Goal: Information Seeking & Learning: Find specific fact

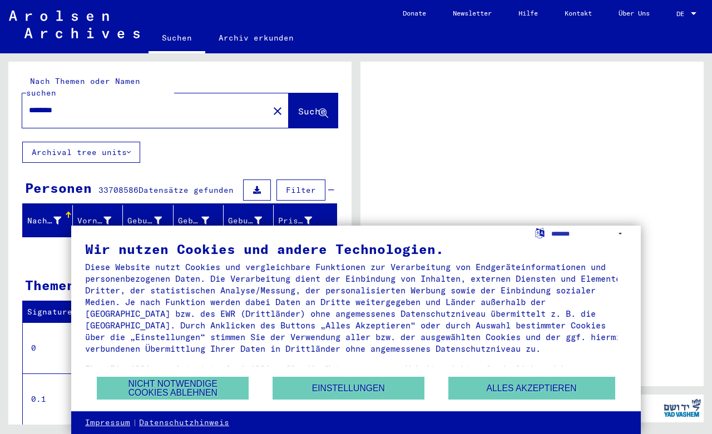
scroll to position [51, 0]
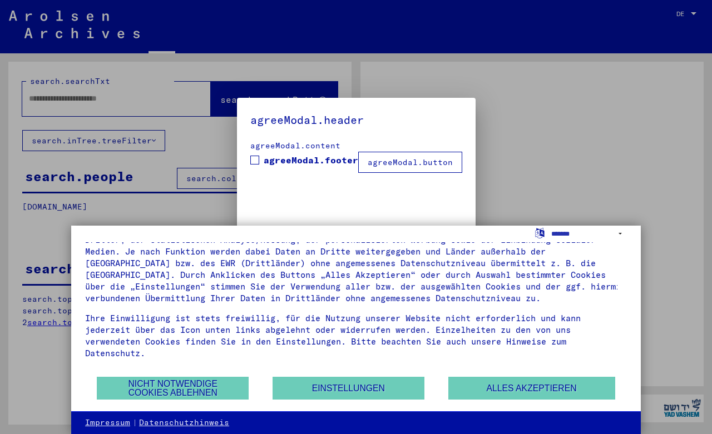
type input "********"
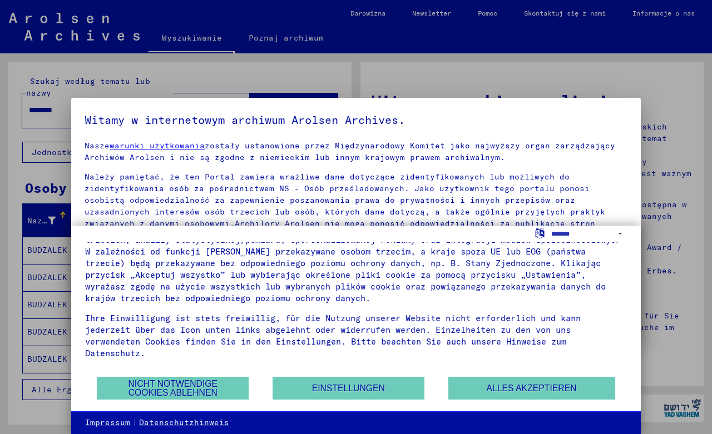
scroll to position [0, 0]
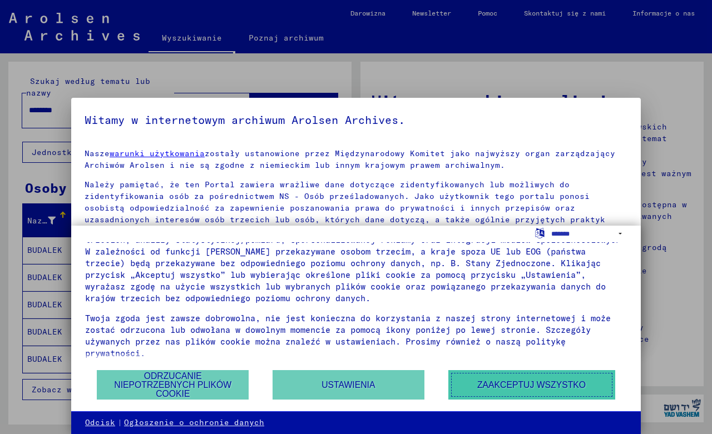
click at [533, 388] on button "Zaakceptuj wszystko" at bounding box center [531, 384] width 167 height 29
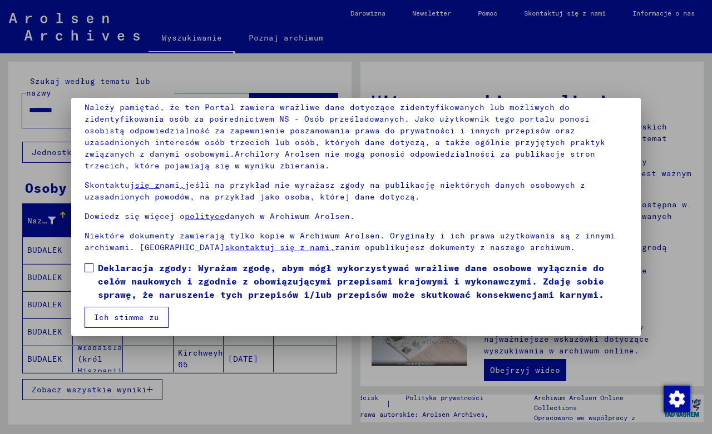
scroll to position [82, 0]
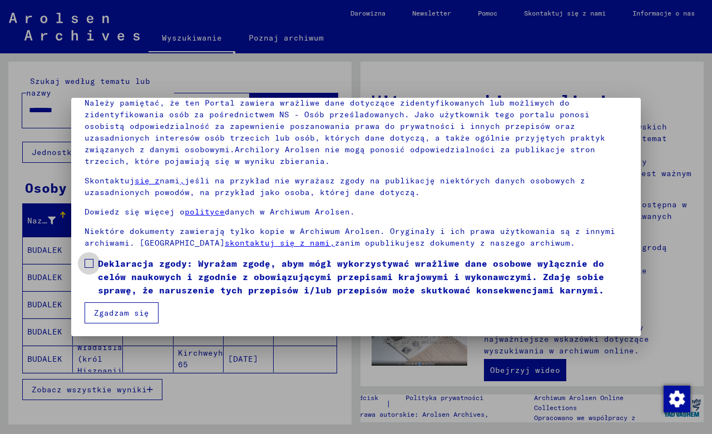
click at [88, 264] on span at bounding box center [89, 263] width 9 height 9
click at [138, 311] on button "Zgadzam się" at bounding box center [122, 313] width 74 height 21
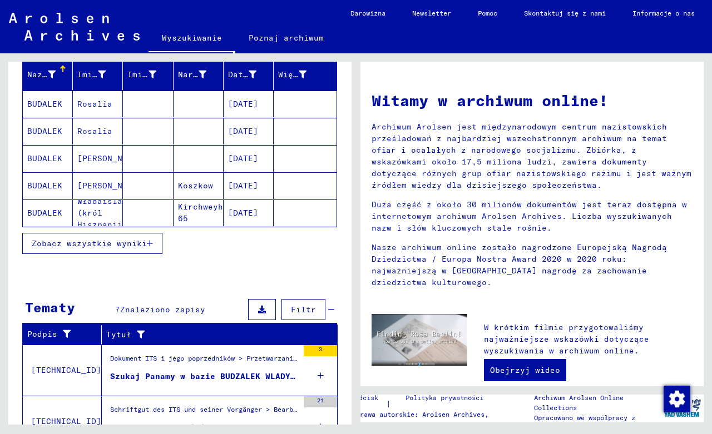
scroll to position [55, 0]
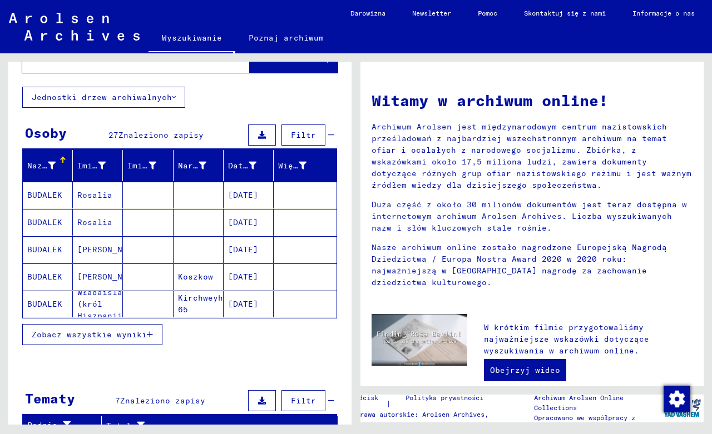
click at [47, 275] on mat-cell "BUDALEK" at bounding box center [48, 277] width 50 height 27
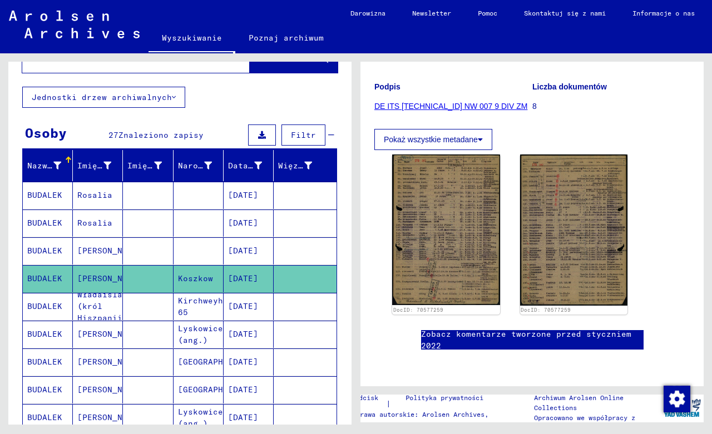
scroll to position [189, 0]
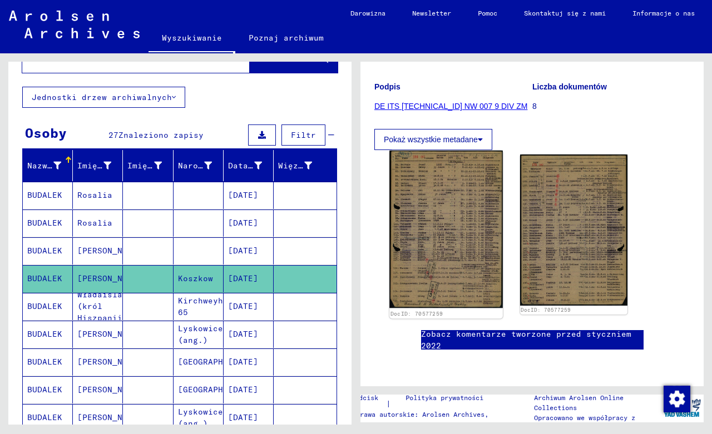
click at [464, 195] on img at bounding box center [445, 230] width 113 height 158
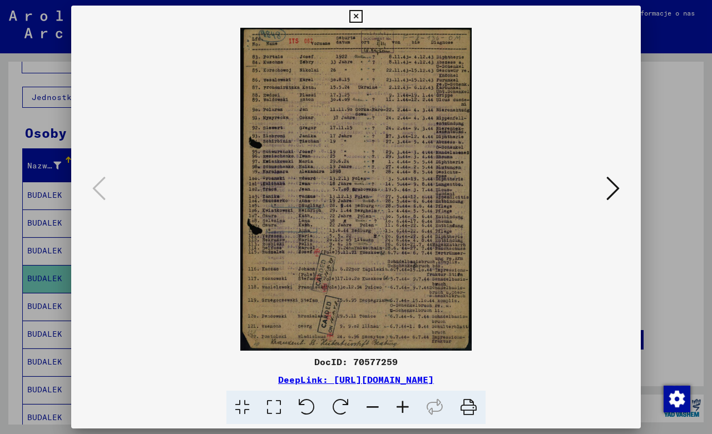
click at [404, 403] on icon at bounding box center [403, 408] width 30 height 34
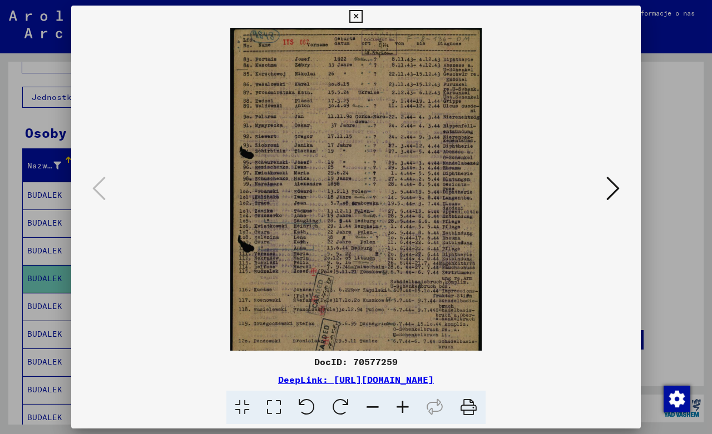
click at [404, 403] on icon at bounding box center [403, 408] width 30 height 34
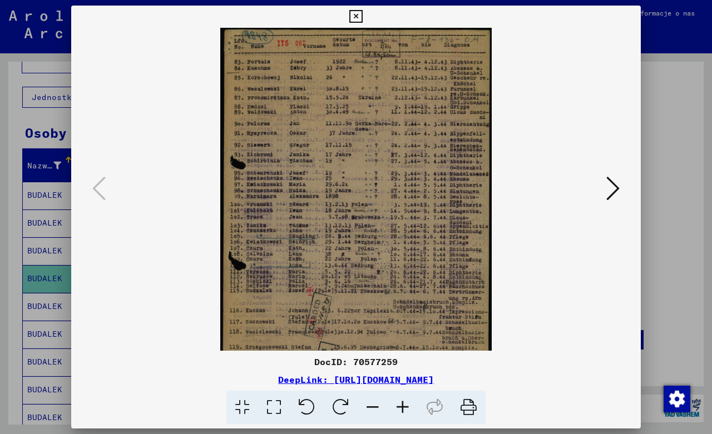
click at [404, 403] on icon at bounding box center [403, 408] width 30 height 34
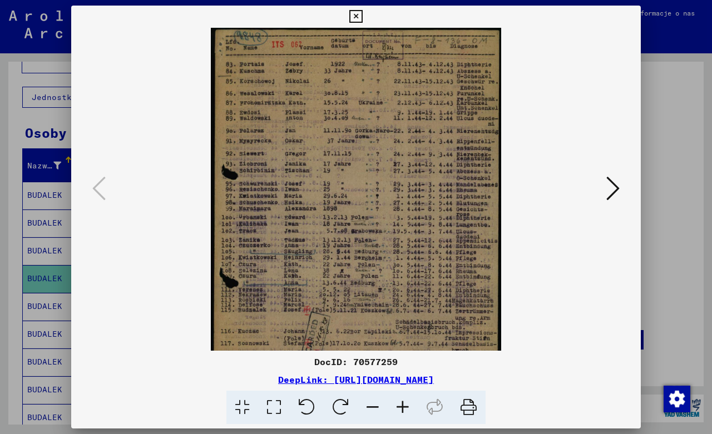
click at [404, 403] on icon at bounding box center [403, 408] width 30 height 34
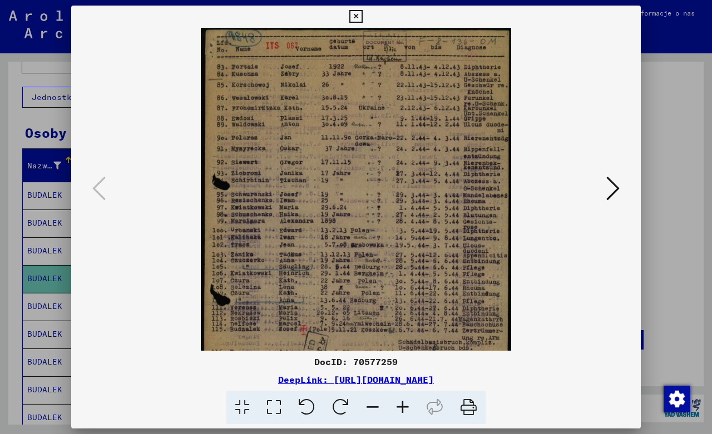
click at [404, 403] on icon at bounding box center [403, 408] width 30 height 34
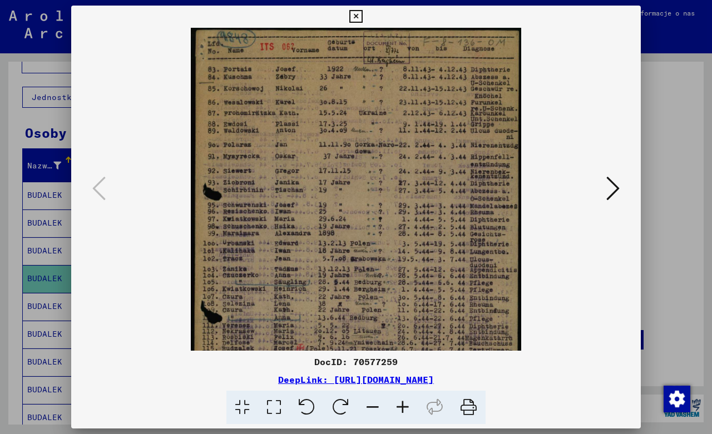
click at [404, 403] on icon at bounding box center [403, 408] width 30 height 34
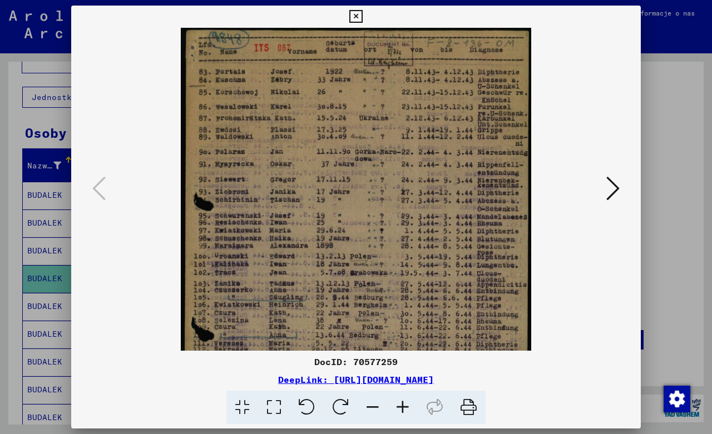
click at [404, 403] on icon at bounding box center [403, 408] width 30 height 34
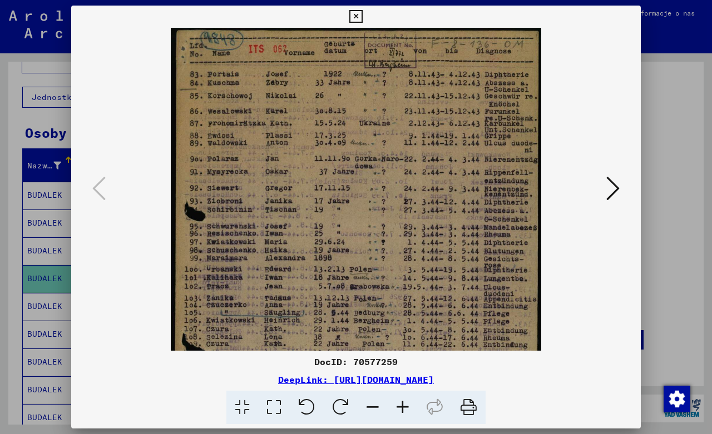
click at [404, 403] on icon at bounding box center [403, 408] width 30 height 34
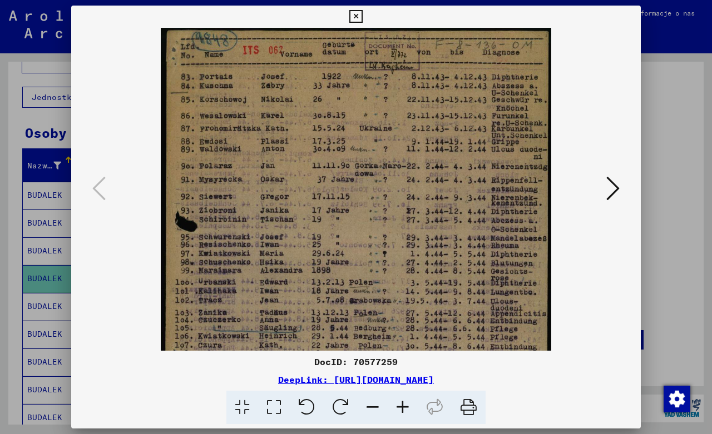
click at [404, 403] on icon at bounding box center [403, 408] width 30 height 34
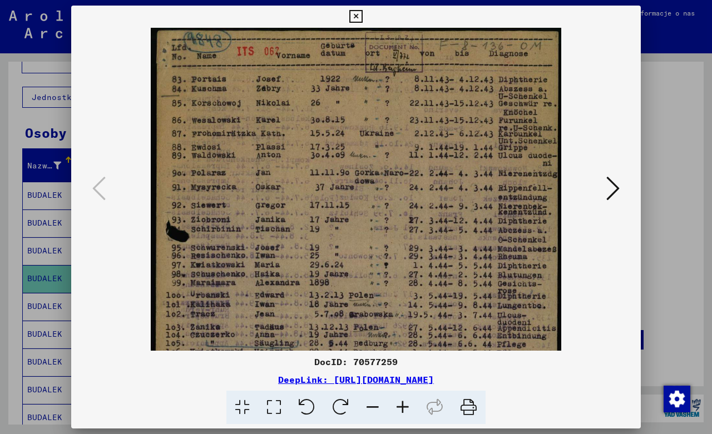
click at [404, 403] on icon at bounding box center [403, 408] width 30 height 34
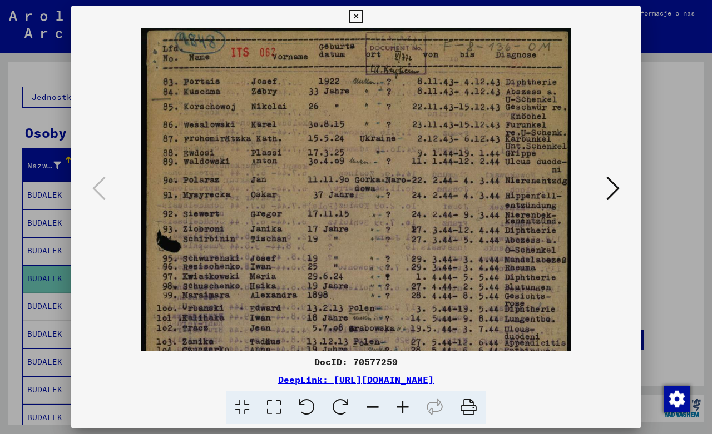
click at [404, 403] on icon at bounding box center [403, 408] width 30 height 34
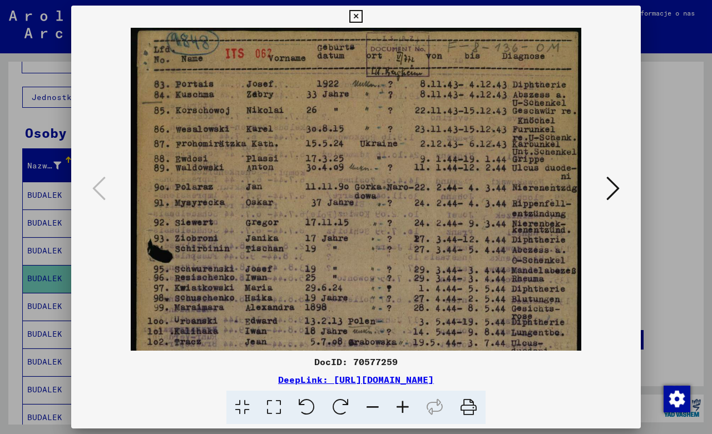
click at [404, 403] on icon at bounding box center [403, 408] width 30 height 34
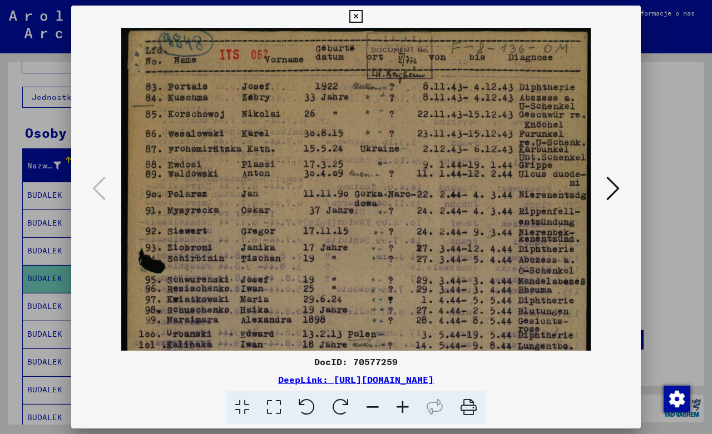
click at [404, 403] on icon at bounding box center [403, 408] width 30 height 34
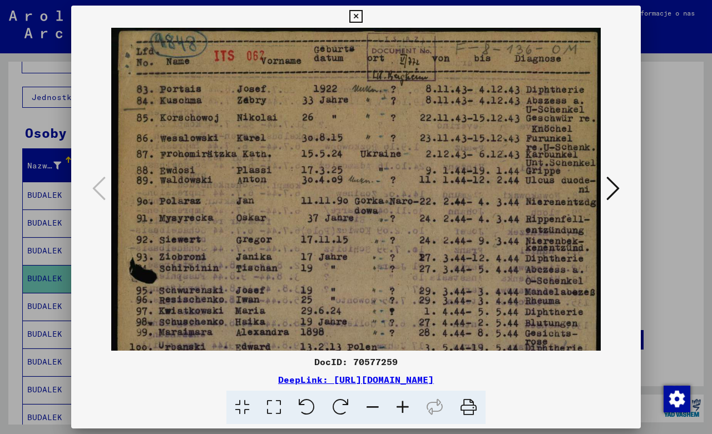
click at [404, 403] on icon at bounding box center [403, 408] width 30 height 34
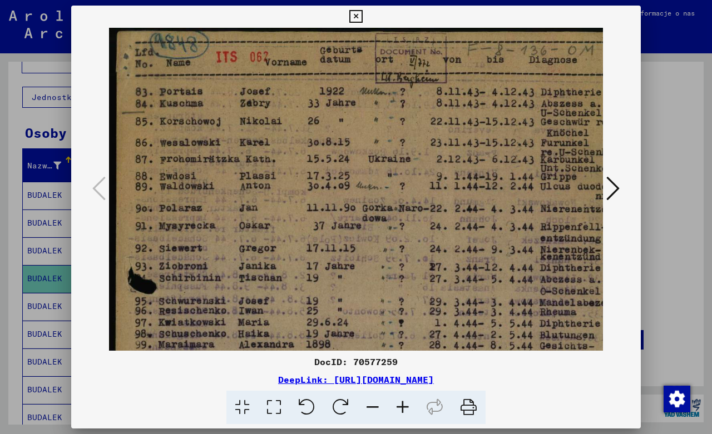
click at [404, 403] on icon at bounding box center [403, 408] width 30 height 34
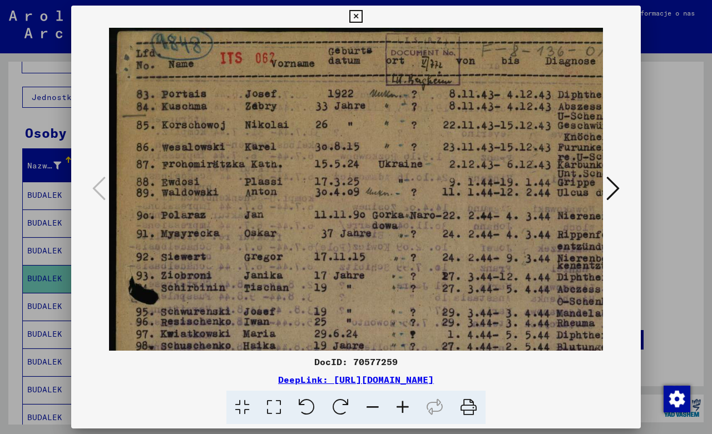
click at [404, 403] on icon at bounding box center [403, 408] width 30 height 34
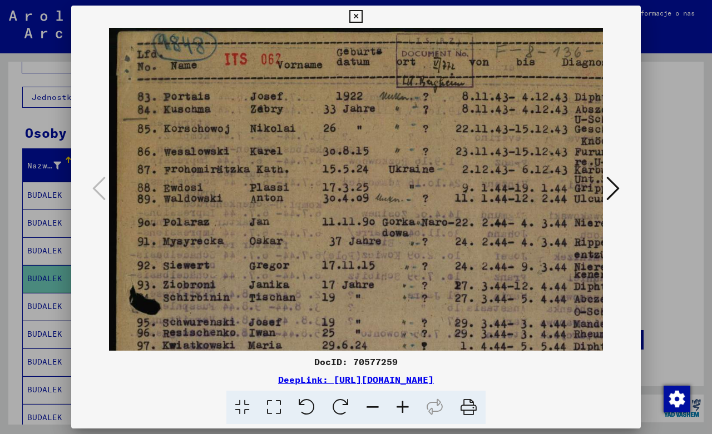
click at [404, 403] on icon at bounding box center [403, 408] width 30 height 34
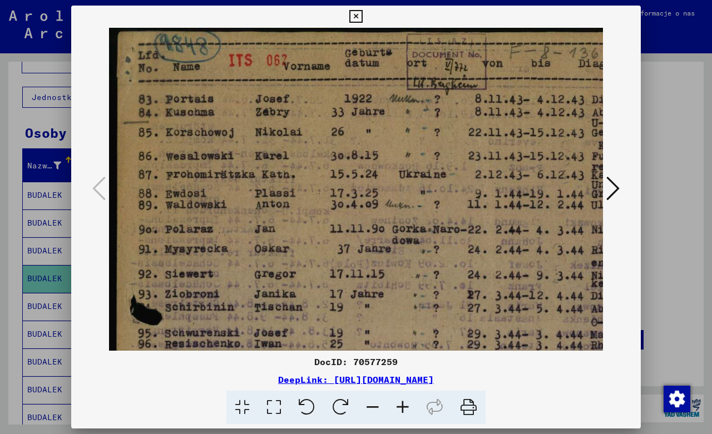
click at [404, 403] on icon at bounding box center [403, 408] width 30 height 34
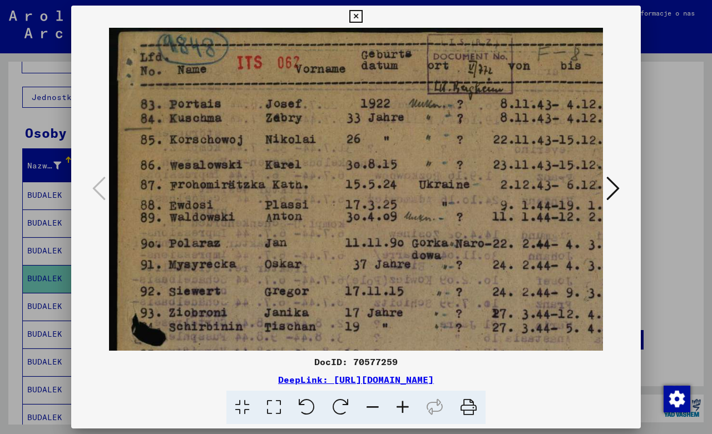
click at [404, 403] on icon at bounding box center [403, 408] width 30 height 34
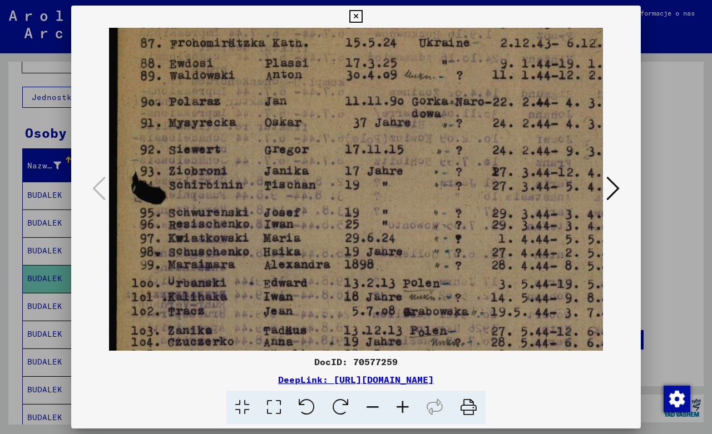
scroll to position [151, 0]
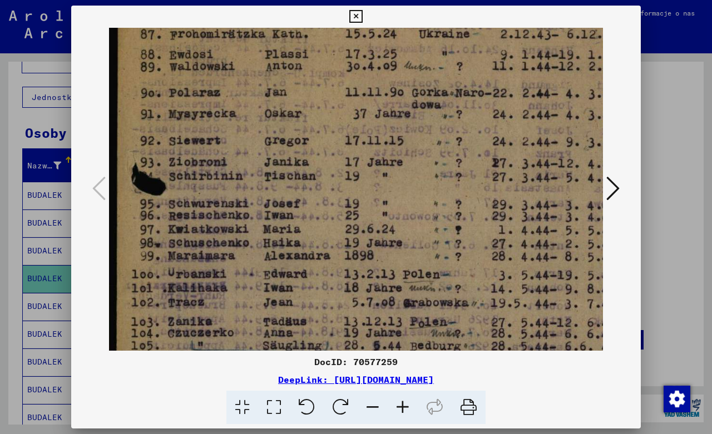
drag, startPoint x: 441, startPoint y: 296, endPoint x: 445, endPoint y: 146, distance: 150.8
click at [445, 146] on img at bounding box center [413, 303] width 609 height 852
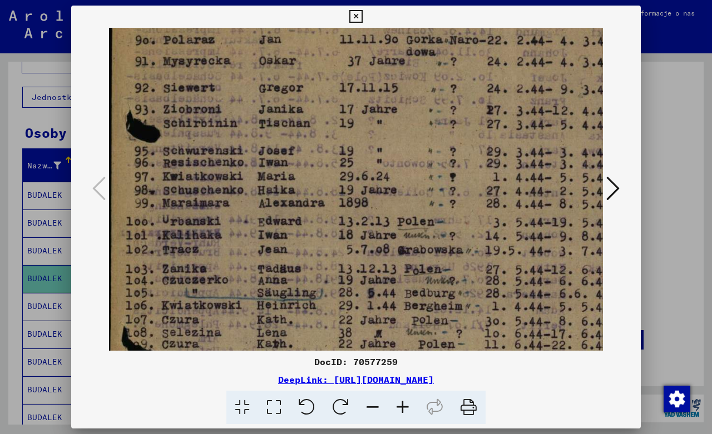
scroll to position [281, 1]
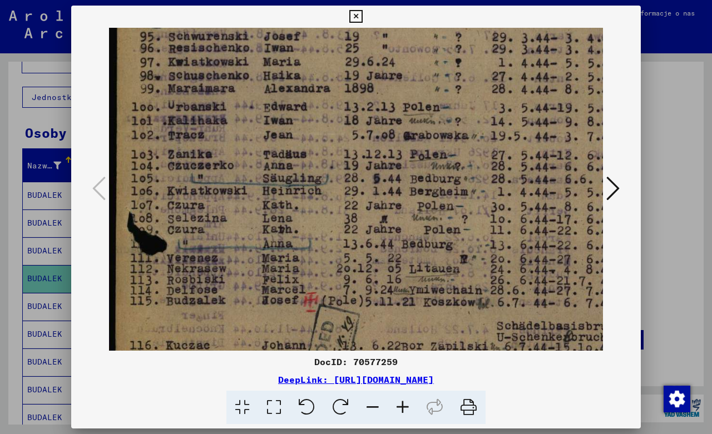
drag, startPoint x: 405, startPoint y: 280, endPoint x: 409, endPoint y: 111, distance: 169.1
click at [409, 112] on img at bounding box center [413, 136] width 609 height 852
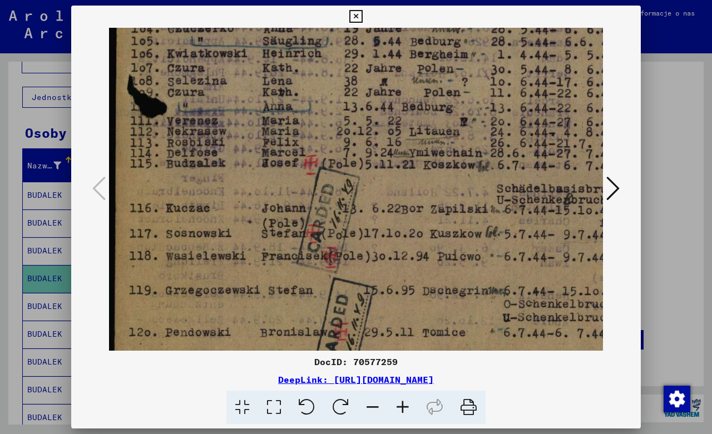
drag, startPoint x: 397, startPoint y: 231, endPoint x: 429, endPoint y: 93, distance: 141.0
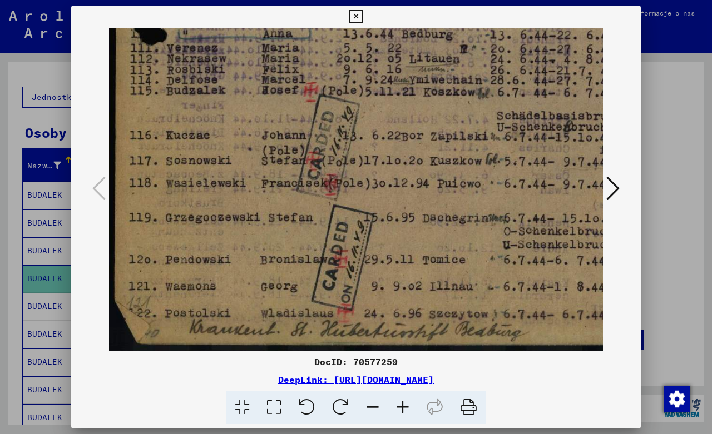
drag, startPoint x: 383, startPoint y: 238, endPoint x: 414, endPoint y: 106, distance: 136.0
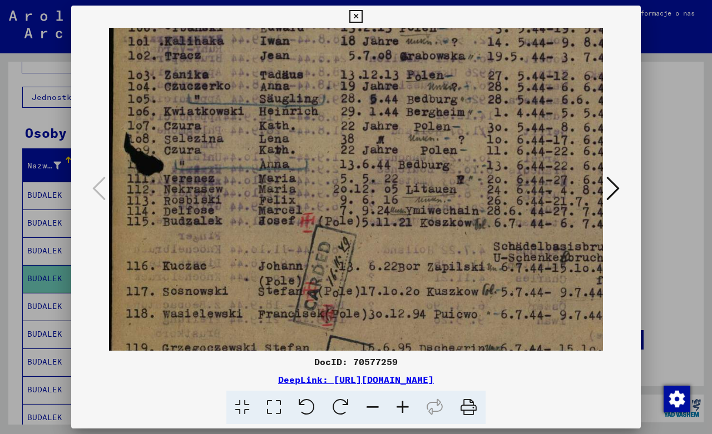
drag, startPoint x: 367, startPoint y: 123, endPoint x: 364, endPoint y: 258, distance: 134.1
click at [364, 258] on img at bounding box center [410, 56] width 609 height 852
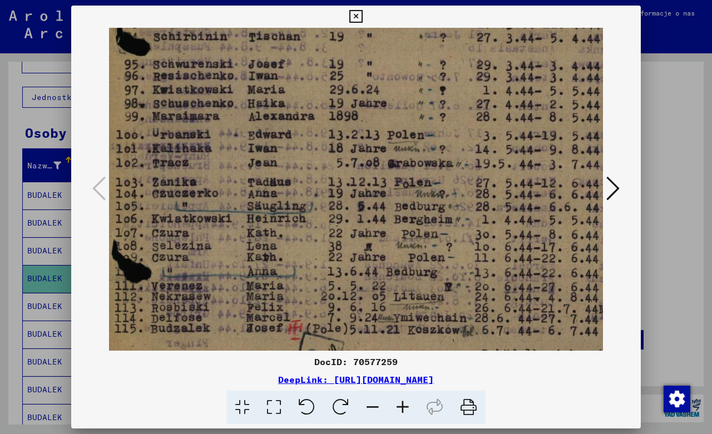
drag, startPoint x: 362, startPoint y: 229, endPoint x: 362, endPoint y: 270, distance: 40.6
click at [362, 269] on img at bounding box center [397, 163] width 609 height 852
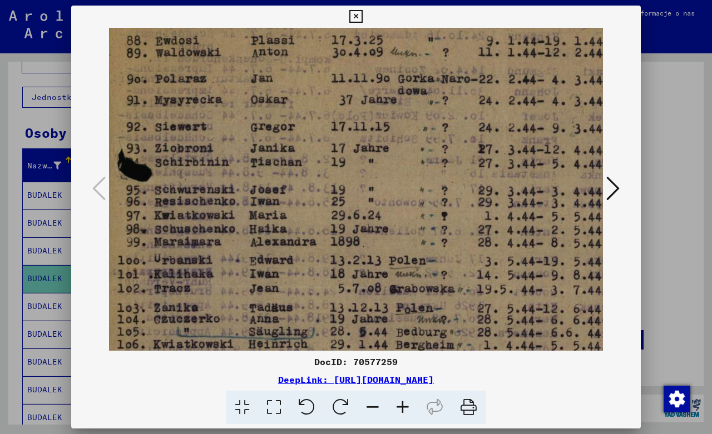
drag, startPoint x: 378, startPoint y: 173, endPoint x: 379, endPoint y: 291, distance: 118.5
click at [379, 291] on img at bounding box center [400, 290] width 609 height 852
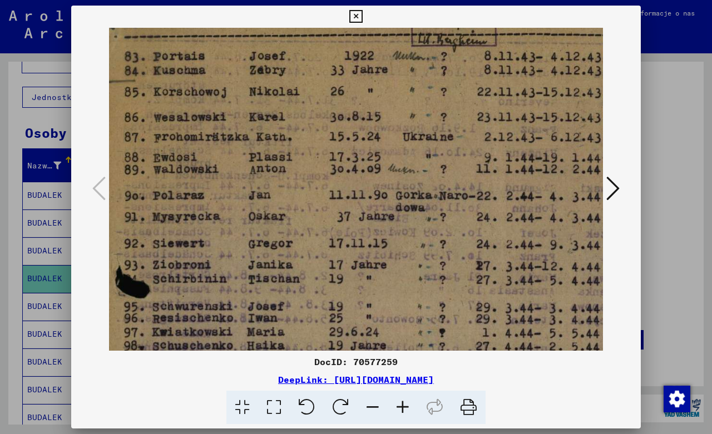
drag, startPoint x: 379, startPoint y: 193, endPoint x: 385, endPoint y: 328, distance: 134.7
click at [385, 328] on img at bounding box center [397, 406] width 609 height 852
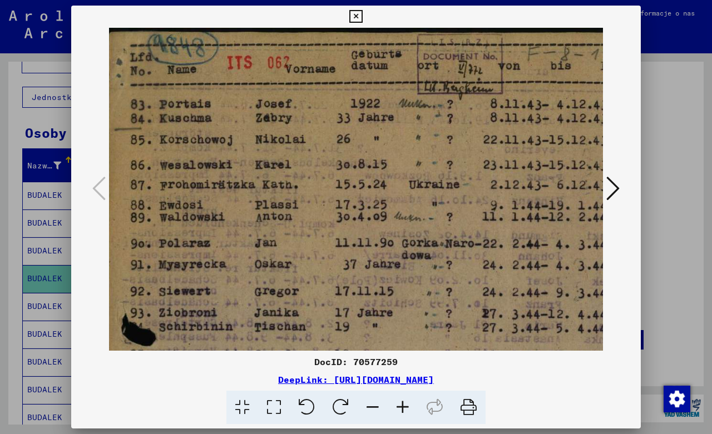
scroll to position [0, 6]
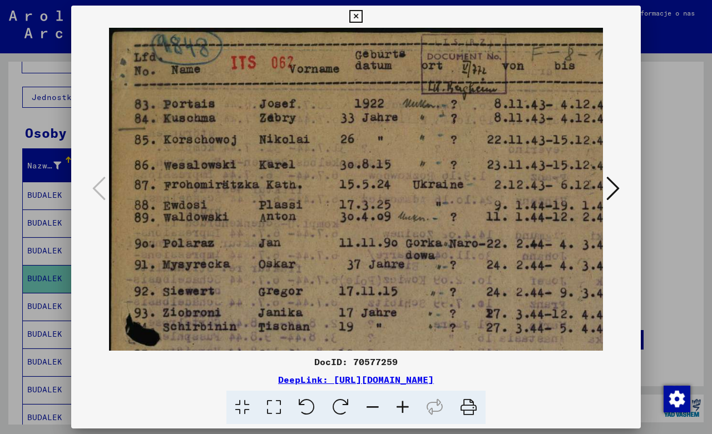
drag, startPoint x: 397, startPoint y: 192, endPoint x: 398, endPoint y: 301, distance: 109.0
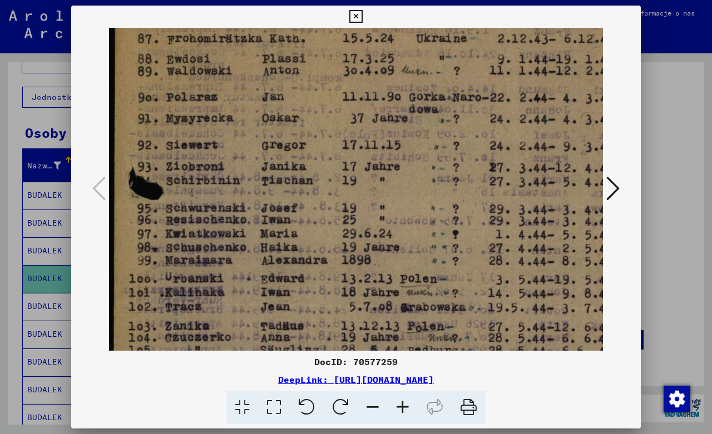
scroll to position [161, 7]
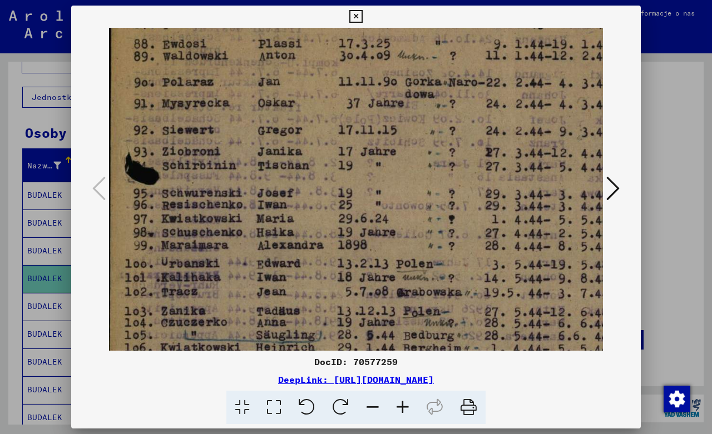
drag, startPoint x: 323, startPoint y: 256, endPoint x: 345, endPoint y: 95, distance: 162.8
click at [345, 95] on img at bounding box center [406, 293] width 609 height 852
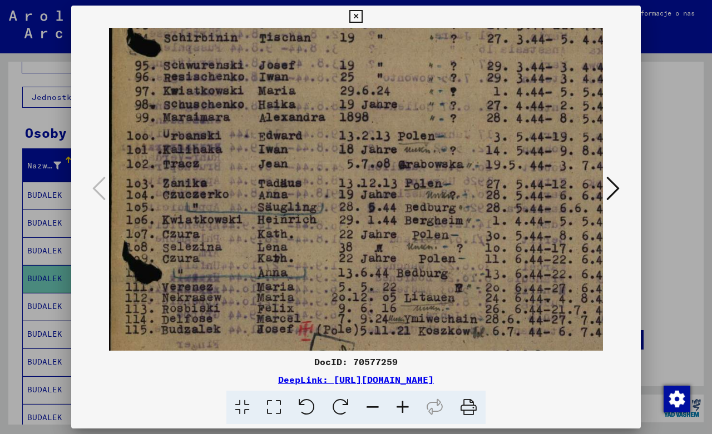
scroll to position [299, 7]
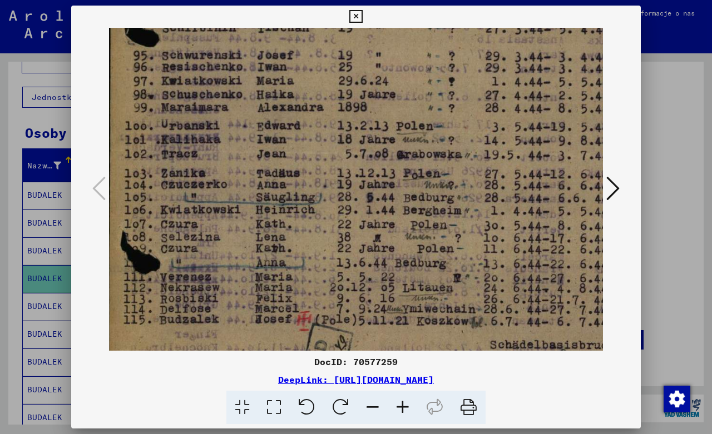
drag, startPoint x: 311, startPoint y: 252, endPoint x: 321, endPoint y: 114, distance: 138.3
click at [321, 114] on img at bounding box center [406, 155] width 609 height 852
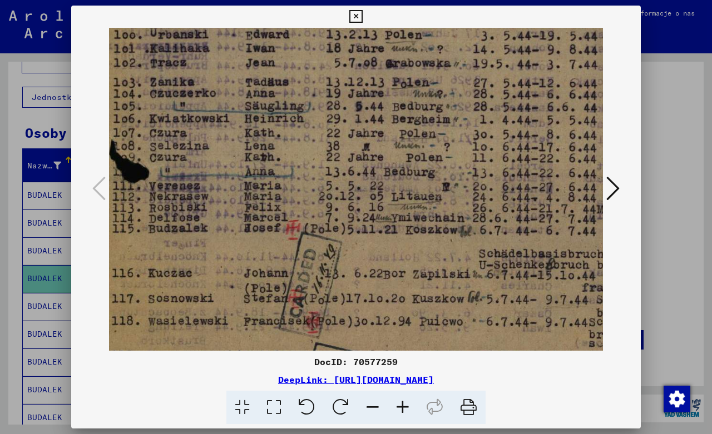
drag, startPoint x: 298, startPoint y: 256, endPoint x: 287, endPoint y: 161, distance: 95.8
click at [287, 162] on img at bounding box center [395, 63] width 609 height 852
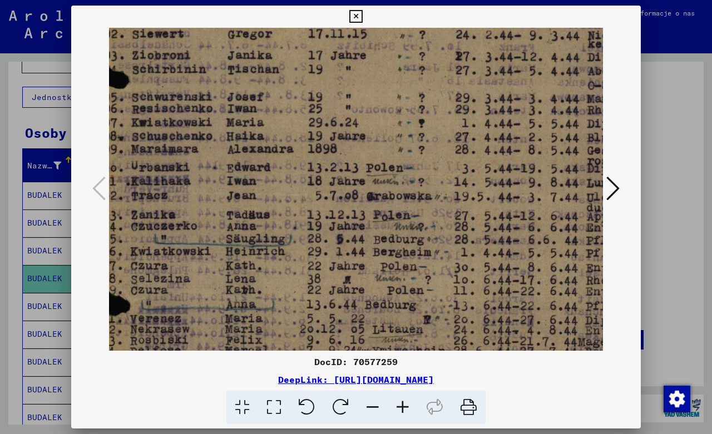
drag, startPoint x: 382, startPoint y: 251, endPoint x: 376, endPoint y: 297, distance: 46.6
click at [375, 327] on img at bounding box center [376, 196] width 609 height 852
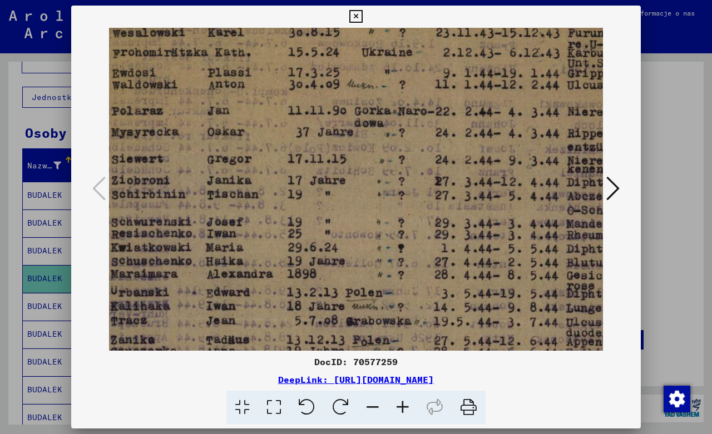
drag, startPoint x: 380, startPoint y: 210, endPoint x: 361, endPoint y: 326, distance: 117.9
click at [361, 328] on img at bounding box center [356, 321] width 609 height 852
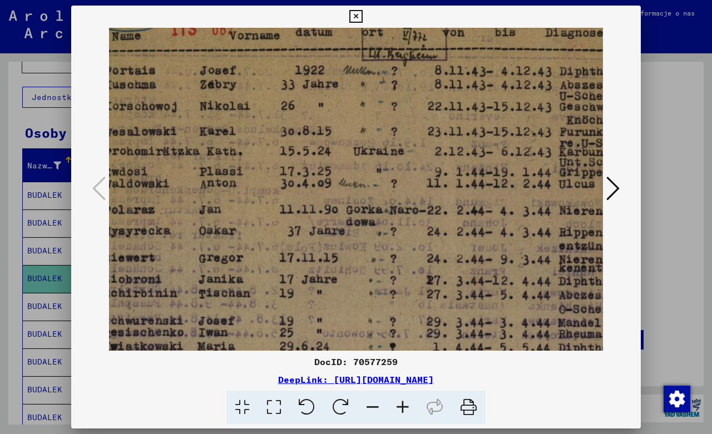
drag, startPoint x: 368, startPoint y: 212, endPoint x: 362, endPoint y: 310, distance: 97.6
click at [362, 310] on img at bounding box center [347, 420] width 609 height 852
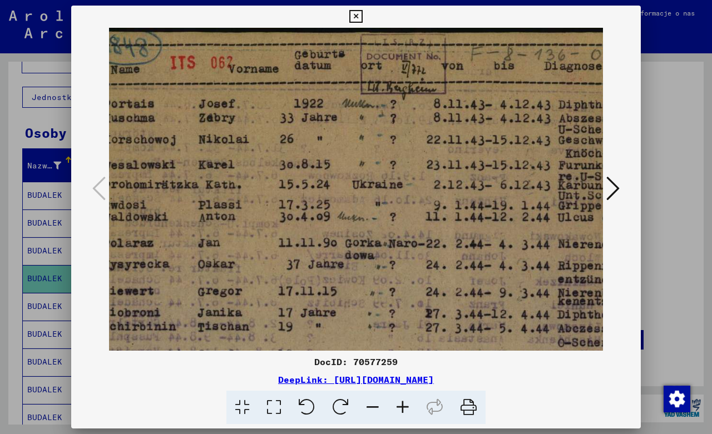
drag, startPoint x: 368, startPoint y: 196, endPoint x: 367, endPoint y: 287, distance: 90.7
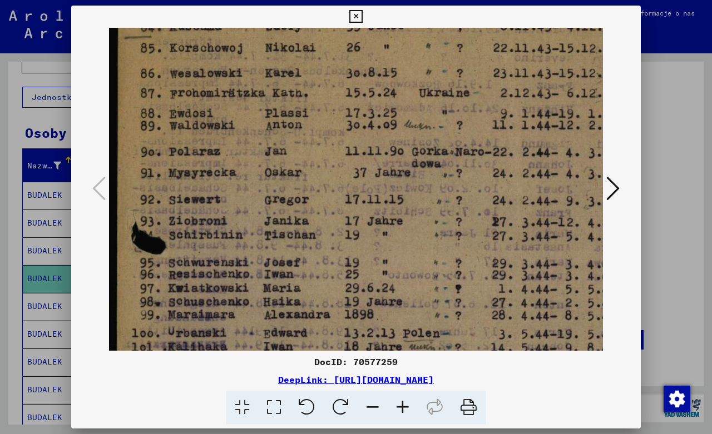
scroll to position [93, 0]
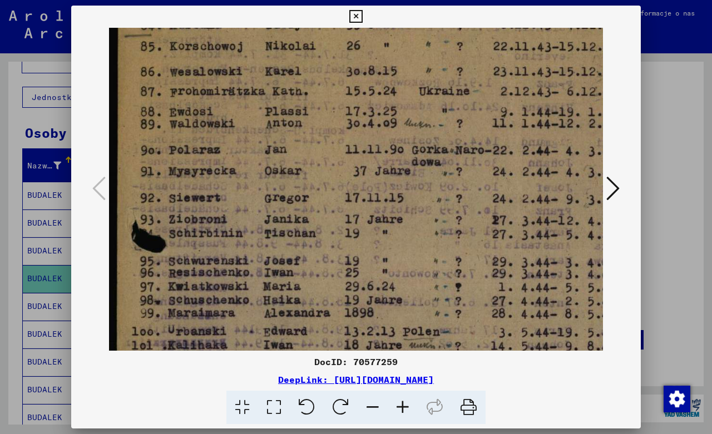
drag, startPoint x: 370, startPoint y: 285, endPoint x: 478, endPoint y: 196, distance: 139.9
click at [478, 196] on img at bounding box center [413, 360] width 609 height 852
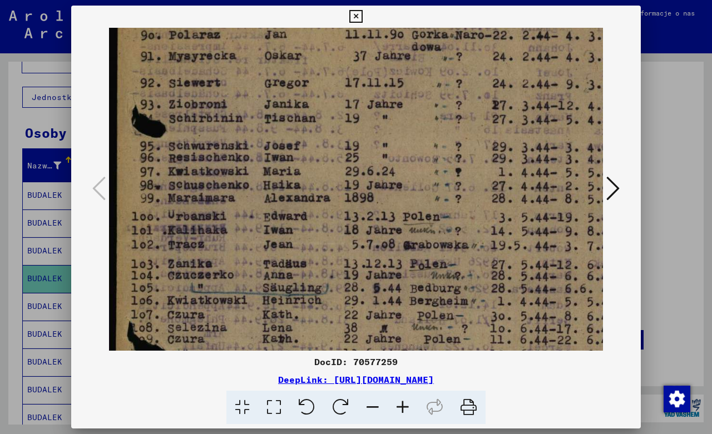
drag, startPoint x: 386, startPoint y: 300, endPoint x: 407, endPoint y: 177, distance: 124.7
click at [407, 182] on img at bounding box center [413, 245] width 609 height 852
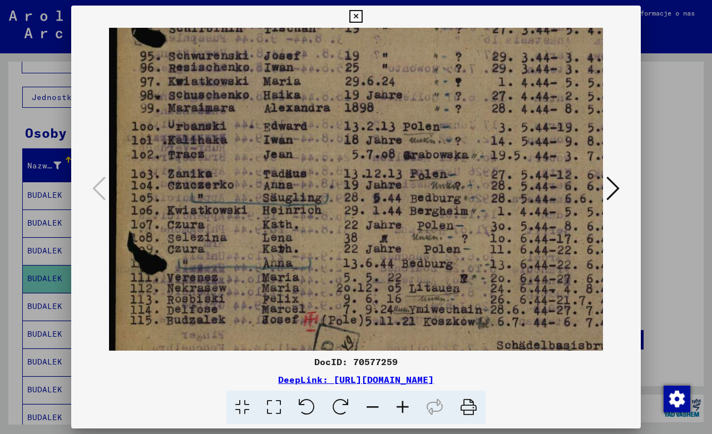
drag, startPoint x: 363, startPoint y: 296, endPoint x: 389, endPoint y: 182, distance: 116.4
click at [389, 184] on img at bounding box center [413, 155] width 609 height 852
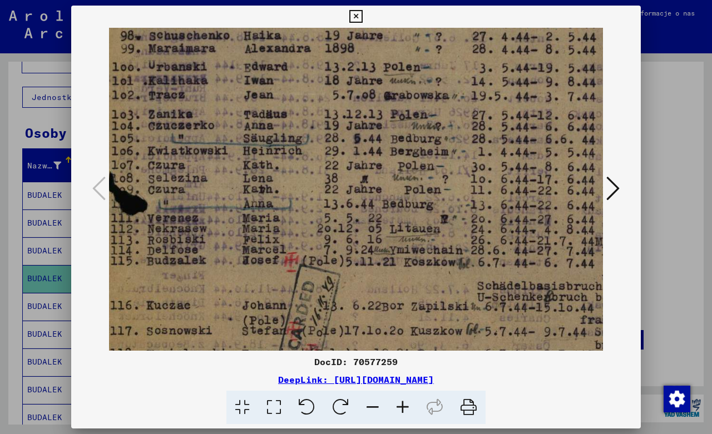
drag, startPoint x: 374, startPoint y: 248, endPoint x: 354, endPoint y: 212, distance: 40.8
click at [354, 212] on img at bounding box center [394, 96] width 609 height 852
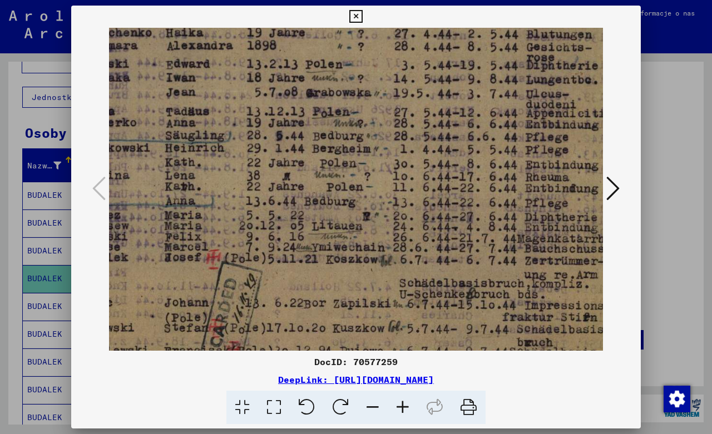
drag, startPoint x: 413, startPoint y: 276, endPoint x: 337, endPoint y: 275, distance: 75.7
click at [337, 275] on img at bounding box center [316, 93] width 609 height 852
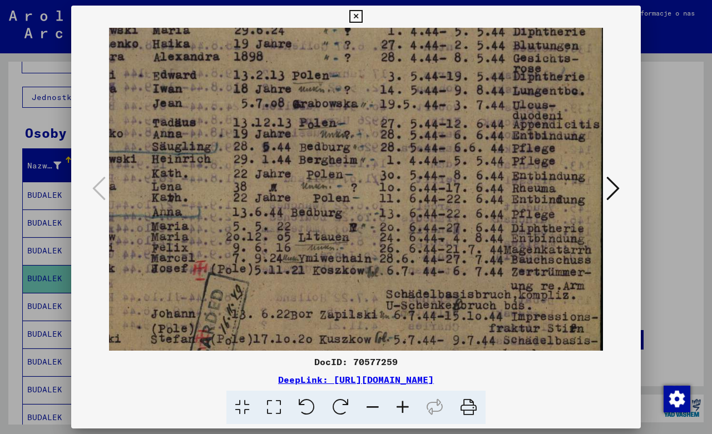
scroll to position [350, 111]
drag, startPoint x: 421, startPoint y: 269, endPoint x: 309, endPoint y: 281, distance: 112.4
click at [309, 281] on img at bounding box center [302, 104] width 609 height 852
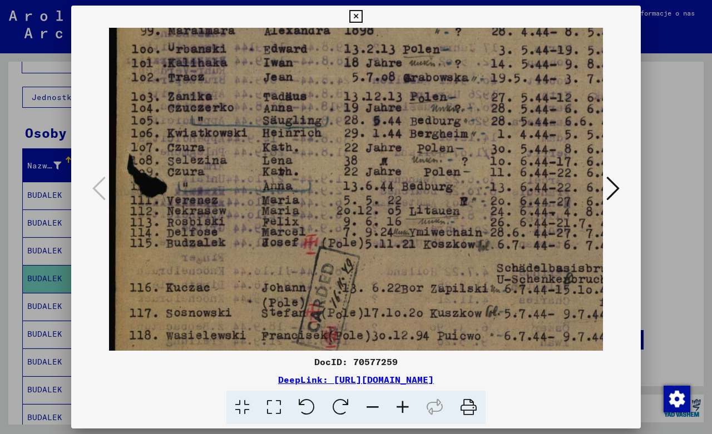
scroll to position [375, 0]
drag, startPoint x: 319, startPoint y: 282, endPoint x: 488, endPoint y: 257, distance: 170.9
click at [488, 257] on img at bounding box center [413, 79] width 609 height 852
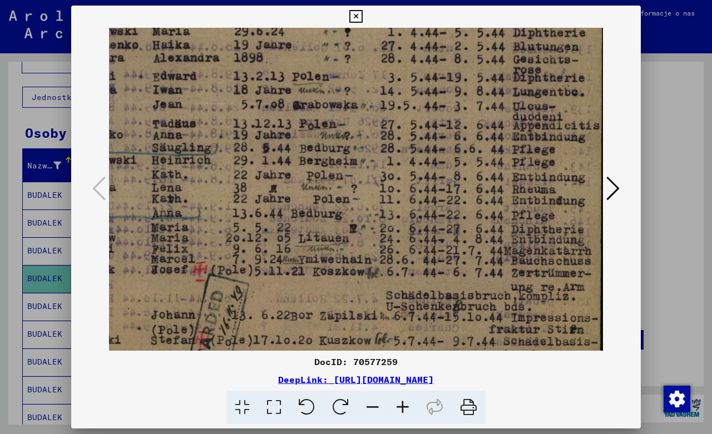
scroll to position [350, 111]
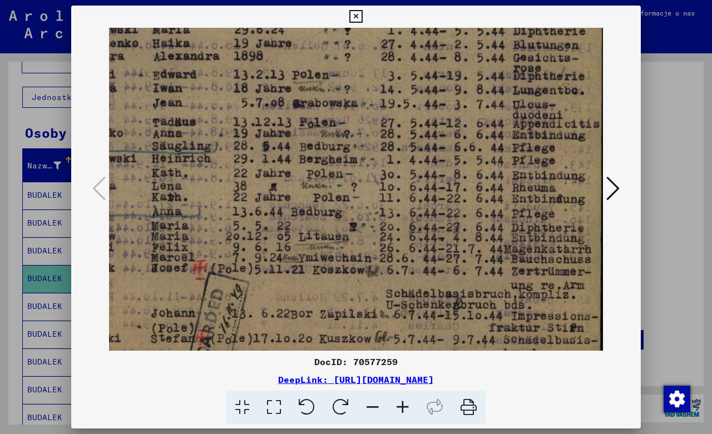
drag, startPoint x: 444, startPoint y: 259, endPoint x: 160, endPoint y: 280, distance: 285.0
click at [160, 280] on img at bounding box center [302, 103] width 609 height 852
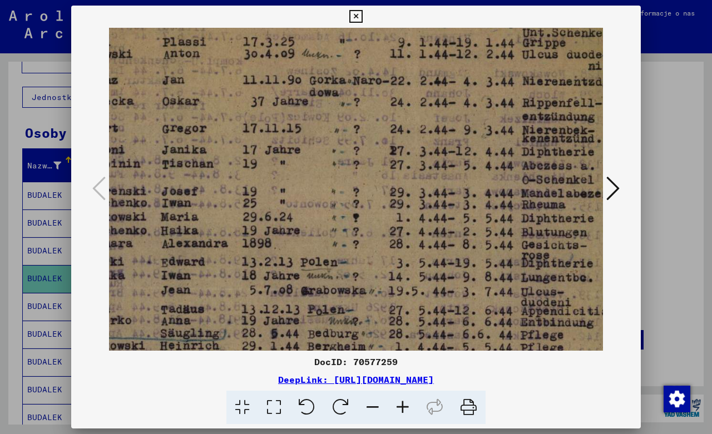
drag, startPoint x: 494, startPoint y: 152, endPoint x: 502, endPoint y: 293, distance: 141.0
click at [502, 293] on img at bounding box center [311, 291] width 609 height 852
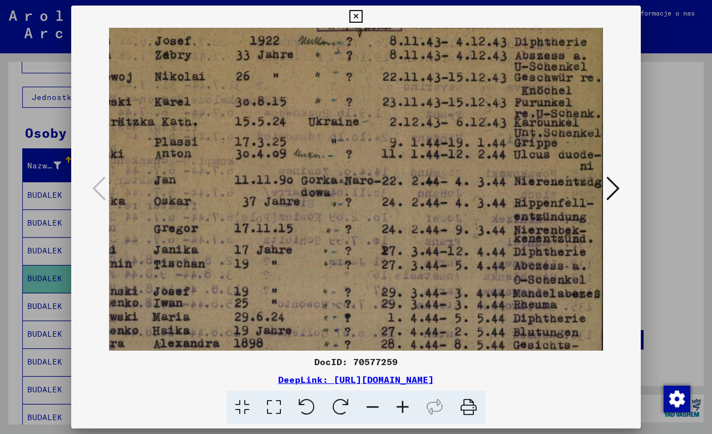
drag, startPoint x: 481, startPoint y: 224, endPoint x: 462, endPoint y: 304, distance: 82.7
click at [462, 304] on img at bounding box center [302, 391] width 609 height 852
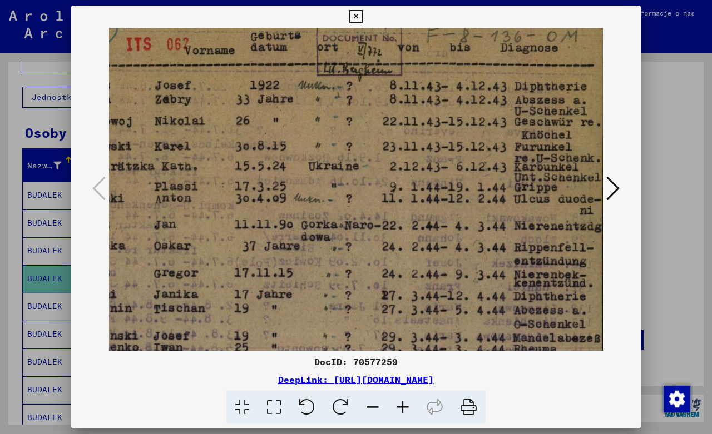
scroll to position [0, 111]
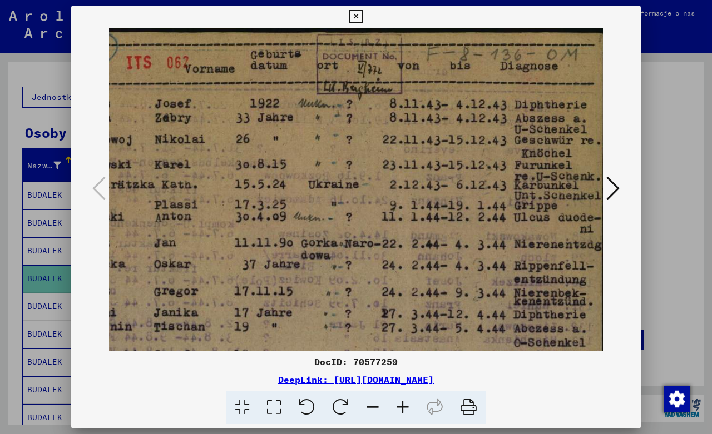
drag, startPoint x: 466, startPoint y: 217, endPoint x: 448, endPoint y: 264, distance: 50.0
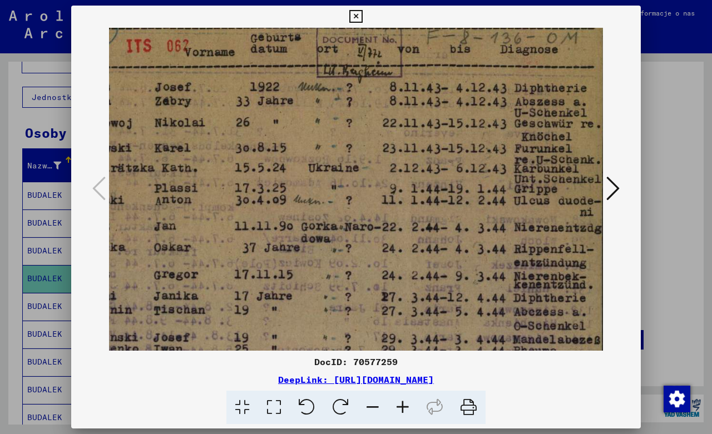
scroll to position [19, 111]
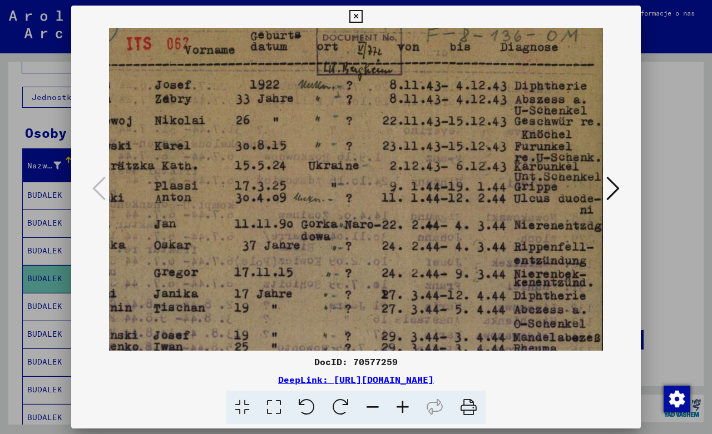
drag, startPoint x: 499, startPoint y: 257, endPoint x: 494, endPoint y: 238, distance: 19.4
click at [494, 238] on img at bounding box center [302, 435] width 609 height 852
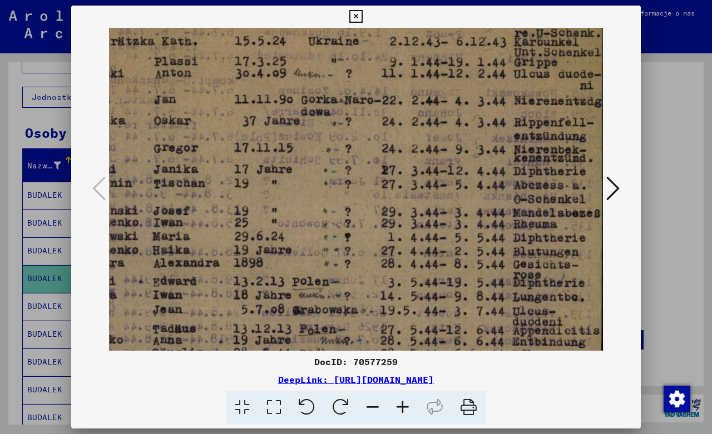
drag, startPoint x: 511, startPoint y: 279, endPoint x: 484, endPoint y: 152, distance: 129.6
click at [485, 154] on img at bounding box center [302, 310] width 609 height 852
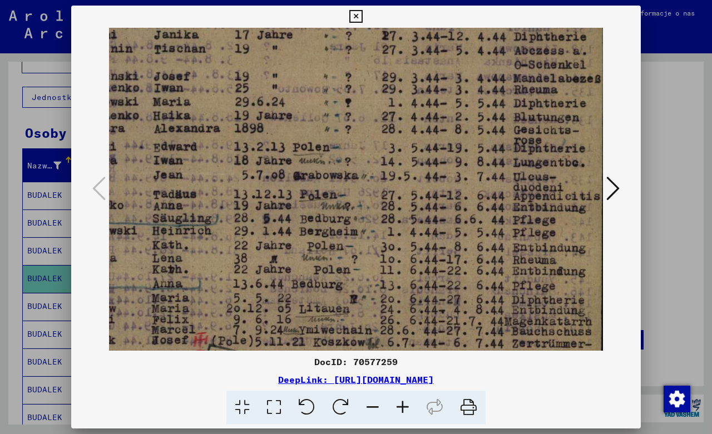
drag, startPoint x: 469, startPoint y: 276, endPoint x: 468, endPoint y: 151, distance: 125.7
click at [467, 153] on img at bounding box center [303, 176] width 609 height 852
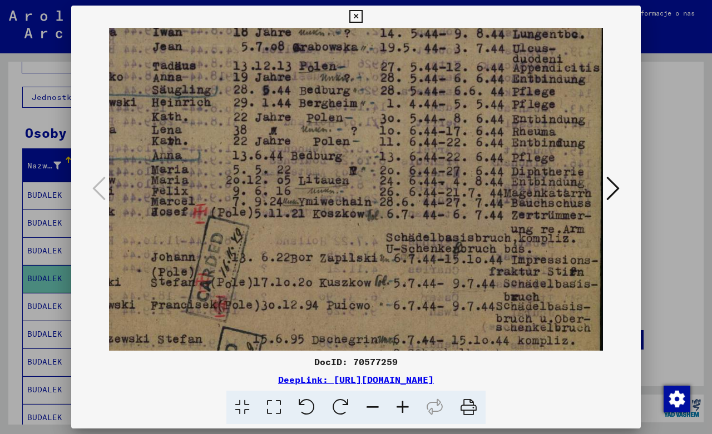
drag, startPoint x: 493, startPoint y: 265, endPoint x: 482, endPoint y: 142, distance: 123.4
click at [482, 145] on img at bounding box center [302, 47] width 609 height 852
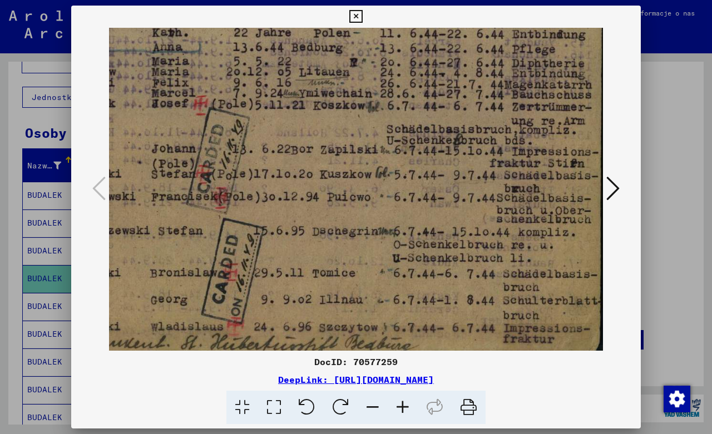
drag, startPoint x: 496, startPoint y: 264, endPoint x: 483, endPoint y: 160, distance: 104.8
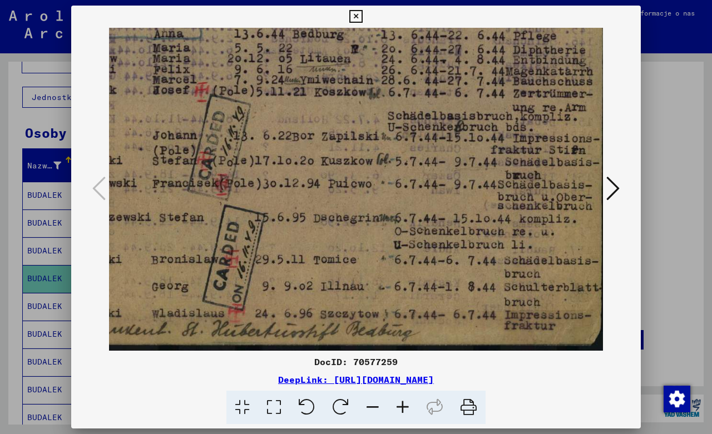
scroll to position [528, 101]
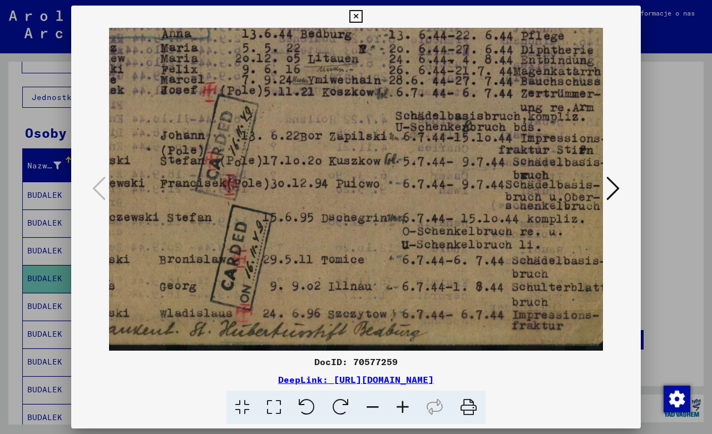
drag, startPoint x: 471, startPoint y: 285, endPoint x: 478, endPoint y: 195, distance: 90.4
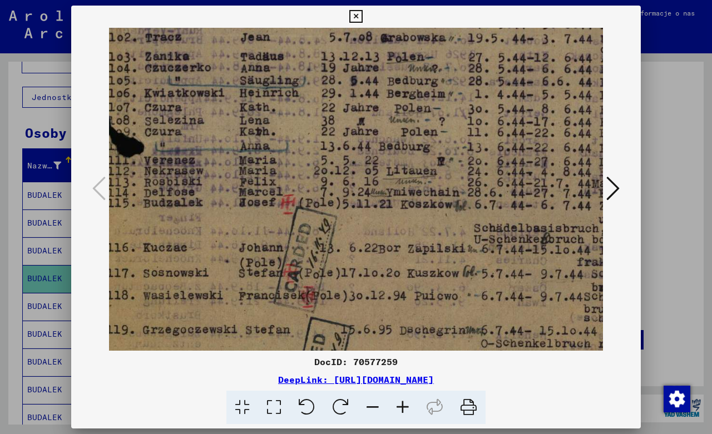
drag, startPoint x: 339, startPoint y: 162, endPoint x: 428, endPoint y: 279, distance: 147.3
click at [428, 281] on img at bounding box center [390, 38] width 609 height 852
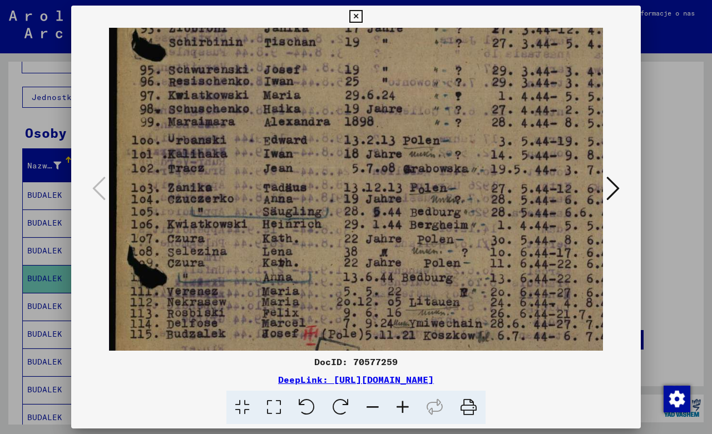
drag, startPoint x: 397, startPoint y: 234, endPoint x: 421, endPoint y: 322, distance: 91.6
click at [421, 322] on img at bounding box center [413, 169] width 609 height 852
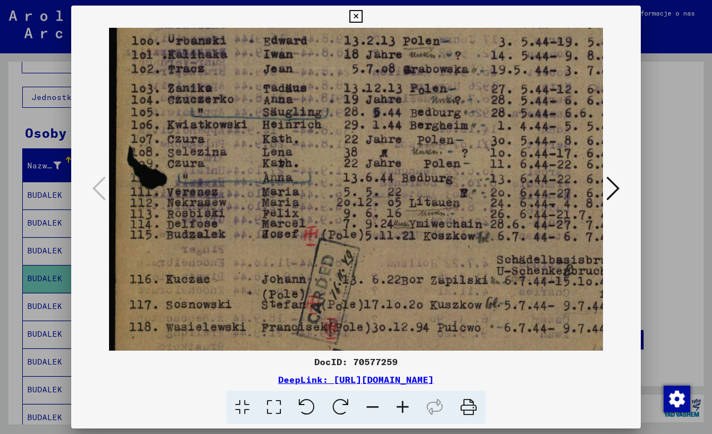
scroll to position [387, 0]
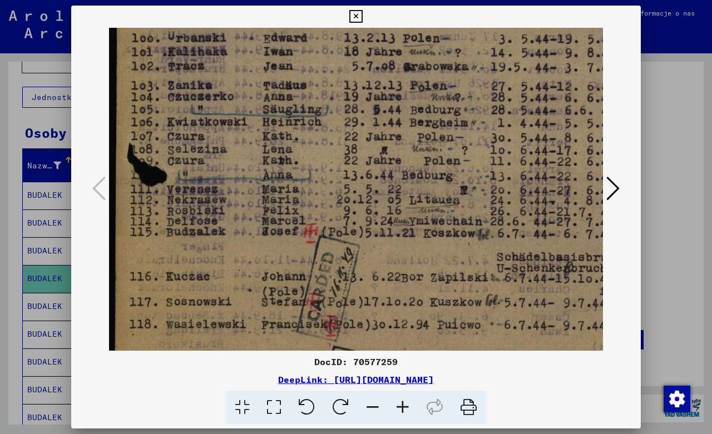
drag, startPoint x: 419, startPoint y: 282, endPoint x: 433, endPoint y: 217, distance: 66.1
click at [433, 217] on img at bounding box center [413, 67] width 609 height 852
click at [611, 186] on icon at bounding box center [612, 188] width 13 height 27
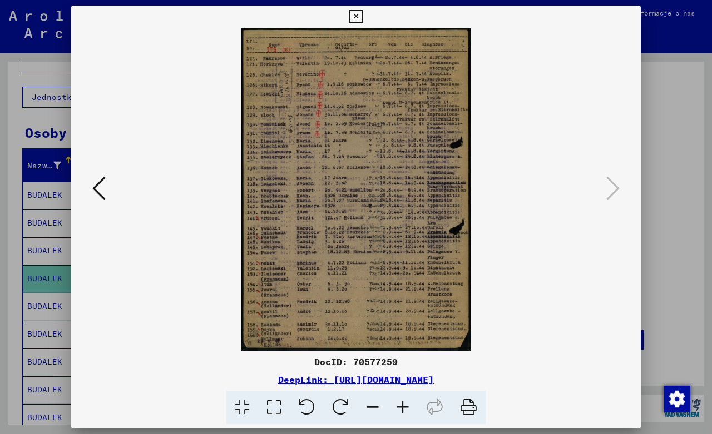
scroll to position [0, 0]
click at [405, 405] on icon at bounding box center [403, 408] width 30 height 34
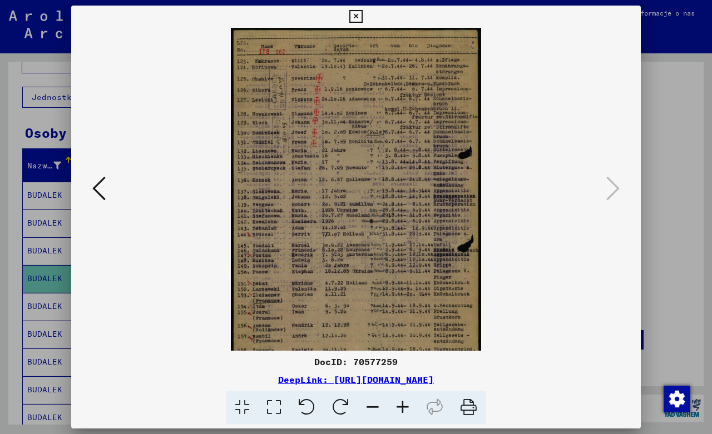
click at [405, 405] on icon at bounding box center [403, 408] width 30 height 34
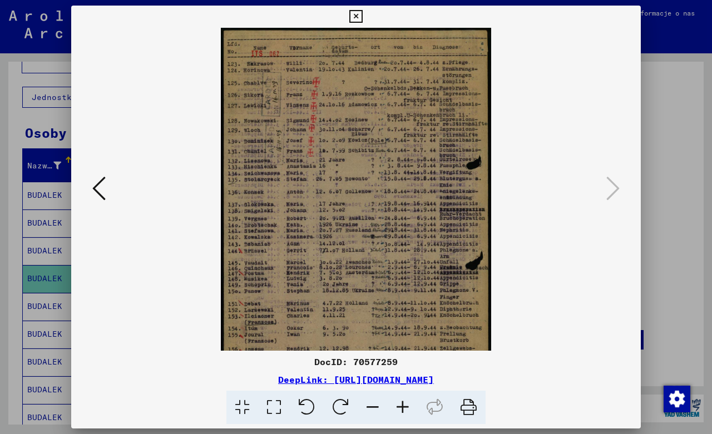
click at [405, 405] on icon at bounding box center [403, 408] width 30 height 34
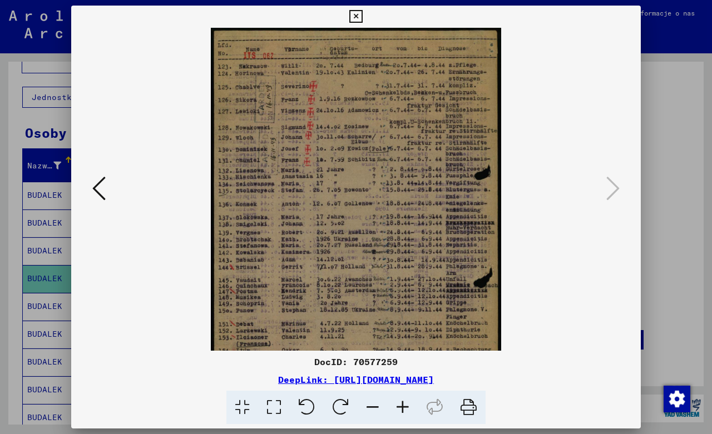
click at [405, 405] on icon at bounding box center [403, 408] width 30 height 34
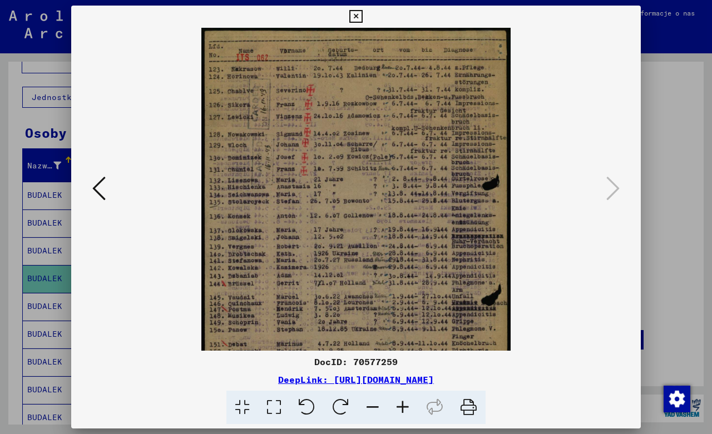
click at [405, 405] on icon at bounding box center [403, 408] width 30 height 34
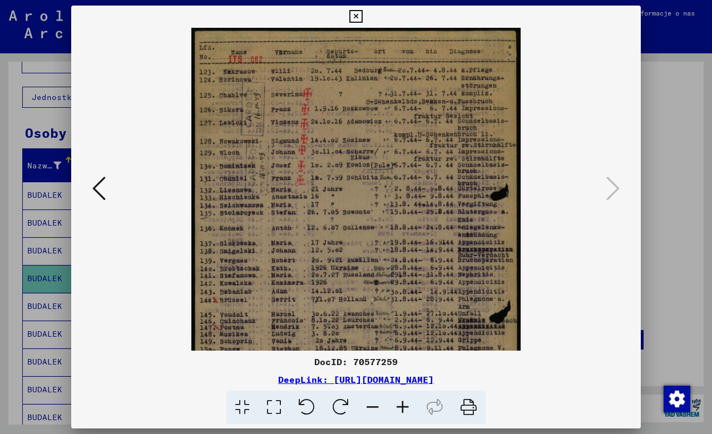
click at [405, 405] on icon at bounding box center [403, 408] width 30 height 34
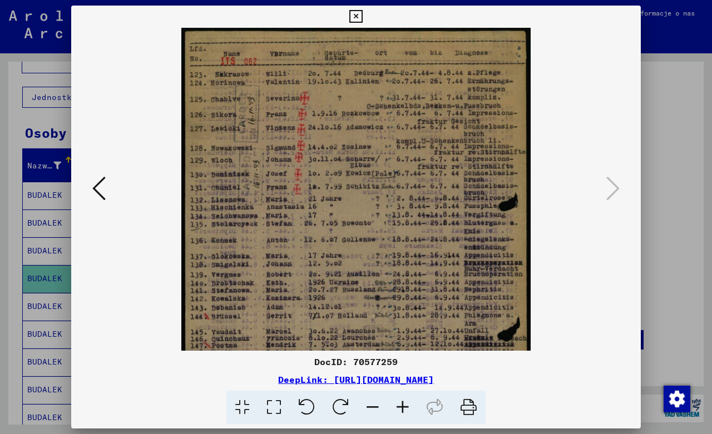
click at [405, 405] on icon at bounding box center [403, 408] width 30 height 34
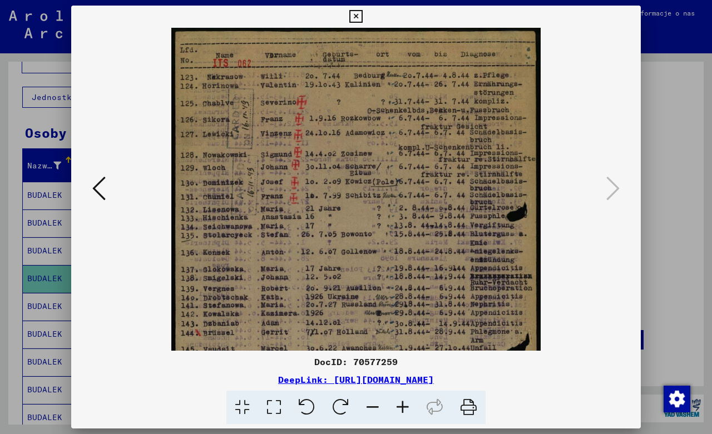
click at [405, 405] on icon at bounding box center [403, 408] width 30 height 34
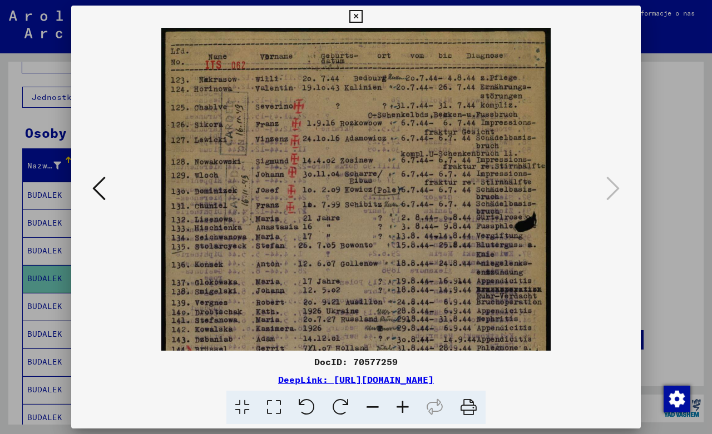
click at [405, 405] on icon at bounding box center [403, 408] width 30 height 34
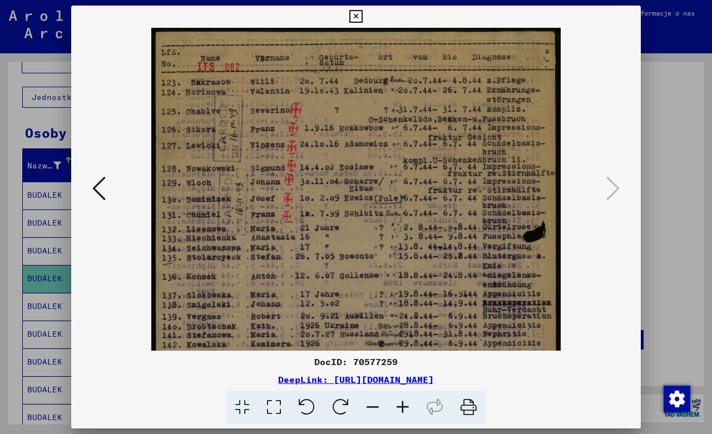
click at [405, 405] on icon at bounding box center [403, 408] width 30 height 34
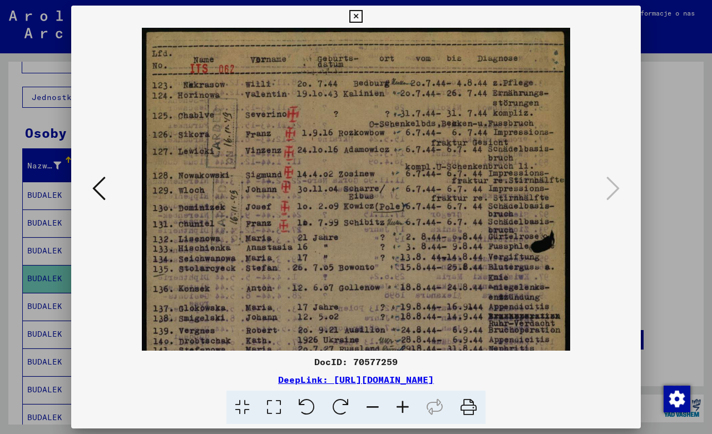
click at [403, 405] on icon at bounding box center [403, 408] width 30 height 34
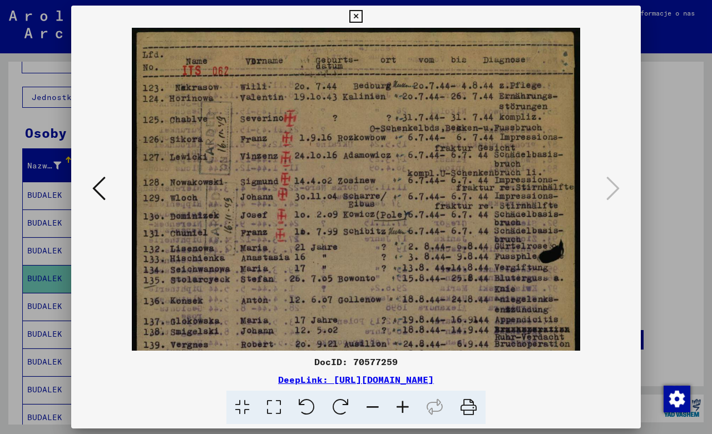
click at [403, 405] on icon at bounding box center [403, 408] width 30 height 34
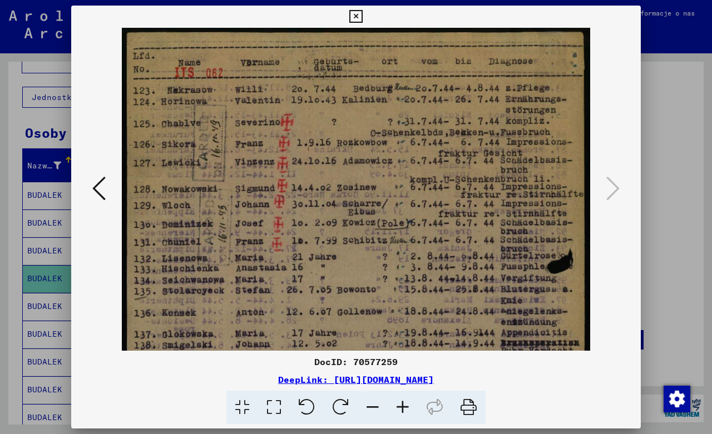
click at [403, 405] on icon at bounding box center [403, 408] width 30 height 34
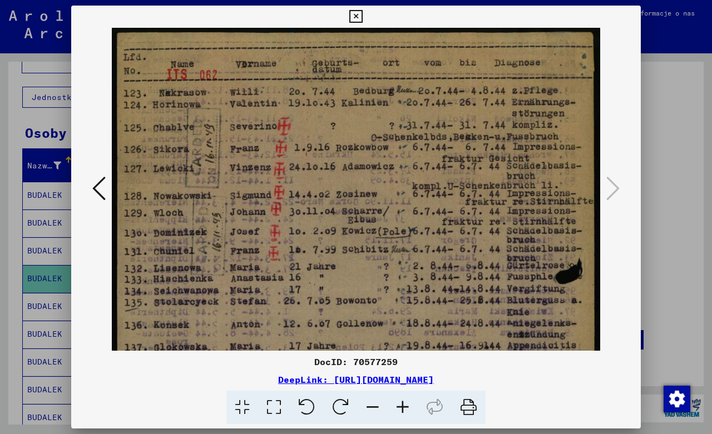
click at [403, 405] on icon at bounding box center [403, 408] width 30 height 34
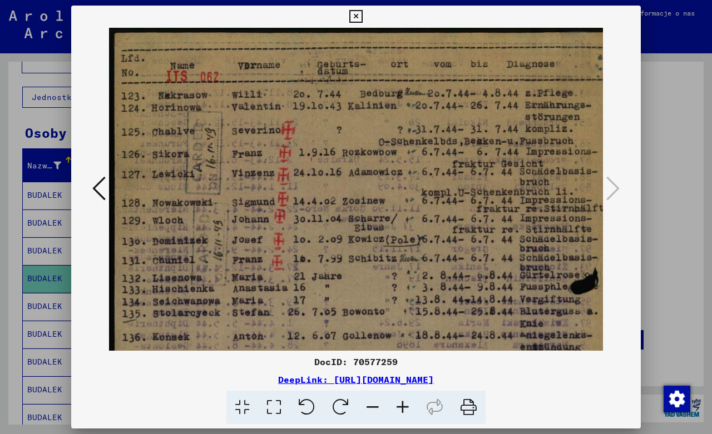
click at [403, 405] on icon at bounding box center [403, 408] width 30 height 34
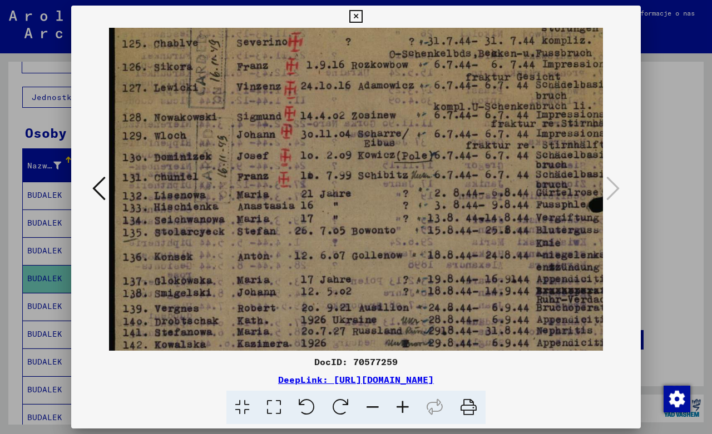
drag, startPoint x: 370, startPoint y: 278, endPoint x: 478, endPoint y: 150, distance: 167.3
click at [478, 150] on img at bounding box center [373, 305] width 528 height 740
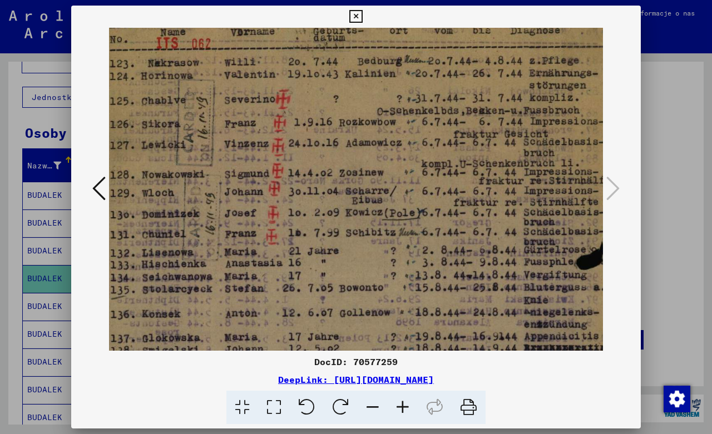
scroll to position [15, 13]
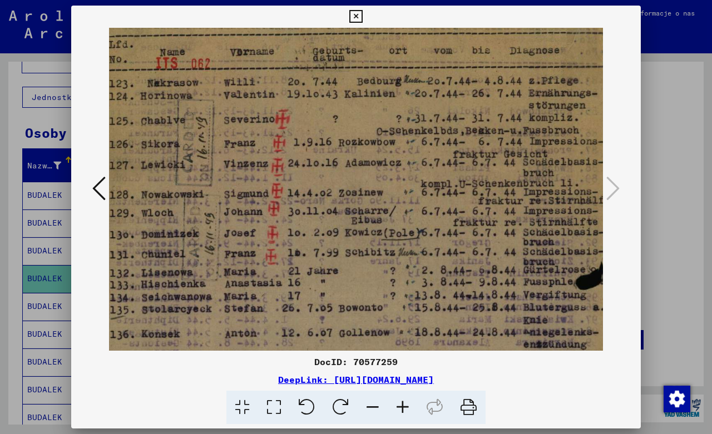
drag, startPoint x: 378, startPoint y: 194, endPoint x: 365, endPoint y: 301, distance: 108.6
click at [365, 301] on img at bounding box center [360, 383] width 528 height 740
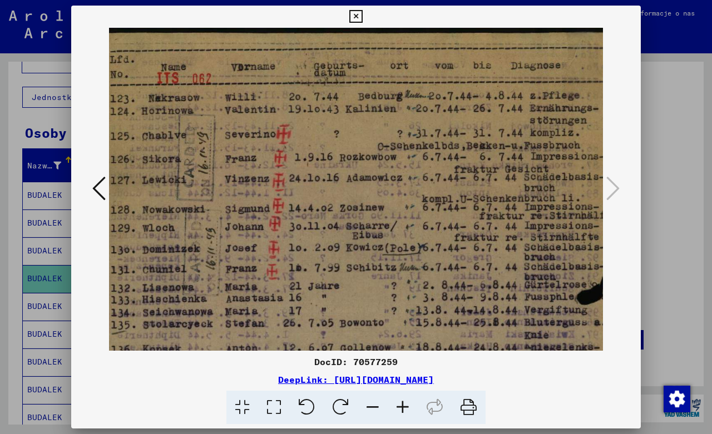
scroll to position [0, 0]
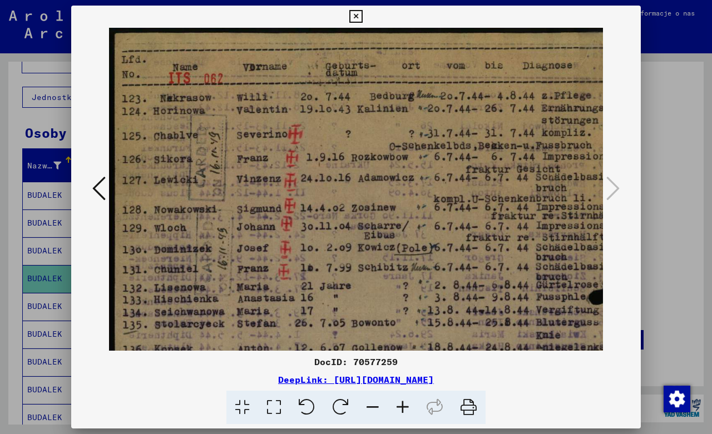
drag, startPoint x: 222, startPoint y: 195, endPoint x: 253, endPoint y: 290, distance: 100.1
click at [253, 290] on img at bounding box center [373, 398] width 528 height 740
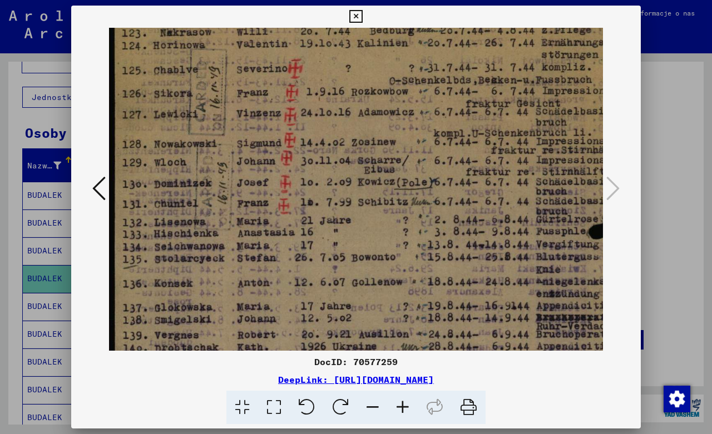
scroll to position [66, 0]
drag, startPoint x: 362, startPoint y: 303, endPoint x: 368, endPoint y: 237, distance: 66.5
click at [368, 237] on img at bounding box center [373, 332] width 528 height 740
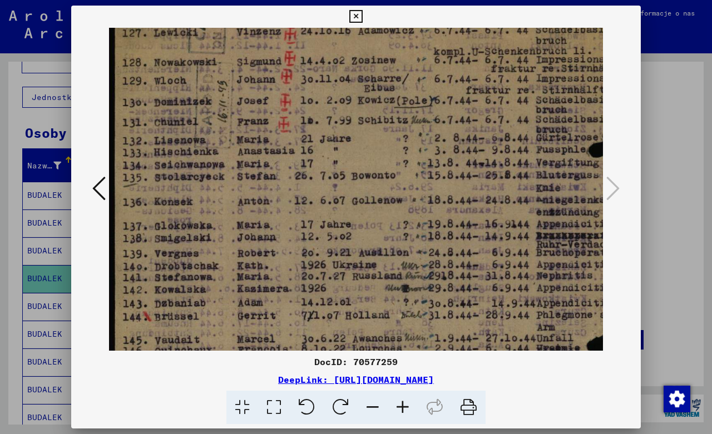
scroll to position [150, 0]
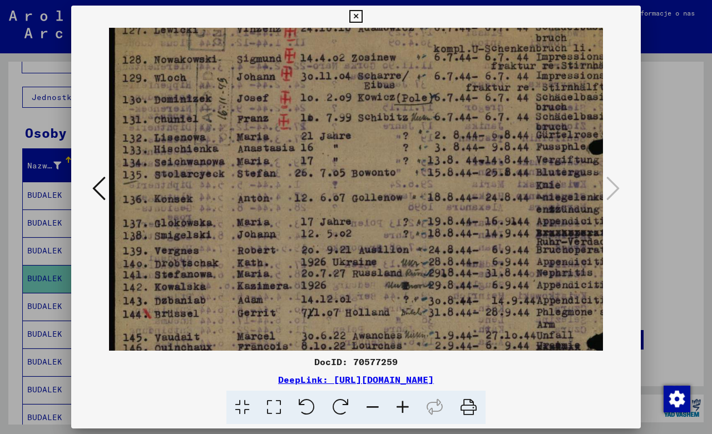
drag, startPoint x: 373, startPoint y: 299, endPoint x: 394, endPoint y: 215, distance: 86.5
click at [394, 215] on img at bounding box center [373, 248] width 528 height 740
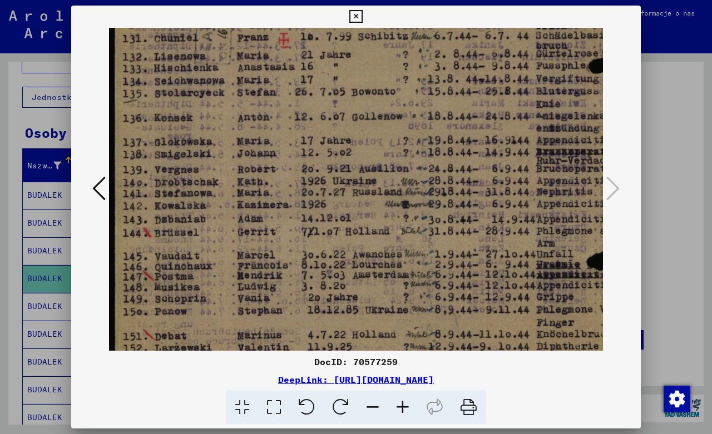
scroll to position [242, 0]
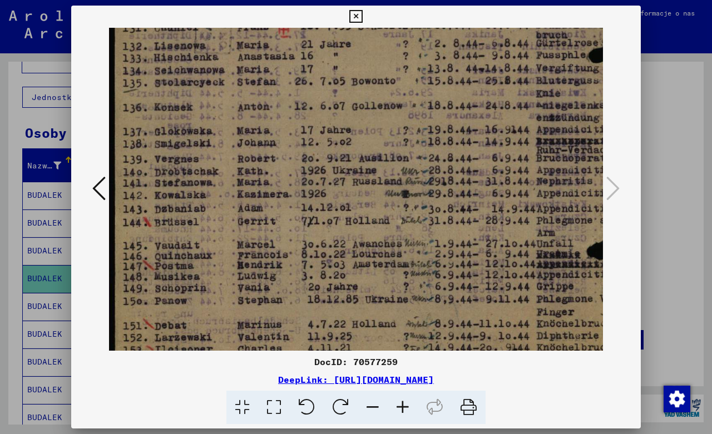
drag, startPoint x: 382, startPoint y: 290, endPoint x: 405, endPoint y: 197, distance: 96.3
click at [405, 198] on img at bounding box center [373, 156] width 528 height 740
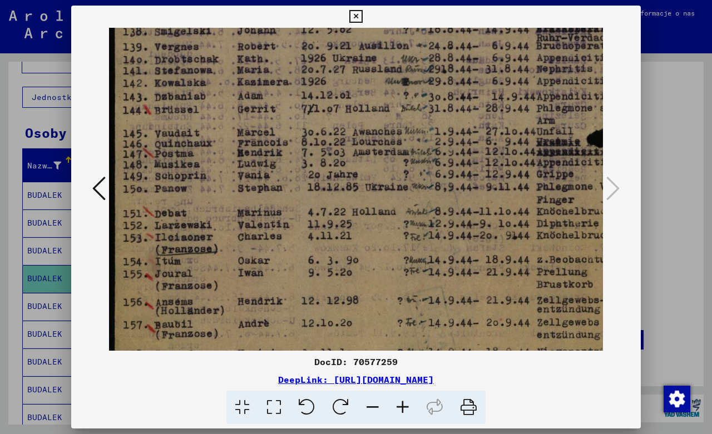
scroll to position [359, 0]
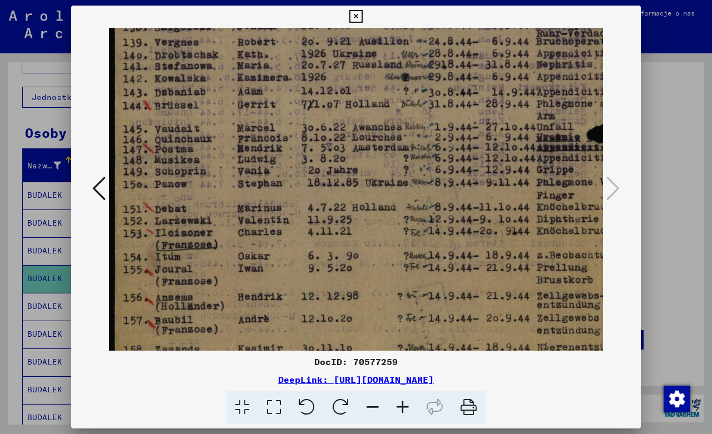
drag, startPoint x: 377, startPoint y: 280, endPoint x: 400, endPoint y: 171, distance: 111.5
click at [400, 171] on img at bounding box center [373, 39] width 528 height 740
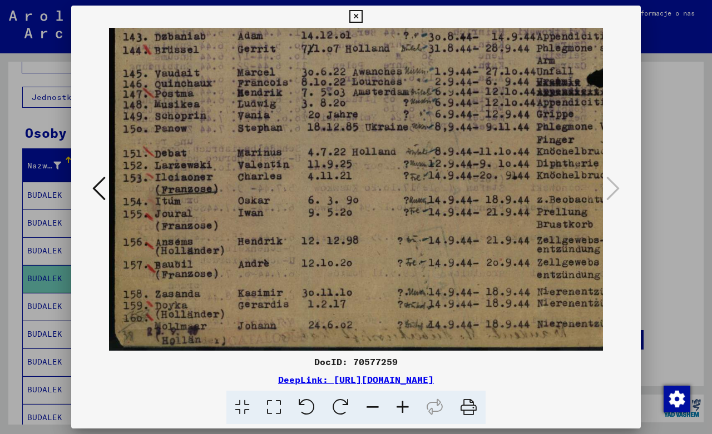
scroll to position [417, 0]
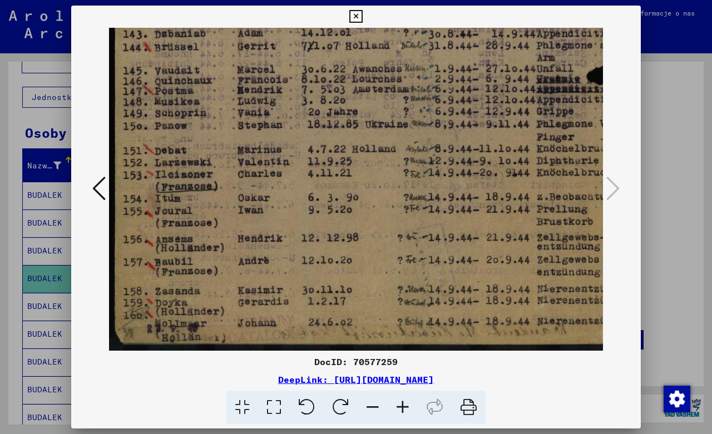
drag, startPoint x: 374, startPoint y: 285, endPoint x: 395, endPoint y: 170, distance: 116.5
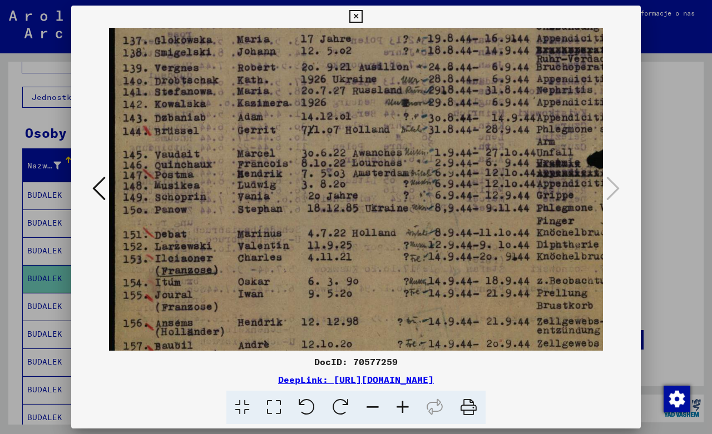
scroll to position [331, 0]
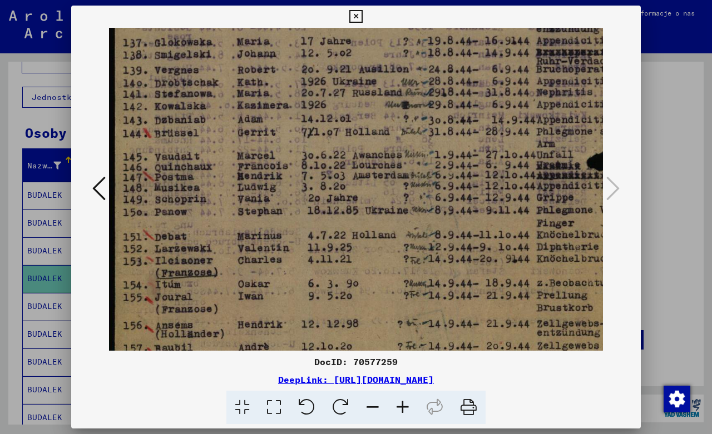
drag, startPoint x: 314, startPoint y: 231, endPoint x: 331, endPoint y: 303, distance: 73.9
click at [331, 303] on img at bounding box center [373, 67] width 528 height 740
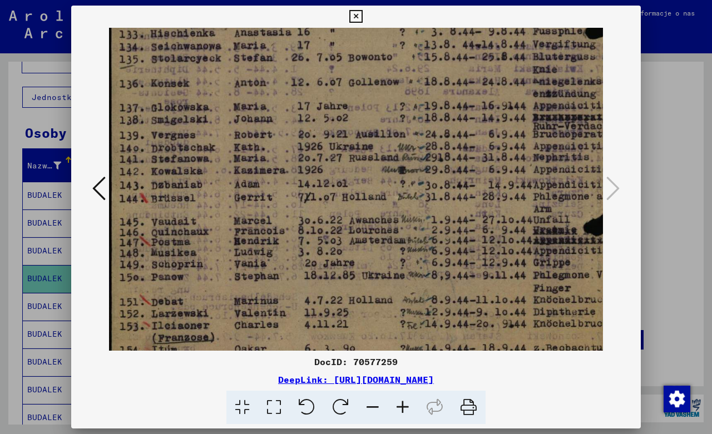
scroll to position [264, 3]
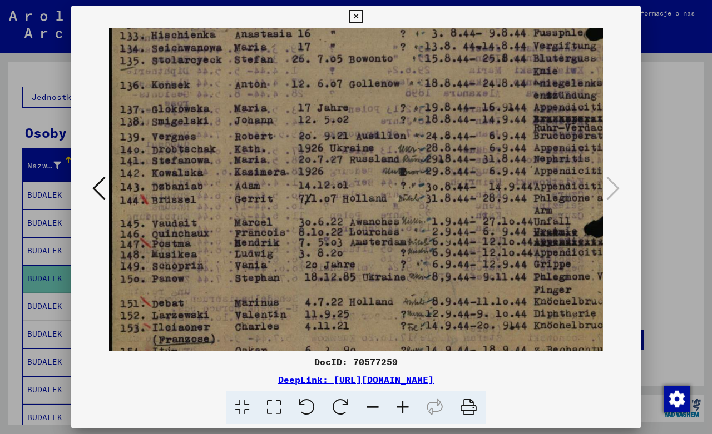
drag, startPoint x: 290, startPoint y: 232, endPoint x: 295, endPoint y: 279, distance: 47.6
click at [295, 279] on img at bounding box center [370, 134] width 528 height 740
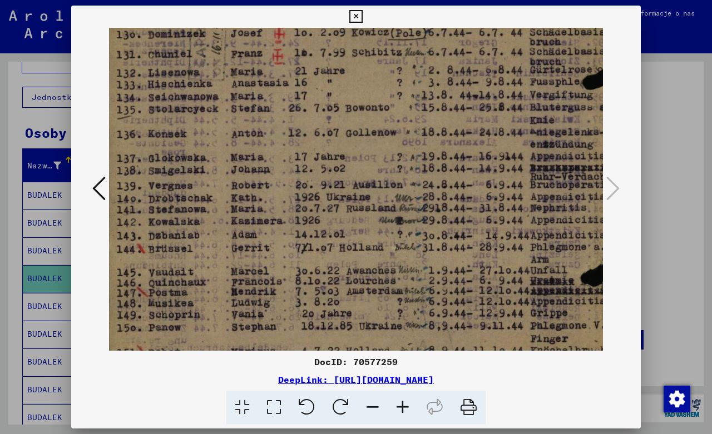
scroll to position [215, 6]
drag, startPoint x: 294, startPoint y: 239, endPoint x: 298, endPoint y: 265, distance: 27.0
click at [298, 265] on img at bounding box center [367, 183] width 528 height 740
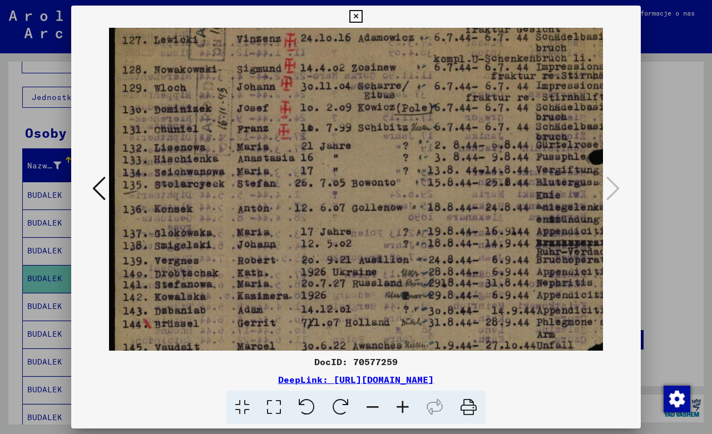
scroll to position [118, 0]
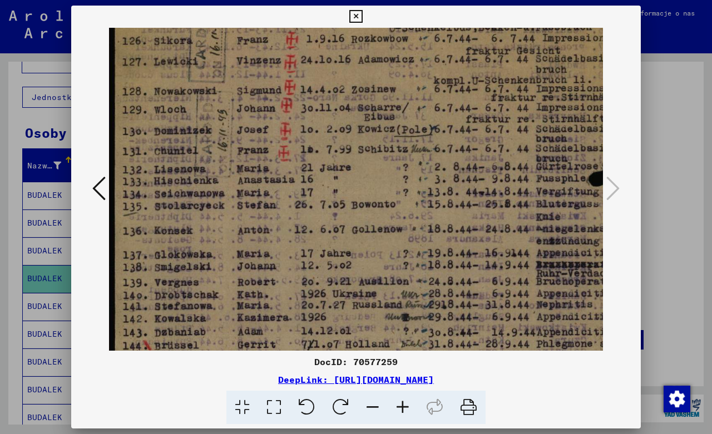
drag, startPoint x: 328, startPoint y: 186, endPoint x: 344, endPoint y: 254, distance: 70.3
click at [344, 254] on img at bounding box center [373, 279] width 528 height 740
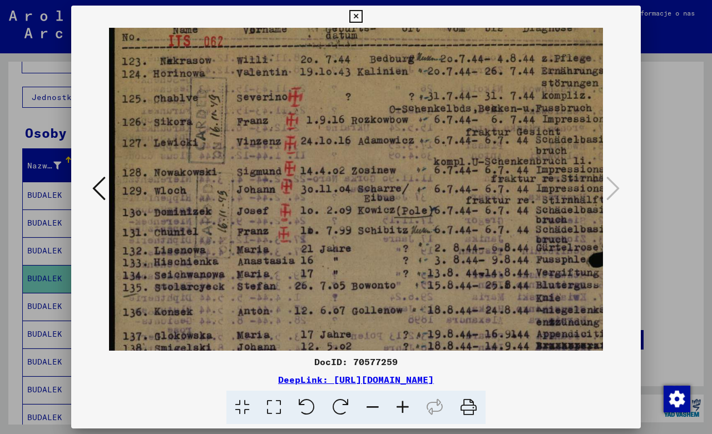
scroll to position [36, 0]
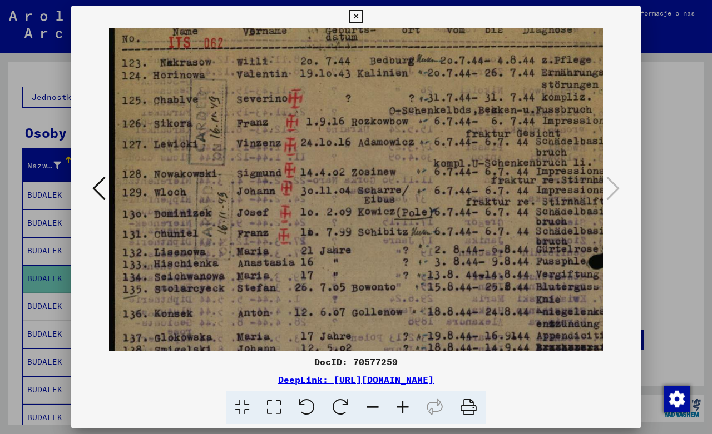
drag, startPoint x: 335, startPoint y: 187, endPoint x: 347, endPoint y: 261, distance: 74.3
click at [347, 261] on img at bounding box center [373, 362] width 528 height 740
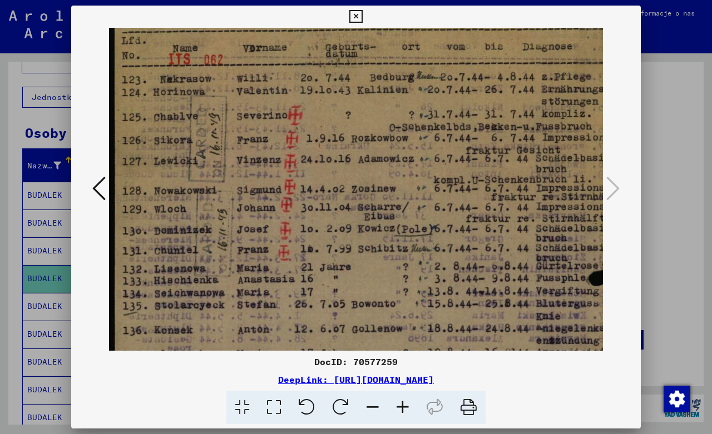
scroll to position [0, 0]
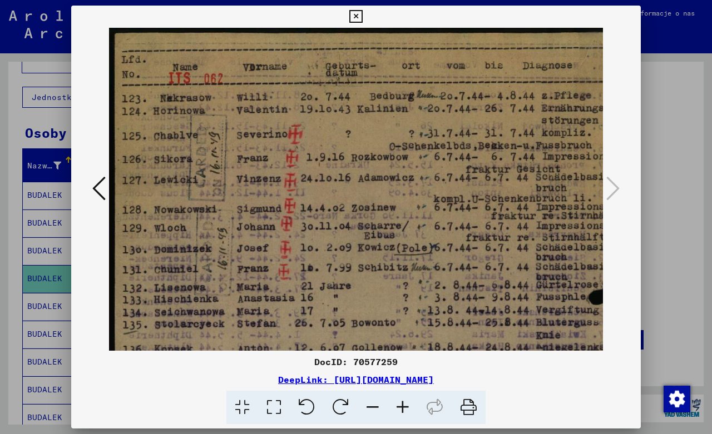
drag, startPoint x: 344, startPoint y: 165, endPoint x: 348, endPoint y: 229, distance: 64.1
click at [348, 229] on img at bounding box center [373, 398] width 528 height 740
click at [362, 12] on icon at bounding box center [355, 16] width 13 height 13
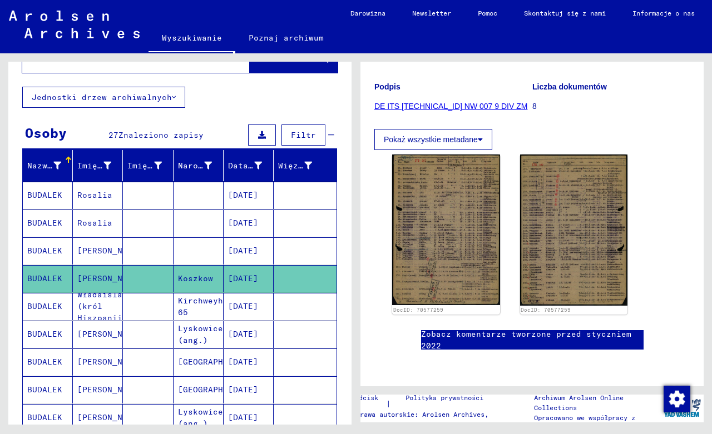
click at [86, 311] on mat-cell "Władaislas (król Hiszpanii)" at bounding box center [98, 306] width 50 height 27
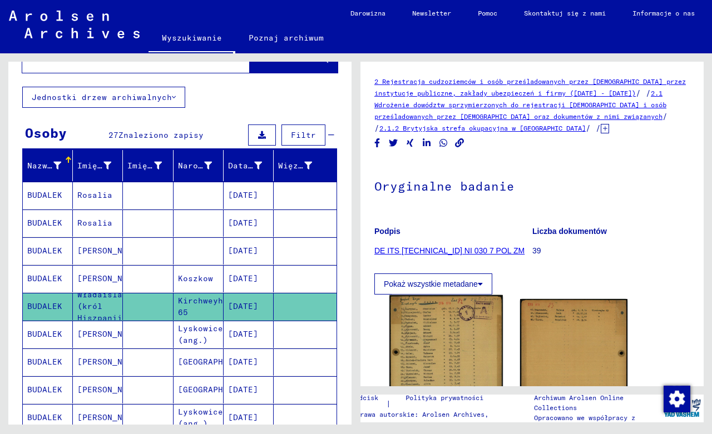
click at [452, 356] on img at bounding box center [445, 375] width 113 height 160
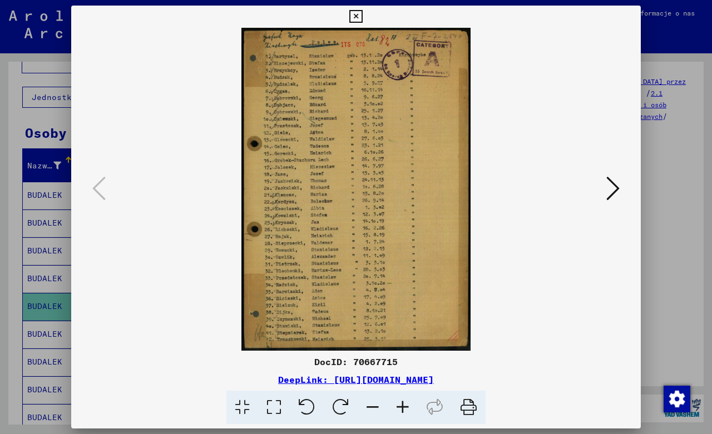
click at [403, 408] on icon at bounding box center [403, 408] width 30 height 34
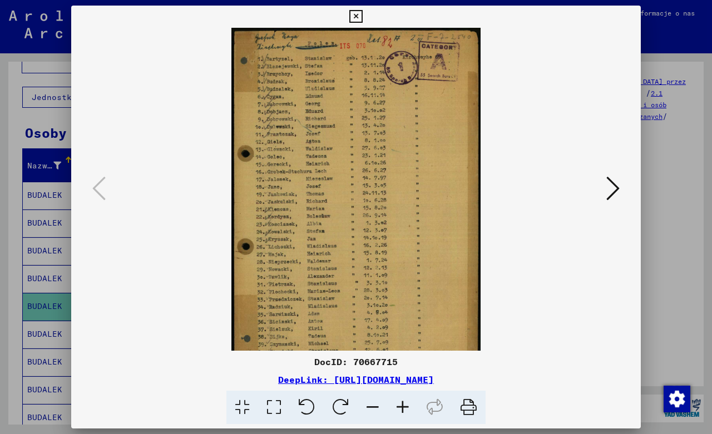
click at [403, 408] on icon at bounding box center [403, 408] width 30 height 34
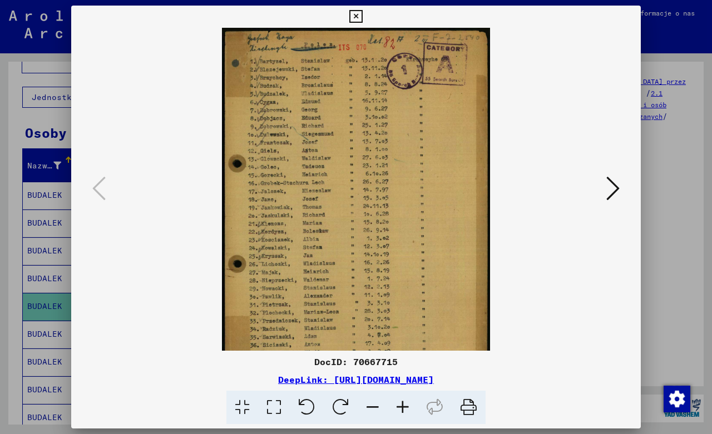
click at [403, 408] on icon at bounding box center [403, 408] width 30 height 34
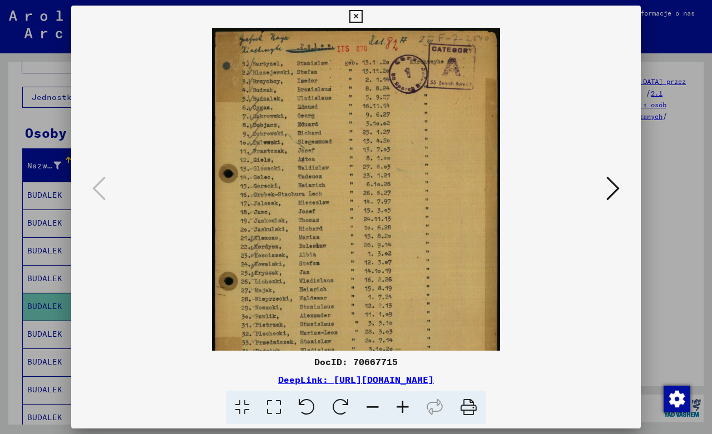
click at [403, 408] on icon at bounding box center [403, 408] width 30 height 34
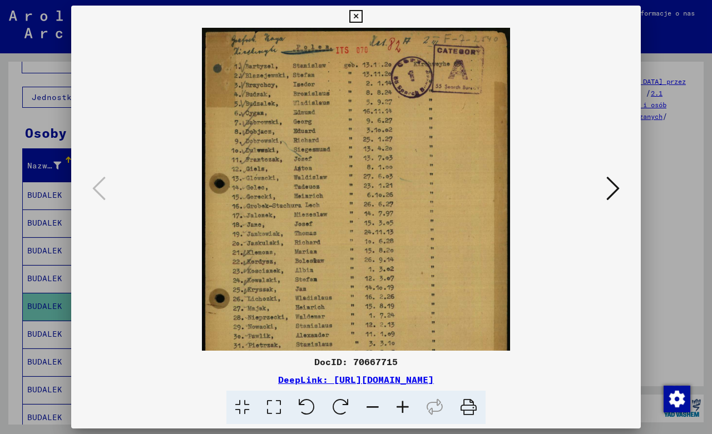
click at [403, 408] on icon at bounding box center [403, 408] width 30 height 34
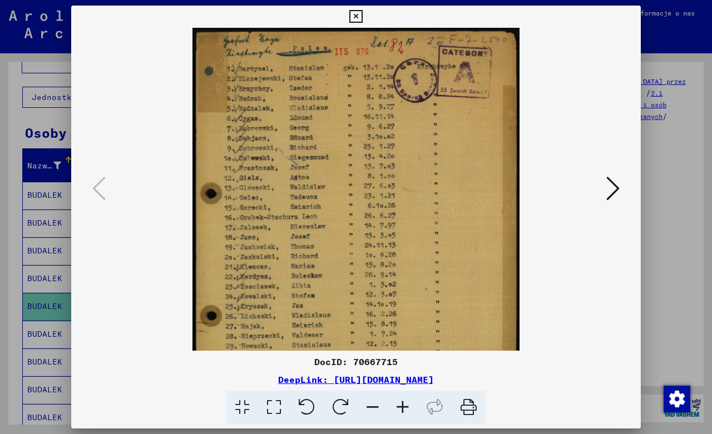
click at [403, 408] on icon at bounding box center [403, 408] width 30 height 34
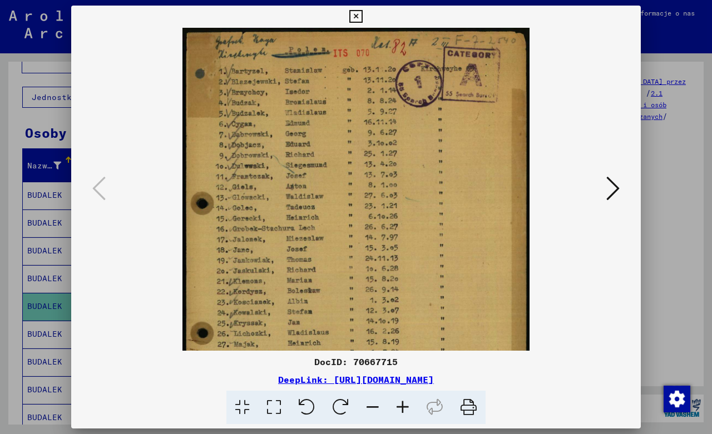
click at [403, 408] on icon at bounding box center [403, 408] width 30 height 34
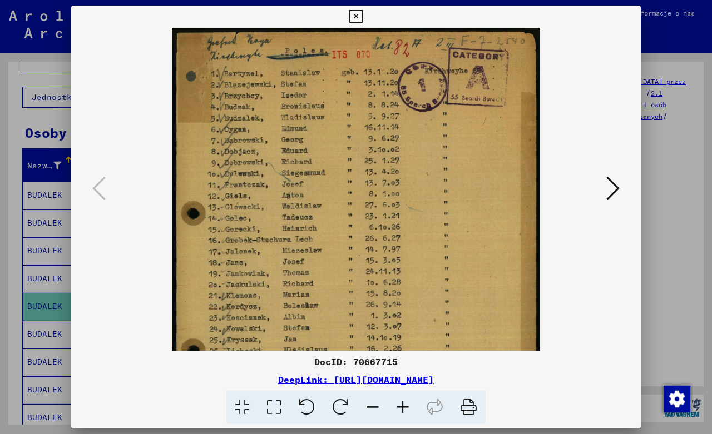
click at [403, 408] on icon at bounding box center [403, 408] width 30 height 34
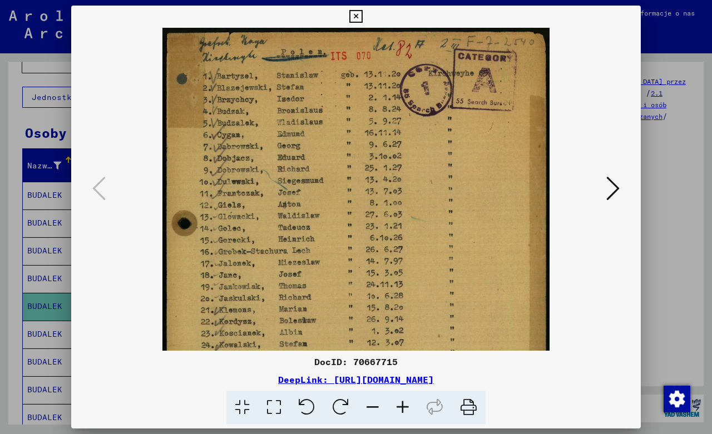
click at [403, 408] on icon at bounding box center [403, 408] width 30 height 34
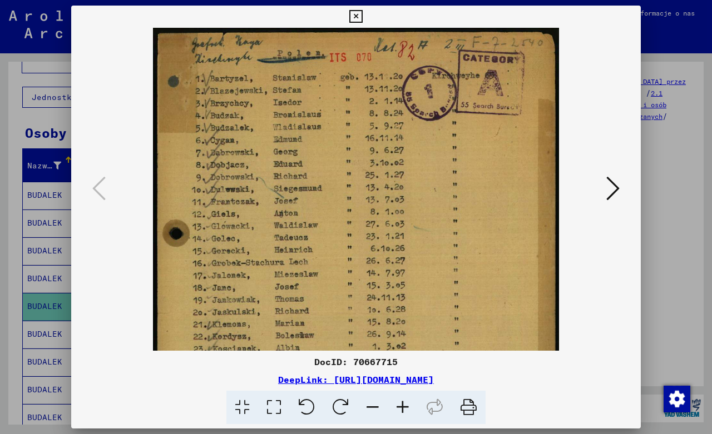
click at [403, 408] on icon at bounding box center [403, 408] width 30 height 34
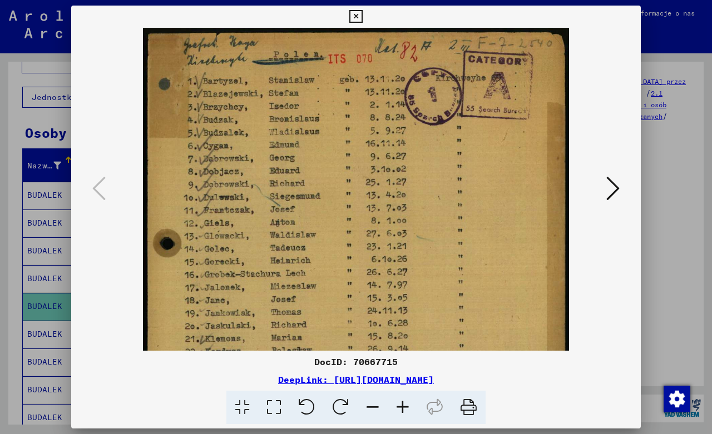
click at [403, 408] on icon at bounding box center [403, 408] width 30 height 34
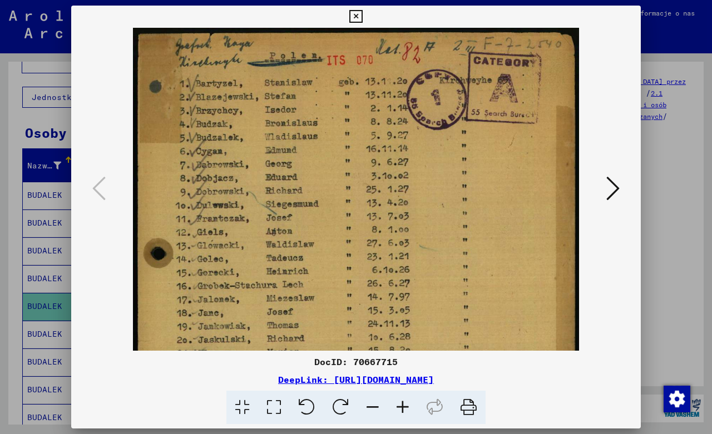
click at [403, 408] on icon at bounding box center [403, 408] width 30 height 34
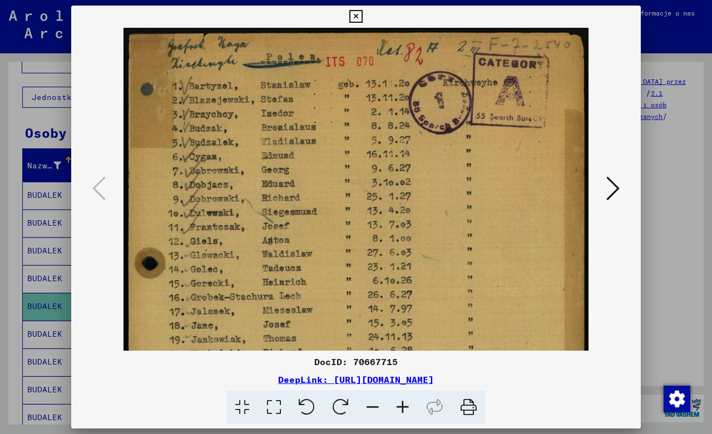
click at [403, 408] on icon at bounding box center [403, 408] width 30 height 34
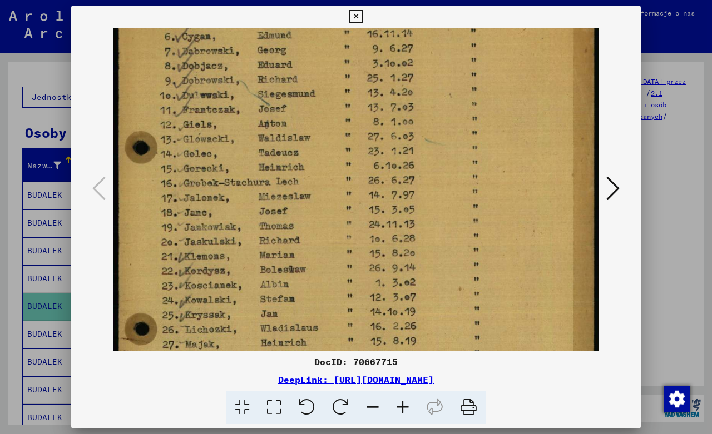
drag, startPoint x: 370, startPoint y: 268, endPoint x: 363, endPoint y: 138, distance: 129.8
click at [363, 138] on img at bounding box center [355, 244] width 485 height 685
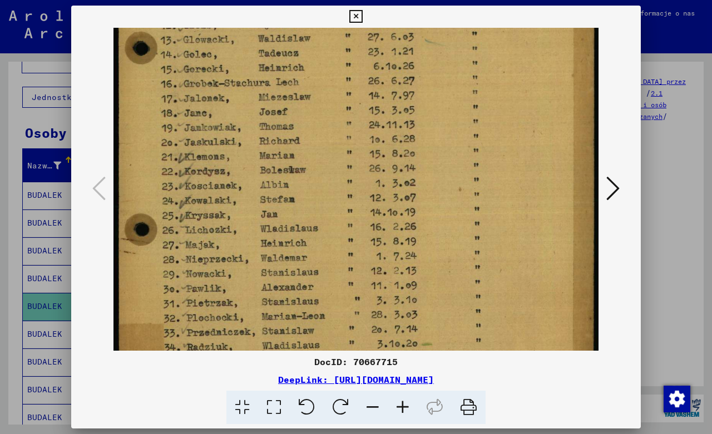
drag, startPoint x: 351, startPoint y: 287, endPoint x: 361, endPoint y: 170, distance: 117.8
click at [361, 170] on img at bounding box center [355, 145] width 485 height 685
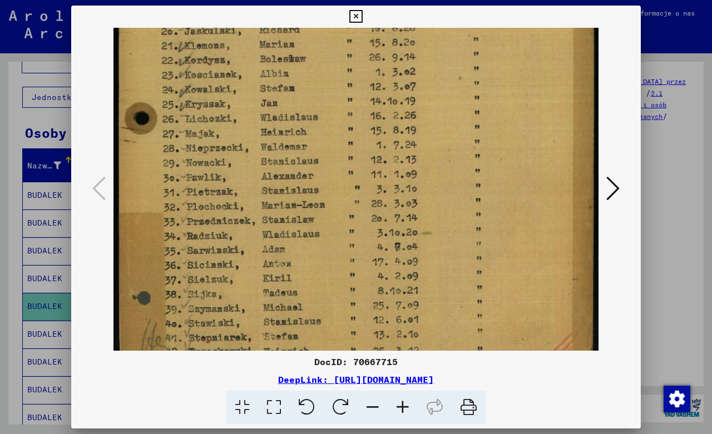
scroll to position [355, 0]
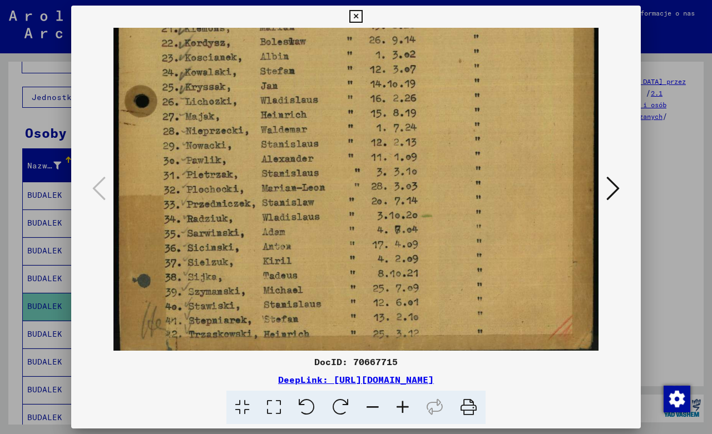
drag, startPoint x: 399, startPoint y: 256, endPoint x: 407, endPoint y: 145, distance: 111.5
click at [407, 148] on img at bounding box center [355, 16] width 485 height 685
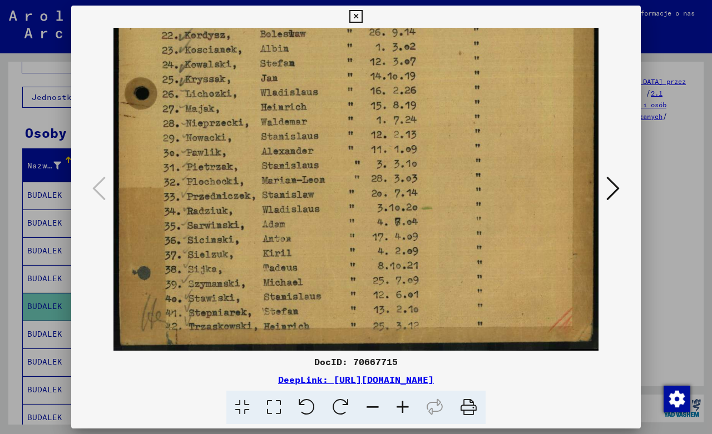
drag, startPoint x: 323, startPoint y: 270, endPoint x: 326, endPoint y: 180, distance: 90.7
click at [326, 180] on img at bounding box center [355, 8] width 485 height 685
click at [602, 194] on div at bounding box center [356, 189] width 494 height 323
click at [617, 185] on icon at bounding box center [612, 188] width 13 height 27
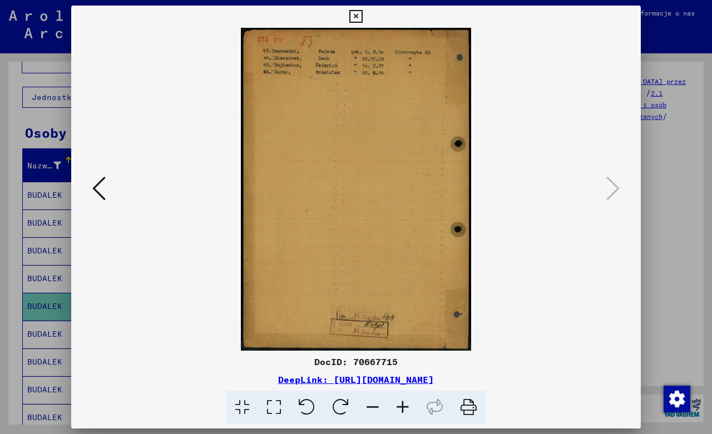
click at [398, 404] on icon at bounding box center [403, 408] width 30 height 34
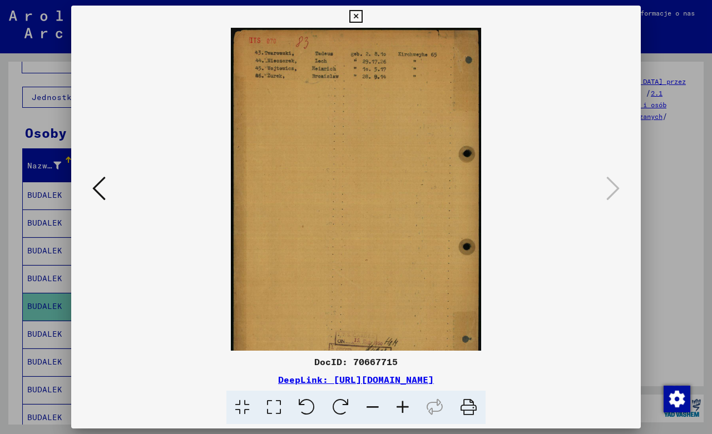
click at [398, 404] on icon at bounding box center [403, 408] width 30 height 34
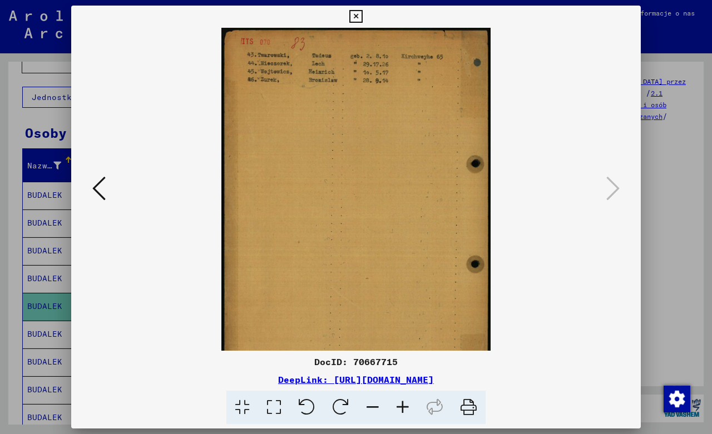
click at [397, 405] on icon at bounding box center [403, 408] width 30 height 34
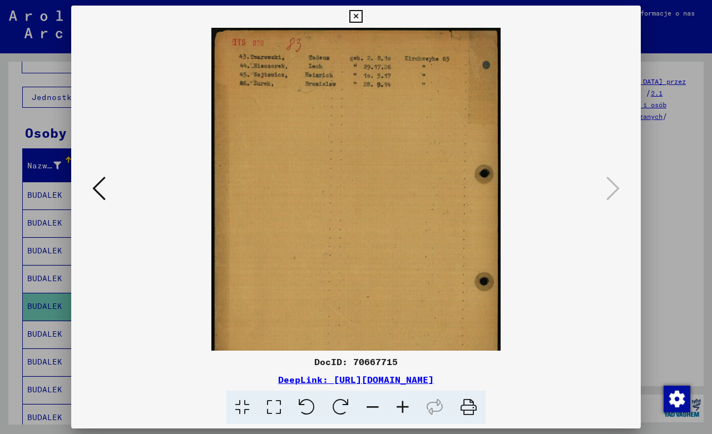
click at [397, 405] on icon at bounding box center [403, 408] width 30 height 34
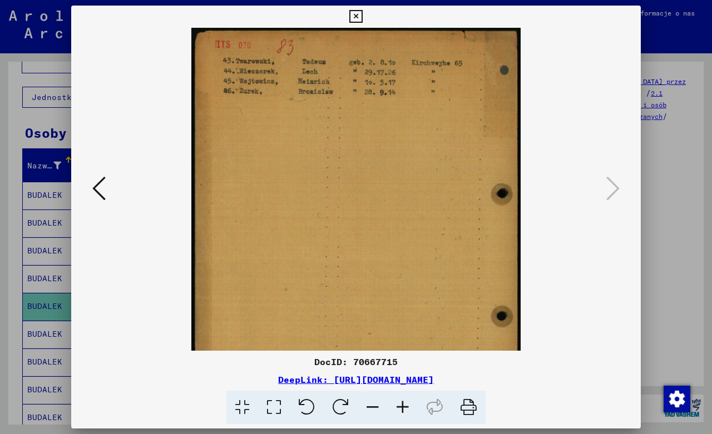
click at [397, 405] on icon at bounding box center [403, 408] width 30 height 34
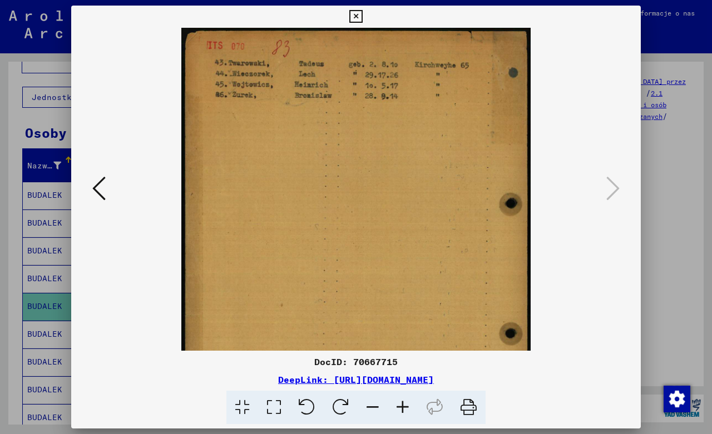
click at [397, 405] on icon at bounding box center [403, 408] width 30 height 34
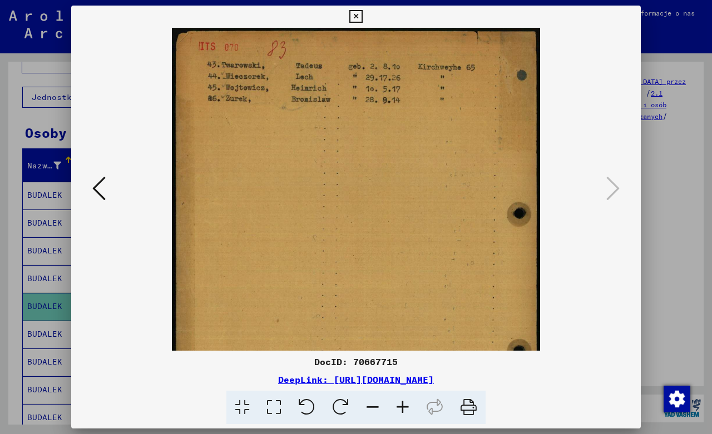
click at [397, 405] on icon at bounding box center [403, 408] width 30 height 34
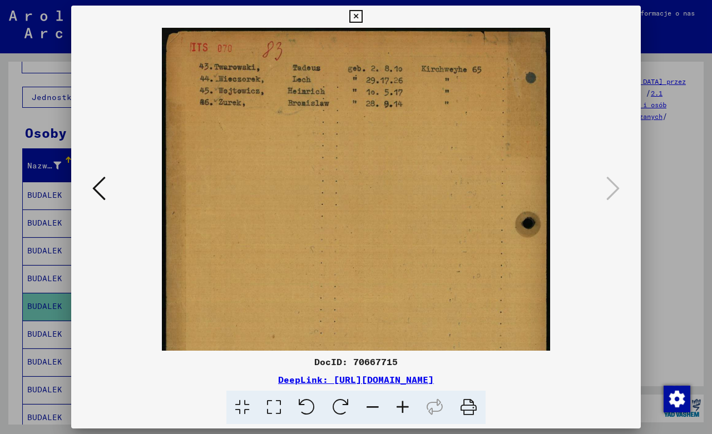
click at [397, 405] on icon at bounding box center [403, 408] width 30 height 34
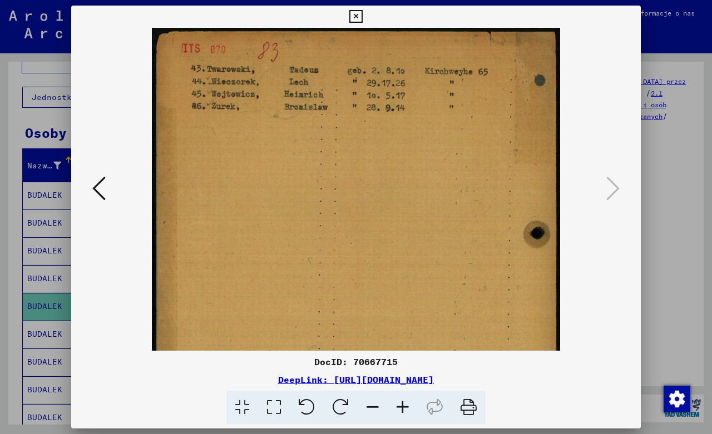
click at [397, 405] on icon at bounding box center [403, 408] width 30 height 34
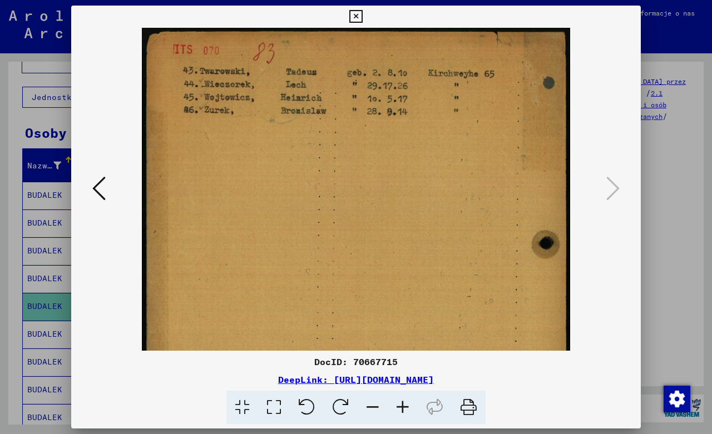
click at [397, 405] on icon at bounding box center [403, 408] width 30 height 34
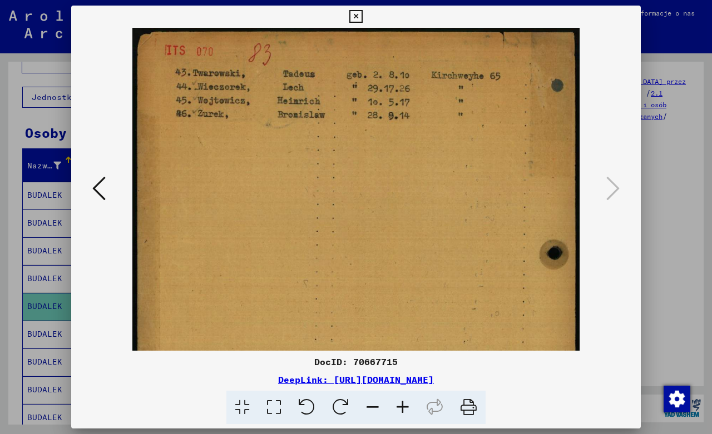
click at [397, 405] on icon at bounding box center [403, 408] width 30 height 34
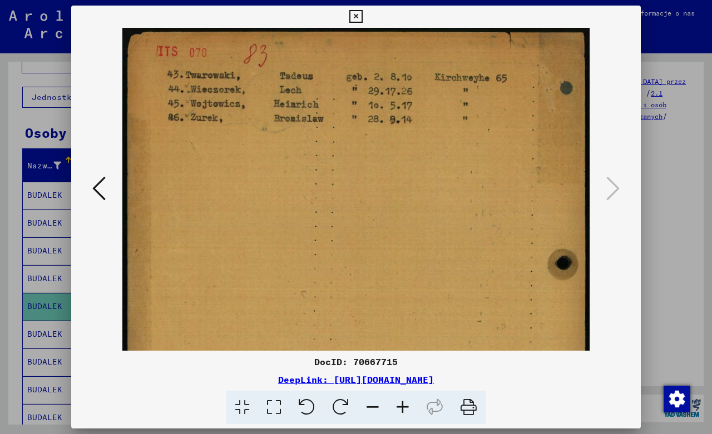
click at [397, 405] on icon at bounding box center [403, 408] width 30 height 34
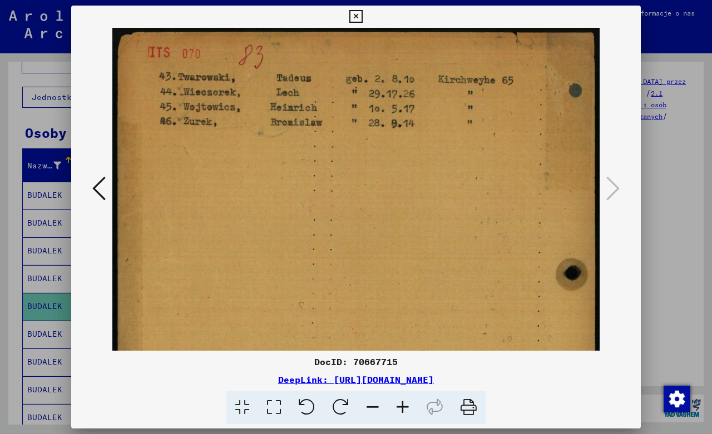
click at [397, 405] on icon at bounding box center [403, 408] width 30 height 34
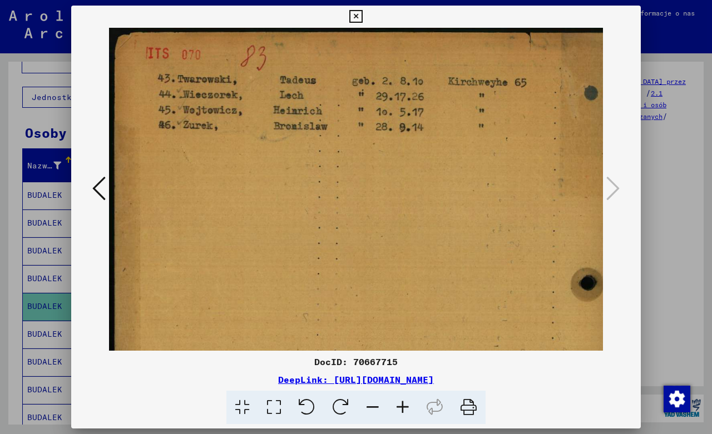
click at [397, 405] on icon at bounding box center [403, 408] width 30 height 34
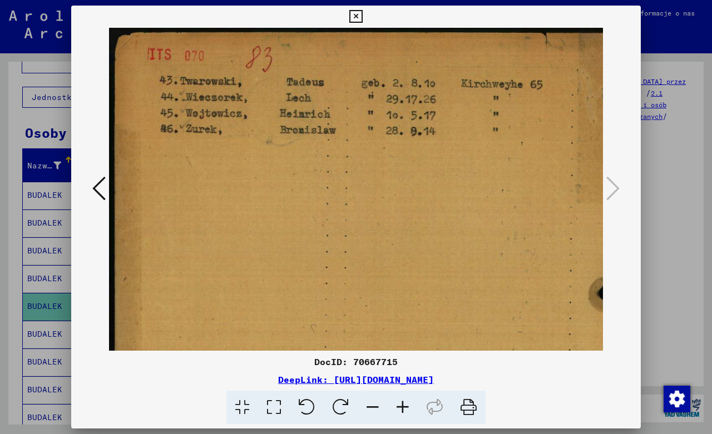
click at [98, 183] on icon at bounding box center [98, 188] width 13 height 27
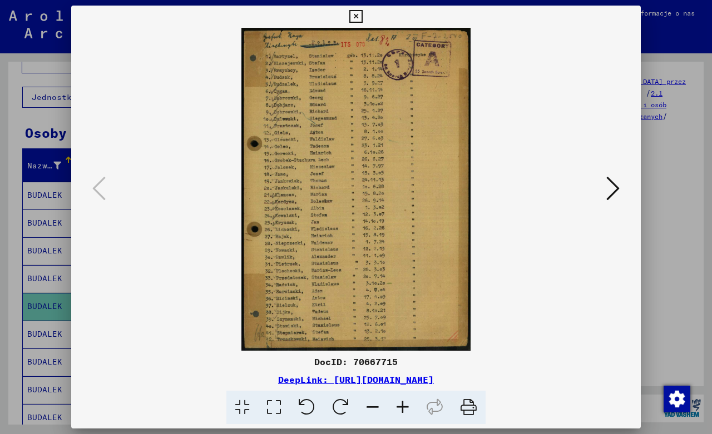
click at [362, 16] on icon at bounding box center [355, 16] width 13 height 13
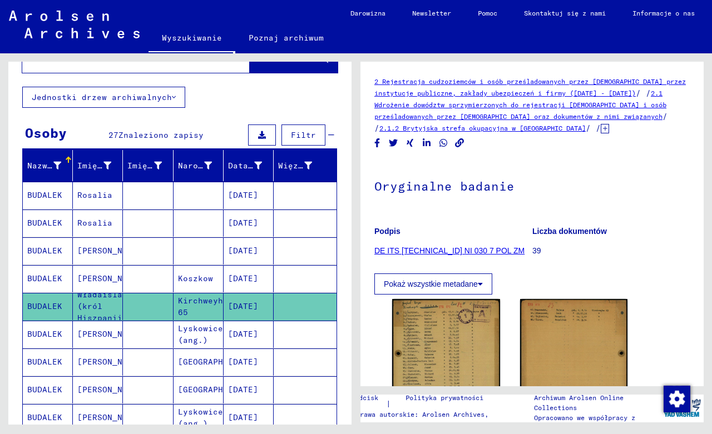
click at [241, 336] on mat-cell "[DATE]" at bounding box center [249, 334] width 50 height 27
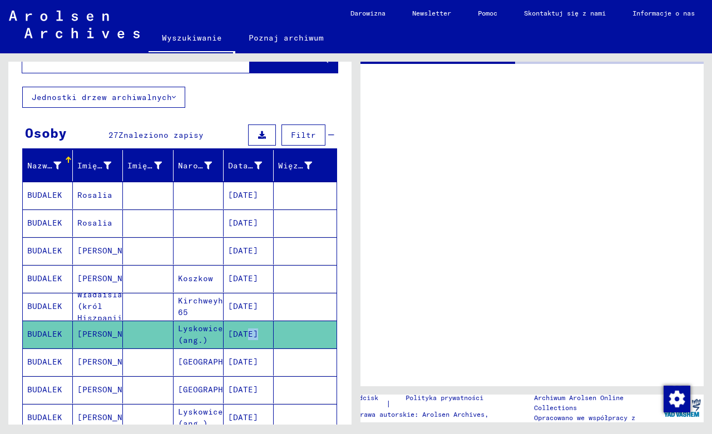
click at [241, 336] on mat-cell "[DATE]" at bounding box center [249, 334] width 50 height 27
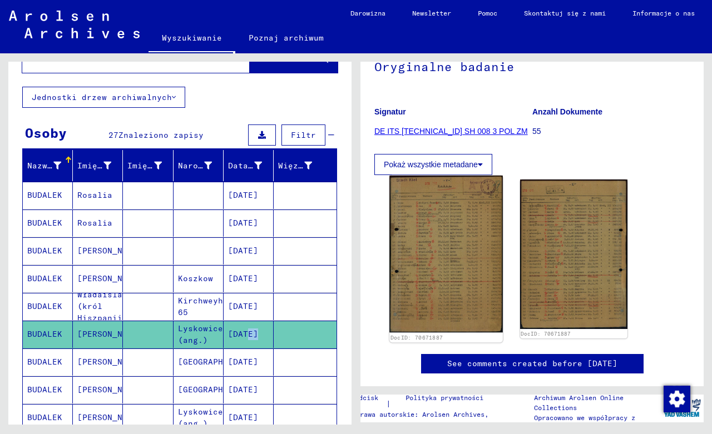
scroll to position [120, 0]
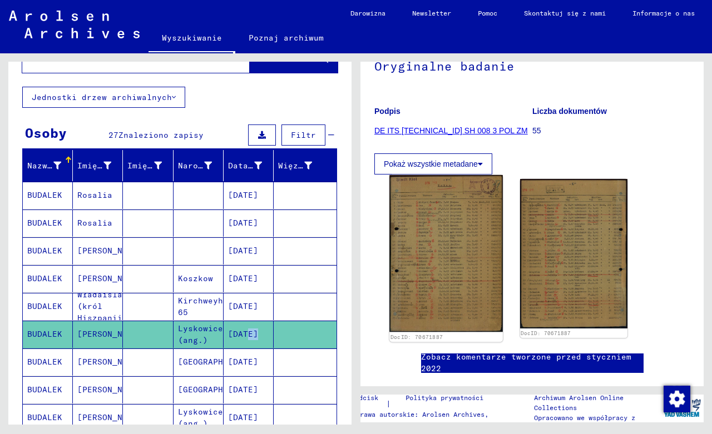
click at [464, 275] on img at bounding box center [445, 253] width 113 height 157
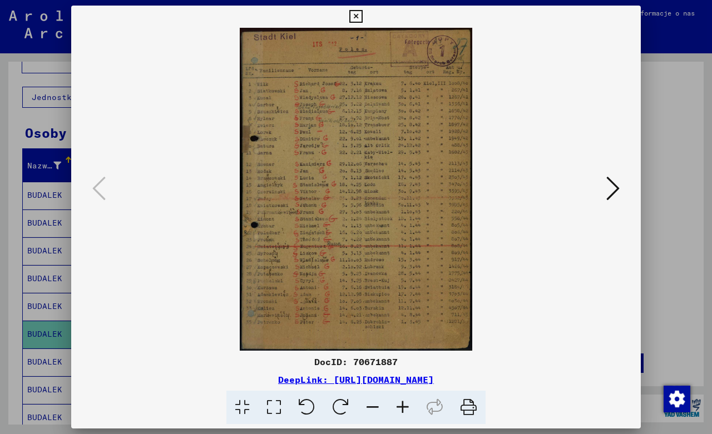
click at [403, 411] on icon at bounding box center [403, 408] width 30 height 34
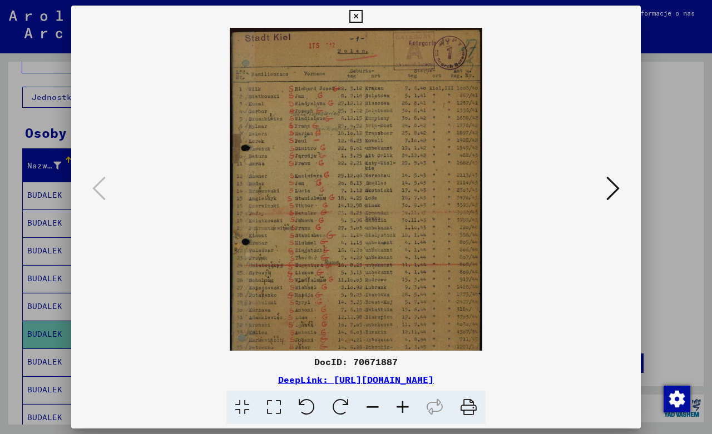
click at [402, 411] on icon at bounding box center [403, 408] width 30 height 34
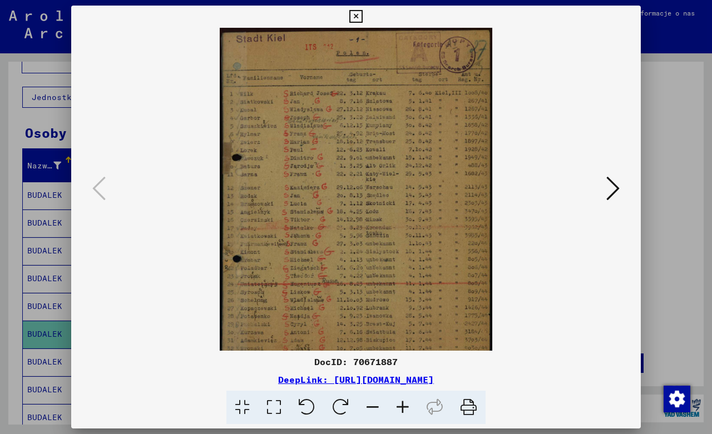
click at [402, 411] on icon at bounding box center [403, 408] width 30 height 34
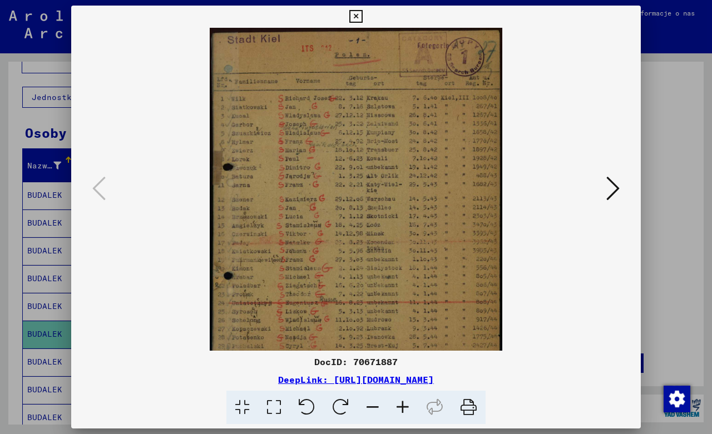
click at [402, 411] on icon at bounding box center [403, 408] width 30 height 34
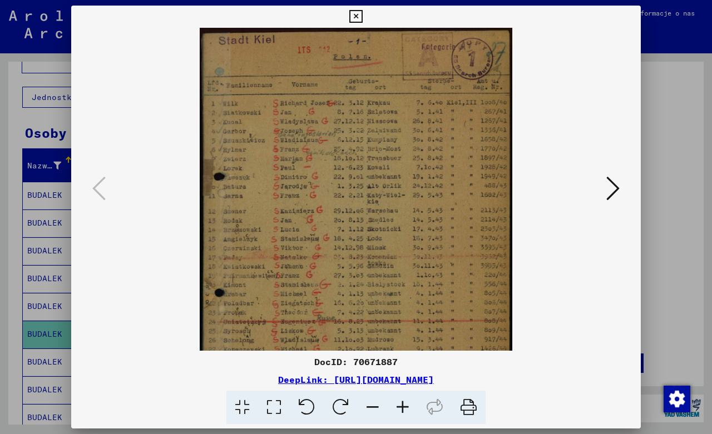
click at [402, 411] on icon at bounding box center [403, 408] width 30 height 34
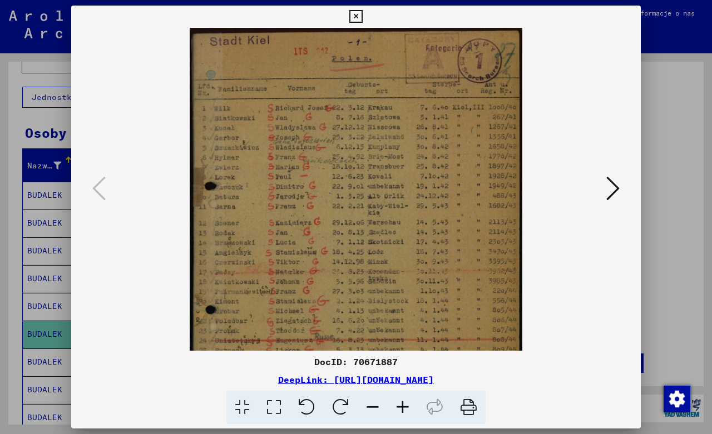
click at [402, 411] on icon at bounding box center [403, 408] width 30 height 34
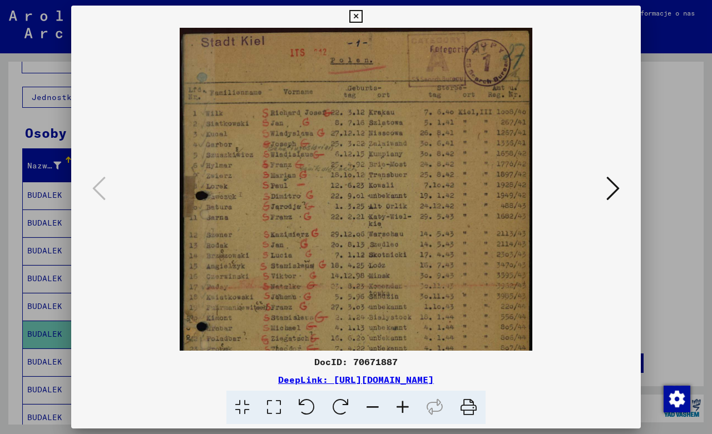
click at [402, 411] on icon at bounding box center [403, 408] width 30 height 34
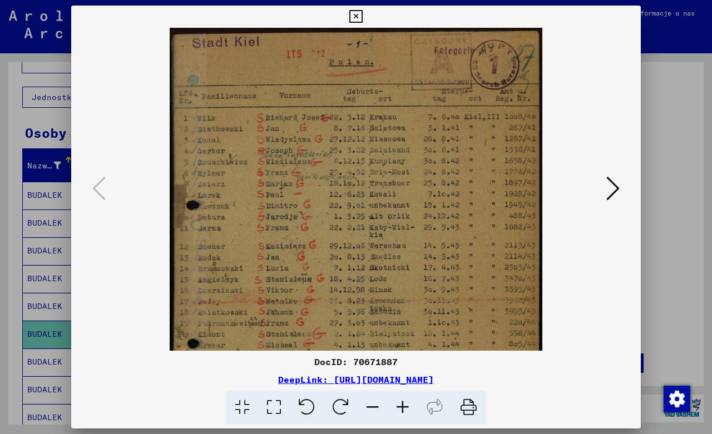
click at [402, 411] on icon at bounding box center [403, 408] width 30 height 34
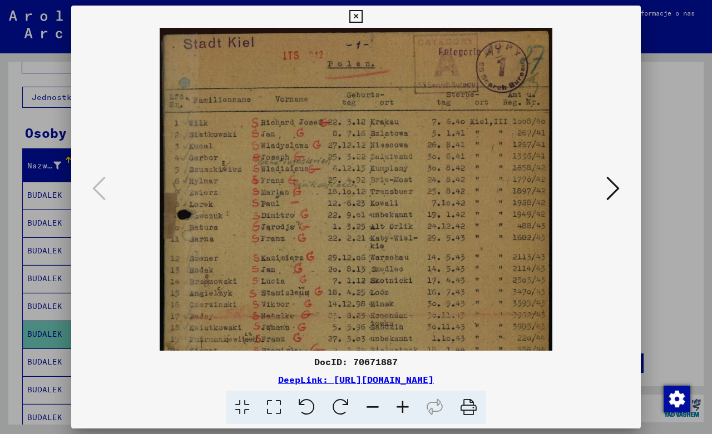
click at [401, 411] on icon at bounding box center [403, 408] width 30 height 34
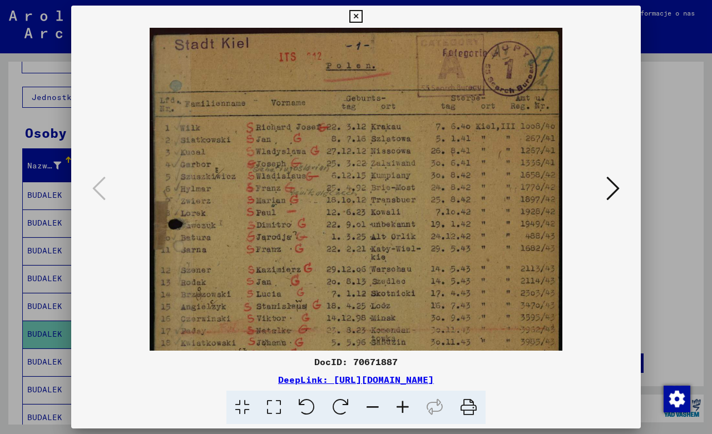
click at [400, 408] on icon at bounding box center [403, 408] width 30 height 34
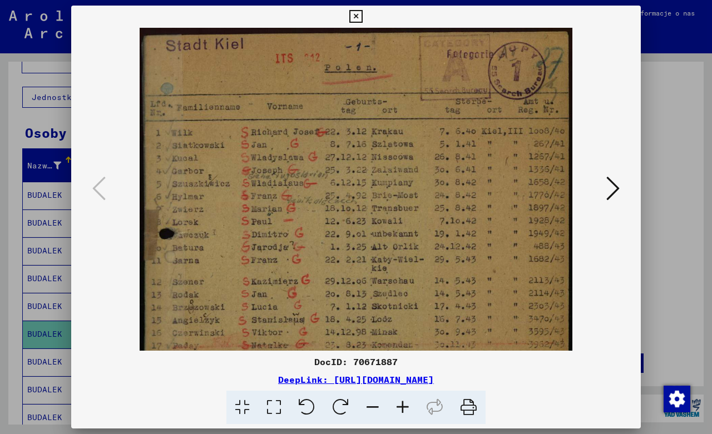
click at [400, 408] on icon at bounding box center [403, 408] width 30 height 34
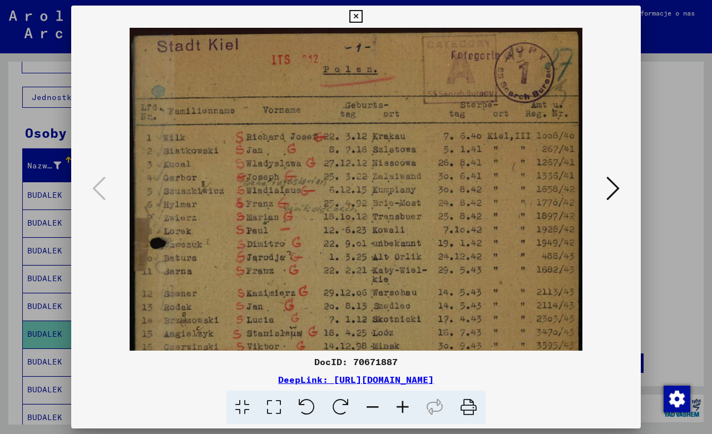
click at [400, 408] on icon at bounding box center [403, 408] width 30 height 34
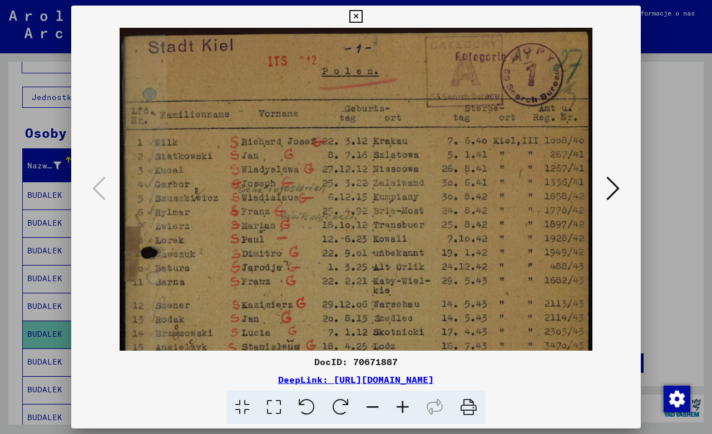
click at [400, 408] on icon at bounding box center [403, 408] width 30 height 34
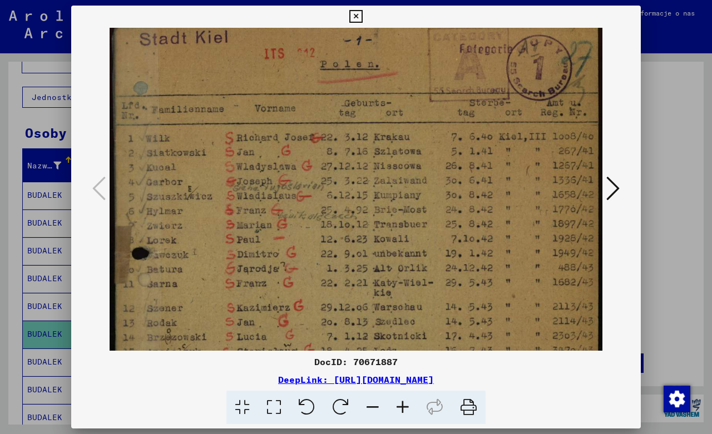
scroll to position [2, 0]
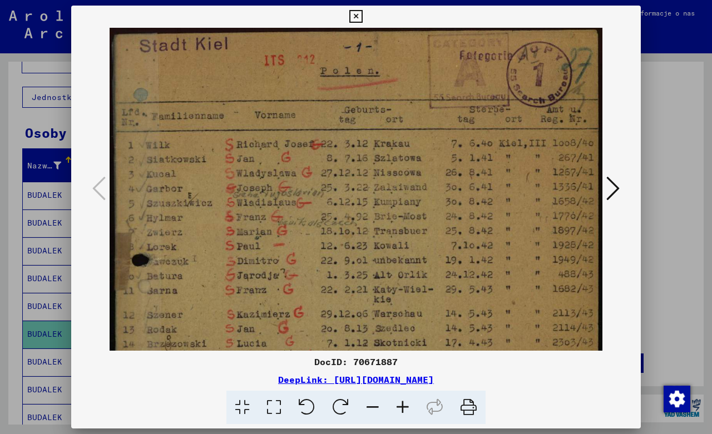
drag, startPoint x: 325, startPoint y: 330, endPoint x: 451, endPoint y: 328, distance: 125.2
click at [451, 328] on img at bounding box center [356, 368] width 493 height 685
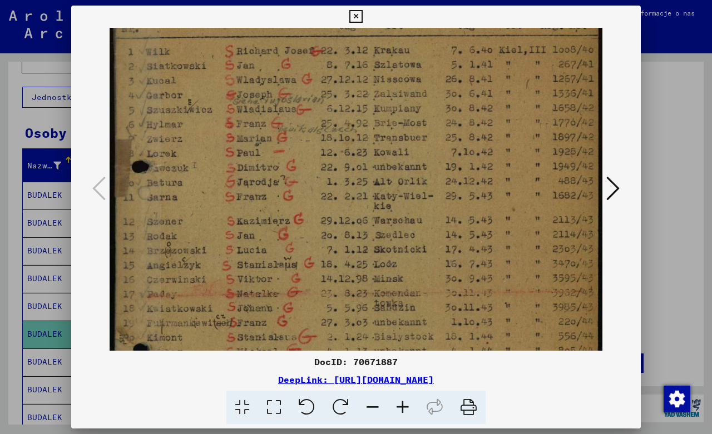
drag, startPoint x: 355, startPoint y: 294, endPoint x: 357, endPoint y: 183, distance: 111.2
click at [357, 183] on img at bounding box center [356, 274] width 493 height 685
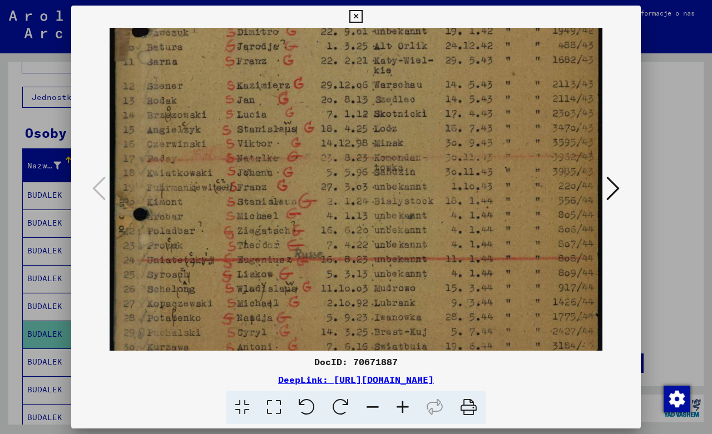
drag, startPoint x: 366, startPoint y: 279, endPoint x: 383, endPoint y: 161, distance: 119.7
click at [383, 161] on img at bounding box center [356, 138] width 493 height 685
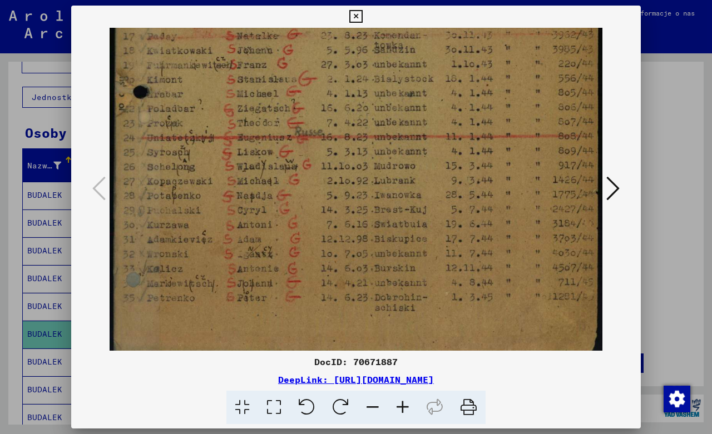
scroll to position [362, 0]
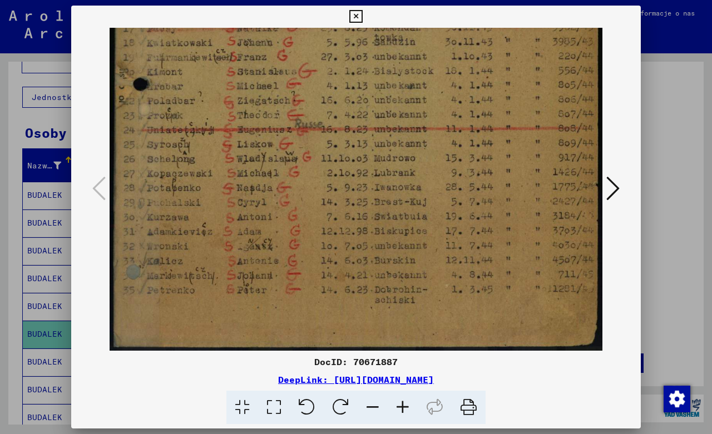
drag, startPoint x: 389, startPoint y: 291, endPoint x: 420, endPoint y: 167, distance: 127.7
click at [420, 167] on img at bounding box center [356, 8] width 493 height 685
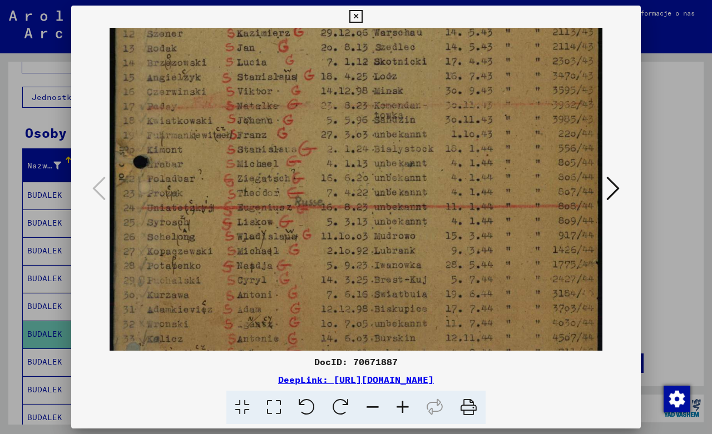
scroll to position [268, 0]
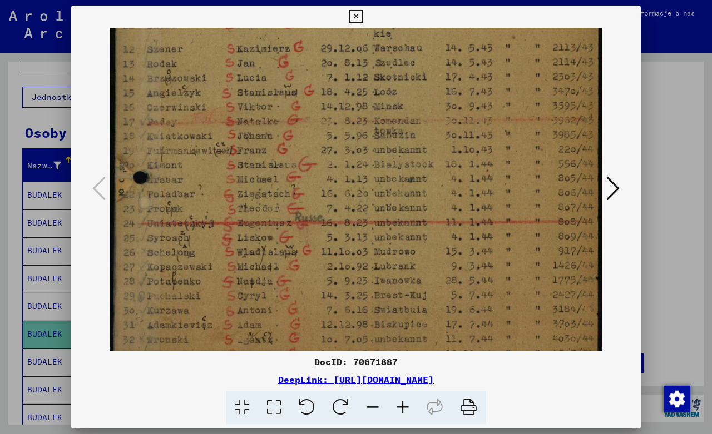
drag, startPoint x: 357, startPoint y: 205, endPoint x: 373, endPoint y: 276, distance: 73.1
click at [373, 276] on img at bounding box center [356, 102] width 493 height 685
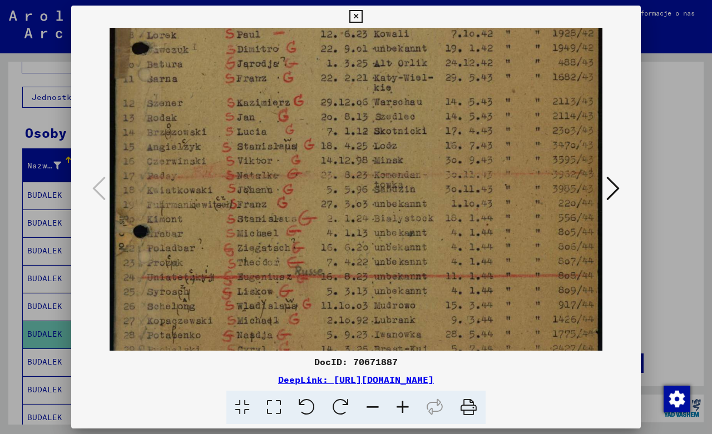
scroll to position [213, 0]
drag, startPoint x: 375, startPoint y: 217, endPoint x: 379, endPoint y: 266, distance: 49.1
click at [379, 266] on img at bounding box center [356, 157] width 493 height 685
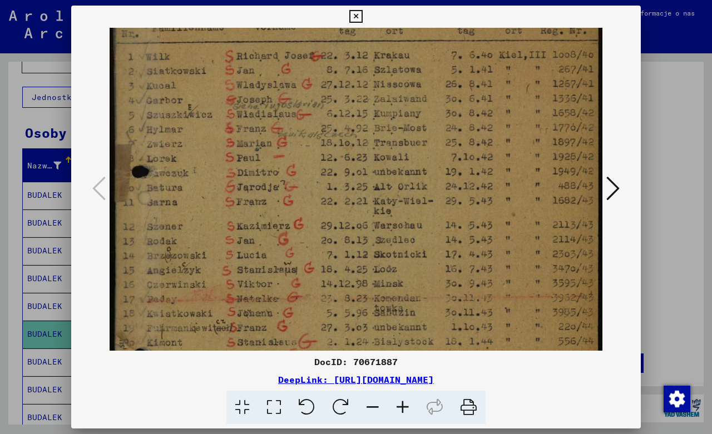
drag, startPoint x: 380, startPoint y: 229, endPoint x: 398, endPoint y: 319, distance: 91.7
click at [398, 319] on img at bounding box center [356, 279] width 493 height 685
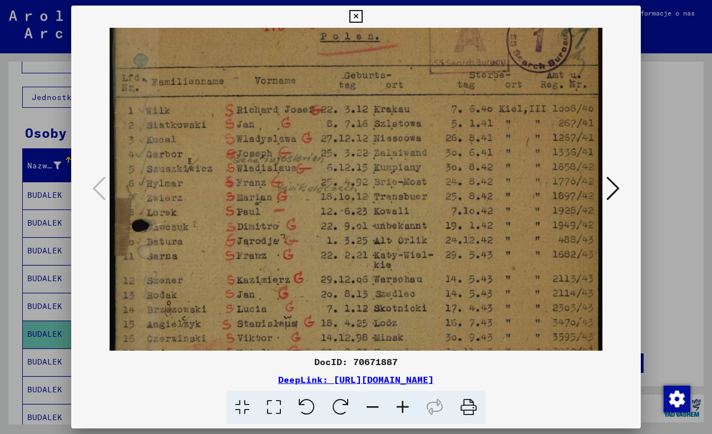
scroll to position [0, 0]
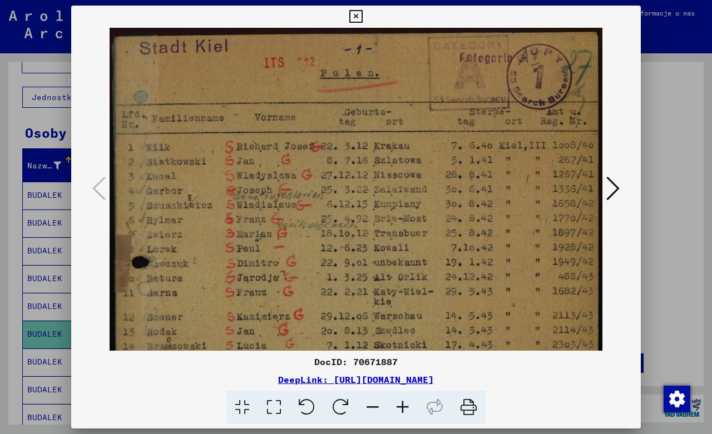
drag, startPoint x: 385, startPoint y: 237, endPoint x: 404, endPoint y: 314, distance: 78.6
click at [404, 314] on img at bounding box center [356, 370] width 493 height 685
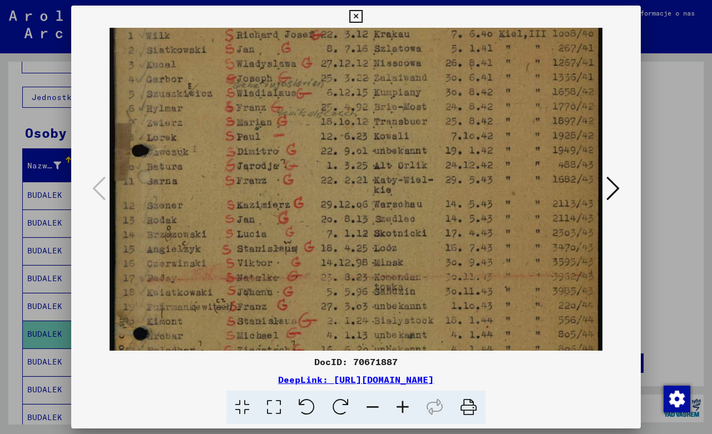
scroll to position [116, 0]
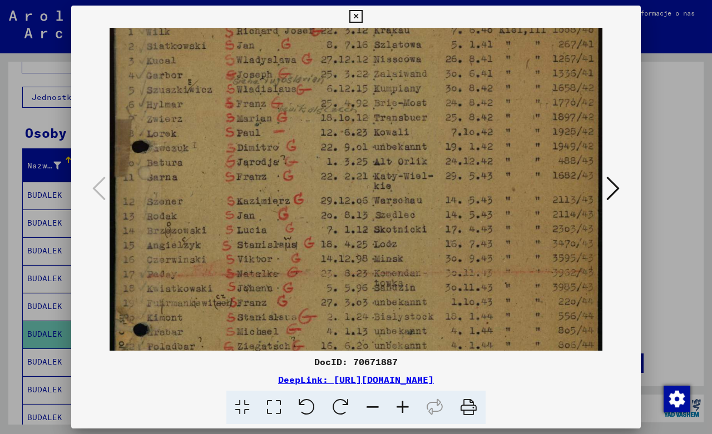
drag, startPoint x: 310, startPoint y: 283, endPoint x: 327, endPoint y: 169, distance: 115.3
click at [327, 169] on img at bounding box center [356, 254] width 493 height 685
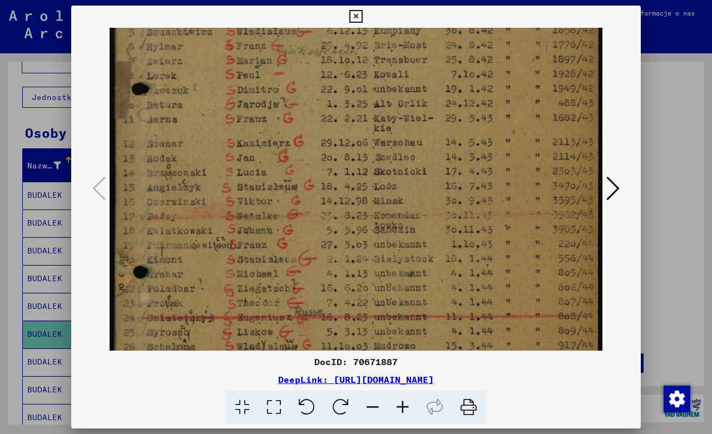
scroll to position [188, 0]
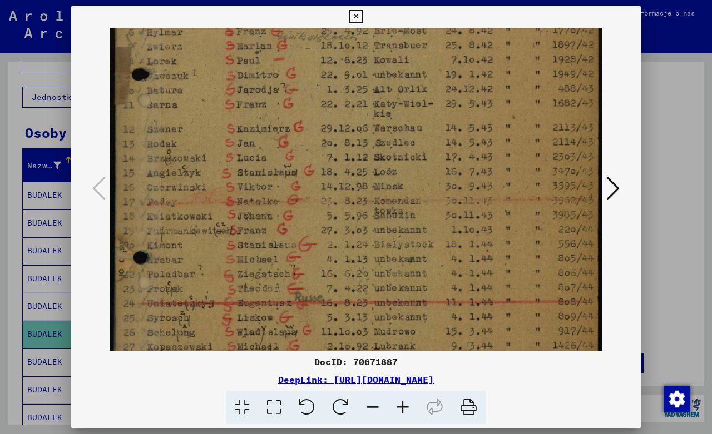
drag, startPoint x: 298, startPoint y: 215, endPoint x: 303, endPoint y: 143, distance: 72.4
click at [303, 143] on img at bounding box center [356, 182] width 493 height 685
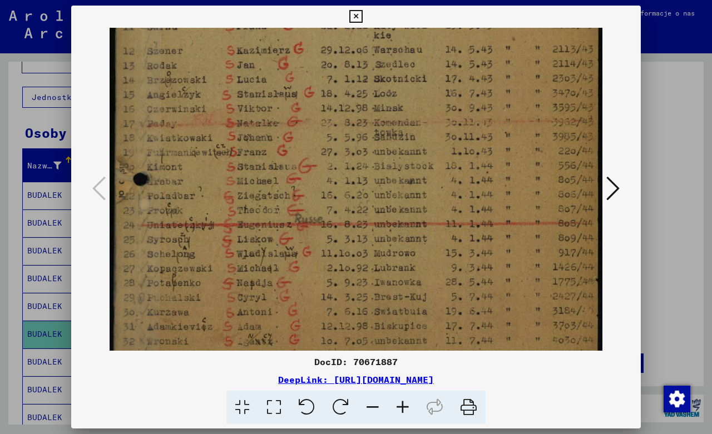
scroll to position [284, 0]
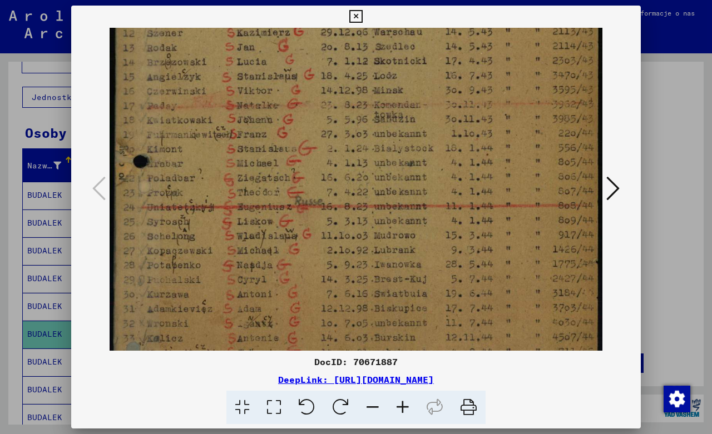
drag, startPoint x: 260, startPoint y: 244, endPoint x: 286, endPoint y: 147, distance: 99.6
click at [286, 147] on img at bounding box center [356, 86] width 493 height 685
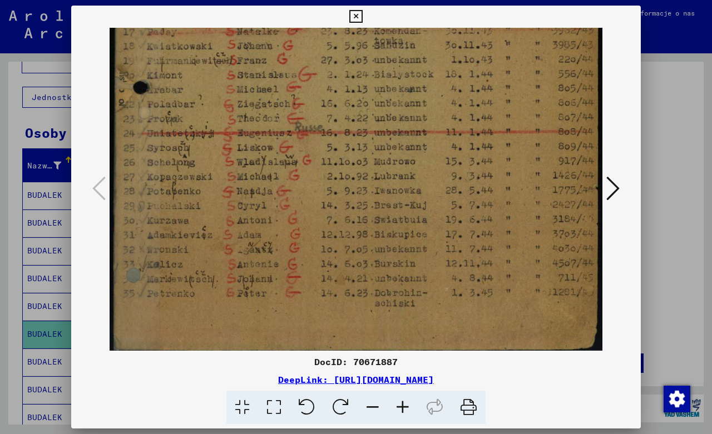
scroll to position [362, 0]
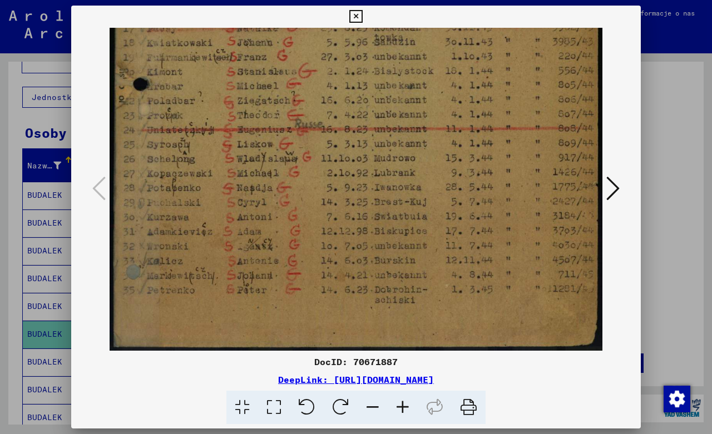
drag, startPoint x: 274, startPoint y: 303, endPoint x: 290, endPoint y: 223, distance: 81.7
click at [290, 223] on img at bounding box center [356, 8] width 493 height 685
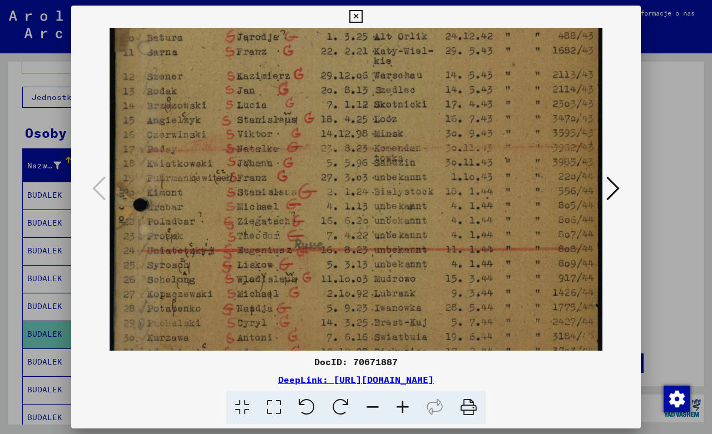
drag, startPoint x: 293, startPoint y: 189, endPoint x: 305, endPoint y: 273, distance: 85.0
click at [305, 273] on img at bounding box center [356, 129] width 493 height 685
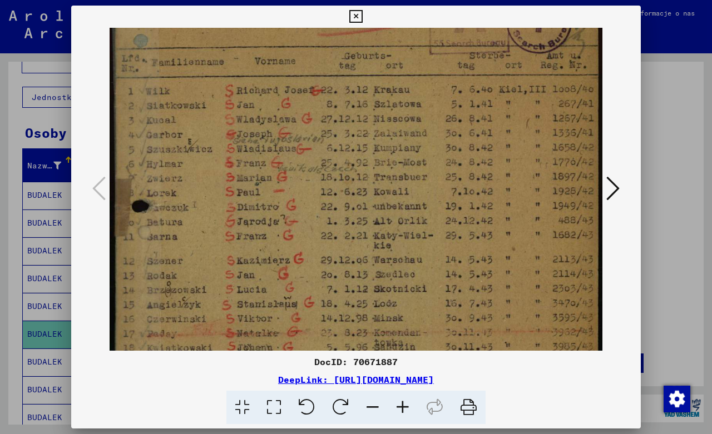
drag, startPoint x: 300, startPoint y: 168, endPoint x: 305, endPoint y: 283, distance: 115.3
click at [305, 283] on img at bounding box center [356, 314] width 493 height 685
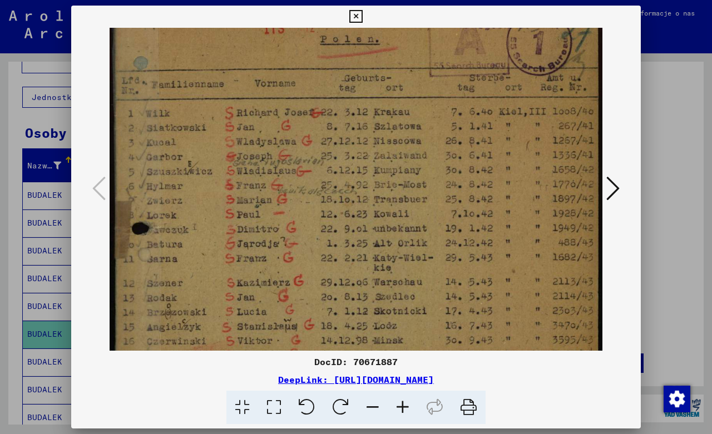
scroll to position [0, 0]
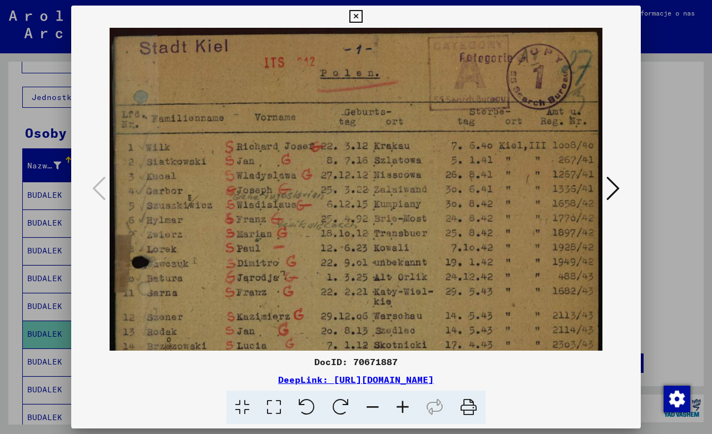
drag, startPoint x: 313, startPoint y: 138, endPoint x: 305, endPoint y: 249, distance: 111.5
click at [305, 249] on img at bounding box center [356, 370] width 493 height 685
click at [406, 405] on icon at bounding box center [403, 408] width 30 height 34
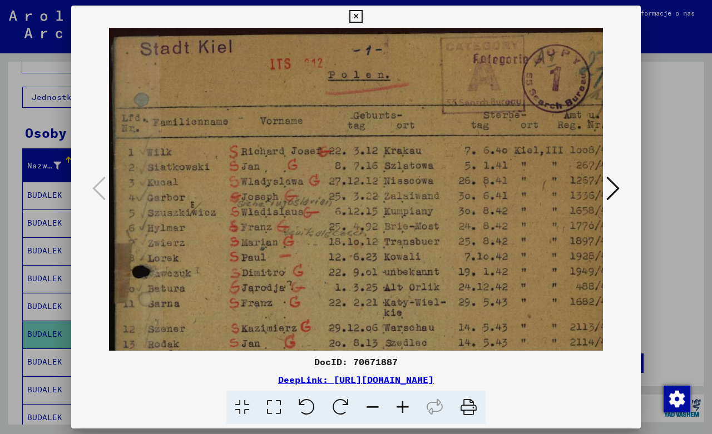
click at [406, 405] on icon at bounding box center [403, 408] width 30 height 34
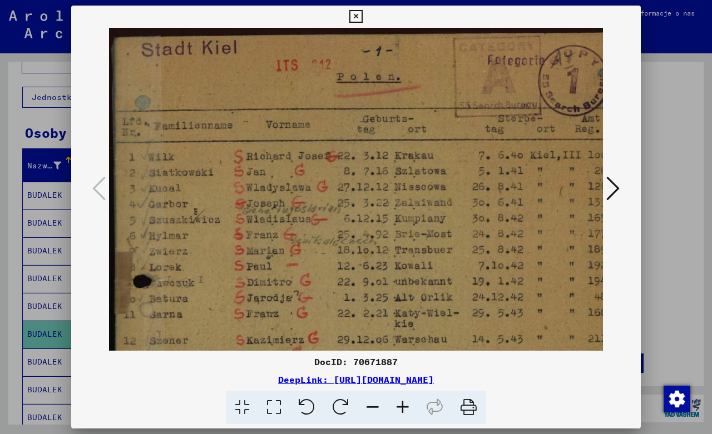
click at [406, 405] on icon at bounding box center [403, 408] width 30 height 34
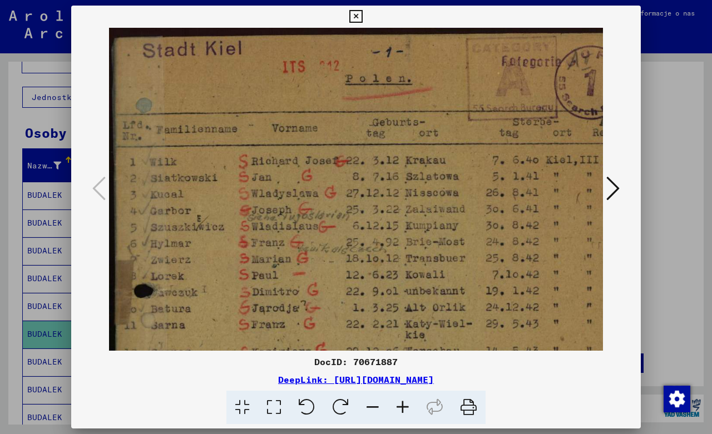
click at [406, 405] on icon at bounding box center [403, 408] width 30 height 34
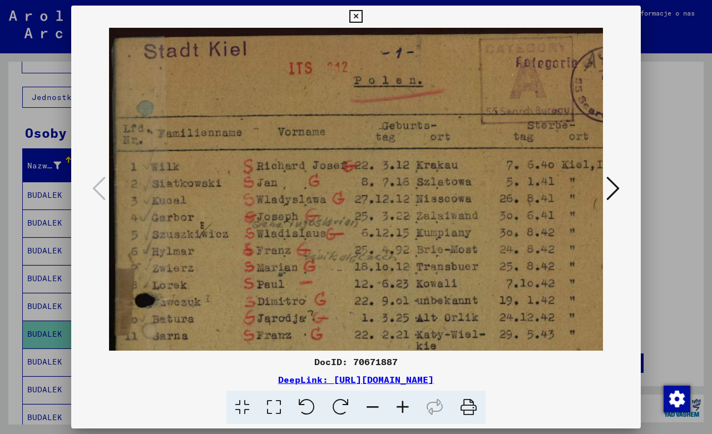
click at [406, 405] on icon at bounding box center [403, 408] width 30 height 34
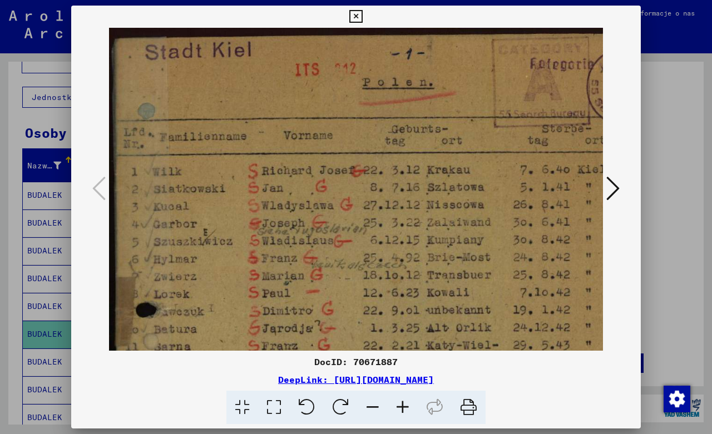
click at [406, 405] on icon at bounding box center [403, 408] width 30 height 34
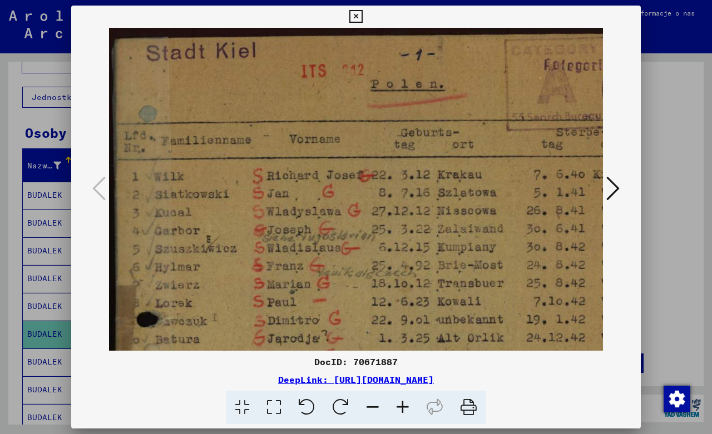
click at [406, 405] on icon at bounding box center [403, 408] width 30 height 34
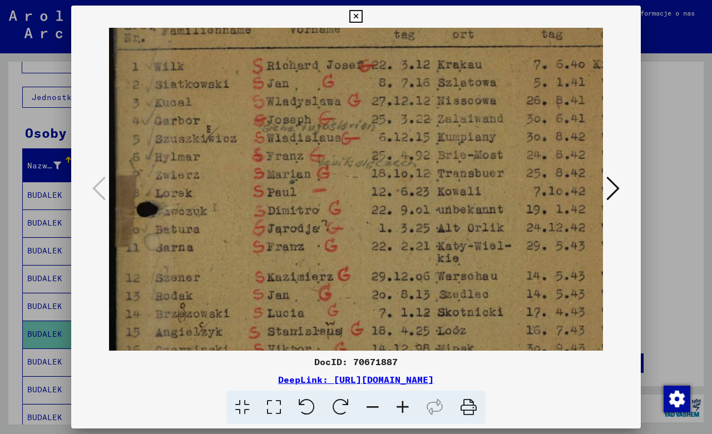
scroll to position [111, 0]
drag, startPoint x: 256, startPoint y: 296, endPoint x: 291, endPoint y: 185, distance: 116.6
click at [291, 185] on img at bounding box center [415, 343] width 612 height 852
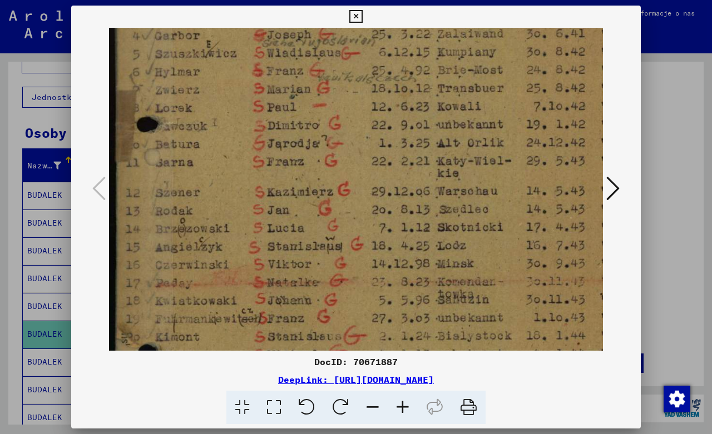
scroll to position [202, 0]
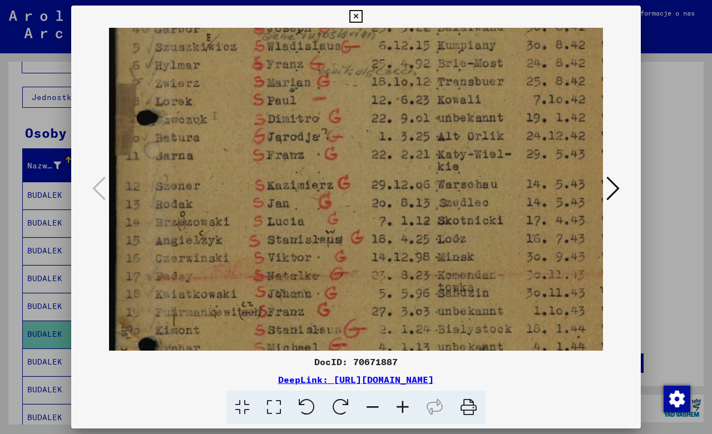
drag, startPoint x: 258, startPoint y: 257, endPoint x: 274, endPoint y: 166, distance: 92.1
click at [274, 166] on img at bounding box center [415, 252] width 612 height 852
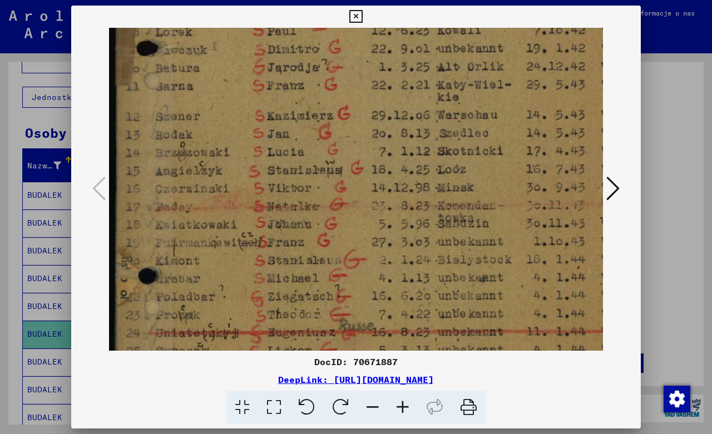
scroll to position [279, 0]
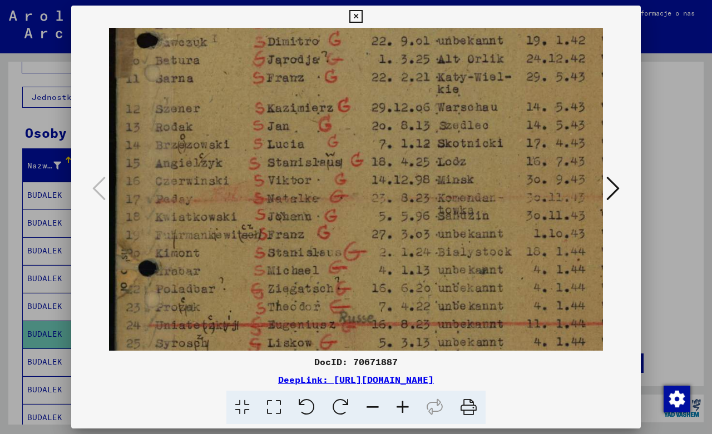
drag, startPoint x: 244, startPoint y: 250, endPoint x: 264, endPoint y: 172, distance: 79.7
click at [264, 172] on img at bounding box center [415, 175] width 612 height 852
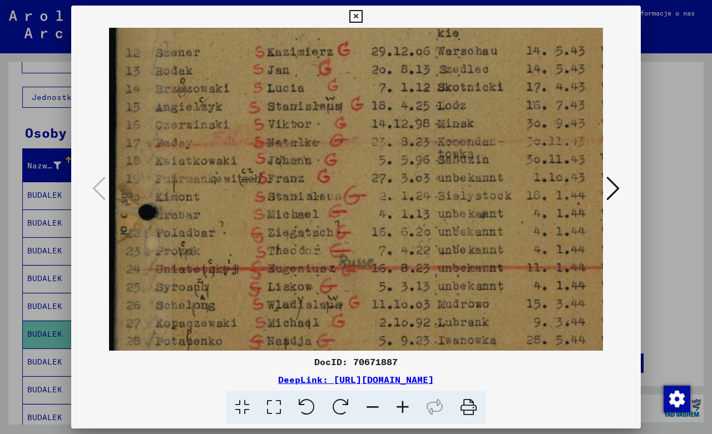
scroll to position [352, 0]
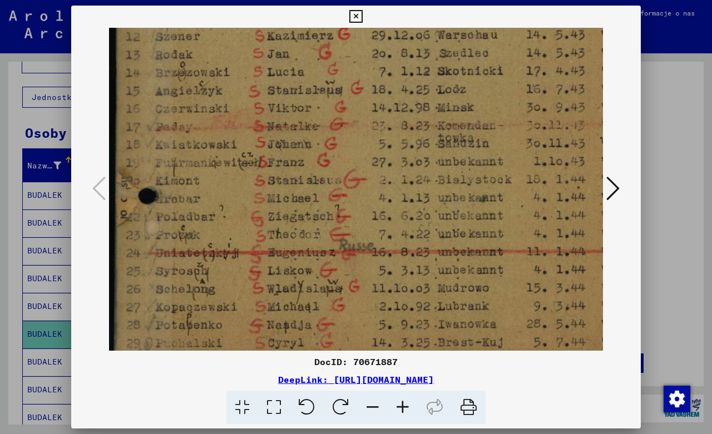
drag, startPoint x: 237, startPoint y: 265, endPoint x: 258, endPoint y: 192, distance: 75.2
click at [258, 192] on img at bounding box center [415, 102] width 612 height 852
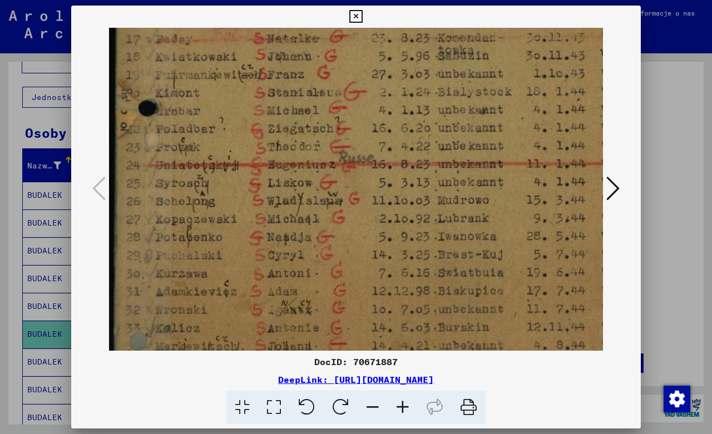
scroll to position [444, 0]
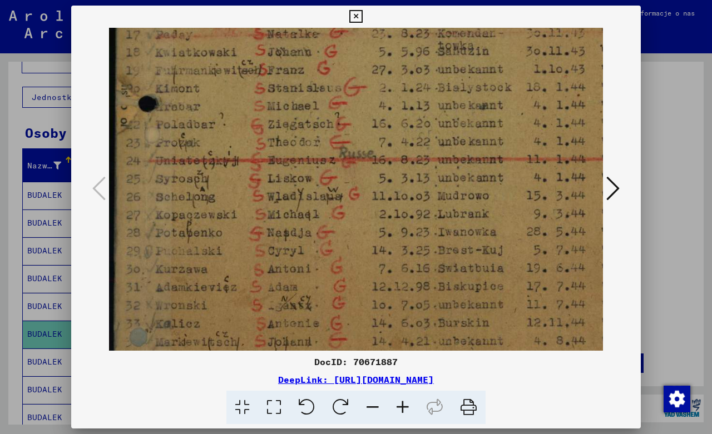
drag, startPoint x: 232, startPoint y: 268, endPoint x: 260, endPoint y: 176, distance: 96.6
click at [260, 176] on img at bounding box center [415, 10] width 612 height 852
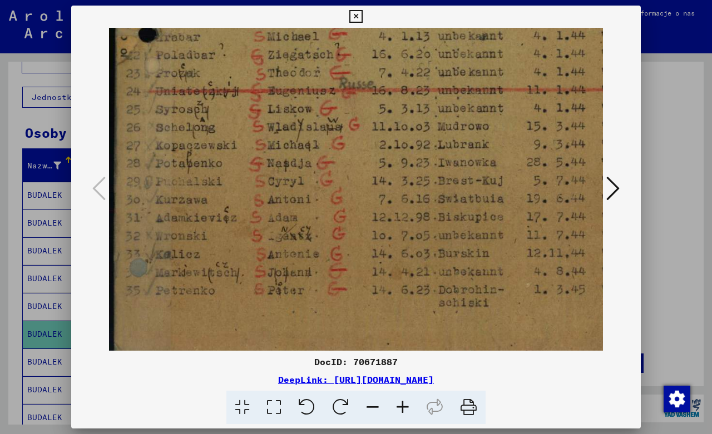
scroll to position [518, 0]
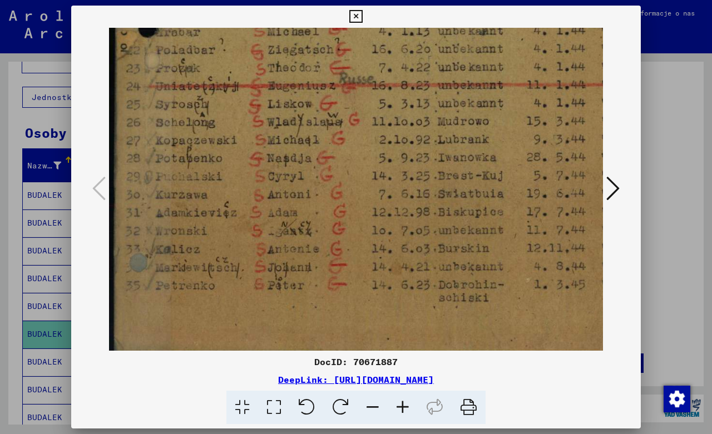
drag, startPoint x: 244, startPoint y: 258, endPoint x: 257, endPoint y: 183, distance: 75.7
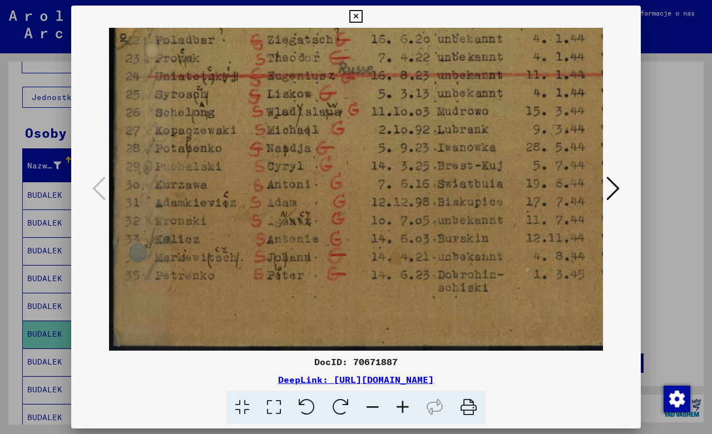
scroll to position [528, 0]
drag, startPoint x: 333, startPoint y: 297, endPoint x: 360, endPoint y: 173, distance: 126.9
click at [615, 190] on icon at bounding box center [612, 188] width 13 height 27
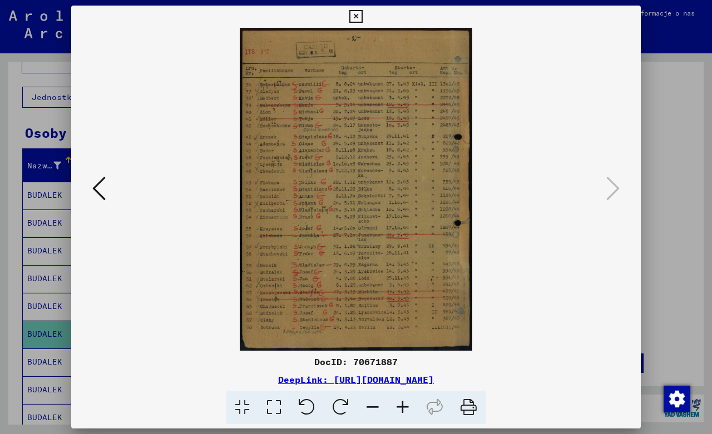
scroll to position [0, 0]
click at [405, 405] on icon at bounding box center [403, 408] width 30 height 34
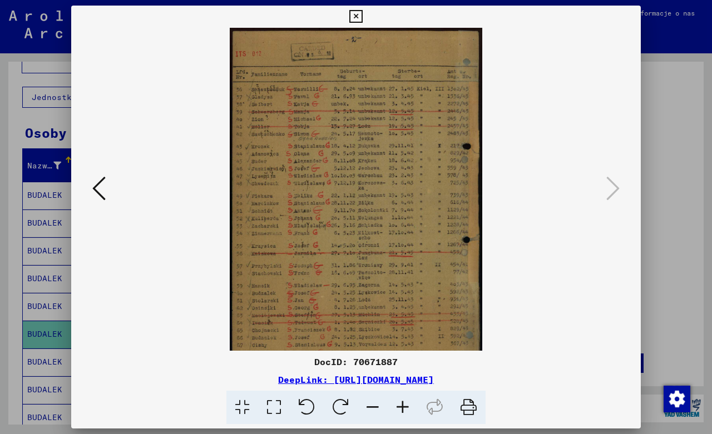
click at [405, 405] on icon at bounding box center [403, 408] width 30 height 34
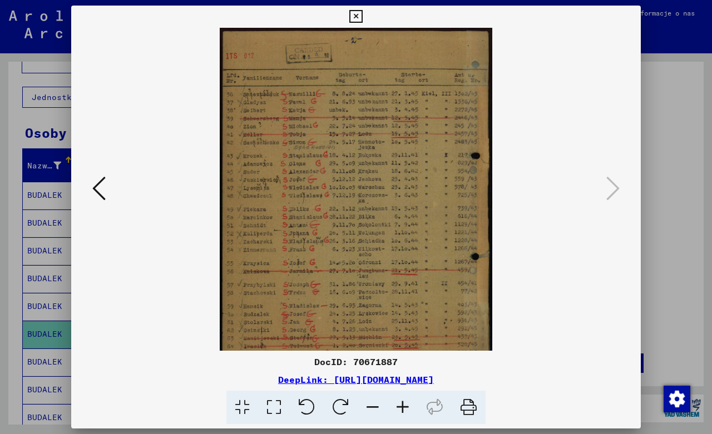
click at [405, 405] on icon at bounding box center [403, 408] width 30 height 34
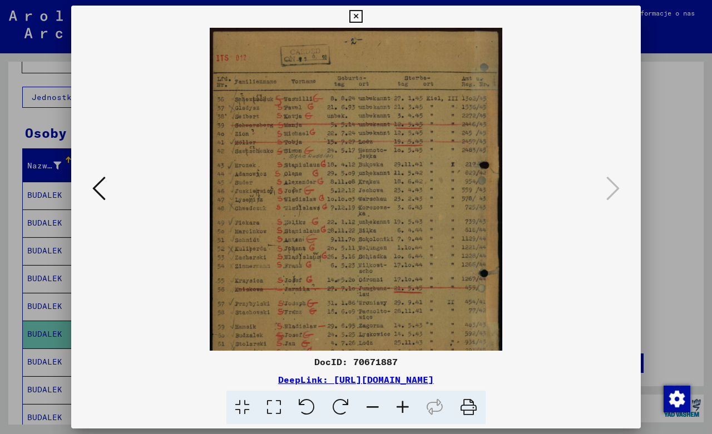
click at [405, 405] on icon at bounding box center [403, 408] width 30 height 34
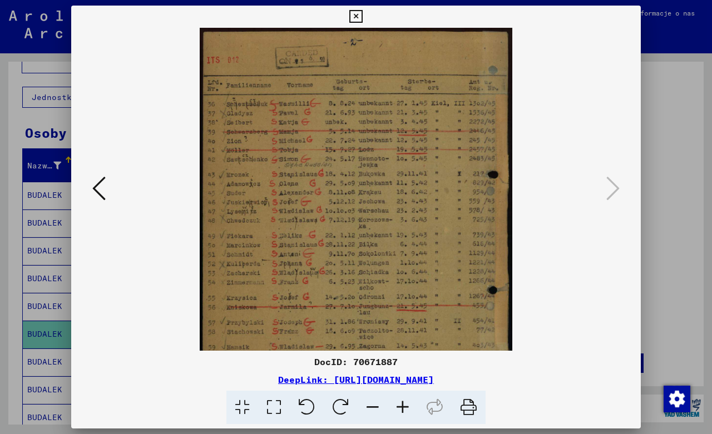
click at [405, 405] on icon at bounding box center [403, 408] width 30 height 34
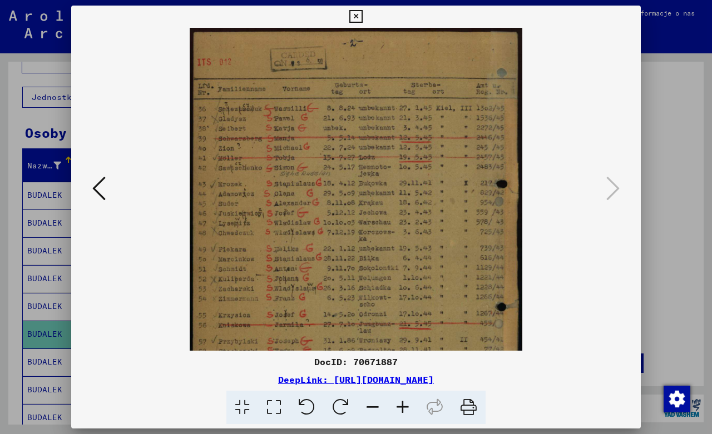
click at [405, 405] on icon at bounding box center [403, 408] width 30 height 34
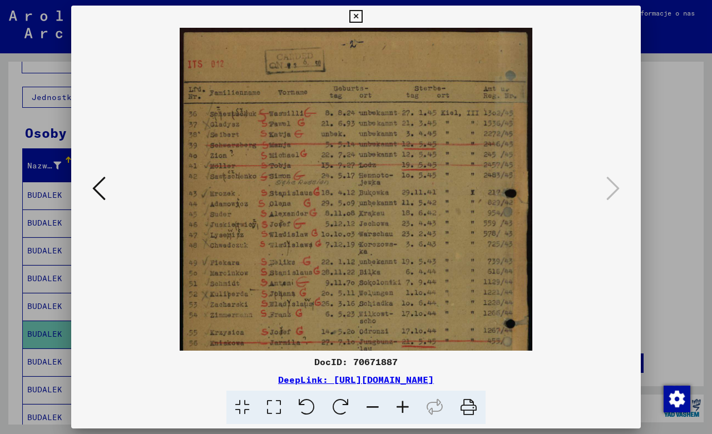
click at [405, 405] on icon at bounding box center [403, 408] width 30 height 34
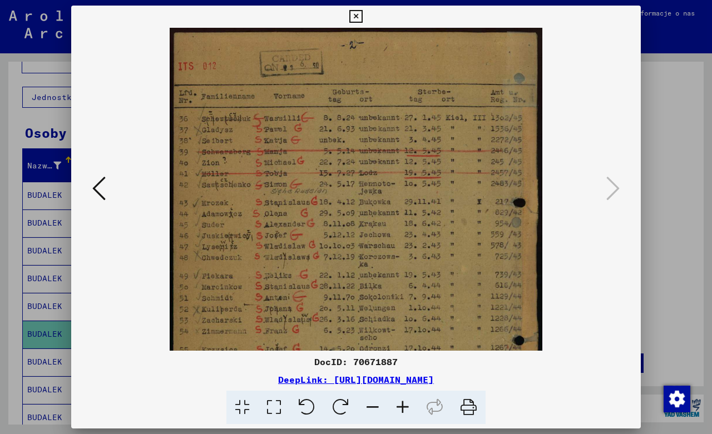
click at [405, 405] on icon at bounding box center [403, 408] width 30 height 34
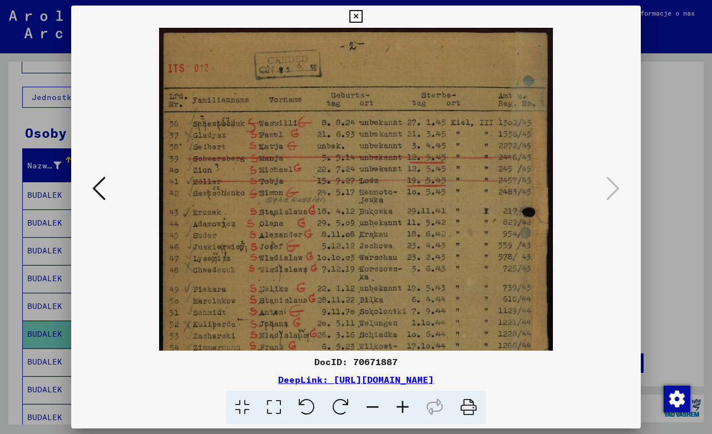
click at [405, 405] on icon at bounding box center [403, 408] width 30 height 34
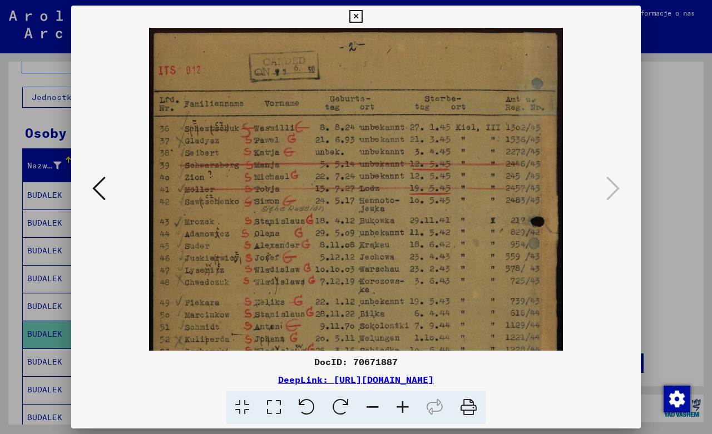
click at [405, 405] on icon at bounding box center [403, 408] width 30 height 34
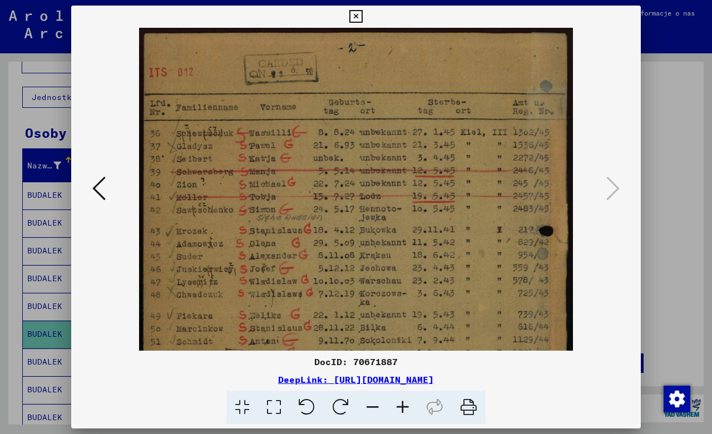
click at [405, 405] on icon at bounding box center [403, 408] width 30 height 34
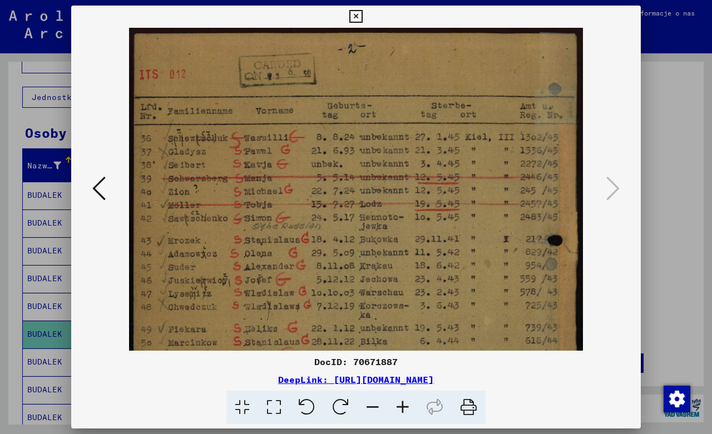
click at [405, 405] on icon at bounding box center [403, 408] width 30 height 34
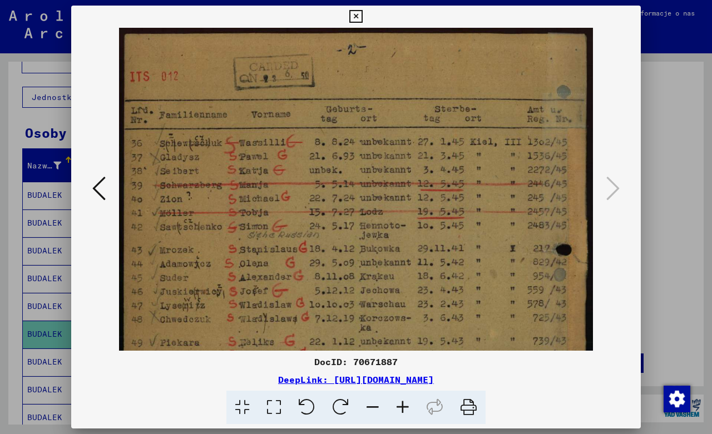
click at [405, 405] on icon at bounding box center [403, 408] width 30 height 34
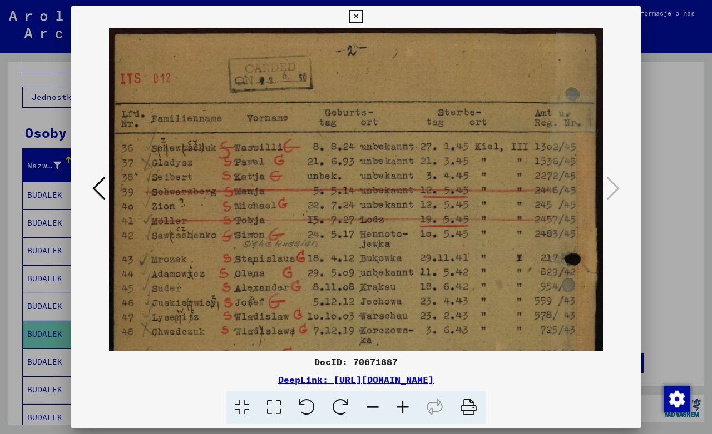
click at [405, 405] on icon at bounding box center [403, 408] width 30 height 34
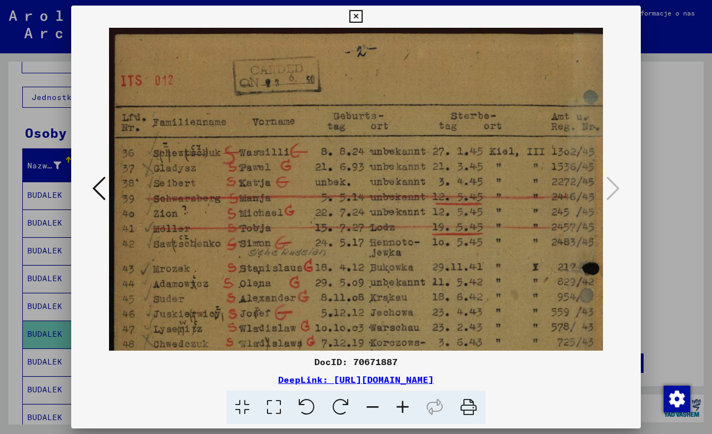
click at [405, 405] on icon at bounding box center [403, 408] width 30 height 34
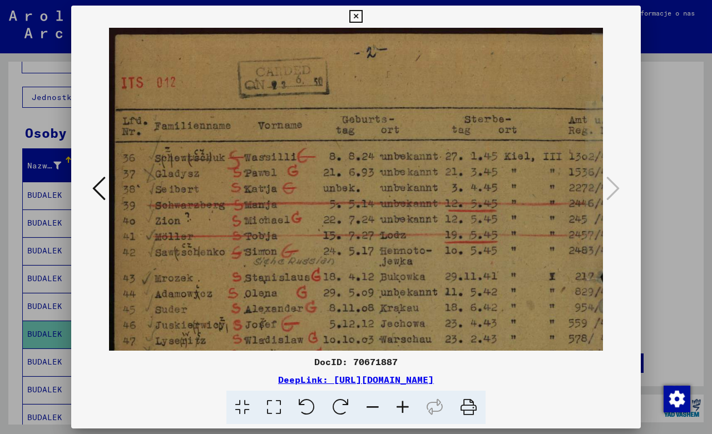
click at [405, 405] on icon at bounding box center [403, 408] width 30 height 34
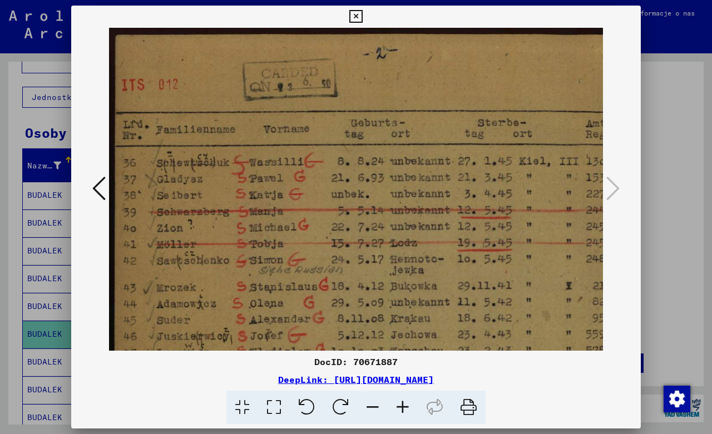
click at [405, 405] on icon at bounding box center [403, 408] width 30 height 34
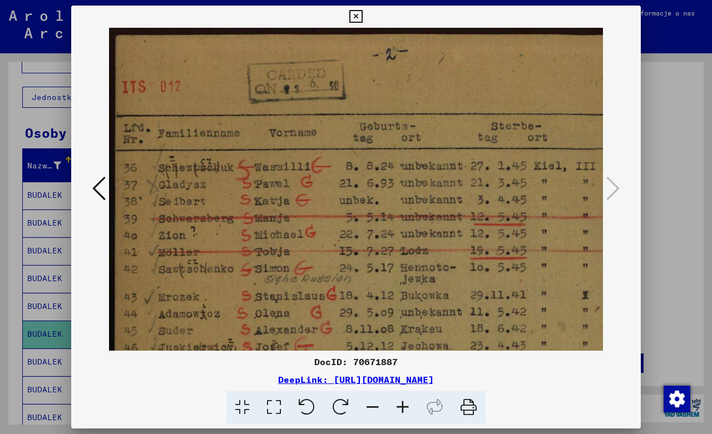
click at [404, 405] on icon at bounding box center [403, 408] width 30 height 34
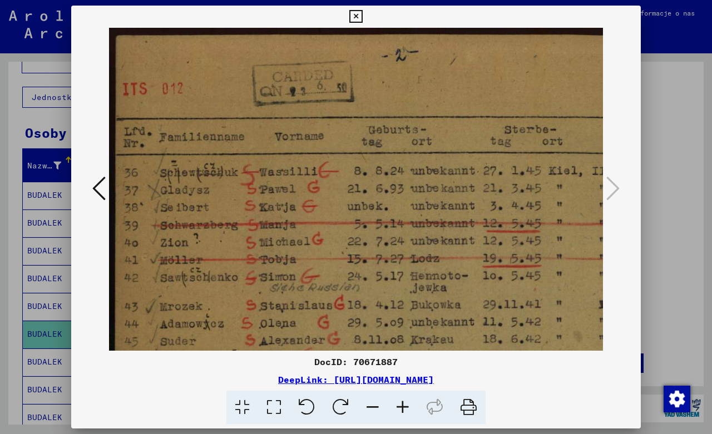
click at [404, 405] on icon at bounding box center [403, 408] width 30 height 34
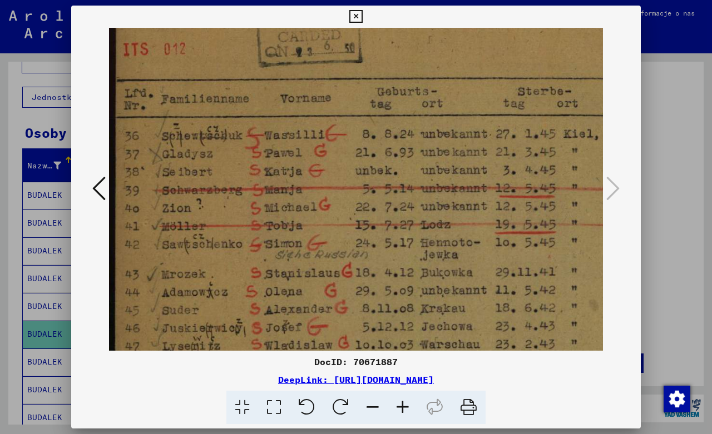
scroll to position [60, 0]
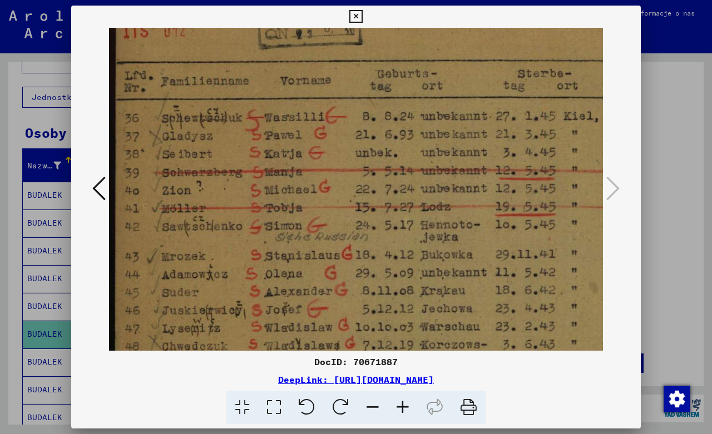
drag, startPoint x: 306, startPoint y: 270, endPoint x: 423, endPoint y: 211, distance: 130.6
click at [423, 211] on img at bounding box center [415, 394] width 613 height 852
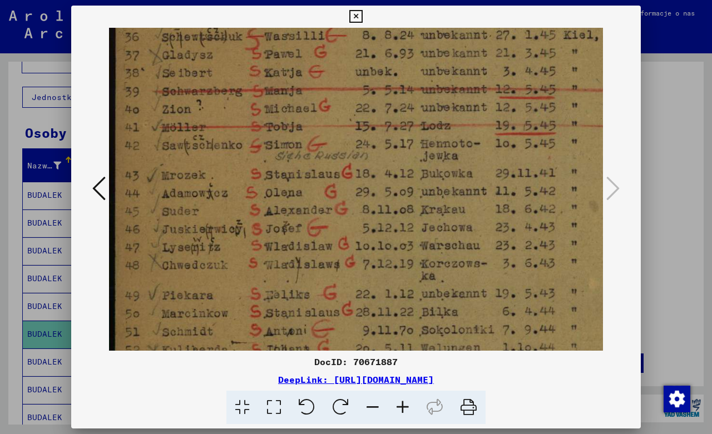
scroll to position [162, 0]
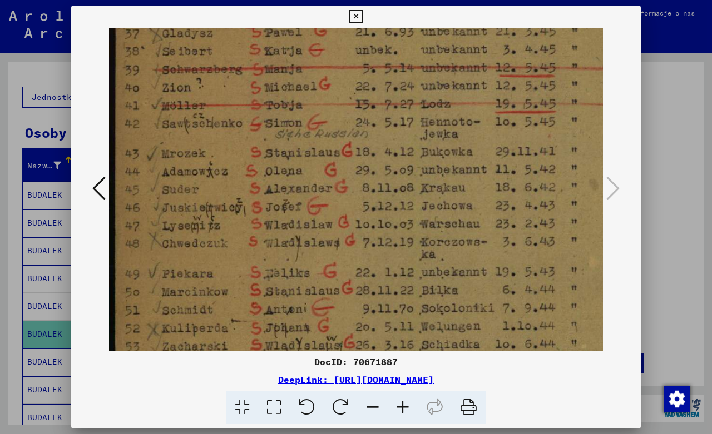
drag, startPoint x: 355, startPoint y: 288, endPoint x: 376, endPoint y: 189, distance: 101.8
click at [376, 189] on img at bounding box center [415, 291] width 613 height 852
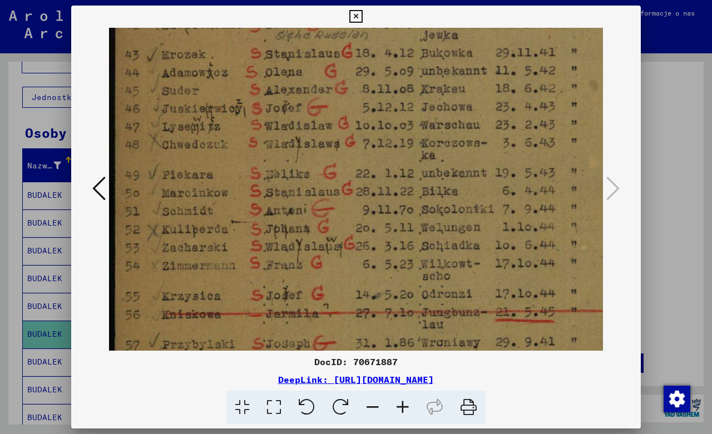
scroll to position [262, 0]
drag, startPoint x: 353, startPoint y: 276, endPoint x: 387, endPoint y: 176, distance: 105.0
click at [387, 176] on img at bounding box center [415, 192] width 613 height 852
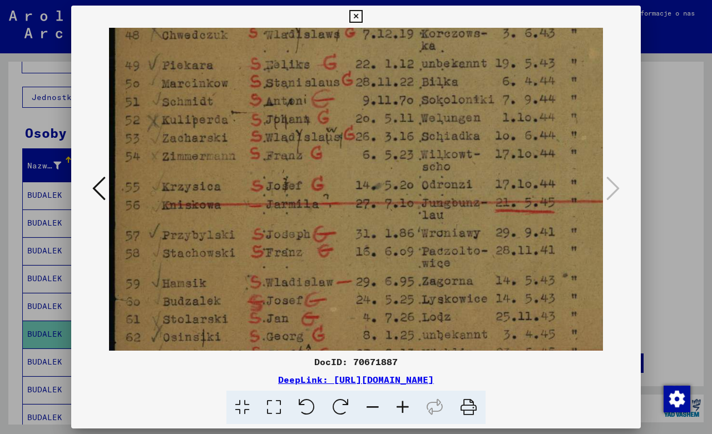
scroll to position [372, 0]
drag, startPoint x: 343, startPoint y: 275, endPoint x: 382, endPoint y: 165, distance: 116.8
click at [382, 165] on img at bounding box center [415, 82] width 613 height 852
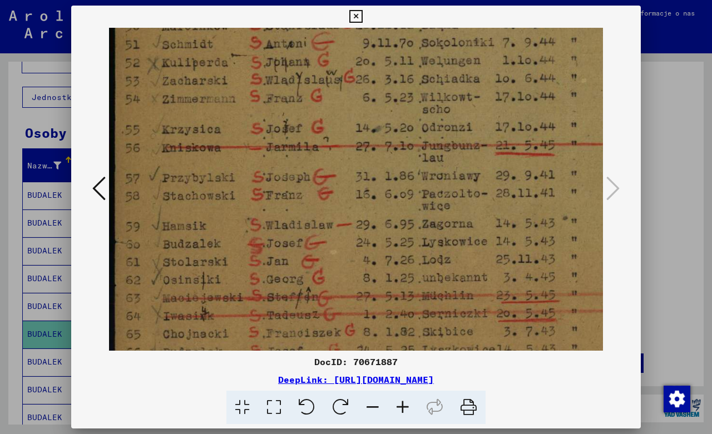
scroll to position [457, 0]
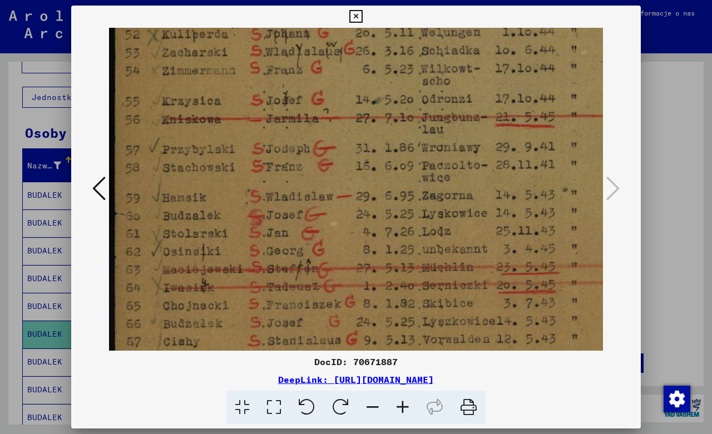
drag, startPoint x: 321, startPoint y: 284, endPoint x: 348, endPoint y: 200, distance: 88.5
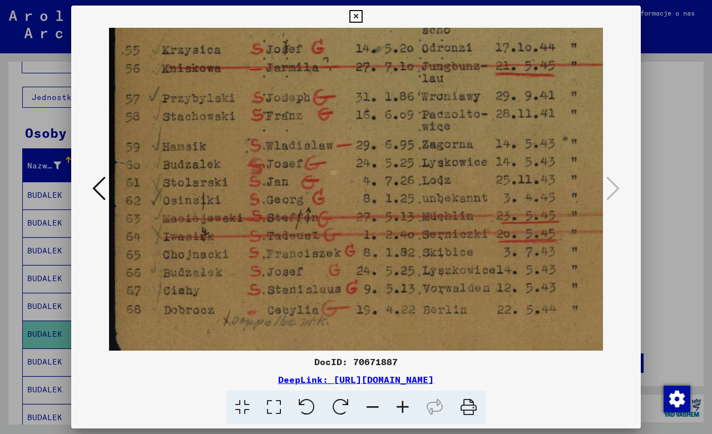
scroll to position [528, 0]
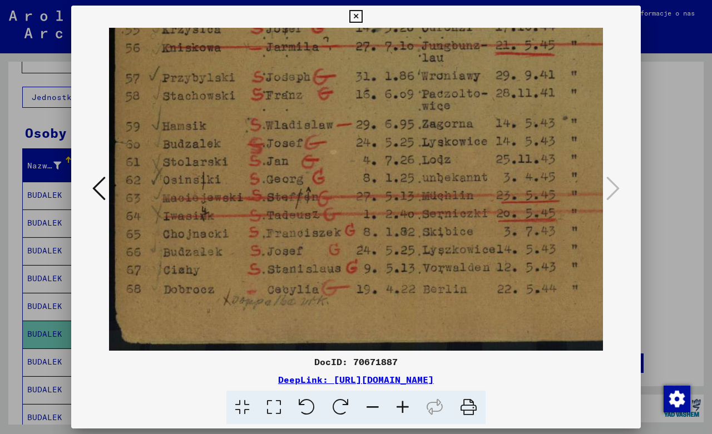
drag, startPoint x: 388, startPoint y: 294, endPoint x: 464, endPoint y: 139, distance: 172.6
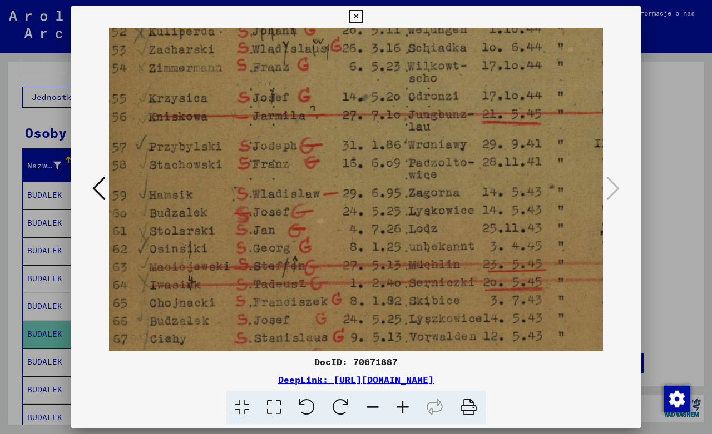
drag, startPoint x: 406, startPoint y: 212, endPoint x: 369, endPoint y: 339, distance: 132.2
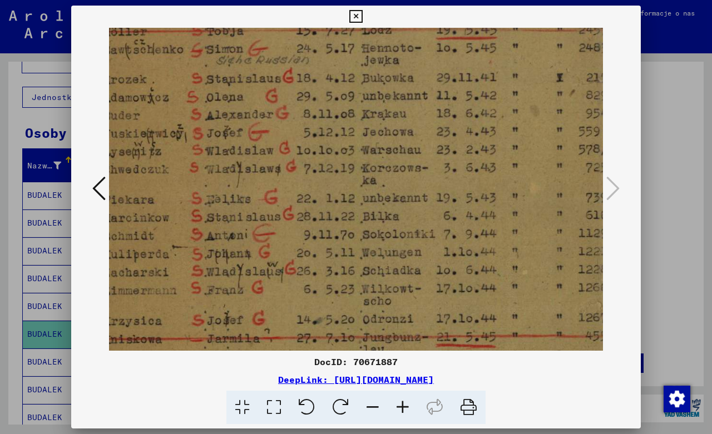
drag, startPoint x: 425, startPoint y: 197, endPoint x: 404, endPoint y: 352, distance: 156.1
click at [404, 352] on div "DocID: 70671887 DeepLink: [URL][DOMAIN_NAME]" at bounding box center [356, 215] width 570 height 419
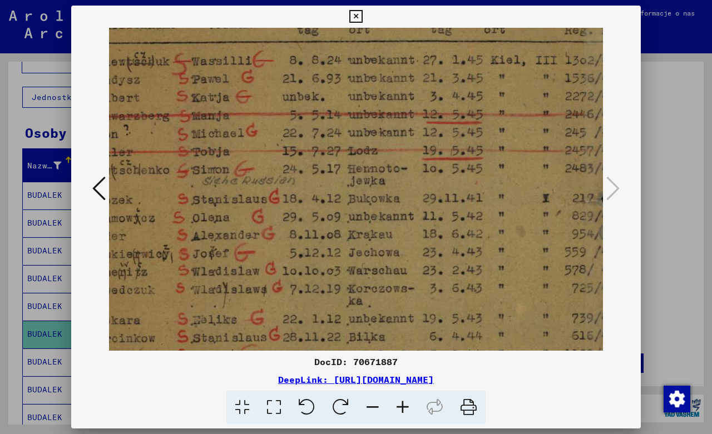
drag, startPoint x: 414, startPoint y: 216, endPoint x: 402, endPoint y: 338, distance: 121.8
click at [402, 338] on img at bounding box center [342, 338] width 613 height 852
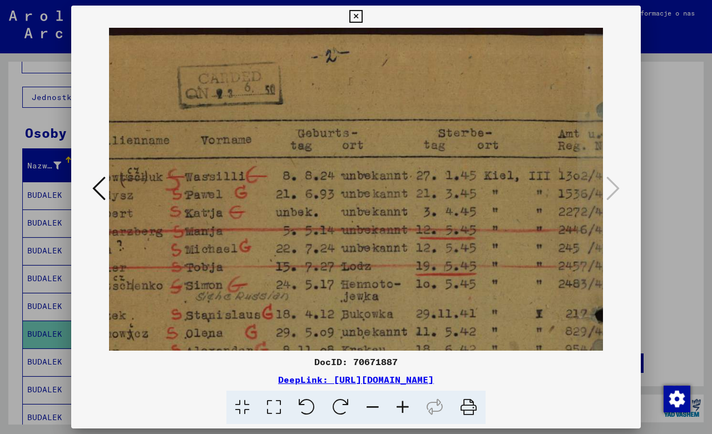
drag, startPoint x: 410, startPoint y: 354, endPoint x: 412, endPoint y: 365, distance: 11.3
click at [412, 365] on div "DocID: 70671887 DeepLink: [URL][DOMAIN_NAME]" at bounding box center [356, 215] width 570 height 419
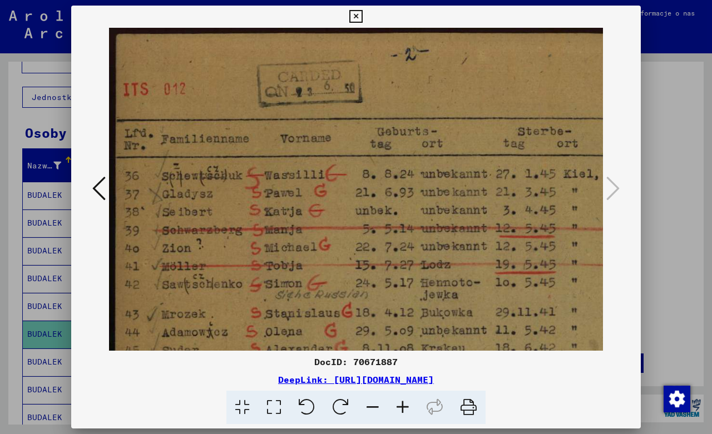
scroll to position [0, 0]
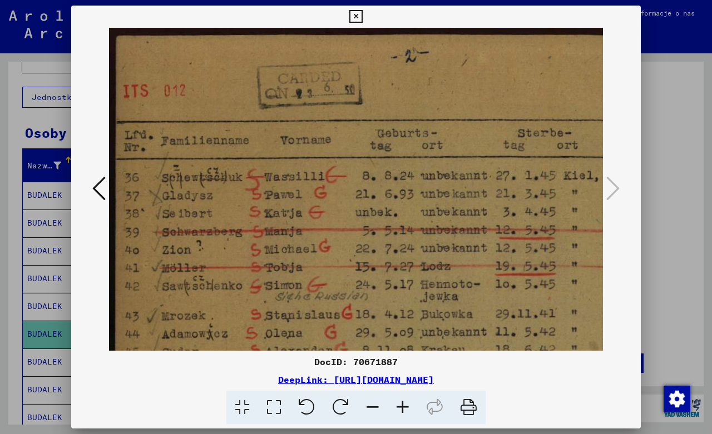
drag, startPoint x: 331, startPoint y: 254, endPoint x: 506, endPoint y: 257, distance: 174.7
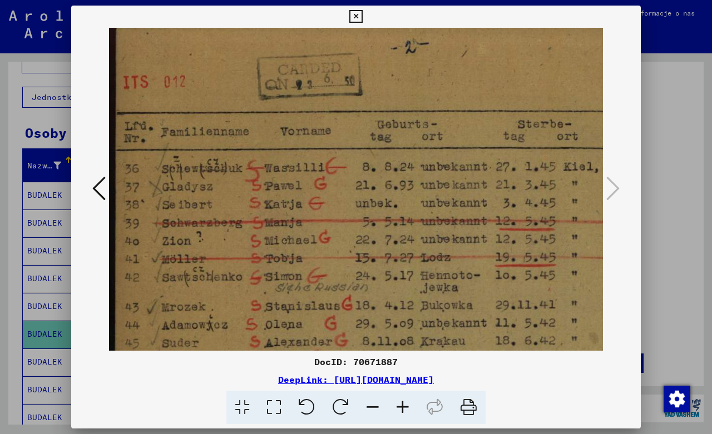
drag, startPoint x: 394, startPoint y: 287, endPoint x: 471, endPoint y: 278, distance: 77.8
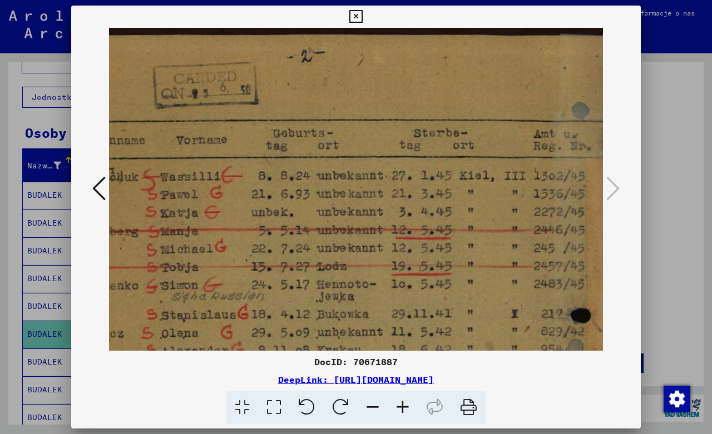
scroll to position [0, 115]
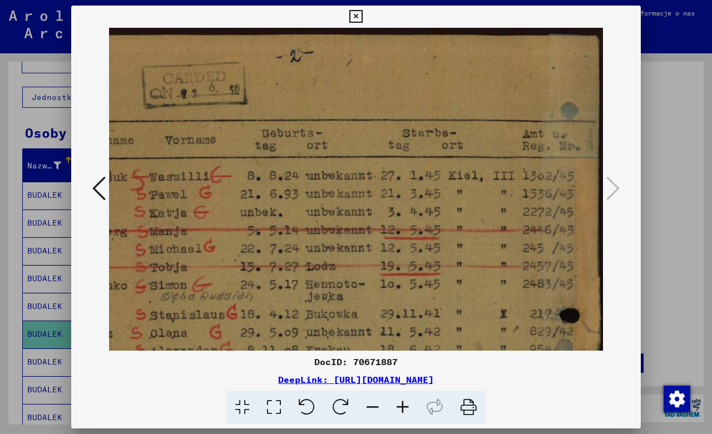
drag, startPoint x: 486, startPoint y: 258, endPoint x: 305, endPoint y: 308, distance: 187.4
drag, startPoint x: 438, startPoint y: 284, endPoint x: 314, endPoint y: 313, distance: 127.4
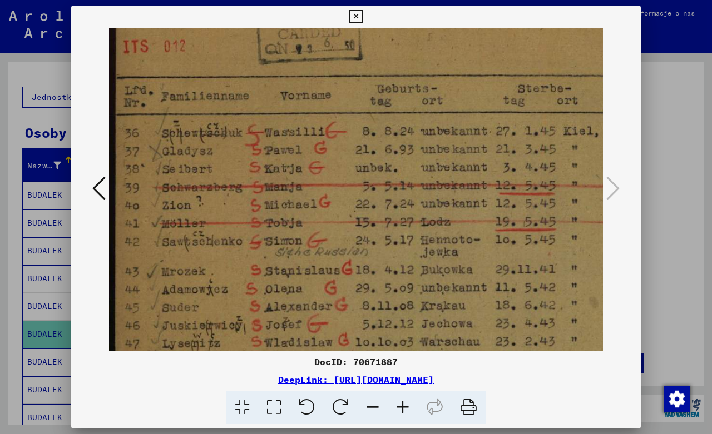
drag, startPoint x: 349, startPoint y: 280, endPoint x: 571, endPoint y: 237, distance: 226.0
click at [571, 237] on img at bounding box center [415, 409] width 613 height 852
click at [362, 13] on icon at bounding box center [355, 16] width 13 height 13
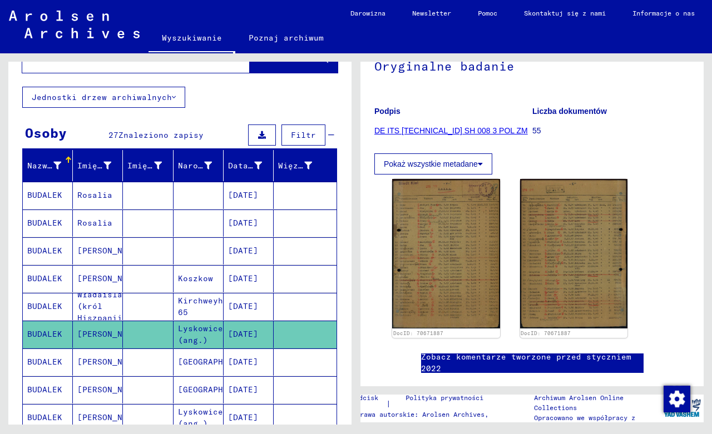
drag, startPoint x: 255, startPoint y: 270, endPoint x: 281, endPoint y: 173, distance: 100.9
click at [274, 265] on mat-cell "[DATE]" at bounding box center [249, 278] width 50 height 27
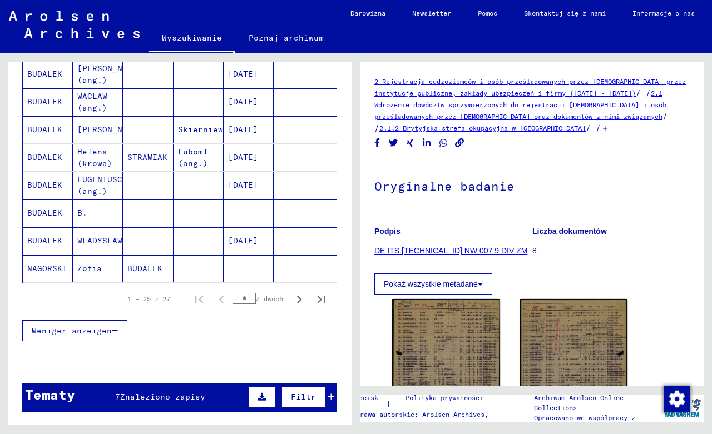
scroll to position [656, 0]
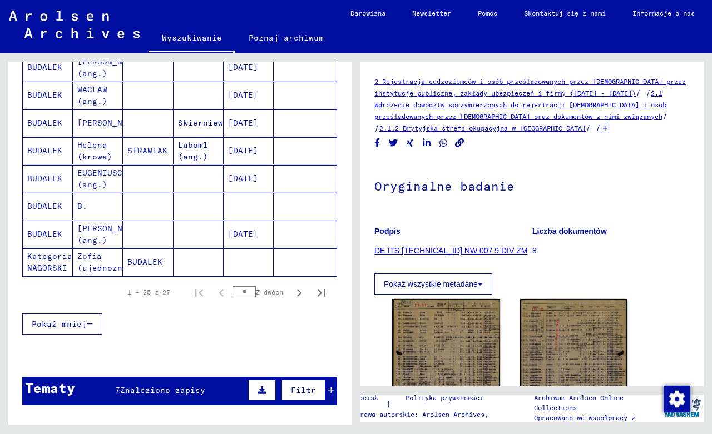
click at [93, 173] on mat-cell "EUGENIUSC (ang.)" at bounding box center [98, 178] width 50 height 27
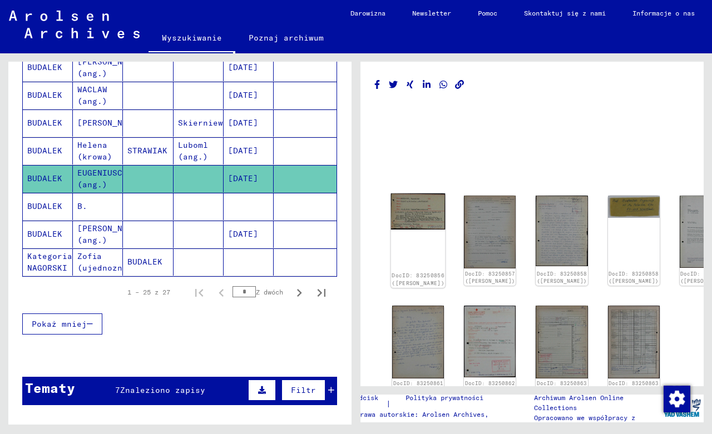
click at [410, 209] on img at bounding box center [418, 212] width 55 height 36
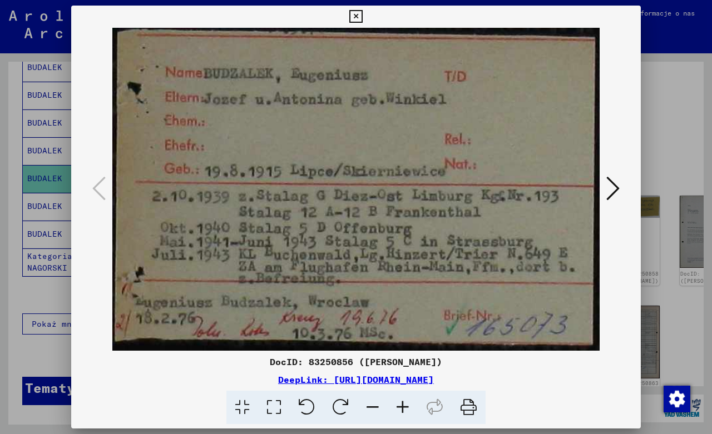
click at [613, 186] on icon at bounding box center [612, 188] width 13 height 27
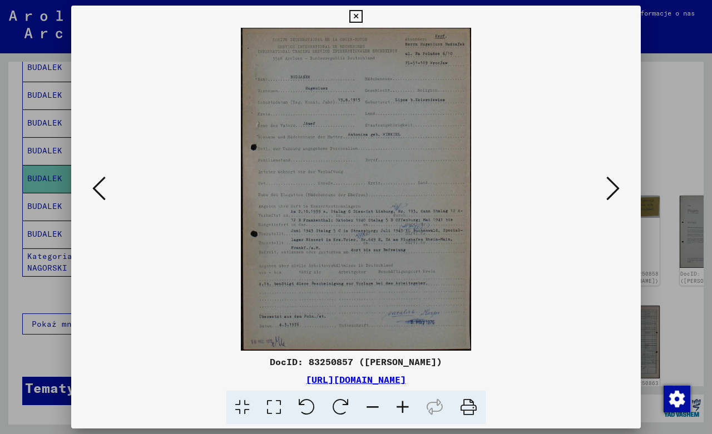
click at [404, 407] on icon at bounding box center [403, 408] width 30 height 34
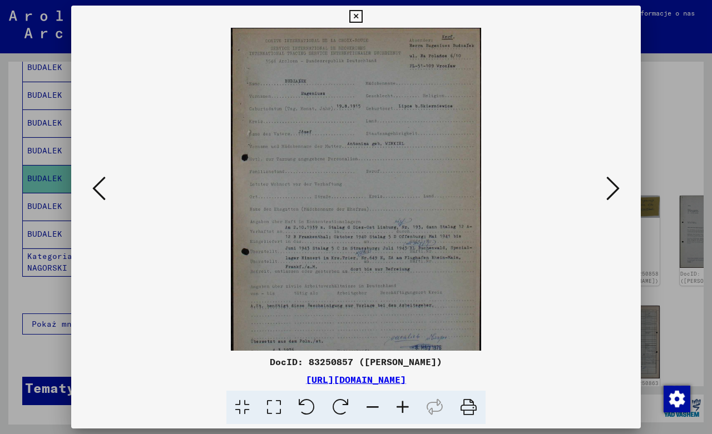
click at [404, 407] on icon at bounding box center [403, 408] width 30 height 34
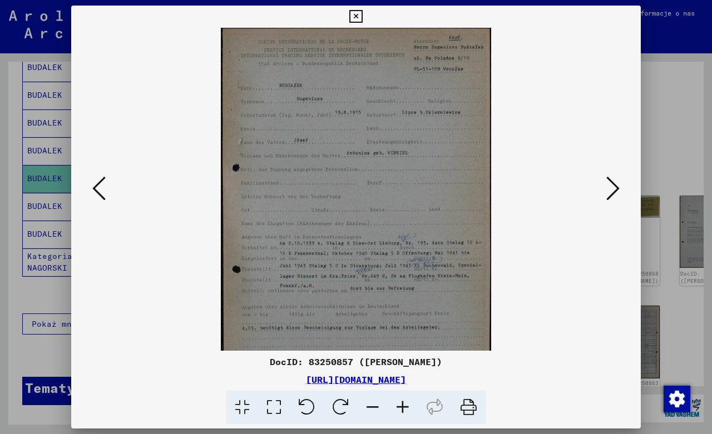
click at [404, 407] on icon at bounding box center [403, 408] width 30 height 34
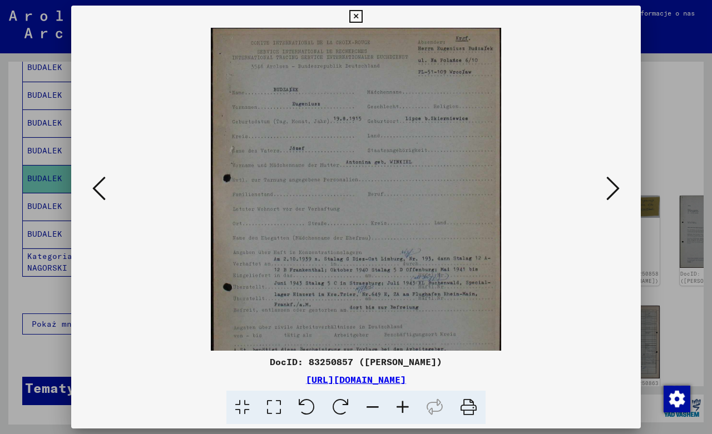
click at [404, 407] on icon at bounding box center [403, 408] width 30 height 34
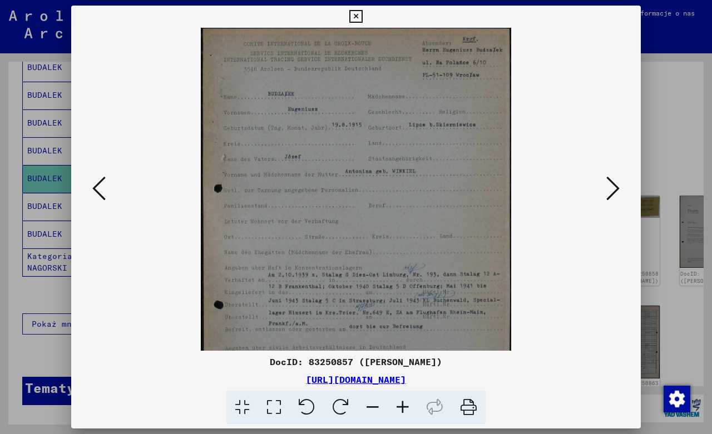
click at [404, 407] on icon at bounding box center [403, 408] width 30 height 34
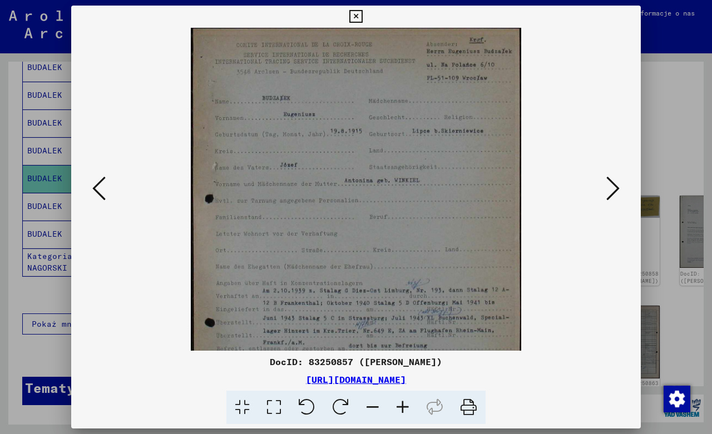
click at [404, 407] on icon at bounding box center [403, 408] width 30 height 34
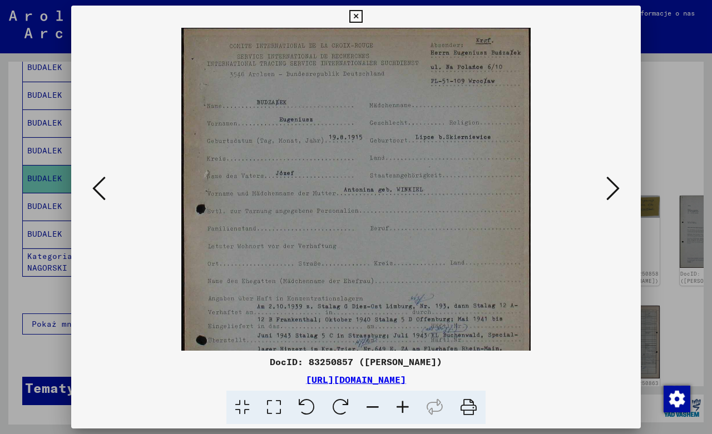
click at [404, 407] on icon at bounding box center [403, 408] width 30 height 34
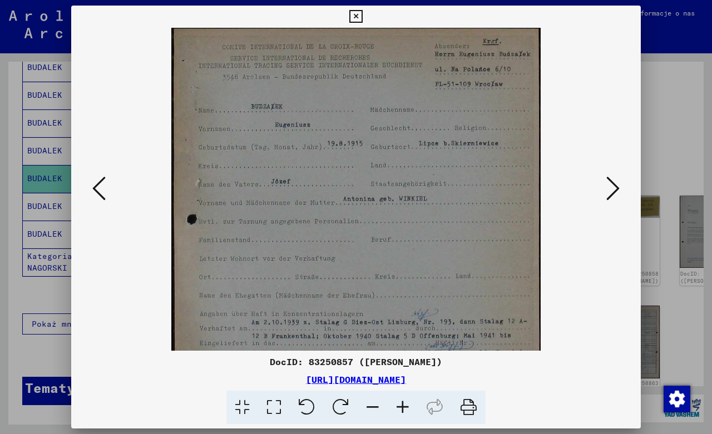
click at [404, 407] on icon at bounding box center [403, 408] width 30 height 34
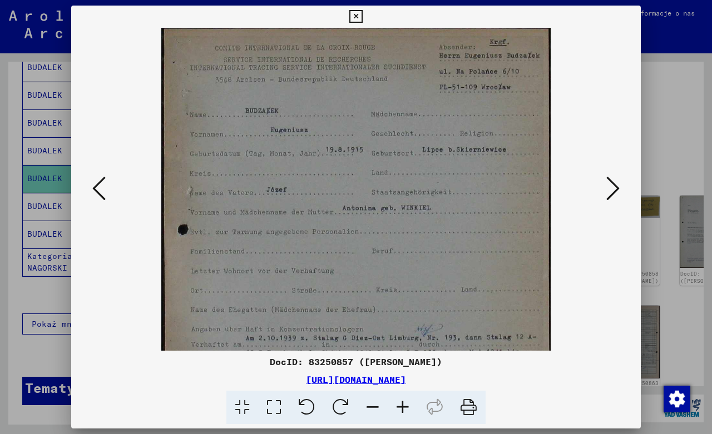
click at [404, 407] on icon at bounding box center [403, 408] width 30 height 34
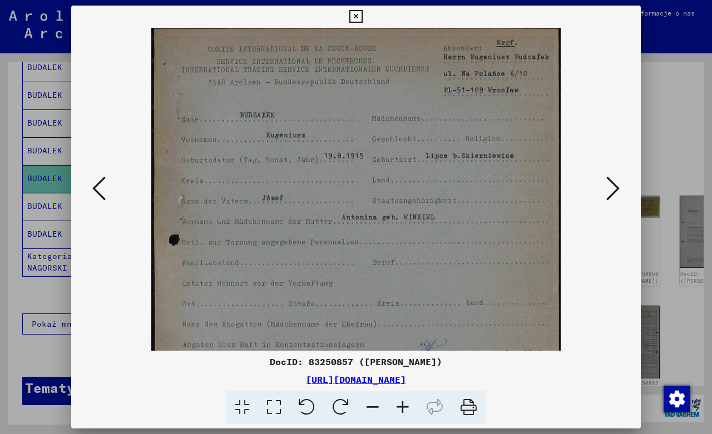
click at [404, 407] on icon at bounding box center [403, 408] width 30 height 34
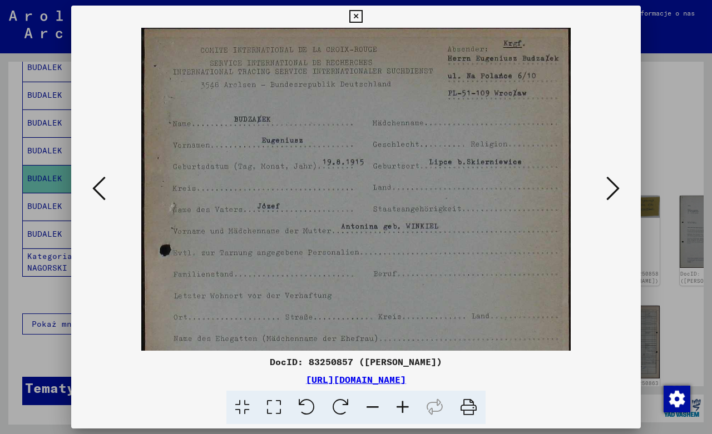
click at [404, 407] on icon at bounding box center [403, 408] width 30 height 34
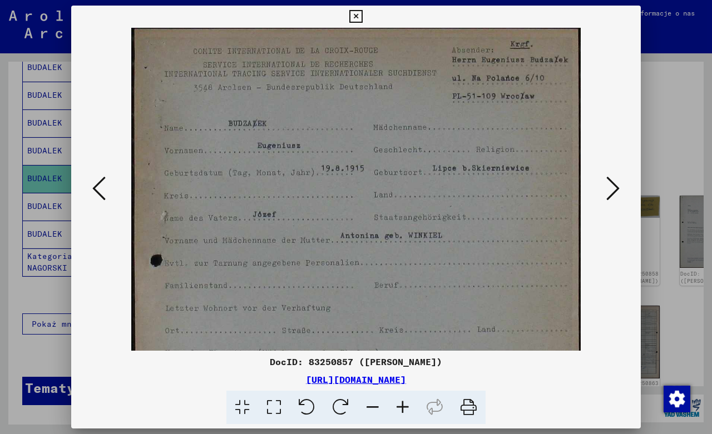
click at [404, 407] on icon at bounding box center [403, 408] width 30 height 34
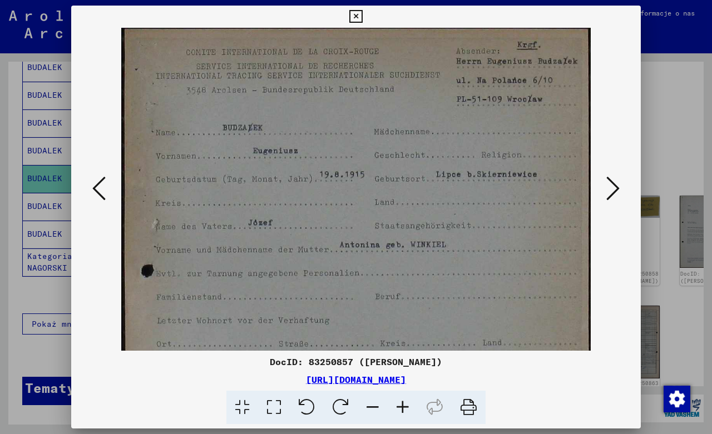
click at [404, 407] on icon at bounding box center [403, 408] width 30 height 34
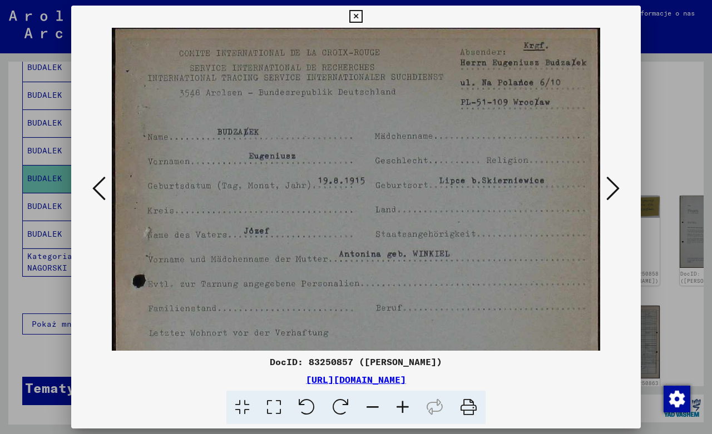
click at [404, 407] on icon at bounding box center [403, 408] width 30 height 34
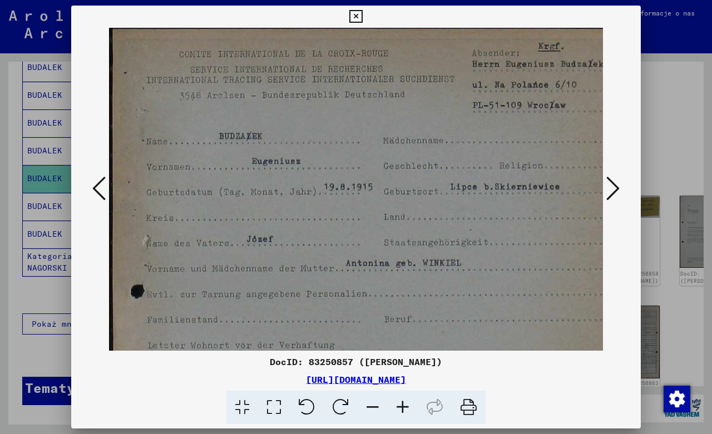
click at [404, 407] on icon at bounding box center [403, 408] width 30 height 34
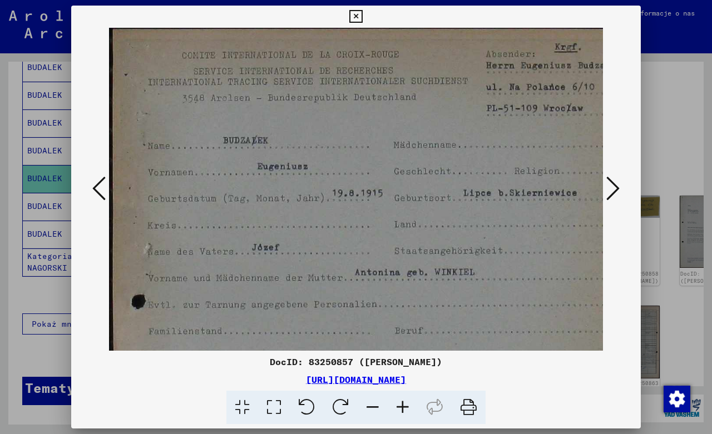
click at [404, 407] on icon at bounding box center [403, 408] width 30 height 34
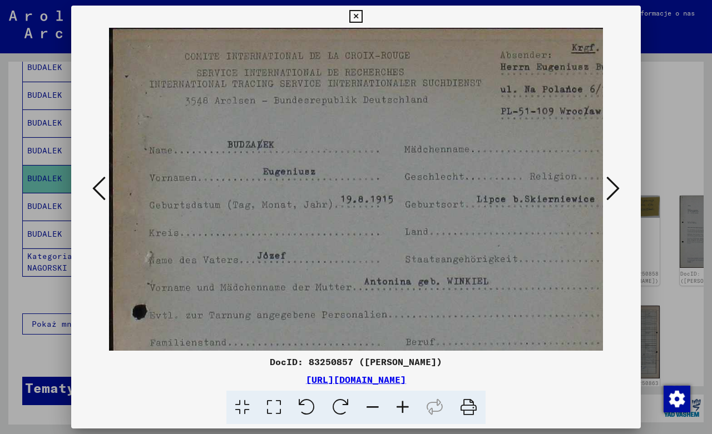
click at [404, 407] on icon at bounding box center [403, 408] width 30 height 34
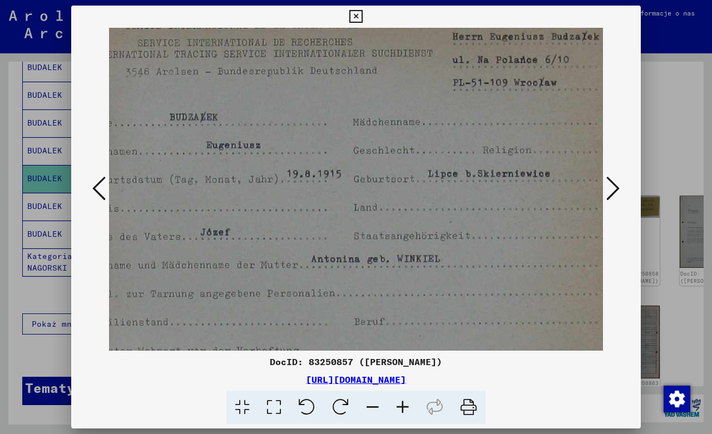
scroll to position [33, 63]
drag, startPoint x: 550, startPoint y: 285, endPoint x: 489, endPoint y: 253, distance: 69.2
click at [489, 253] on img at bounding box center [330, 392] width 568 height 796
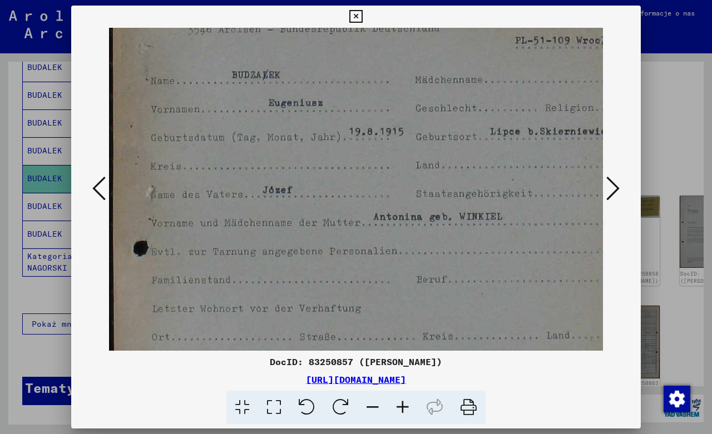
drag, startPoint x: 394, startPoint y: 296, endPoint x: 491, endPoint y: 255, distance: 104.7
click at [491, 255] on img at bounding box center [393, 352] width 568 height 796
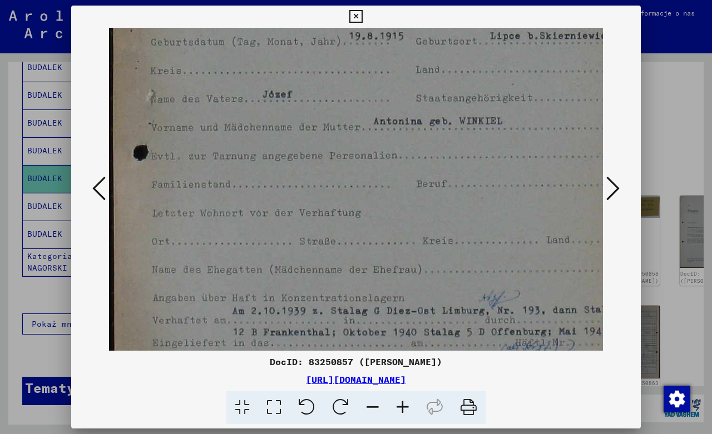
scroll to position [222, 0]
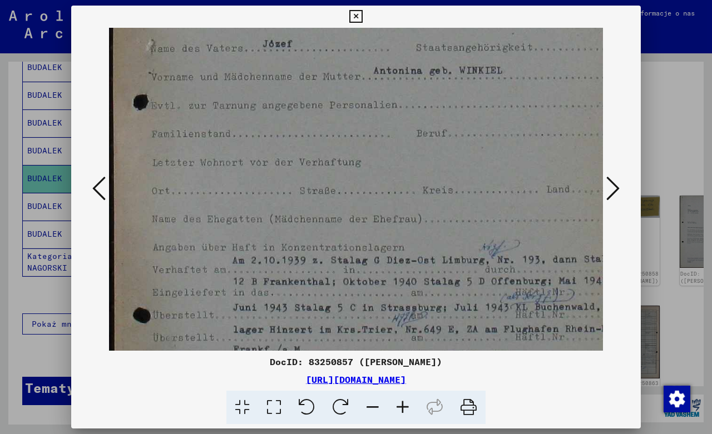
drag, startPoint x: 463, startPoint y: 294, endPoint x: 506, endPoint y: 143, distance: 156.7
click at [506, 146] on img at bounding box center [393, 206] width 568 height 796
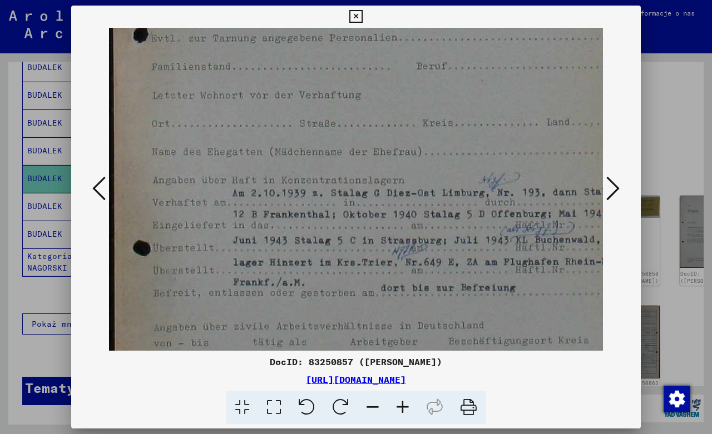
scroll to position [306, 0]
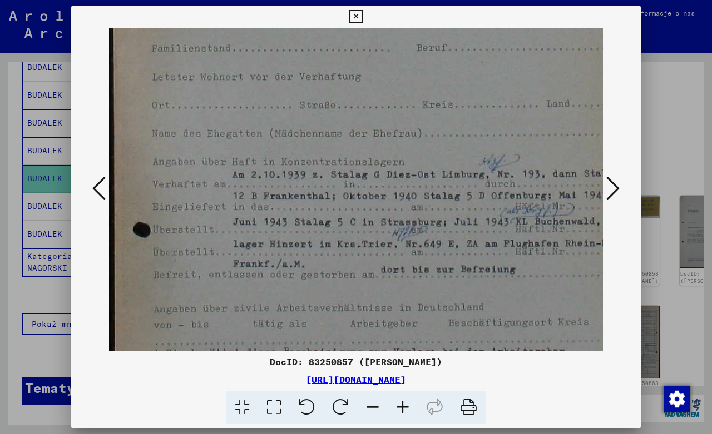
drag, startPoint x: 456, startPoint y: 298, endPoint x: 466, endPoint y: 214, distance: 84.0
click at [466, 214] on img at bounding box center [393, 120] width 568 height 796
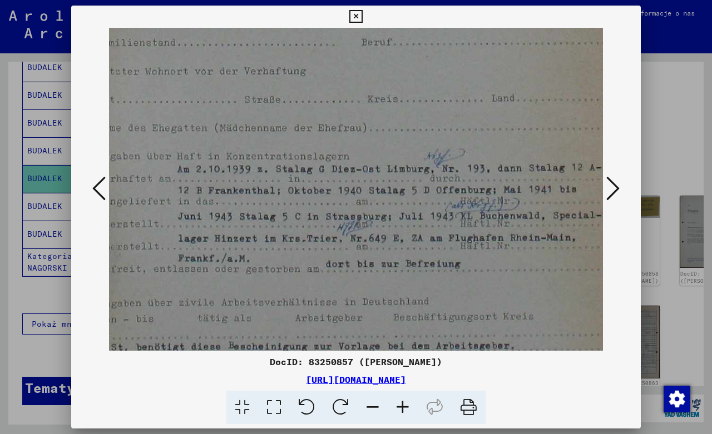
scroll to position [310, 58]
drag, startPoint x: 493, startPoint y: 245, endPoint x: 434, endPoint y: 241, distance: 58.6
click at [434, 241] on img at bounding box center [335, 115] width 568 height 796
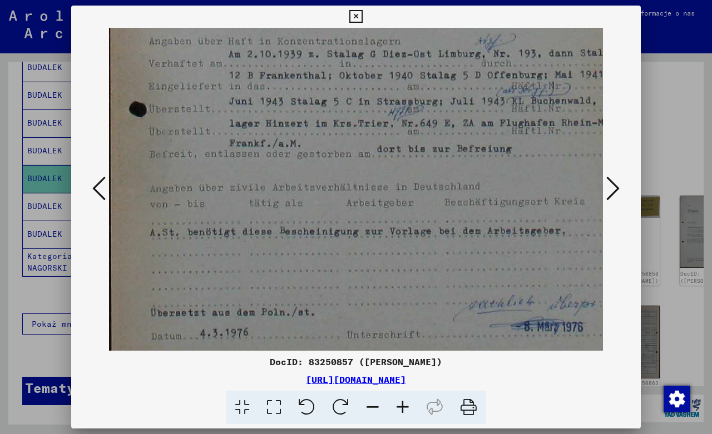
scroll to position [433, 1]
drag, startPoint x: 424, startPoint y: 285, endPoint x: 481, endPoint y: 165, distance: 132.6
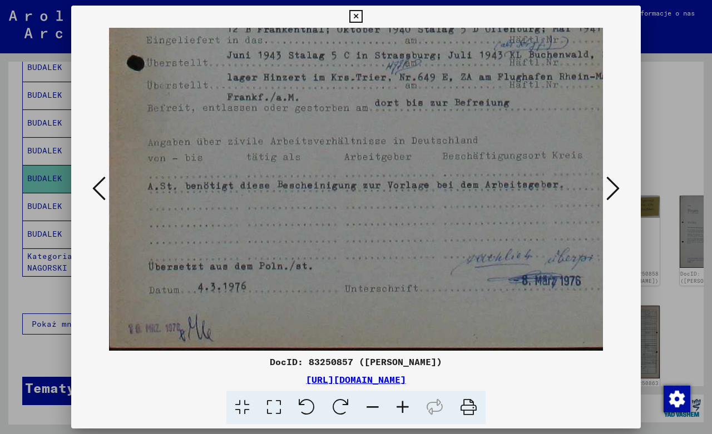
scroll to position [473, 3]
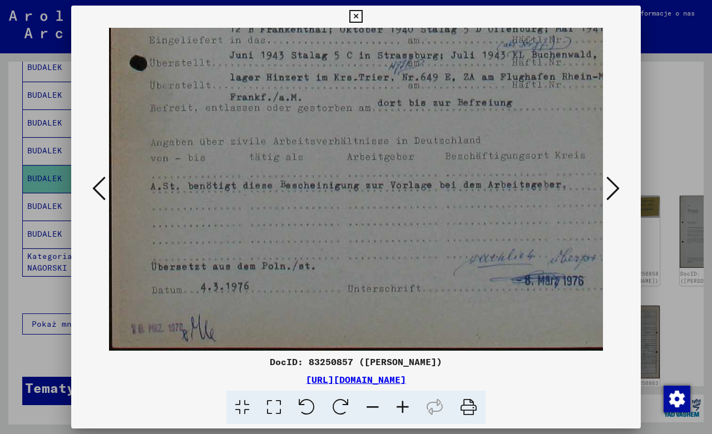
drag, startPoint x: 442, startPoint y: 269, endPoint x: 439, endPoint y: 181, distance: 87.9
click at [401, 404] on icon at bounding box center [403, 408] width 30 height 34
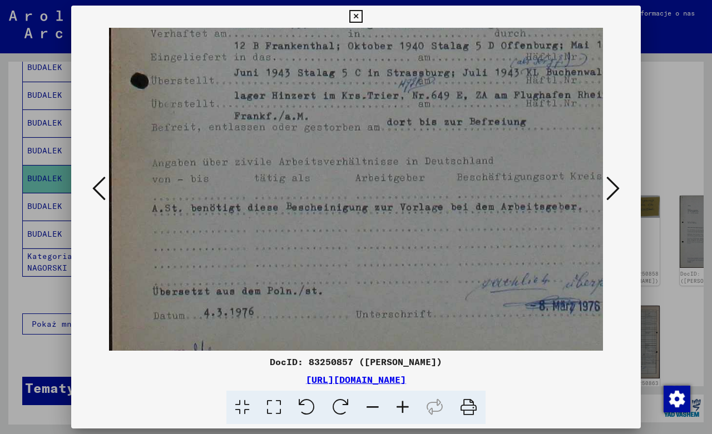
click at [402, 405] on icon at bounding box center [403, 408] width 30 height 34
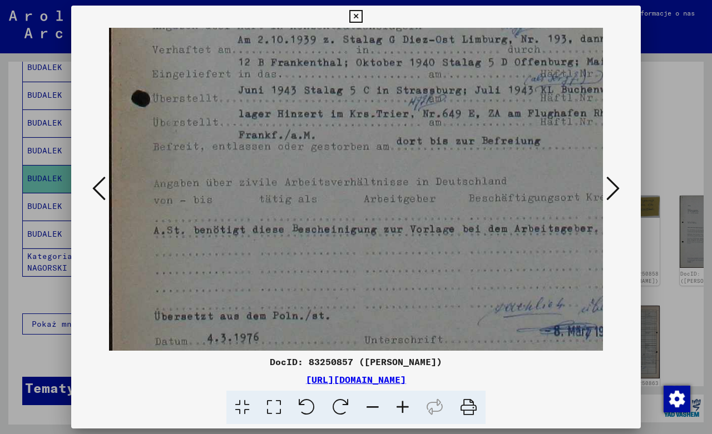
click at [620, 185] on icon at bounding box center [612, 188] width 13 height 27
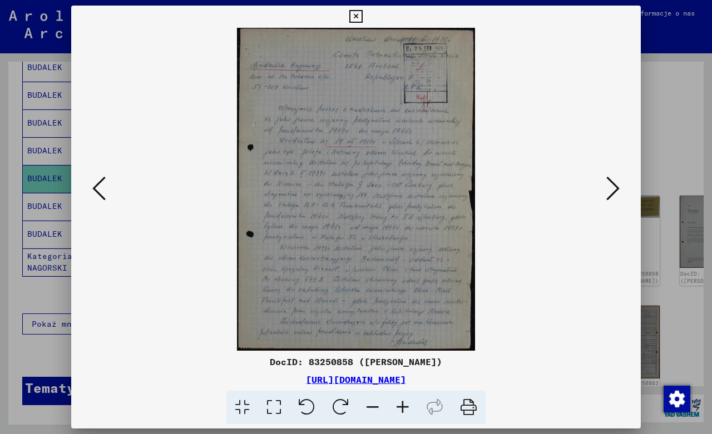
click at [405, 405] on icon at bounding box center [403, 408] width 30 height 34
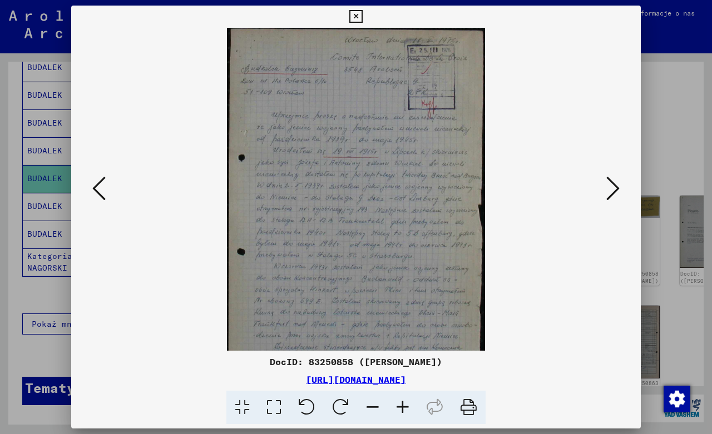
click at [405, 405] on icon at bounding box center [403, 408] width 30 height 34
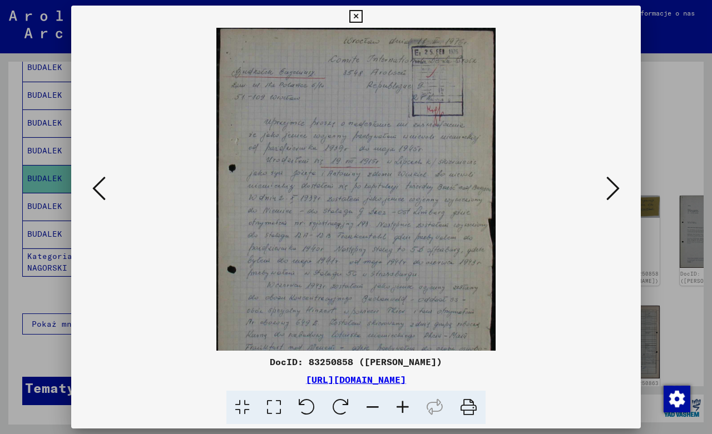
click at [405, 405] on icon at bounding box center [403, 408] width 30 height 34
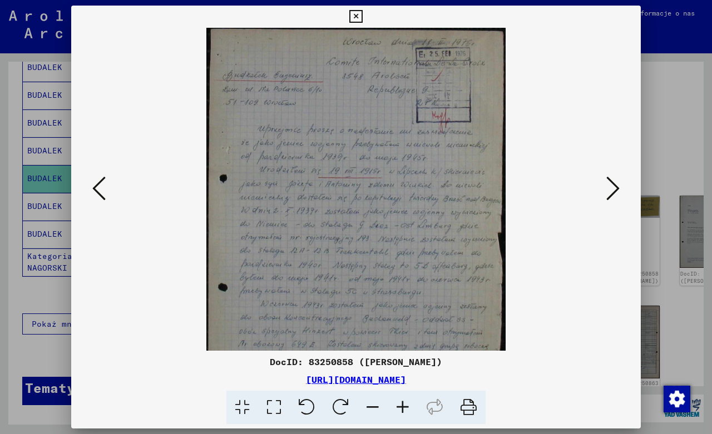
click at [405, 405] on icon at bounding box center [403, 408] width 30 height 34
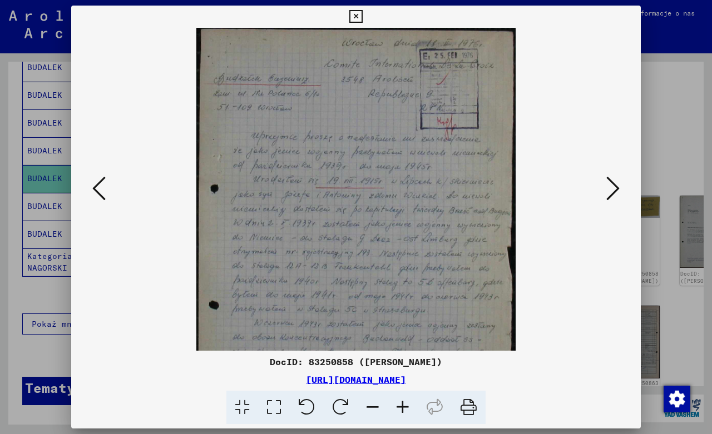
click at [405, 405] on icon at bounding box center [403, 408] width 30 height 34
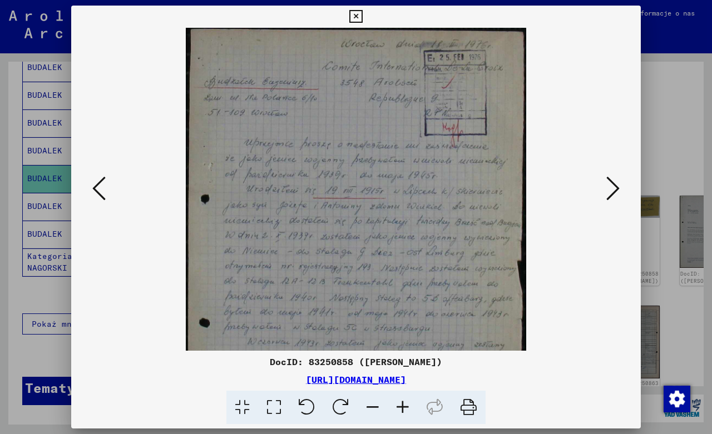
click at [405, 405] on icon at bounding box center [403, 408] width 30 height 34
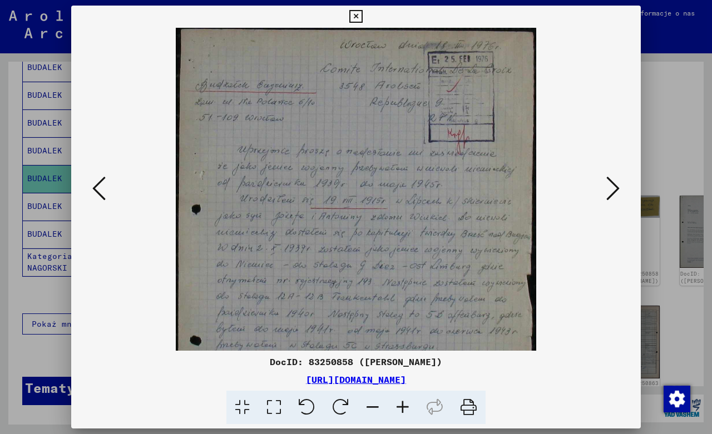
click at [405, 405] on icon at bounding box center [403, 408] width 30 height 34
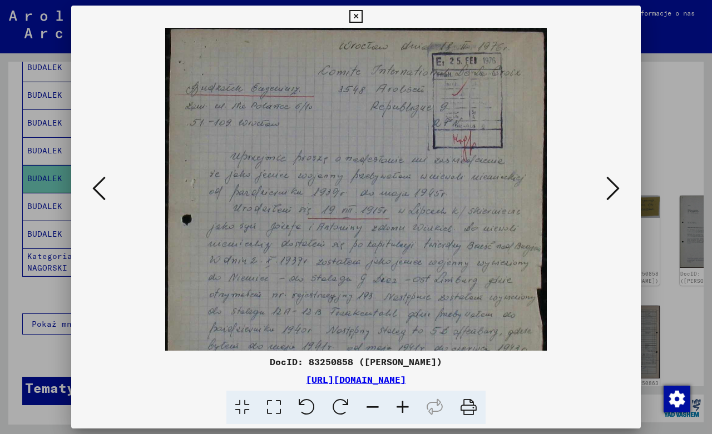
click at [405, 405] on icon at bounding box center [403, 408] width 30 height 34
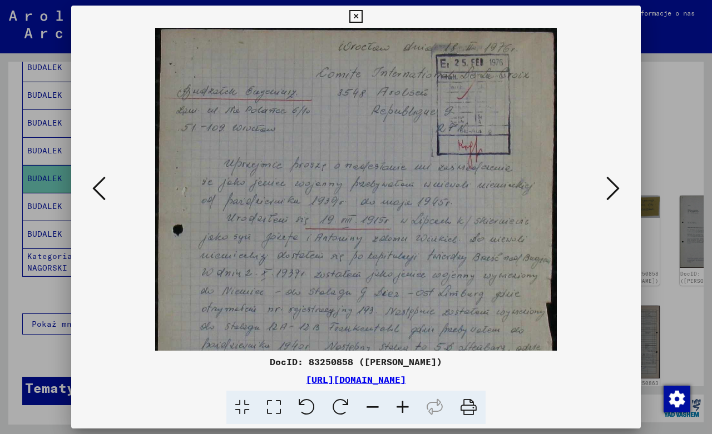
click at [405, 405] on icon at bounding box center [403, 408] width 30 height 34
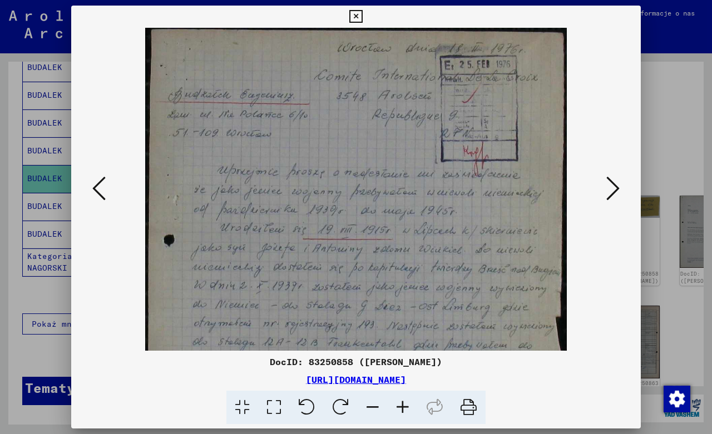
click at [405, 405] on icon at bounding box center [403, 408] width 30 height 34
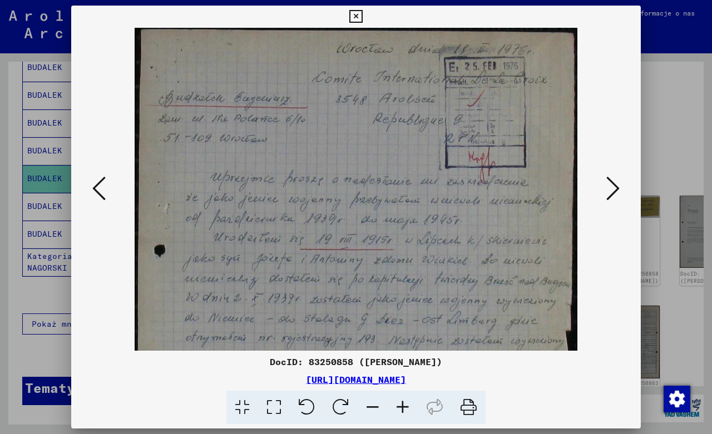
click at [405, 405] on icon at bounding box center [403, 408] width 30 height 34
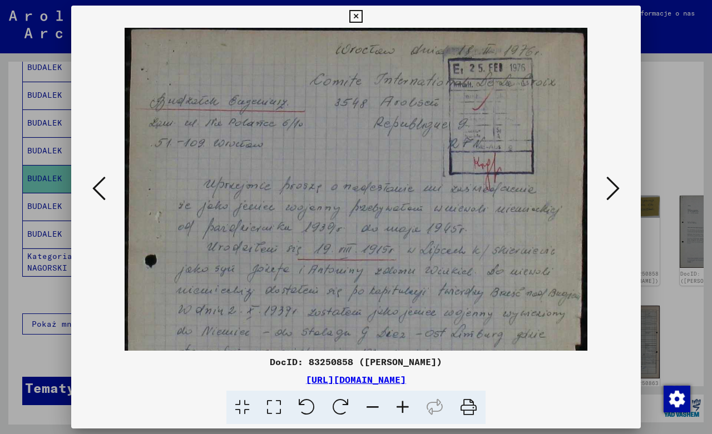
click at [405, 405] on icon at bounding box center [403, 408] width 30 height 34
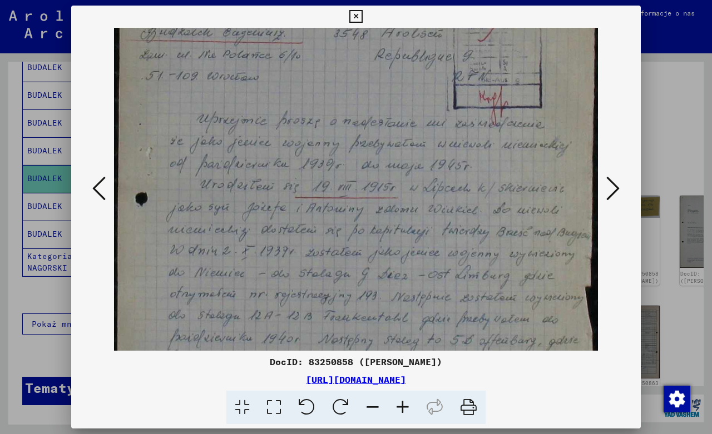
scroll to position [103, 0]
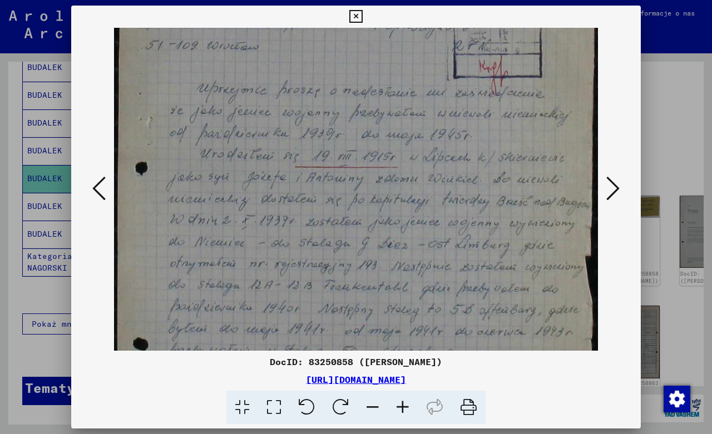
drag, startPoint x: 484, startPoint y: 304, endPoint x: 506, endPoint y: 206, distance: 100.3
click at [506, 206] on img at bounding box center [355, 252] width 483 height 657
click at [407, 406] on icon at bounding box center [403, 408] width 30 height 34
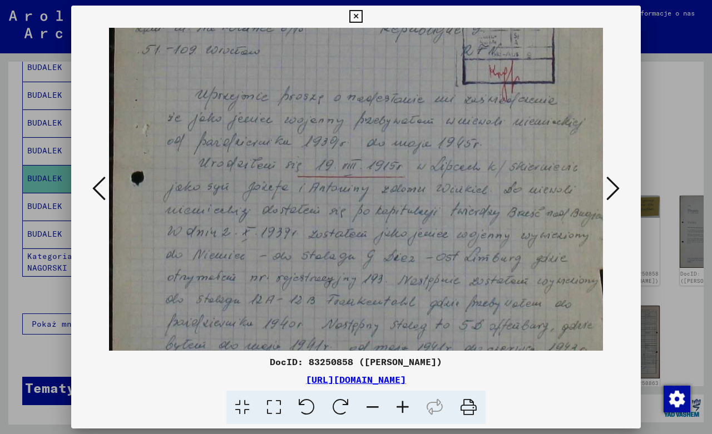
click at [407, 406] on icon at bounding box center [403, 408] width 30 height 34
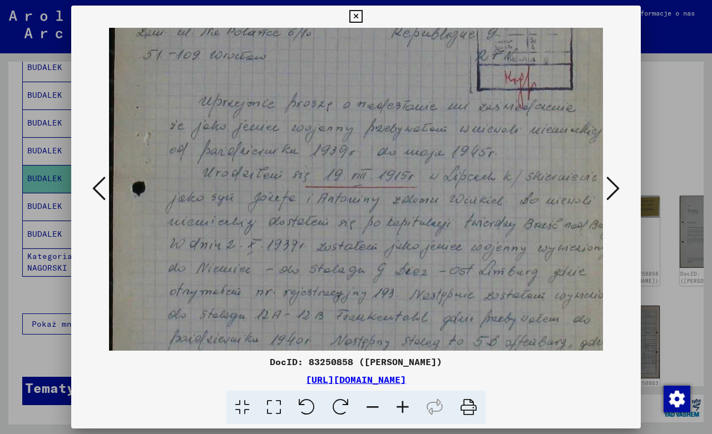
click at [407, 406] on icon at bounding box center [403, 408] width 30 height 34
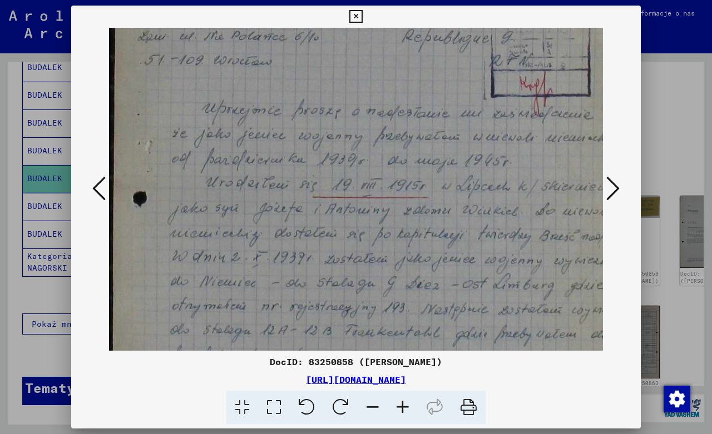
click at [407, 406] on icon at bounding box center [403, 408] width 30 height 34
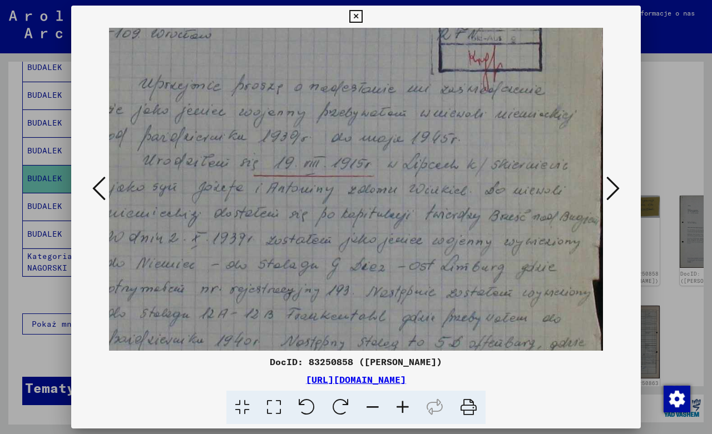
scroll to position [140, 67]
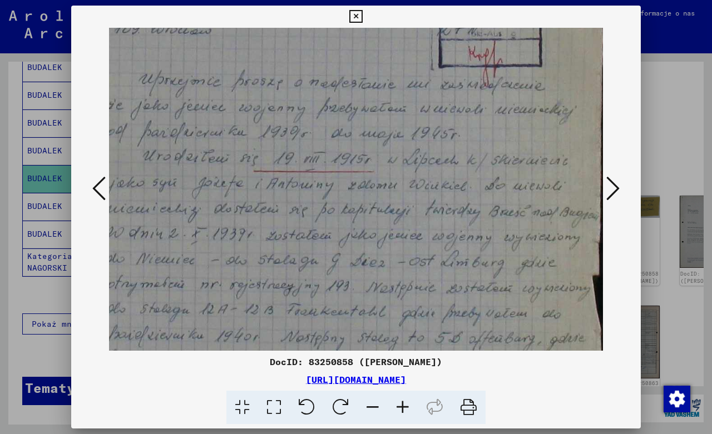
drag, startPoint x: 517, startPoint y: 293, endPoint x: 430, endPoint y: 258, distance: 93.6
click at [430, 258] on img at bounding box center [324, 272] width 565 height 768
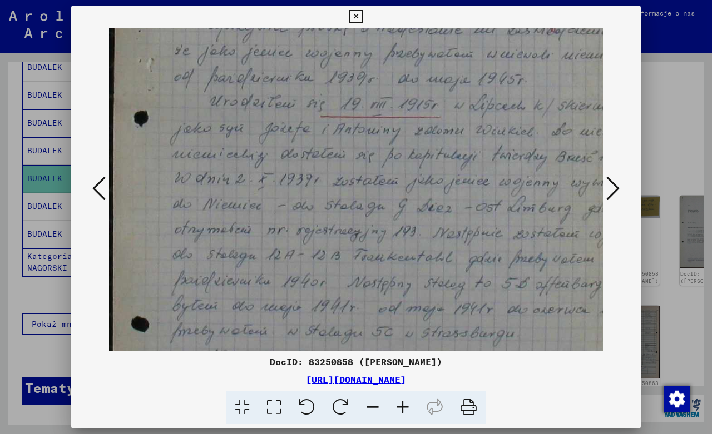
scroll to position [203, 0]
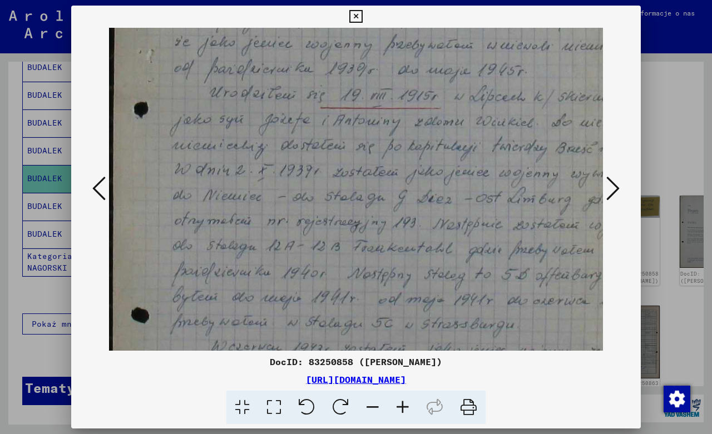
drag, startPoint x: 407, startPoint y: 256, endPoint x: 489, endPoint y: 192, distance: 104.3
click at [489, 192] on img at bounding box center [391, 209] width 565 height 768
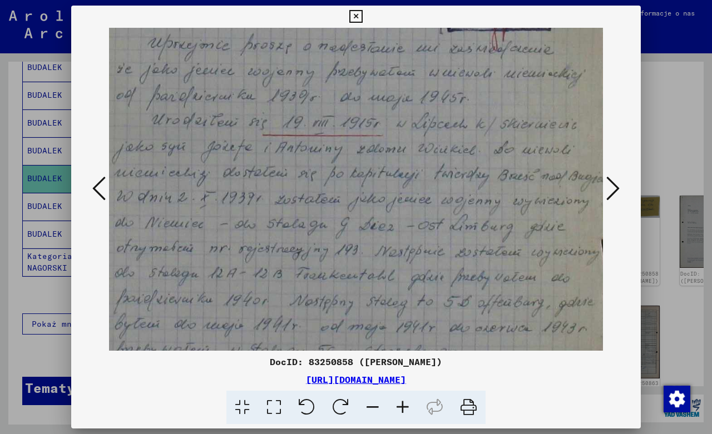
scroll to position [173, 62]
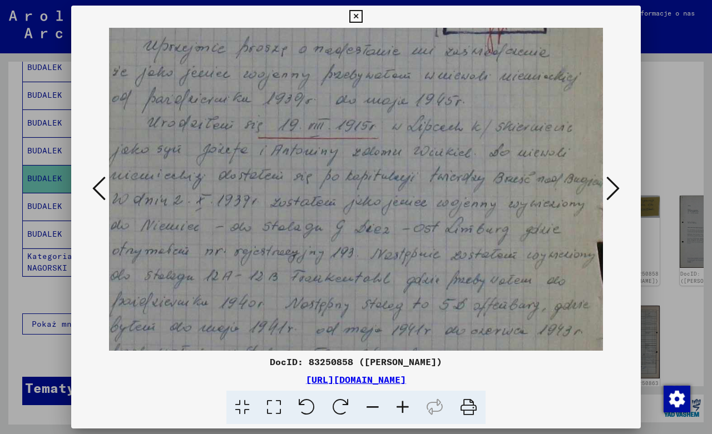
drag, startPoint x: 434, startPoint y: 244, endPoint x: 388, endPoint y: 263, distance: 49.2
click at [388, 263] on img at bounding box center [329, 239] width 565 height 768
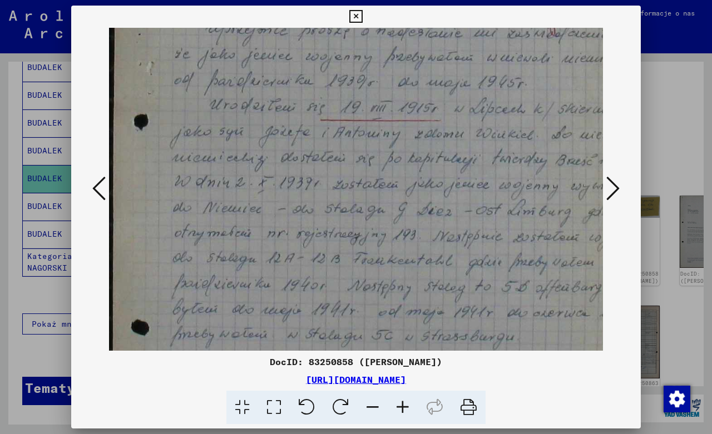
scroll to position [194, 0]
drag, startPoint x: 371, startPoint y: 270, endPoint x: 449, endPoint y: 249, distance: 80.5
click at [449, 249] on img at bounding box center [391, 218] width 565 height 768
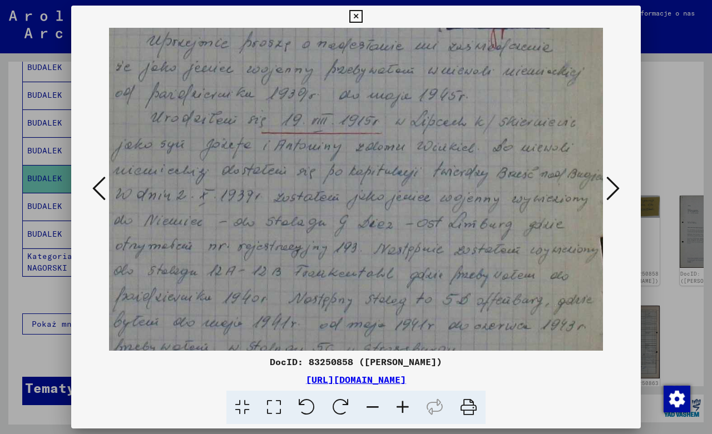
scroll to position [177, 67]
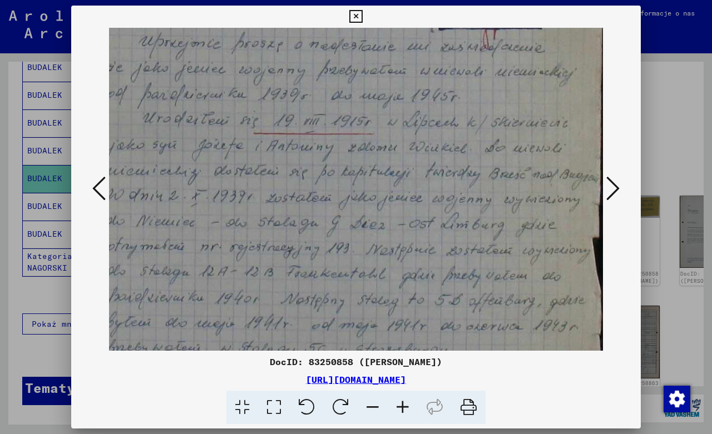
drag, startPoint x: 438, startPoint y: 256, endPoint x: 368, endPoint y: 272, distance: 71.9
click at [368, 272] on img at bounding box center [324, 234] width 565 height 768
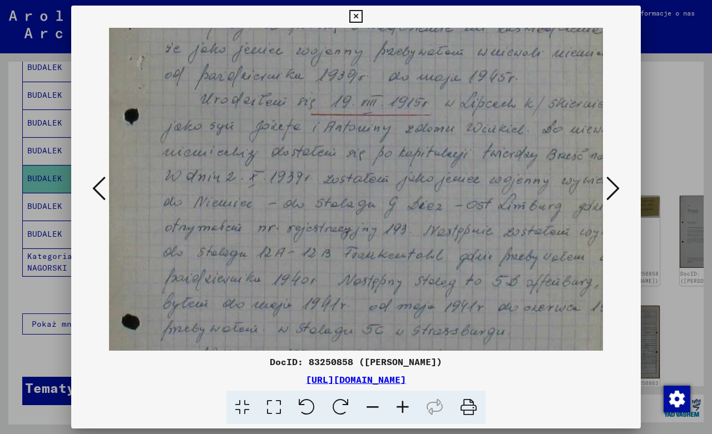
scroll to position [212, 0]
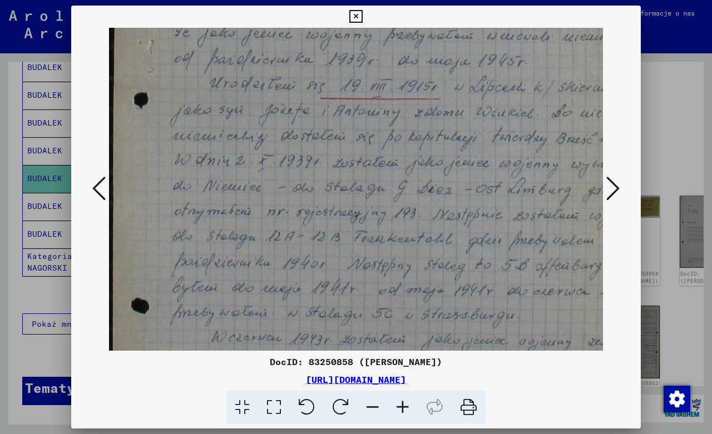
drag, startPoint x: 348, startPoint y: 280, endPoint x: 446, endPoint y: 245, distance: 103.4
click at [446, 245] on img at bounding box center [391, 199] width 565 height 768
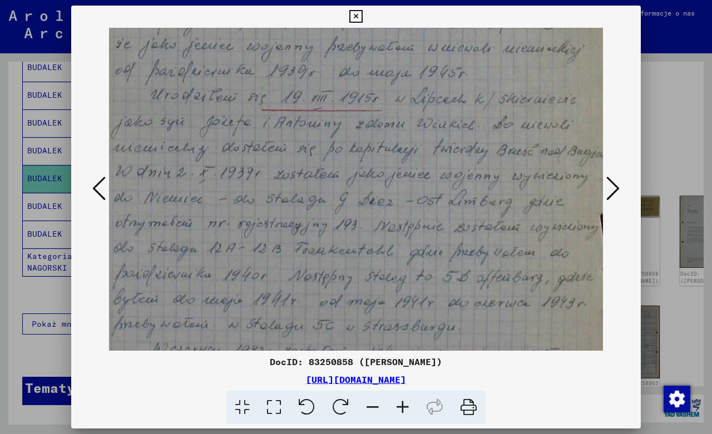
scroll to position [197, 67]
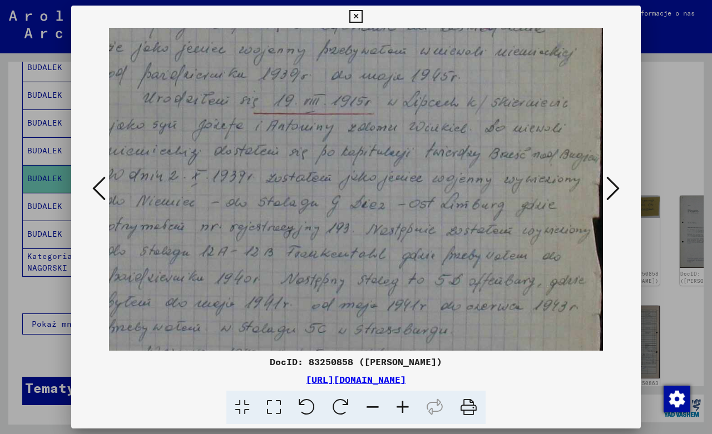
drag, startPoint x: 468, startPoint y: 251, endPoint x: 401, endPoint y: 266, distance: 69.0
click at [401, 266] on img at bounding box center [324, 214] width 565 height 768
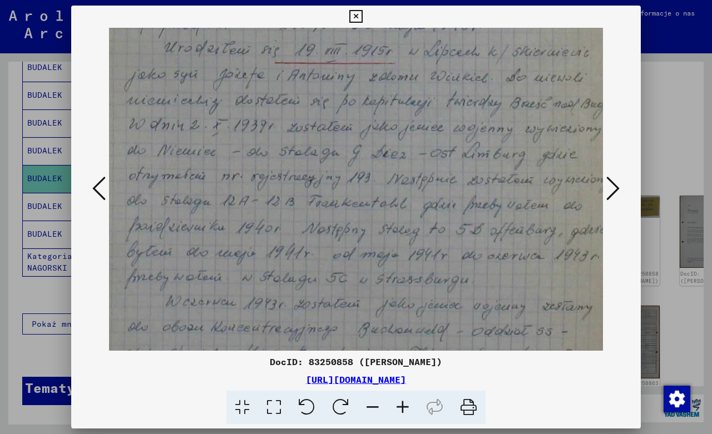
scroll to position [286, 20]
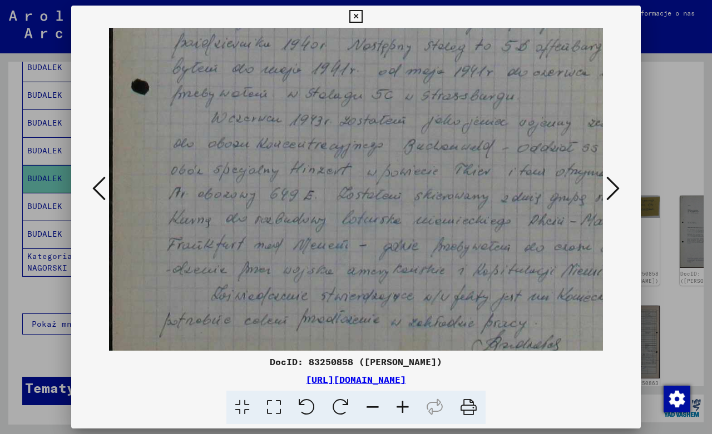
drag, startPoint x: 437, startPoint y: 266, endPoint x: 581, endPoint y: 31, distance: 276.3
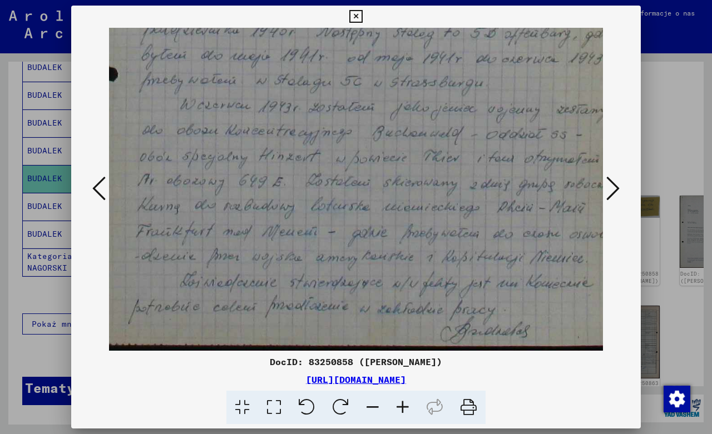
scroll to position [445, 33]
drag, startPoint x: 418, startPoint y: 290, endPoint x: 385, endPoint y: 265, distance: 41.6
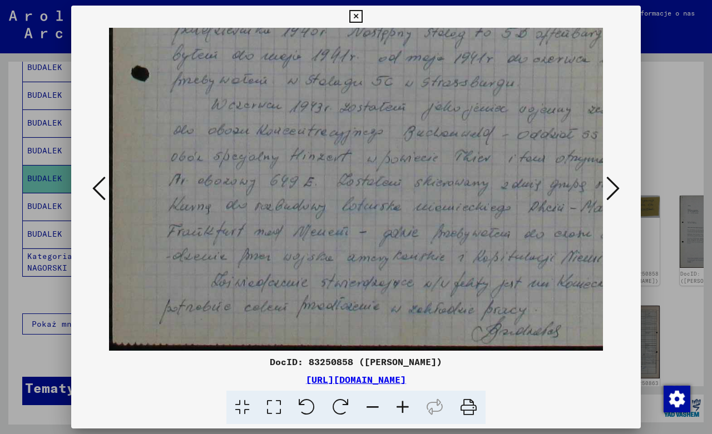
drag, startPoint x: 417, startPoint y: 278, endPoint x: 504, endPoint y: 181, distance: 130.4
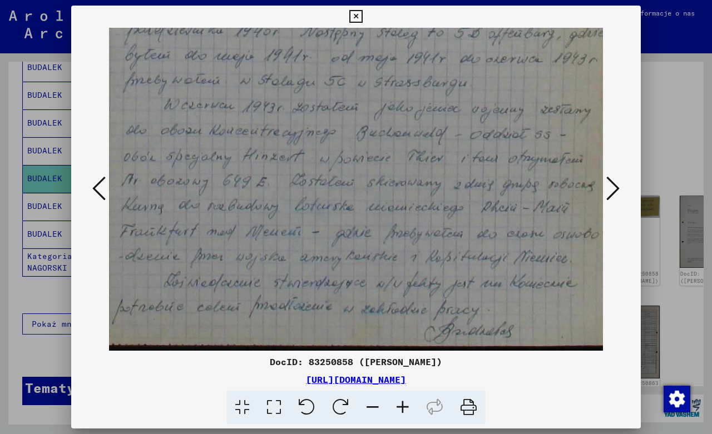
scroll to position [445, 67]
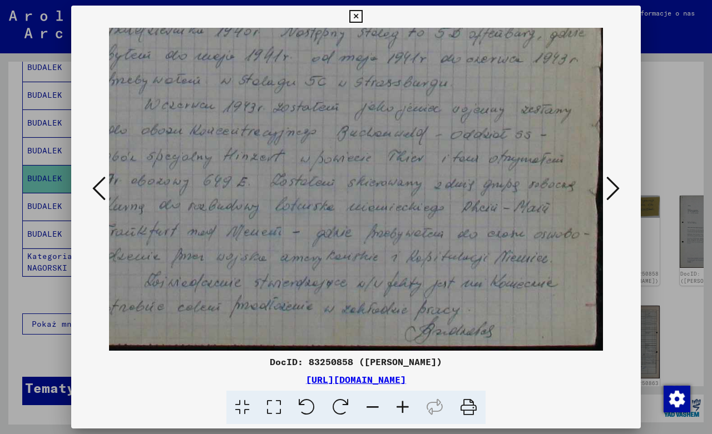
drag, startPoint x: 422, startPoint y: 237, endPoint x: 332, endPoint y: 203, distance: 96.0
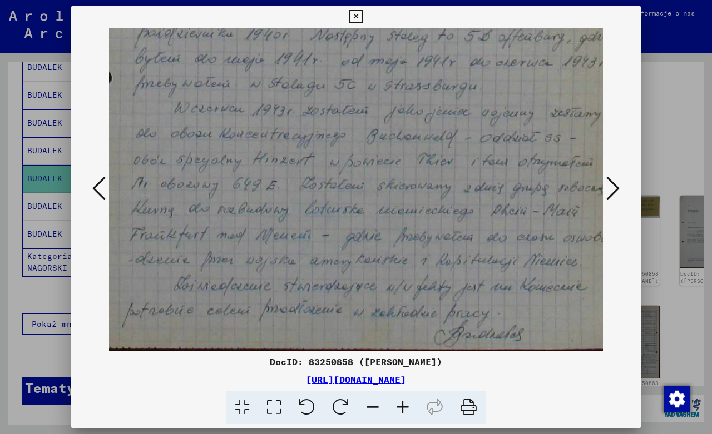
drag, startPoint x: 343, startPoint y: 229, endPoint x: 372, endPoint y: 232, distance: 29.7
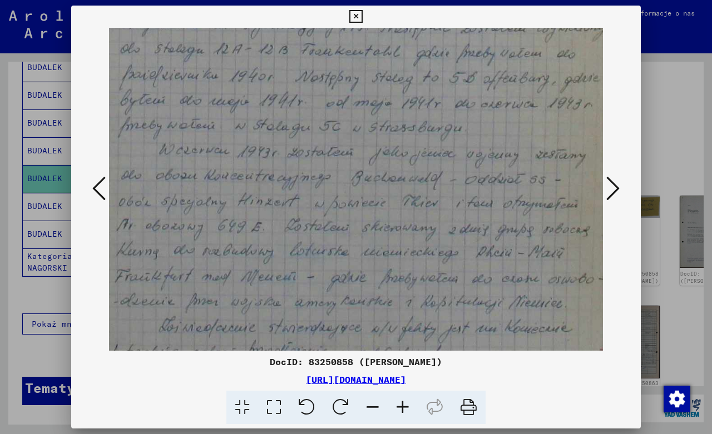
scroll to position [353, 66]
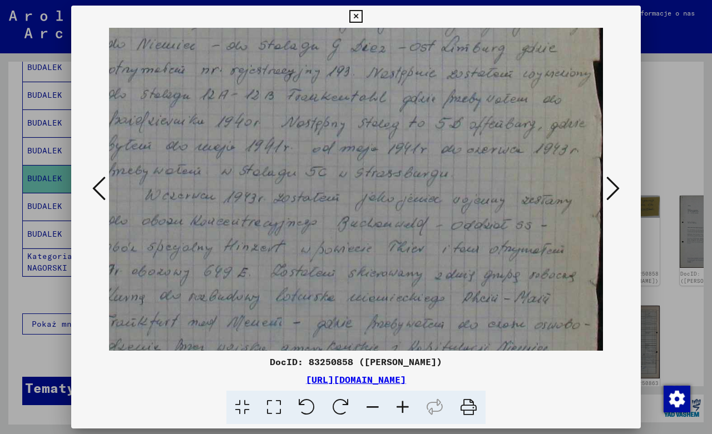
drag, startPoint x: 419, startPoint y: 193, endPoint x: 403, endPoint y: 271, distance: 80.1
click at [387, 281] on img at bounding box center [325, 58] width 565 height 768
click at [616, 187] on icon at bounding box center [612, 188] width 13 height 27
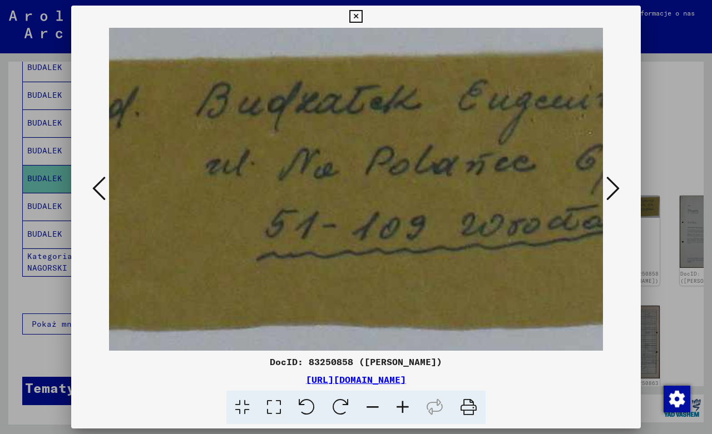
scroll to position [0, 265]
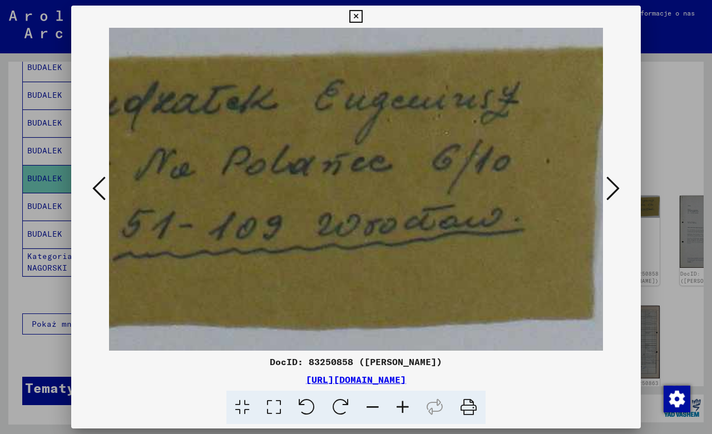
drag, startPoint x: 463, startPoint y: 291, endPoint x: 175, endPoint y: 300, distance: 288.2
click at [175, 300] on img at bounding box center [226, 189] width 764 height 323
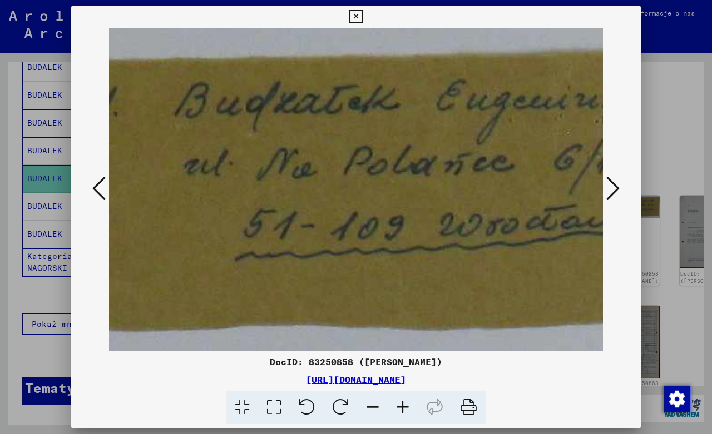
scroll to position [0, 122]
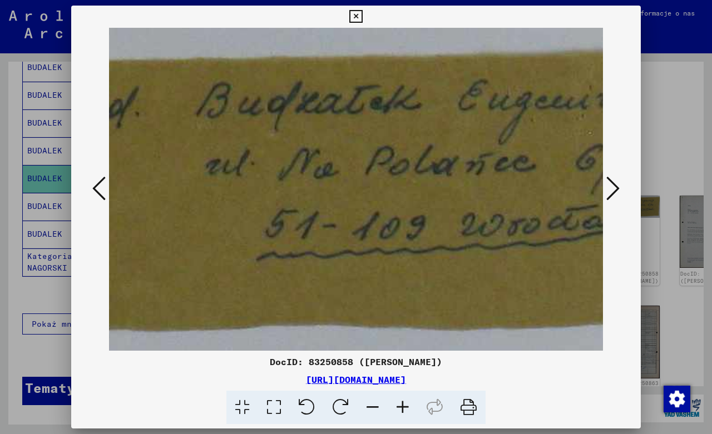
drag, startPoint x: 334, startPoint y: 255, endPoint x: 478, endPoint y: 262, distance: 143.7
click at [478, 262] on img at bounding box center [369, 189] width 764 height 323
click at [612, 185] on icon at bounding box center [612, 188] width 13 height 27
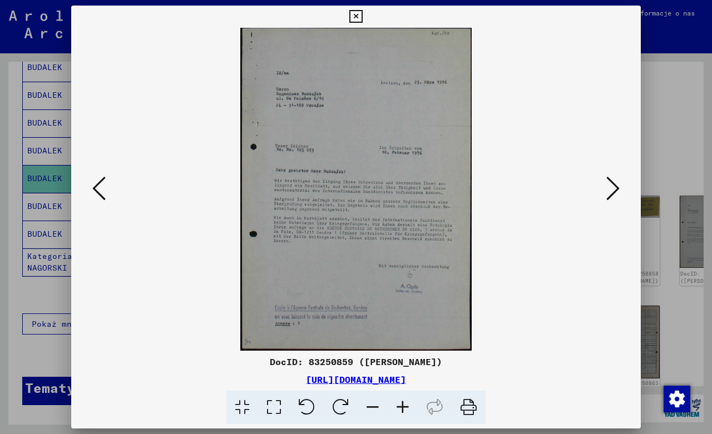
click at [403, 409] on icon at bounding box center [403, 408] width 30 height 34
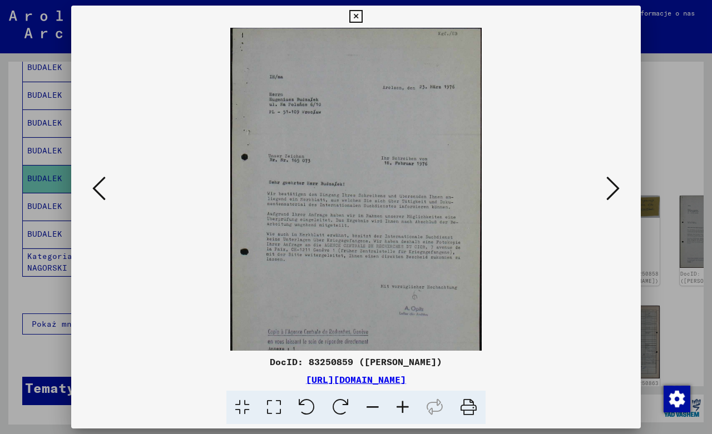
click at [403, 409] on icon at bounding box center [403, 408] width 30 height 34
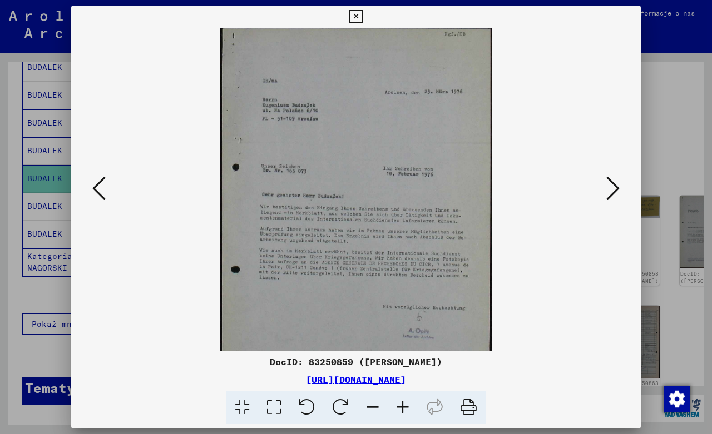
click at [403, 409] on icon at bounding box center [403, 408] width 30 height 34
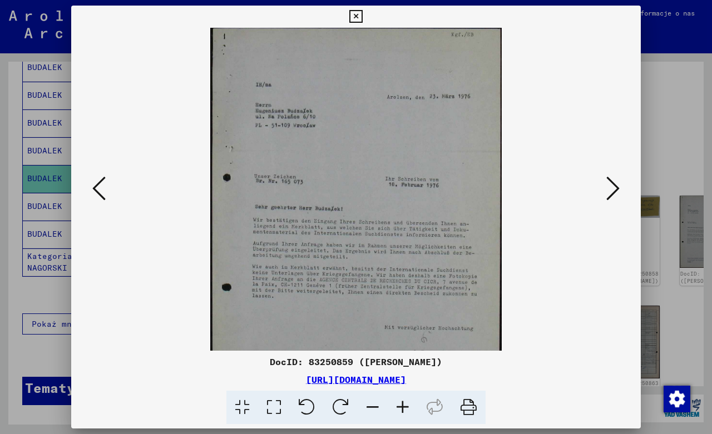
click at [403, 409] on icon at bounding box center [403, 408] width 30 height 34
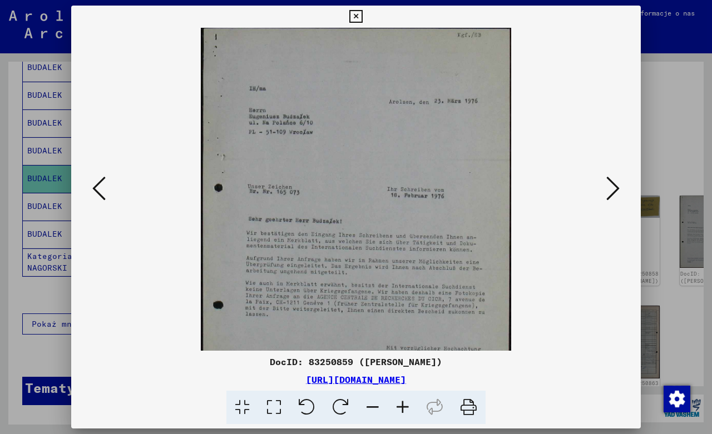
click at [403, 409] on icon at bounding box center [403, 408] width 30 height 34
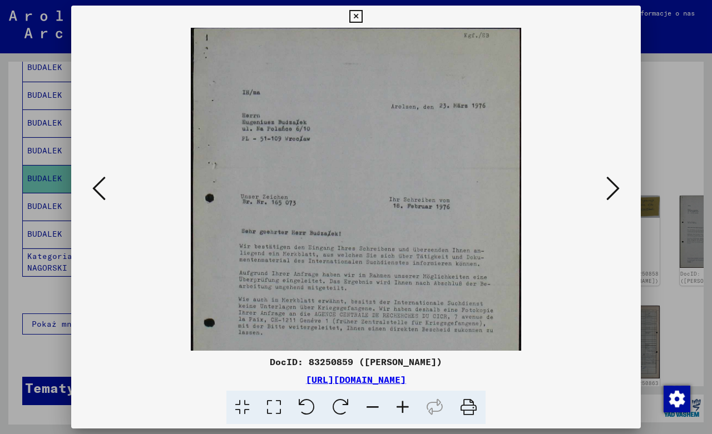
click at [402, 409] on icon at bounding box center [403, 408] width 30 height 34
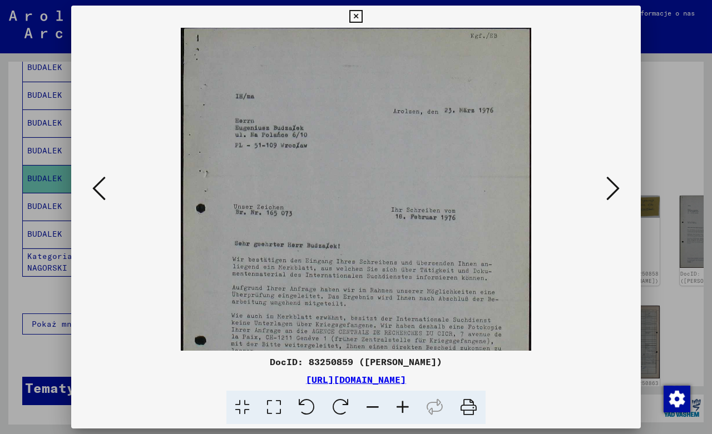
click at [402, 409] on icon at bounding box center [403, 408] width 30 height 34
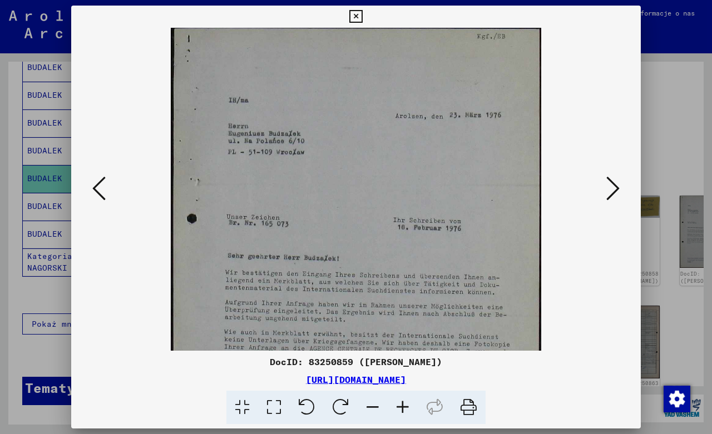
click at [402, 409] on icon at bounding box center [403, 408] width 30 height 34
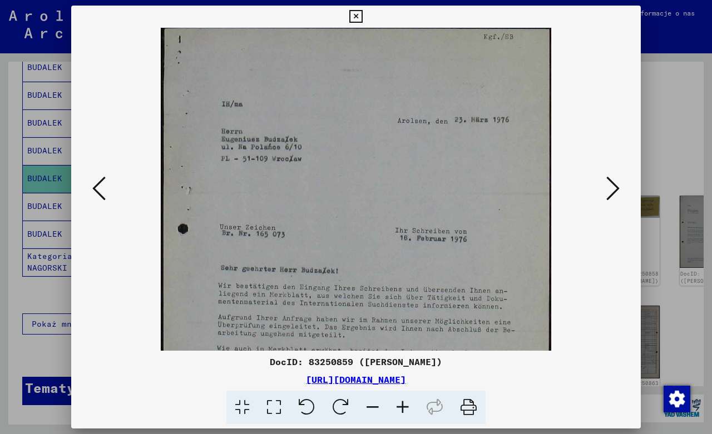
click at [402, 409] on icon at bounding box center [403, 408] width 30 height 34
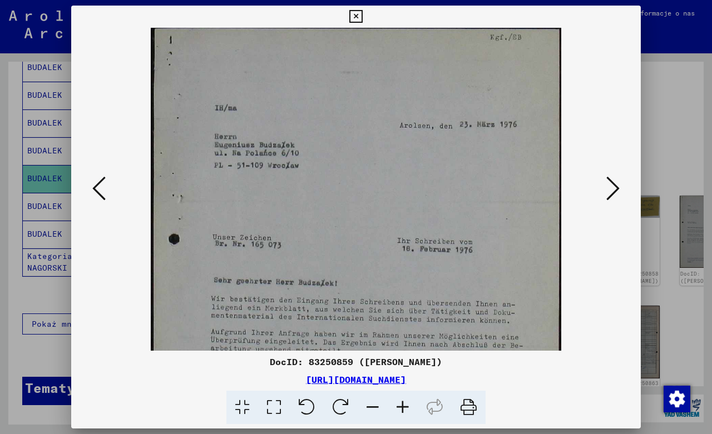
click at [402, 409] on icon at bounding box center [403, 408] width 30 height 34
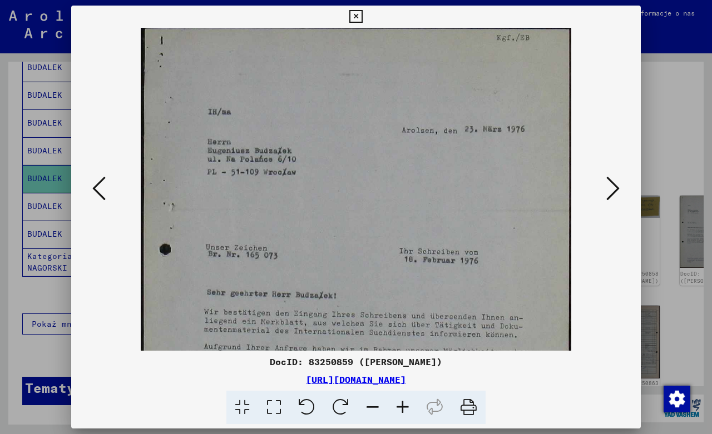
click at [402, 409] on icon at bounding box center [403, 408] width 30 height 34
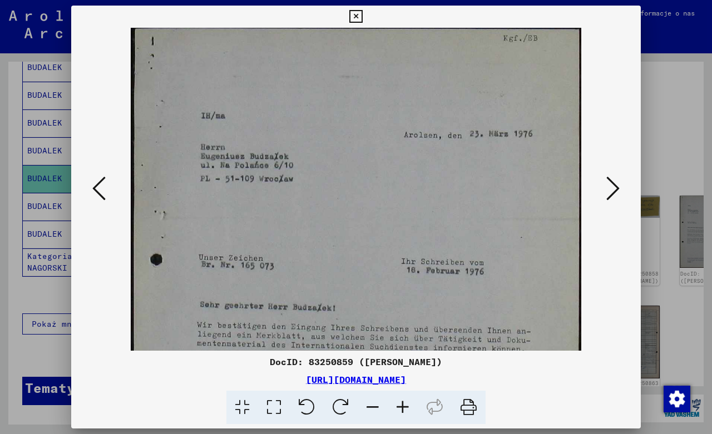
click at [402, 409] on icon at bounding box center [403, 408] width 30 height 34
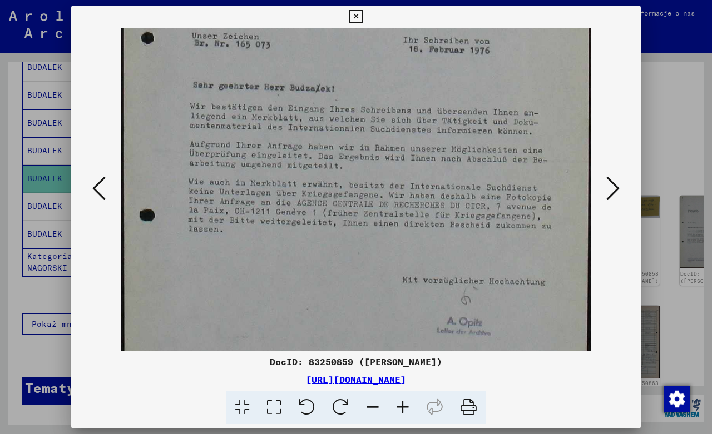
scroll to position [300, 0]
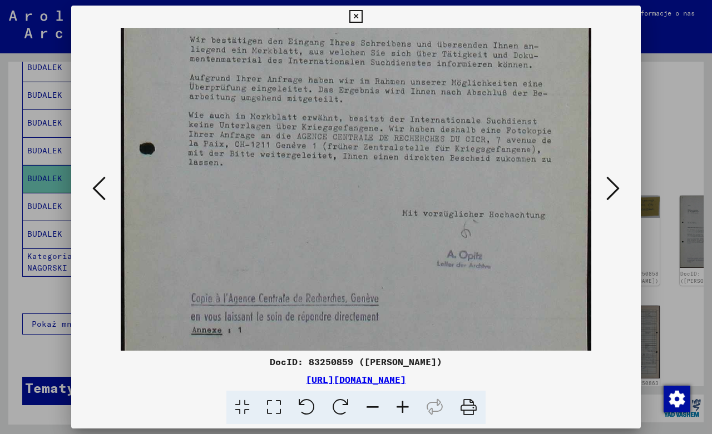
drag, startPoint x: 517, startPoint y: 293, endPoint x: 568, endPoint y: 11, distance: 286.7
click at [568, 11] on div "DocID: 83250859 ([PERSON_NAME]) [URL][DOMAIN_NAME]" at bounding box center [356, 215] width 570 height 419
click at [617, 190] on icon at bounding box center [612, 188] width 13 height 27
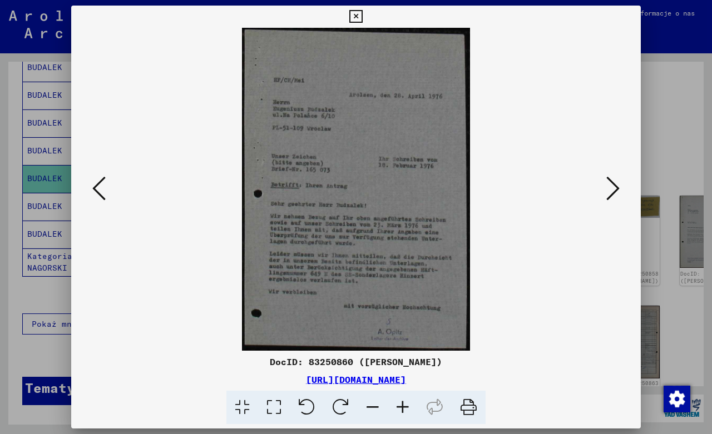
scroll to position [0, 0]
click at [406, 408] on icon at bounding box center [403, 408] width 30 height 34
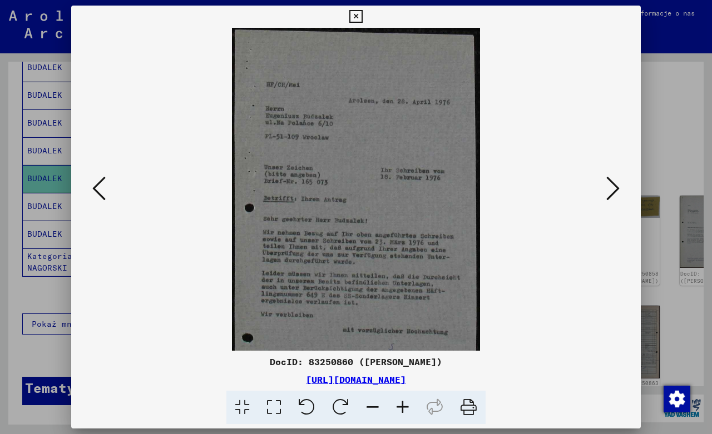
click at [406, 408] on icon at bounding box center [403, 408] width 30 height 34
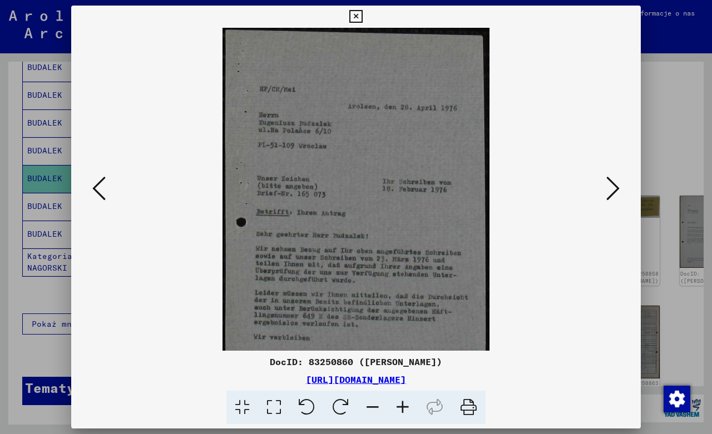
click at [406, 408] on icon at bounding box center [403, 408] width 30 height 34
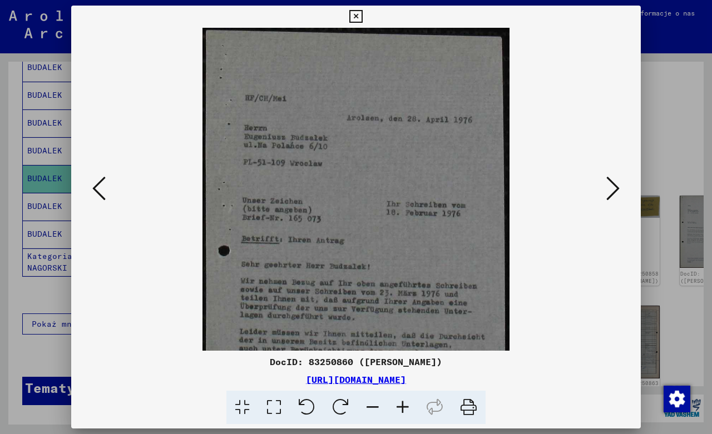
click at [406, 408] on icon at bounding box center [403, 408] width 30 height 34
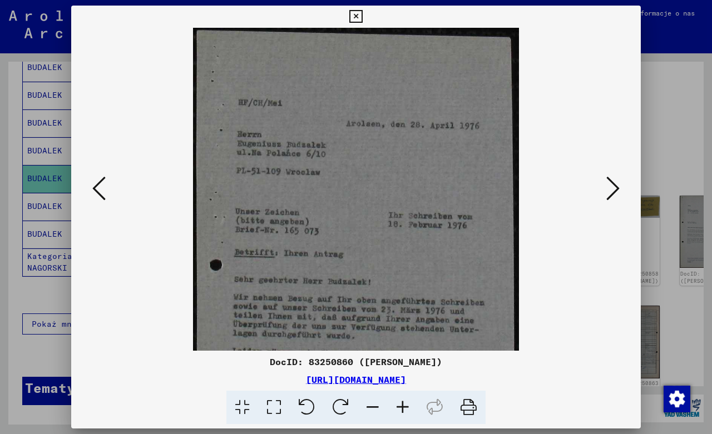
click at [406, 408] on icon at bounding box center [403, 408] width 30 height 34
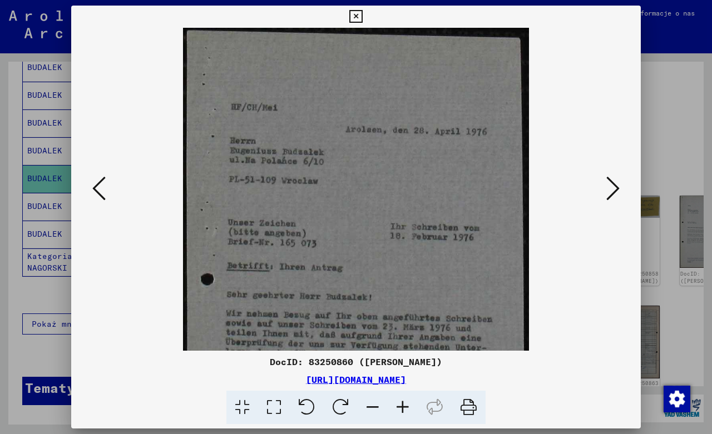
click at [406, 408] on icon at bounding box center [403, 408] width 30 height 34
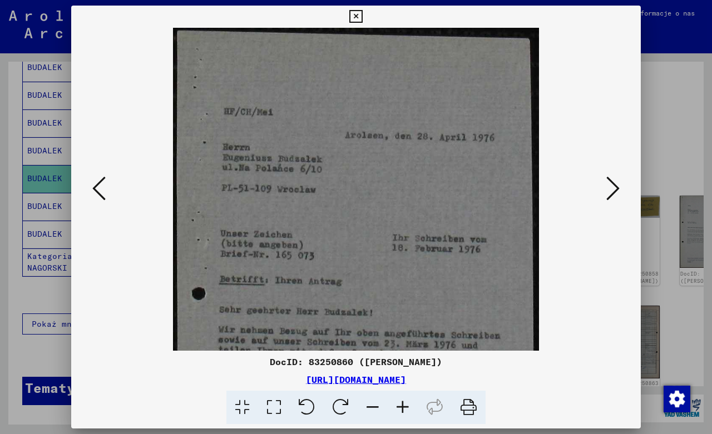
click at [406, 408] on icon at bounding box center [403, 408] width 30 height 34
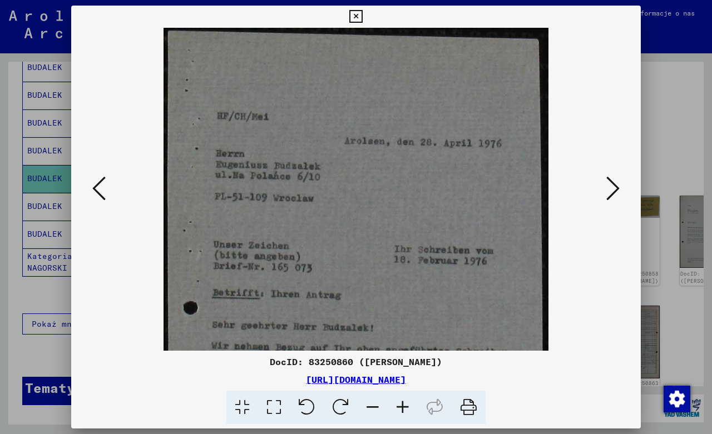
click at [406, 408] on icon at bounding box center [403, 408] width 30 height 34
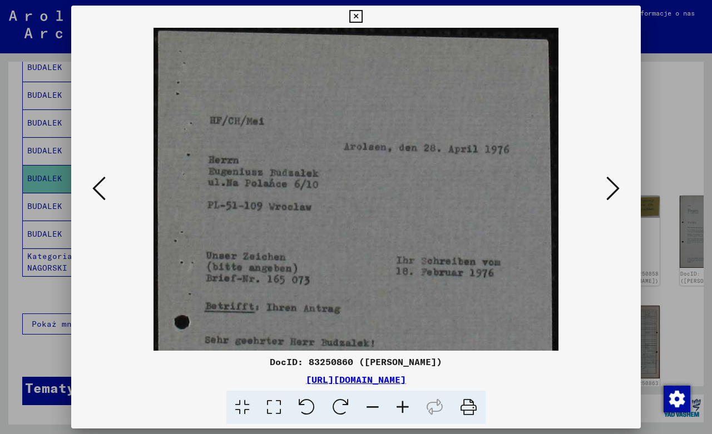
click at [406, 408] on icon at bounding box center [403, 408] width 30 height 34
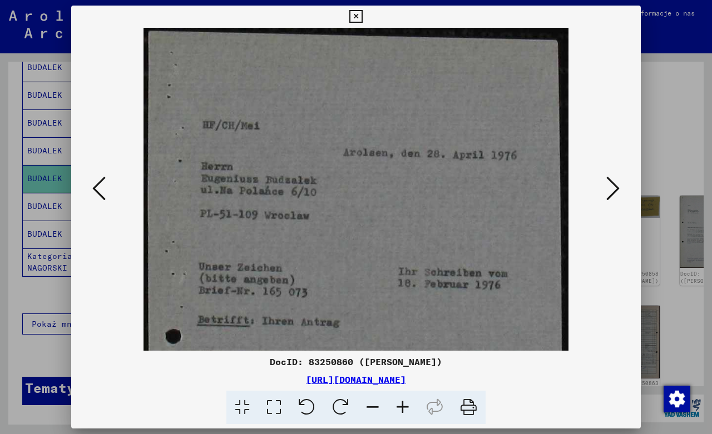
click at [406, 408] on icon at bounding box center [403, 408] width 30 height 34
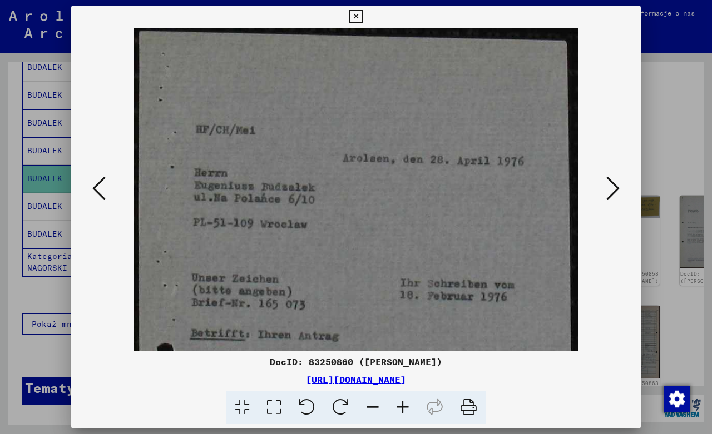
click at [406, 408] on icon at bounding box center [403, 408] width 30 height 34
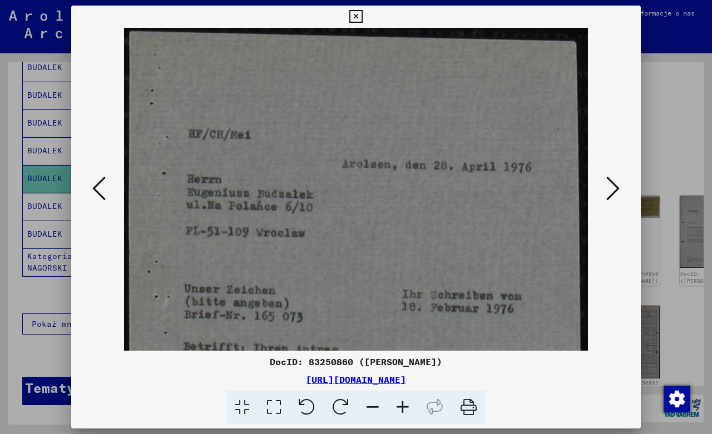
click at [406, 408] on icon at bounding box center [403, 408] width 30 height 34
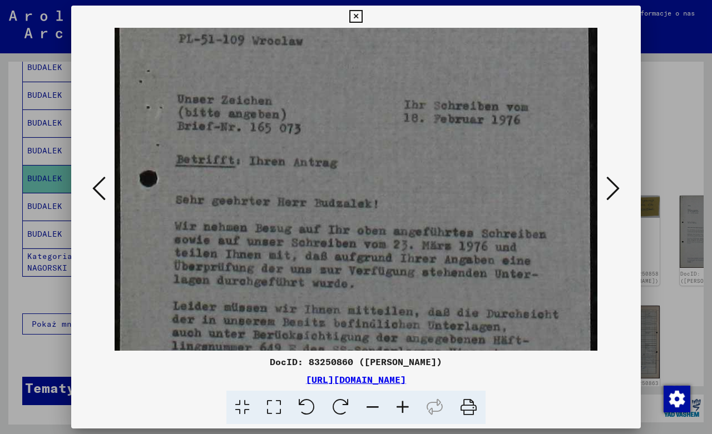
drag, startPoint x: 393, startPoint y: 306, endPoint x: 456, endPoint y: 105, distance: 210.9
click at [456, 105] on img at bounding box center [356, 169] width 483 height 685
click at [614, 185] on icon at bounding box center [612, 188] width 13 height 27
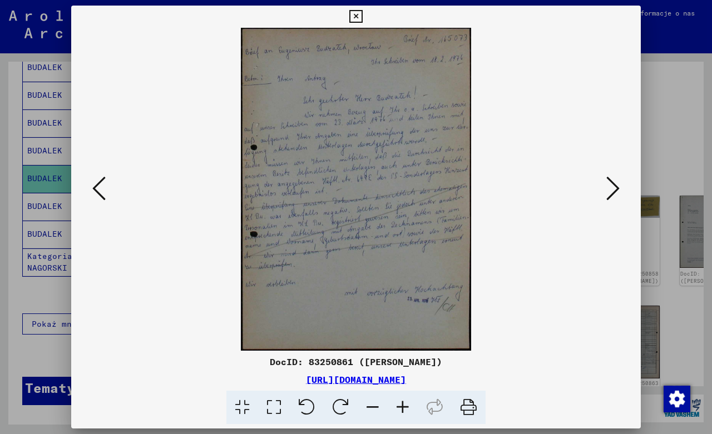
click at [403, 408] on icon at bounding box center [403, 408] width 30 height 34
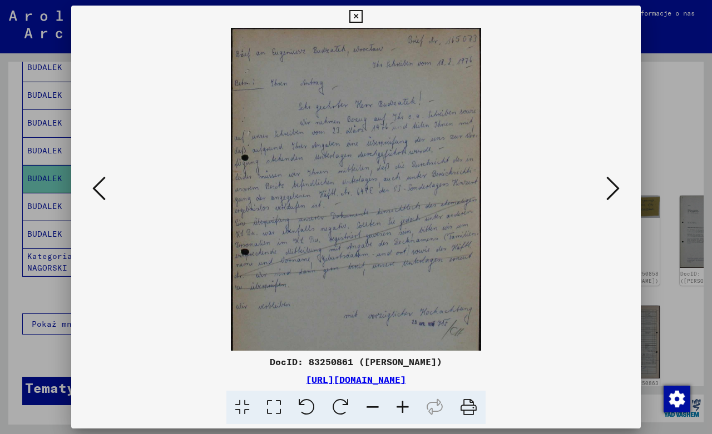
click at [403, 408] on icon at bounding box center [403, 408] width 30 height 34
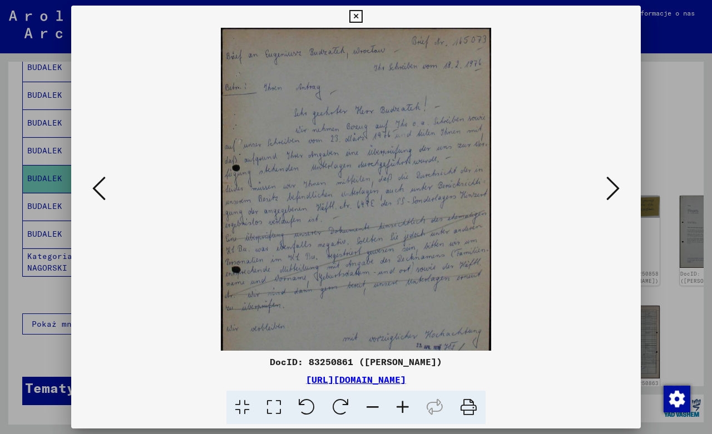
click at [403, 408] on icon at bounding box center [403, 408] width 30 height 34
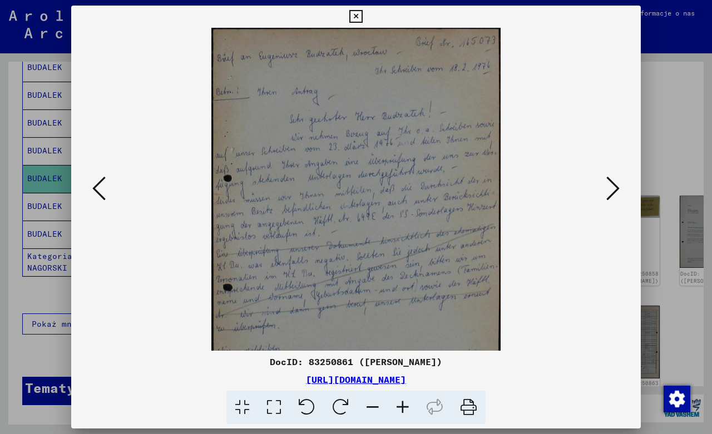
click at [403, 408] on icon at bounding box center [403, 408] width 30 height 34
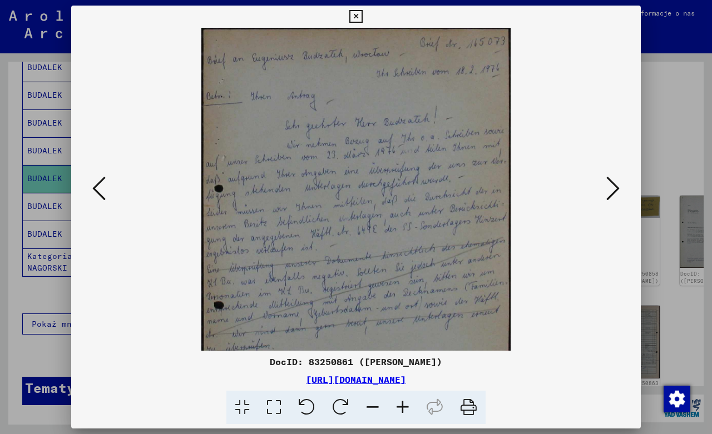
click at [403, 408] on icon at bounding box center [403, 408] width 30 height 34
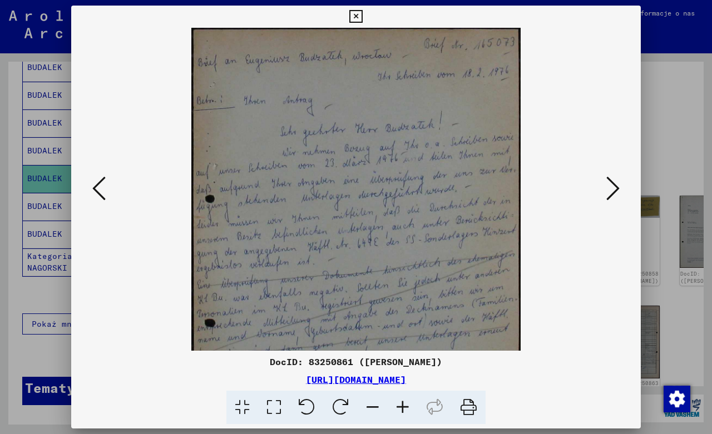
click at [403, 408] on icon at bounding box center [403, 408] width 30 height 34
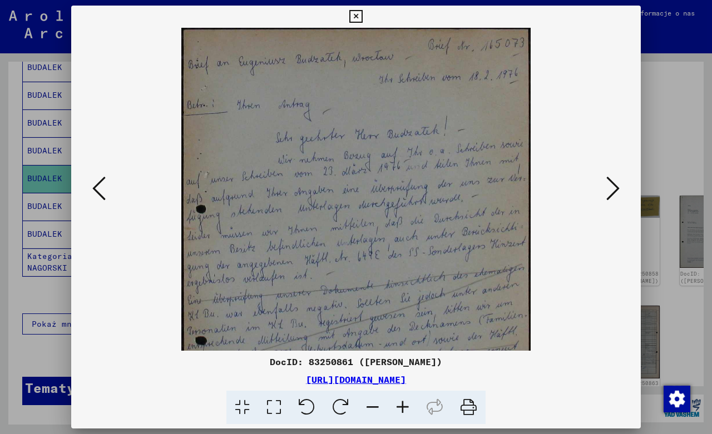
click at [403, 408] on icon at bounding box center [403, 408] width 30 height 34
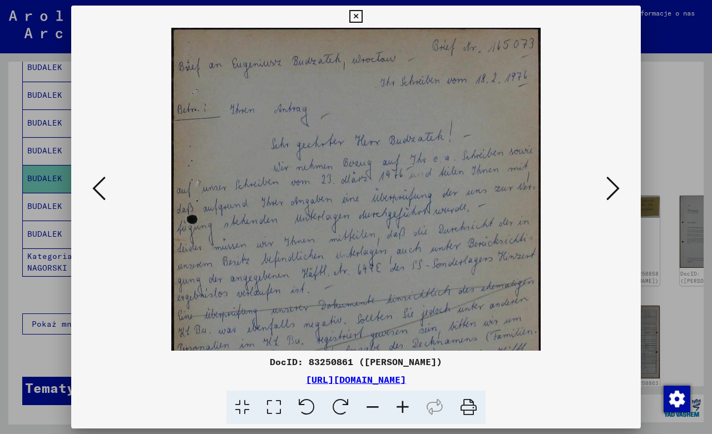
click at [403, 408] on icon at bounding box center [403, 408] width 30 height 34
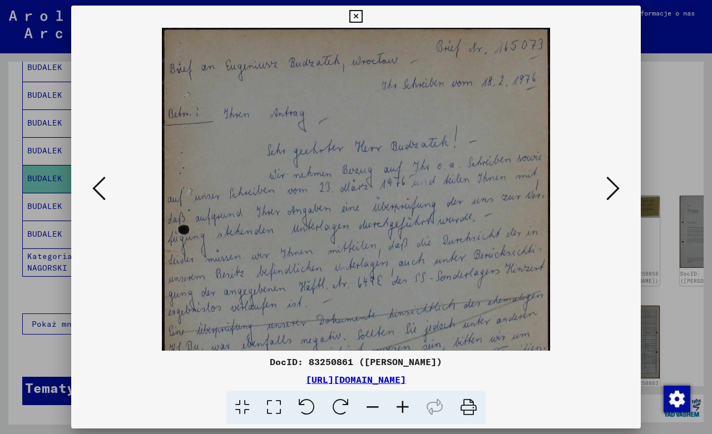
click at [403, 408] on icon at bounding box center [403, 408] width 30 height 34
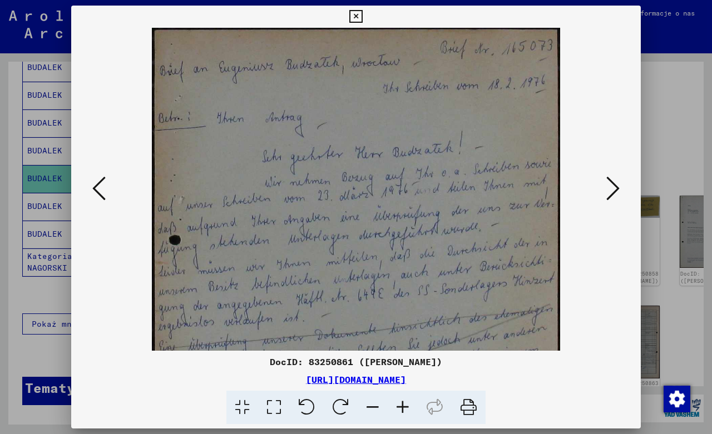
click at [403, 408] on icon at bounding box center [403, 408] width 30 height 34
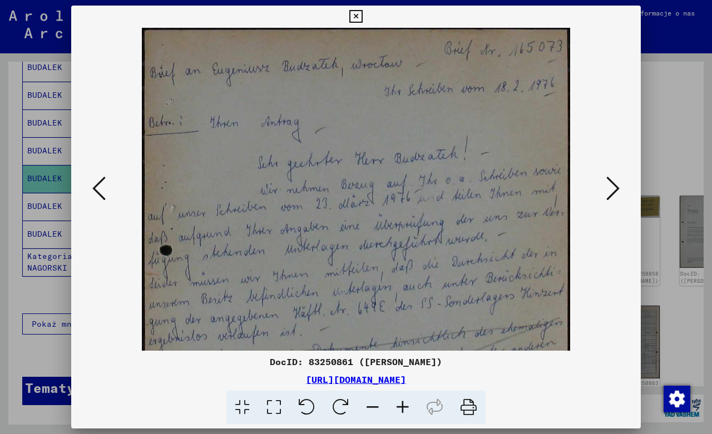
click at [403, 408] on icon at bounding box center [403, 408] width 30 height 34
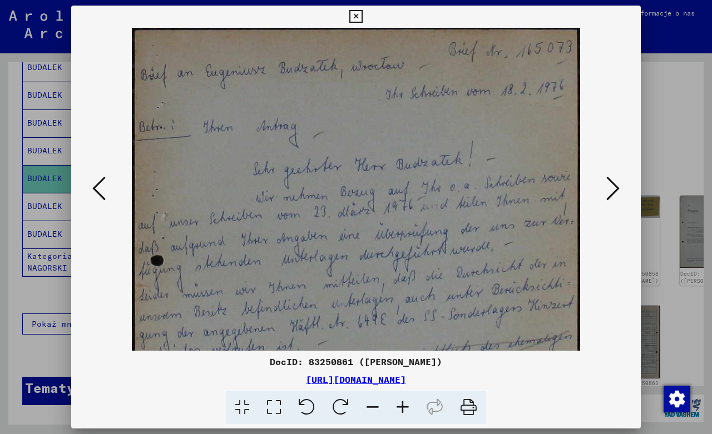
click at [403, 408] on icon at bounding box center [403, 408] width 30 height 34
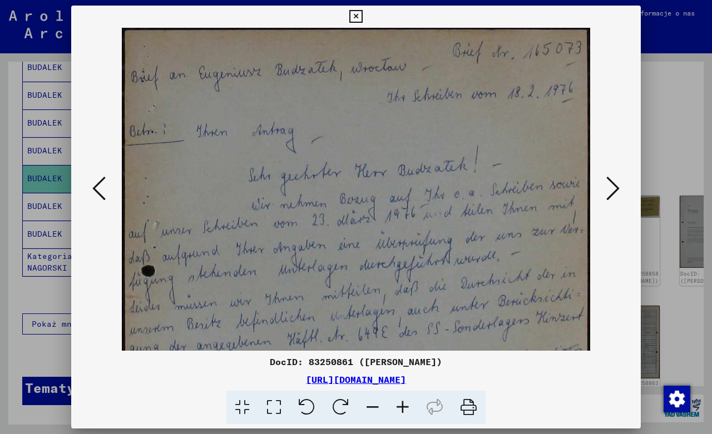
click at [611, 191] on icon at bounding box center [612, 188] width 13 height 27
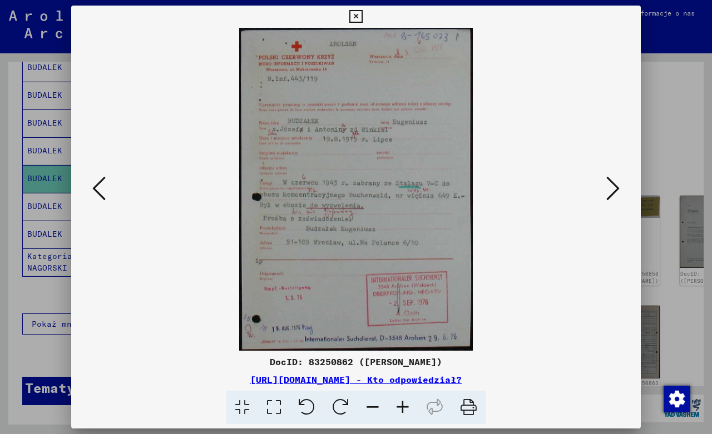
click at [401, 405] on icon at bounding box center [403, 408] width 30 height 34
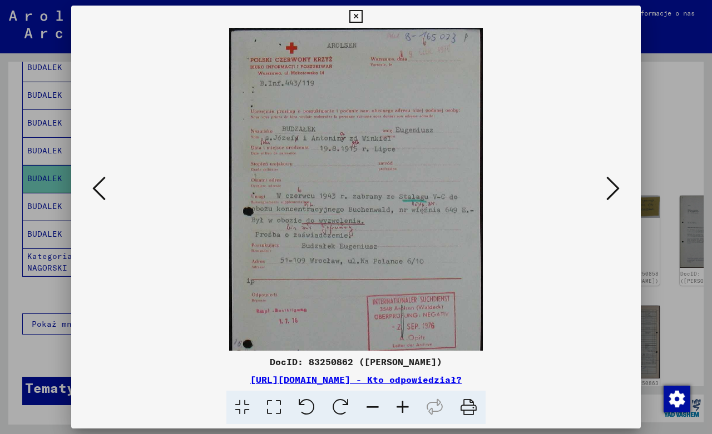
click at [401, 405] on icon at bounding box center [403, 408] width 30 height 34
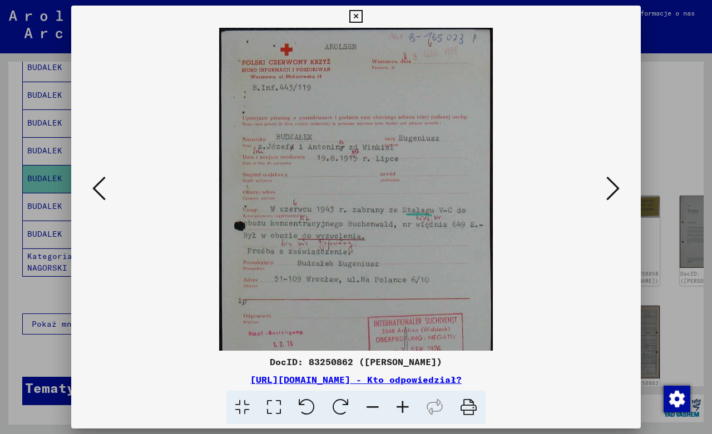
click at [401, 405] on icon at bounding box center [403, 408] width 30 height 34
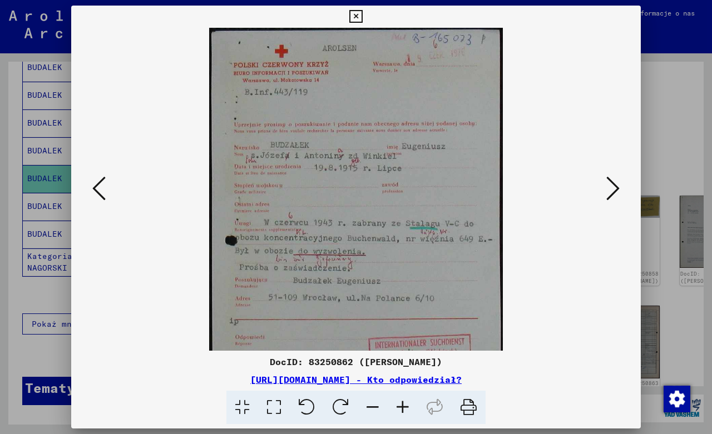
click at [401, 405] on icon at bounding box center [403, 408] width 30 height 34
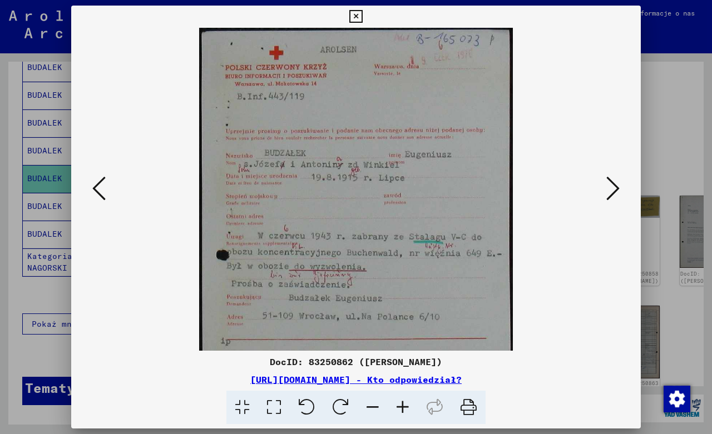
click at [401, 405] on icon at bounding box center [403, 408] width 30 height 34
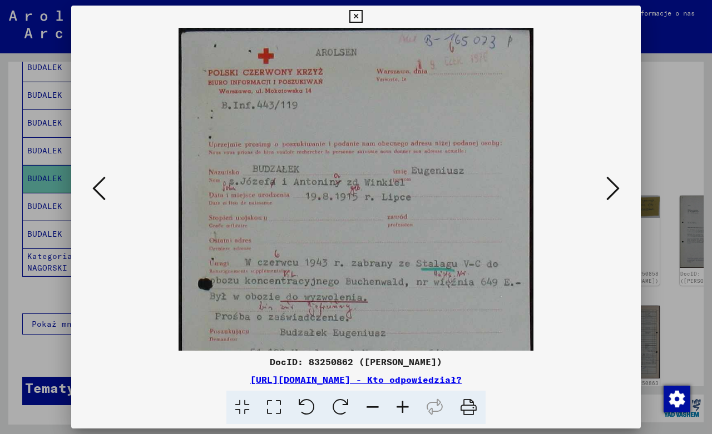
click at [401, 405] on icon at bounding box center [403, 408] width 30 height 34
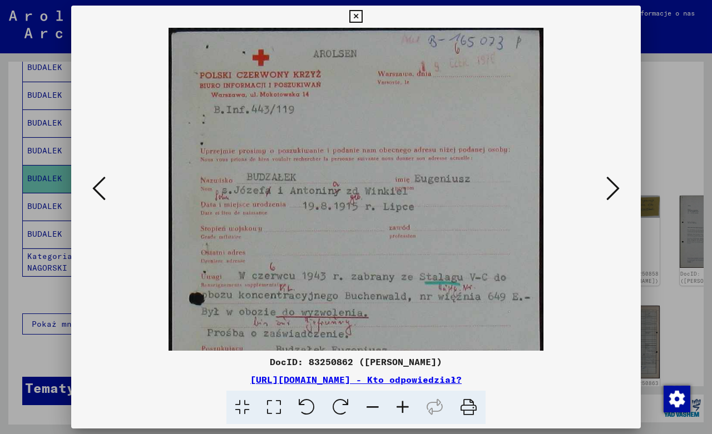
click at [401, 405] on icon at bounding box center [403, 408] width 30 height 34
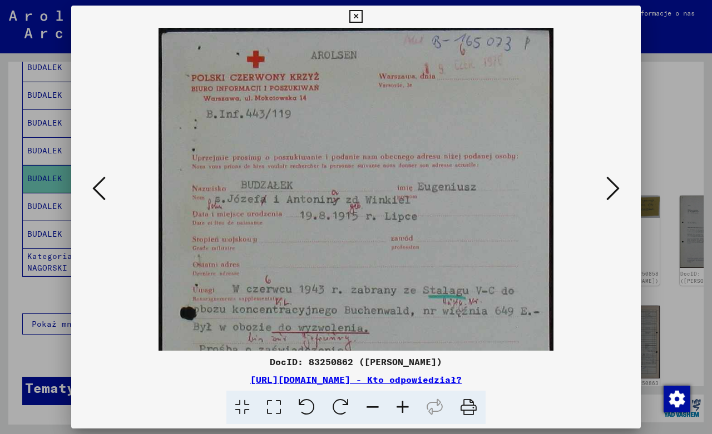
click at [401, 405] on icon at bounding box center [403, 408] width 30 height 34
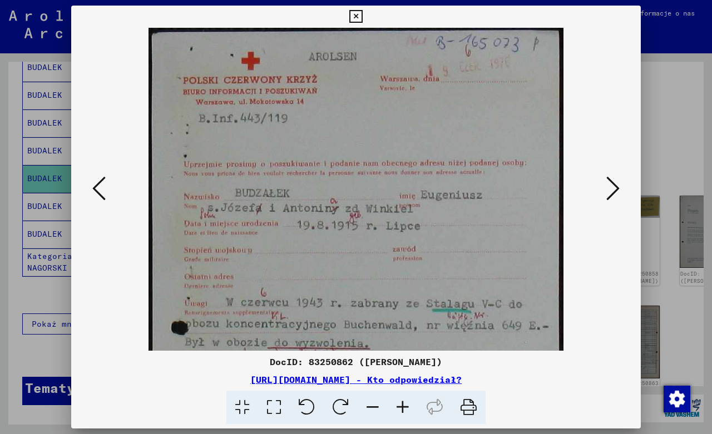
click at [401, 405] on icon at bounding box center [403, 408] width 30 height 34
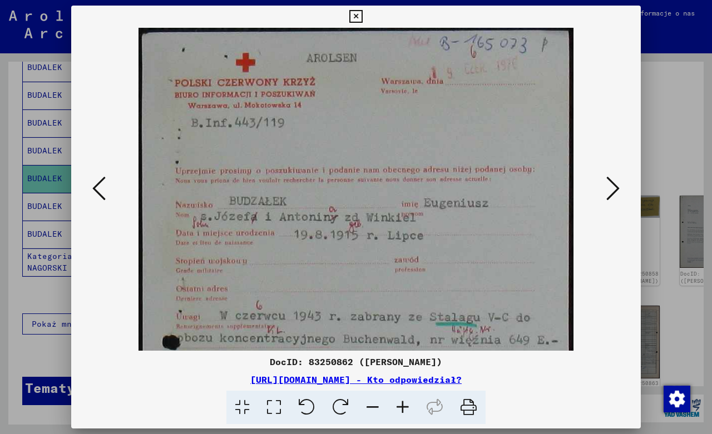
click at [401, 405] on icon at bounding box center [403, 408] width 30 height 34
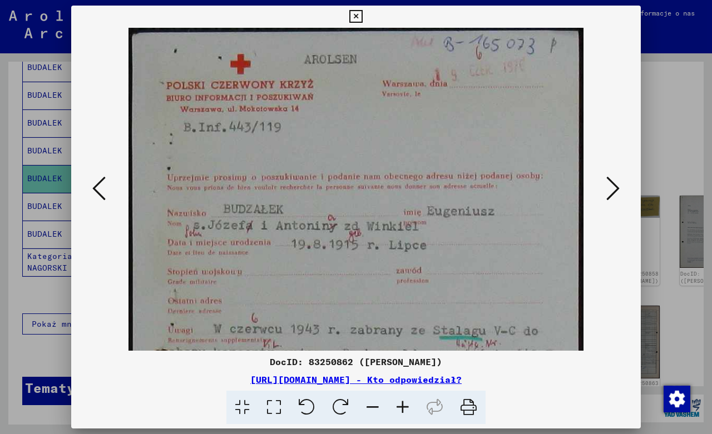
click at [401, 405] on icon at bounding box center [403, 408] width 30 height 34
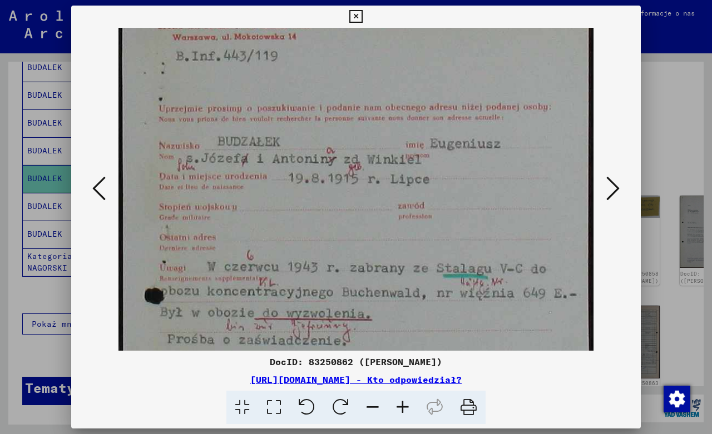
scroll to position [174, 0]
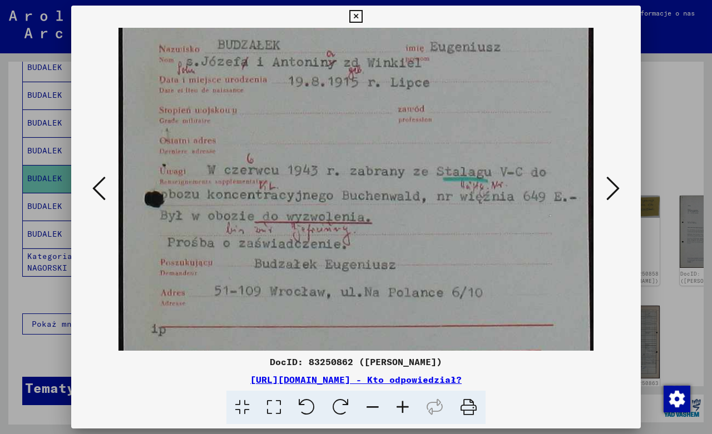
drag, startPoint x: 420, startPoint y: 308, endPoint x: 456, endPoint y: 133, distance: 178.2
click at [453, 138] on img at bounding box center [355, 183] width 475 height 657
click at [611, 189] on icon at bounding box center [612, 188] width 13 height 27
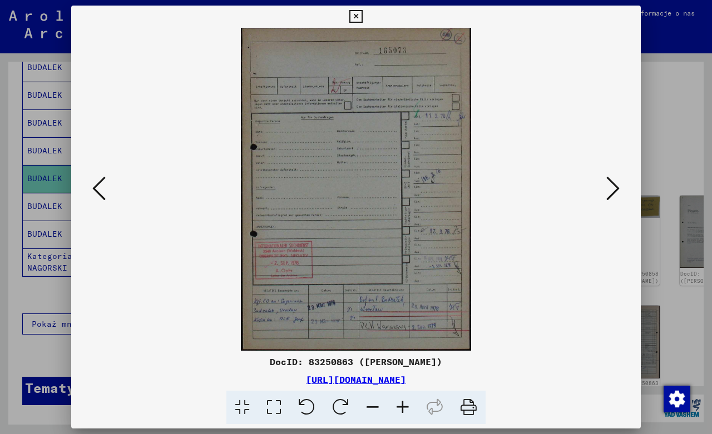
click at [402, 402] on icon at bounding box center [403, 408] width 30 height 34
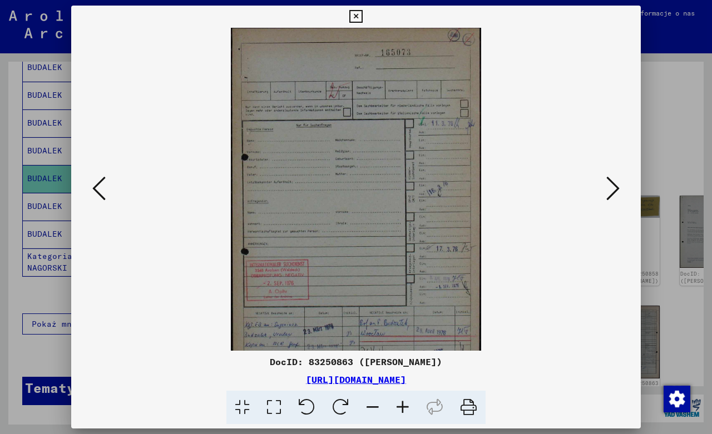
click at [402, 402] on icon at bounding box center [403, 408] width 30 height 34
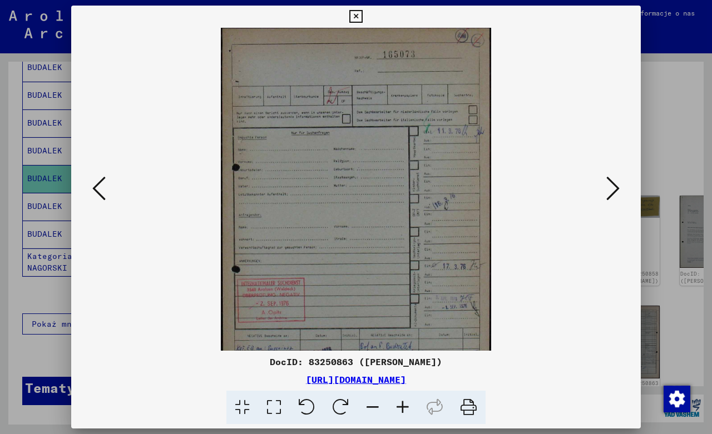
click at [402, 402] on icon at bounding box center [403, 408] width 30 height 34
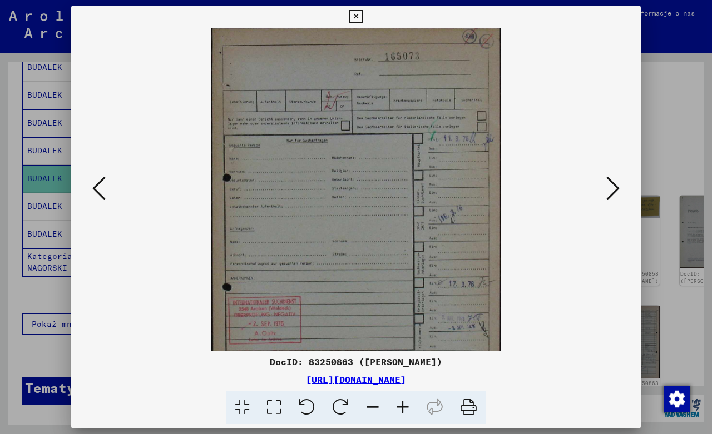
click at [402, 402] on icon at bounding box center [403, 408] width 30 height 34
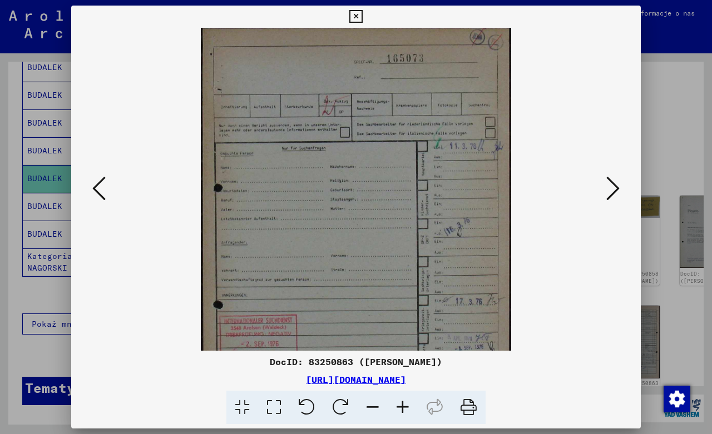
click at [402, 402] on icon at bounding box center [403, 408] width 30 height 34
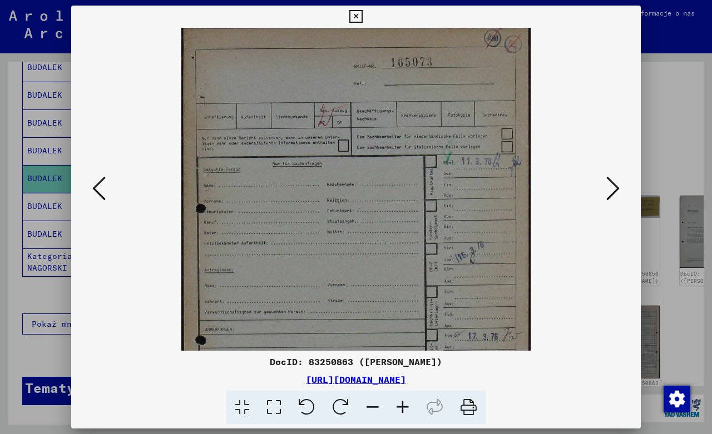
click at [402, 402] on icon at bounding box center [403, 408] width 30 height 34
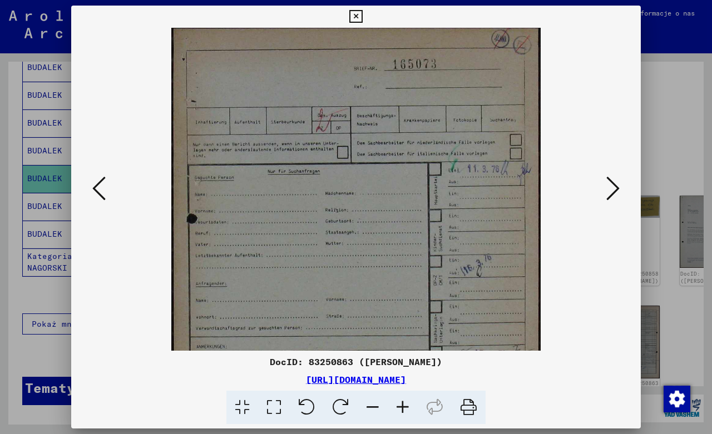
click at [402, 402] on icon at bounding box center [403, 408] width 30 height 34
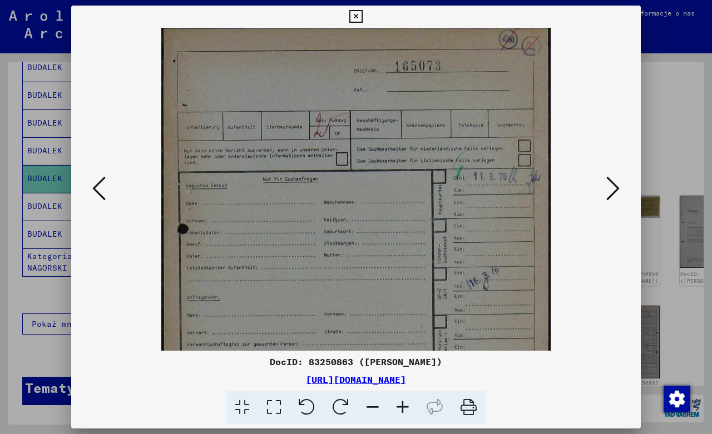
click at [402, 402] on icon at bounding box center [403, 408] width 30 height 34
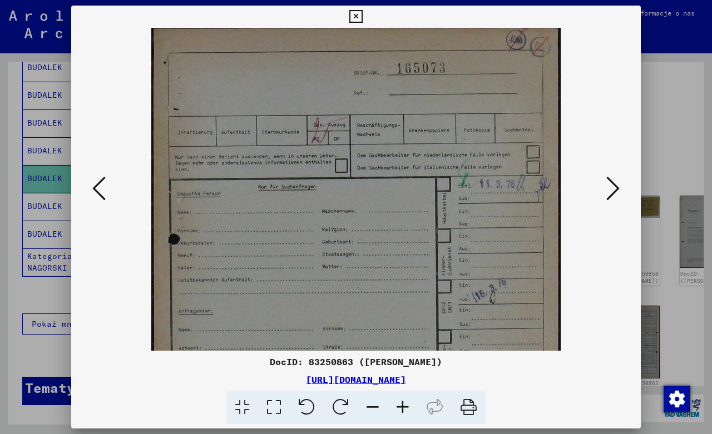
click at [402, 402] on icon at bounding box center [403, 408] width 30 height 34
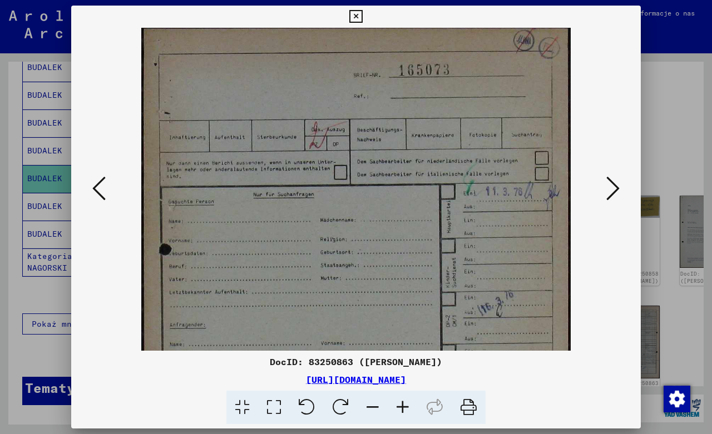
click at [402, 402] on icon at bounding box center [403, 408] width 30 height 34
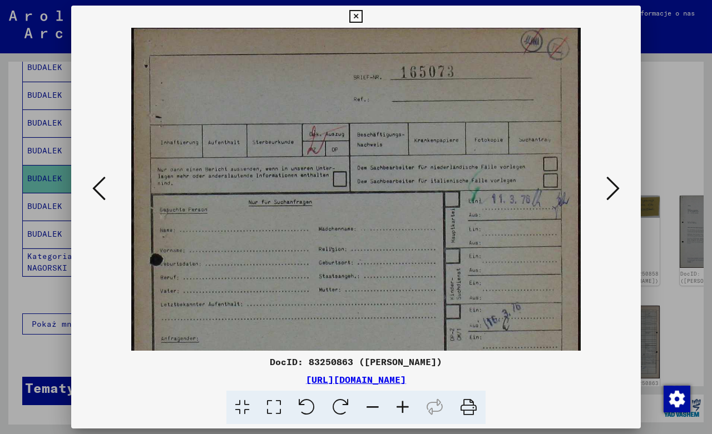
click at [402, 402] on icon at bounding box center [403, 408] width 30 height 34
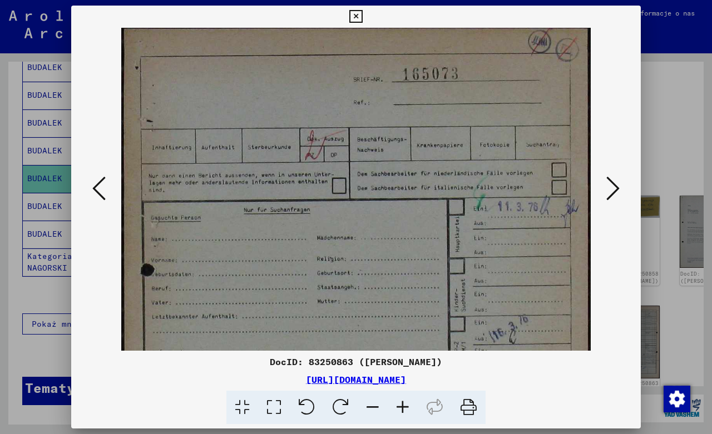
click at [402, 402] on icon at bounding box center [403, 408] width 30 height 34
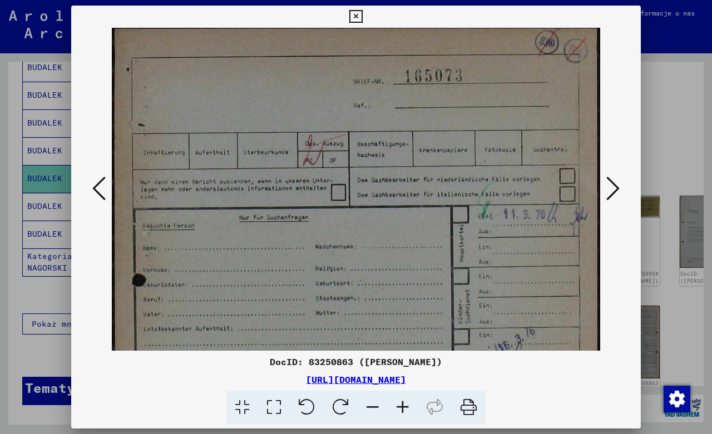
click at [402, 402] on icon at bounding box center [403, 408] width 30 height 34
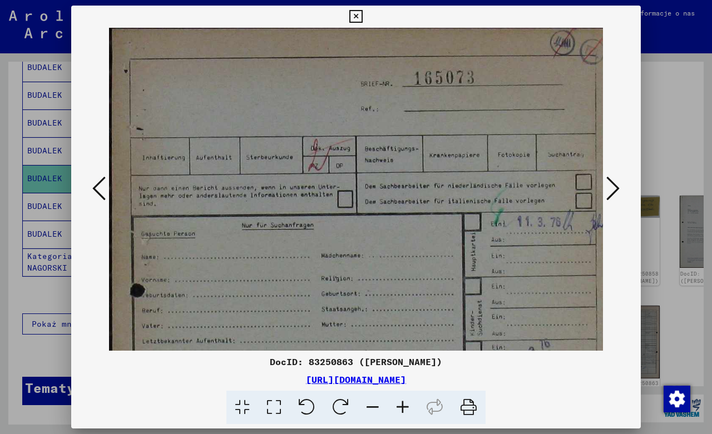
click at [402, 402] on icon at bounding box center [403, 408] width 30 height 34
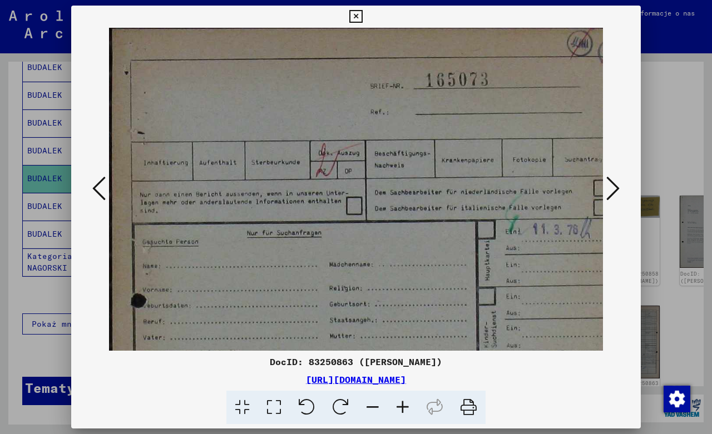
click at [402, 402] on icon at bounding box center [403, 408] width 30 height 34
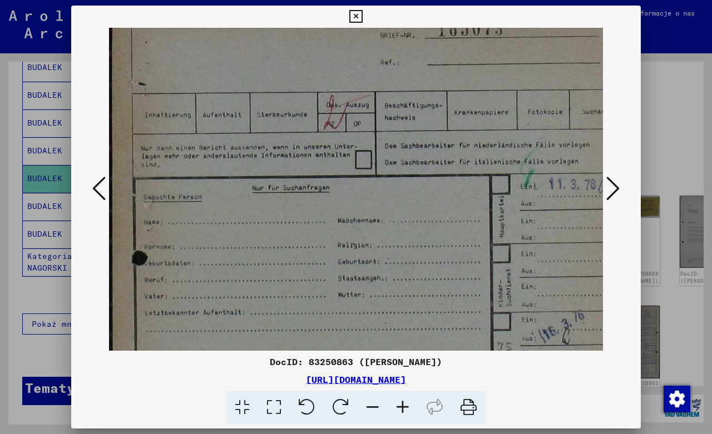
drag, startPoint x: 432, startPoint y: 289, endPoint x: 433, endPoint y: 165, distance: 124.6
click at [433, 165] on img at bounding box center [383, 359] width 548 height 768
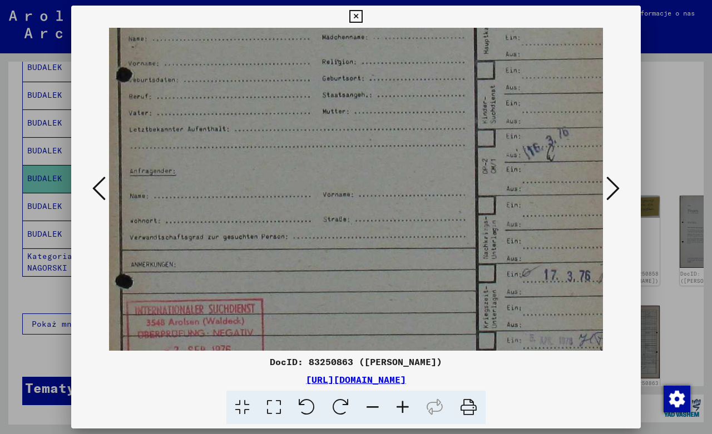
drag, startPoint x: 435, startPoint y: 251, endPoint x: 425, endPoint y: 185, distance: 67.0
click at [427, 195] on img at bounding box center [367, 175] width 548 height 768
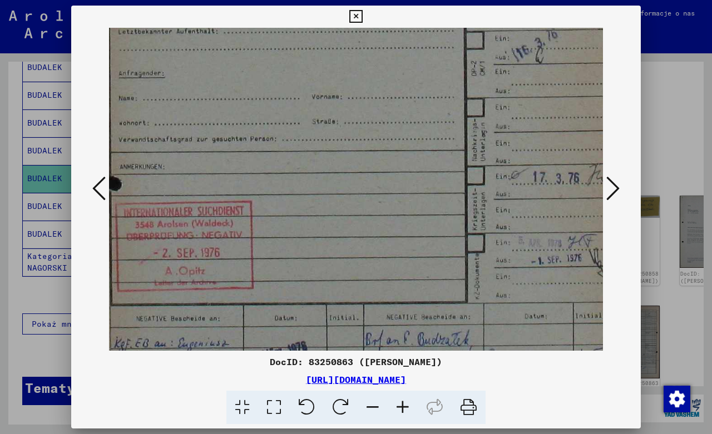
drag, startPoint x: 423, startPoint y: 265, endPoint x: 424, endPoint y: 180, distance: 85.1
click at [423, 186] on img at bounding box center [356, 78] width 548 height 768
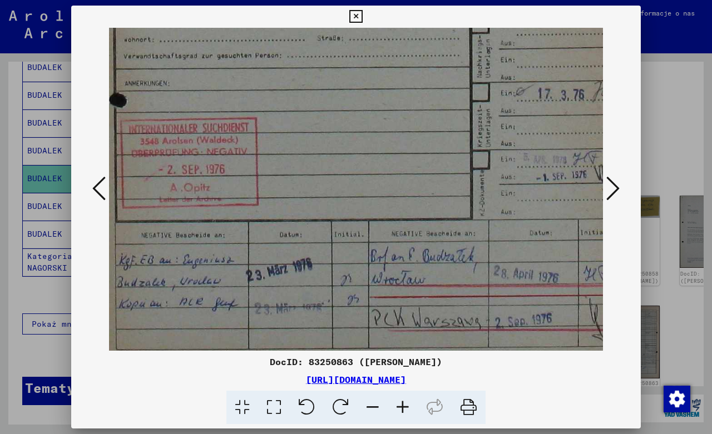
drag, startPoint x: 414, startPoint y: 303, endPoint x: 433, endPoint y: 192, distance: 111.7
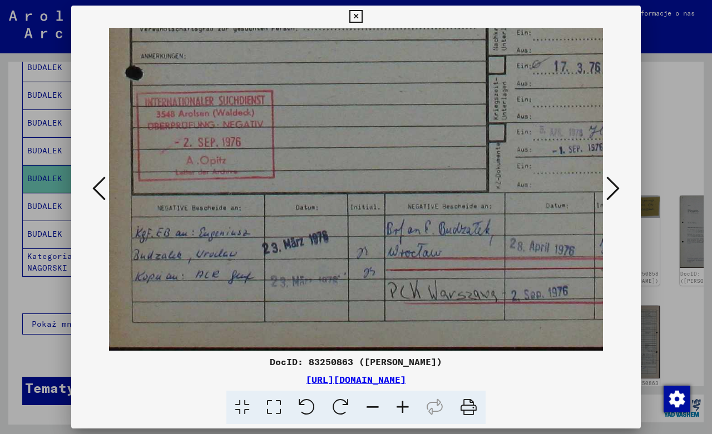
scroll to position [445, 0]
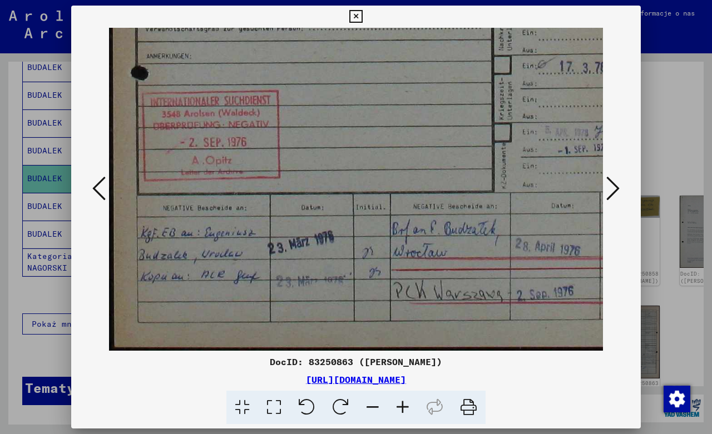
drag, startPoint x: 435, startPoint y: 278, endPoint x: 454, endPoint y: 228, distance: 53.2
click at [400, 408] on icon at bounding box center [403, 408] width 30 height 34
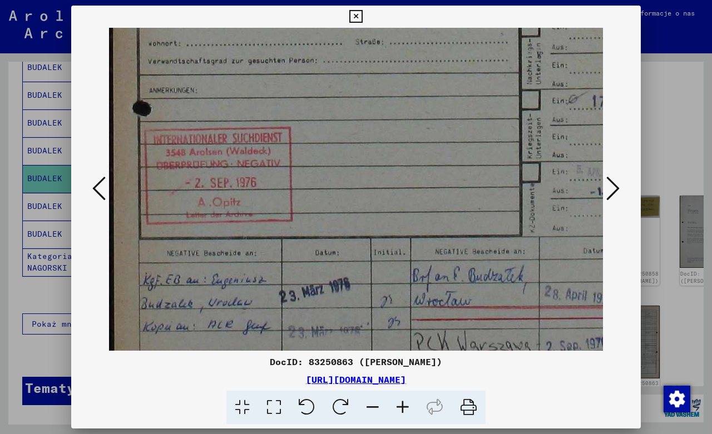
click at [400, 408] on icon at bounding box center [403, 408] width 30 height 34
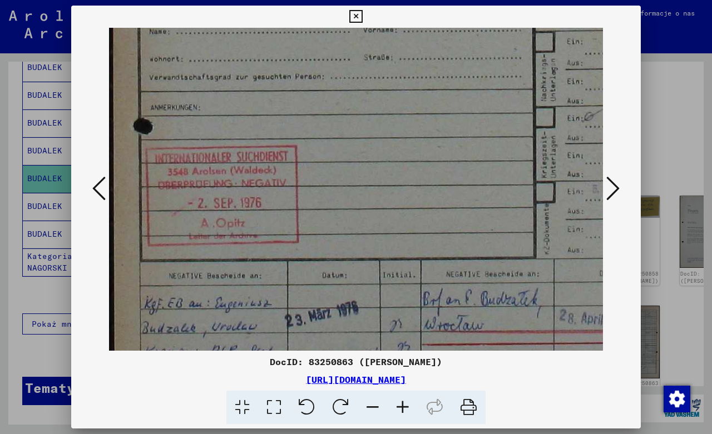
click at [400, 408] on icon at bounding box center [403, 408] width 30 height 34
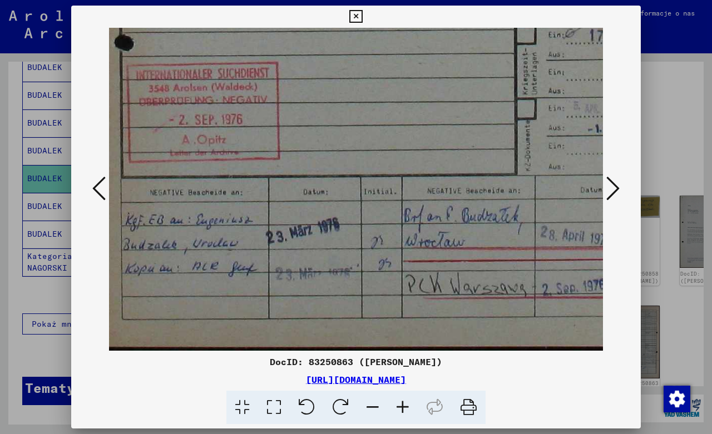
drag, startPoint x: 476, startPoint y: 290, endPoint x: 456, endPoint y: 139, distance: 152.1
click at [401, 404] on icon at bounding box center [403, 408] width 30 height 34
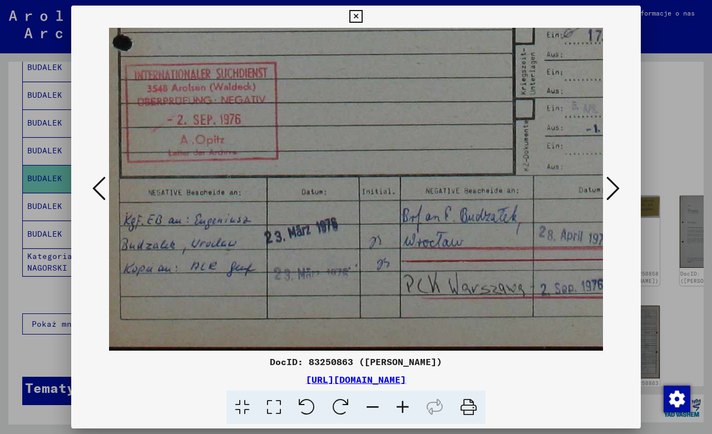
click at [401, 404] on icon at bounding box center [403, 408] width 30 height 34
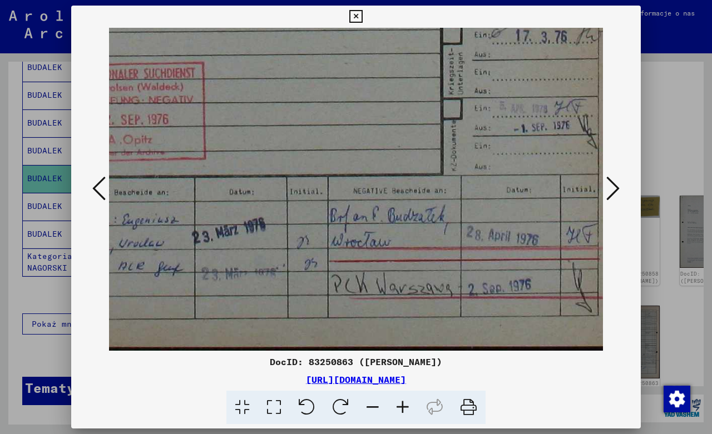
drag, startPoint x: 422, startPoint y: 293, endPoint x: 328, endPoint y: 178, distance: 148.3
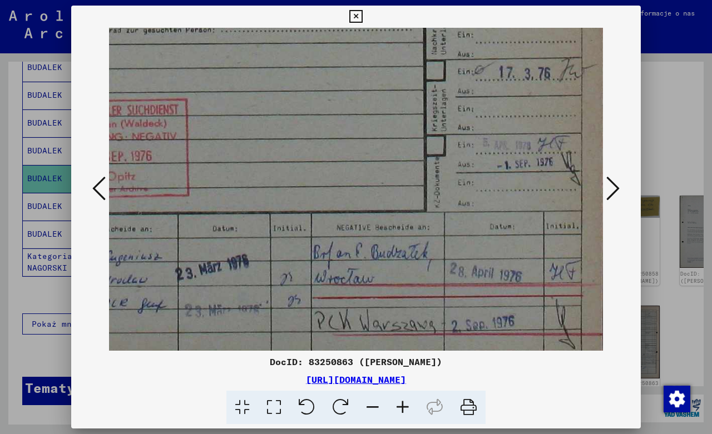
drag, startPoint x: 369, startPoint y: 261, endPoint x: 293, endPoint y: 286, distance: 79.9
click at [617, 190] on icon at bounding box center [612, 188] width 13 height 27
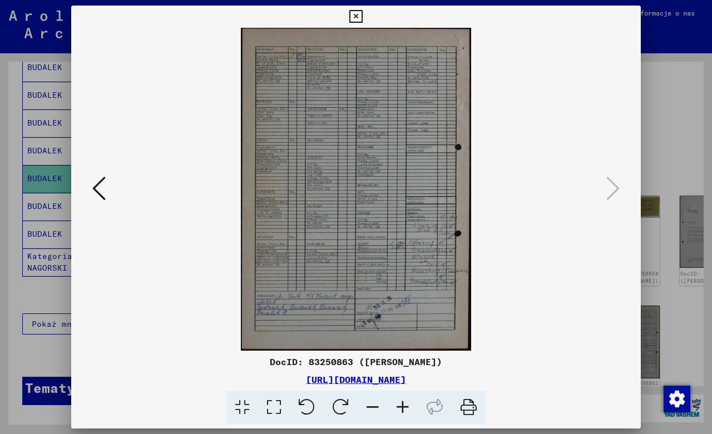
click at [399, 403] on icon at bounding box center [403, 408] width 30 height 34
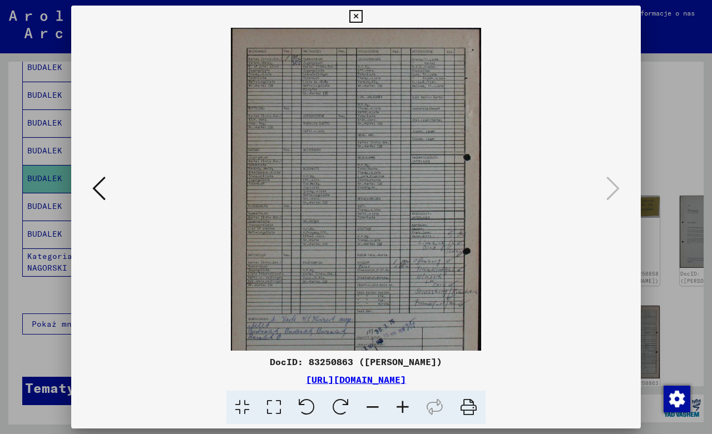
click at [399, 403] on icon at bounding box center [403, 408] width 30 height 34
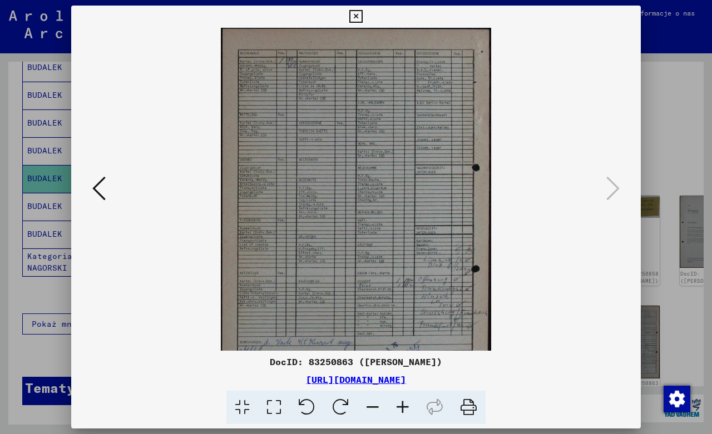
click at [399, 403] on icon at bounding box center [403, 408] width 30 height 34
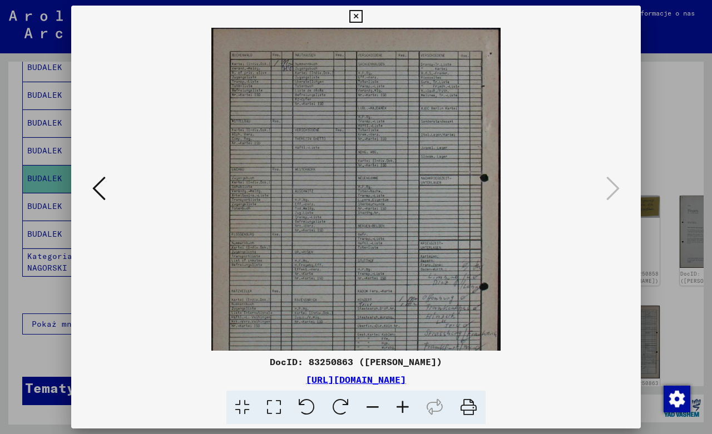
click at [399, 403] on icon at bounding box center [403, 408] width 30 height 34
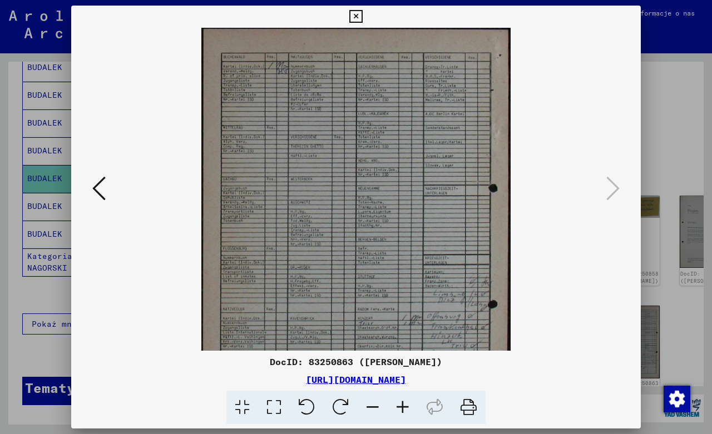
click at [399, 403] on icon at bounding box center [403, 408] width 30 height 34
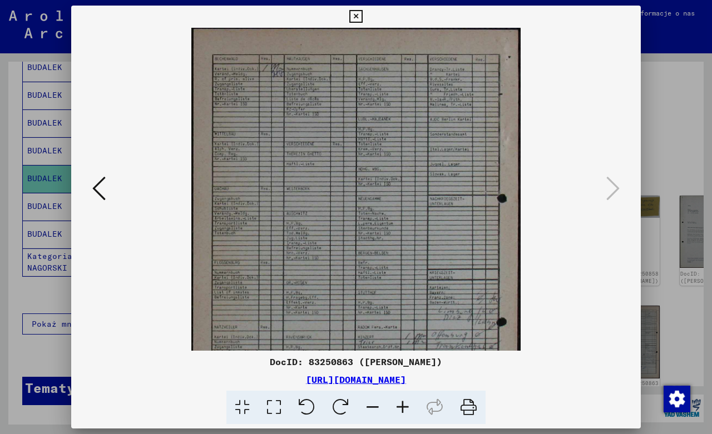
click at [399, 403] on icon at bounding box center [403, 408] width 30 height 34
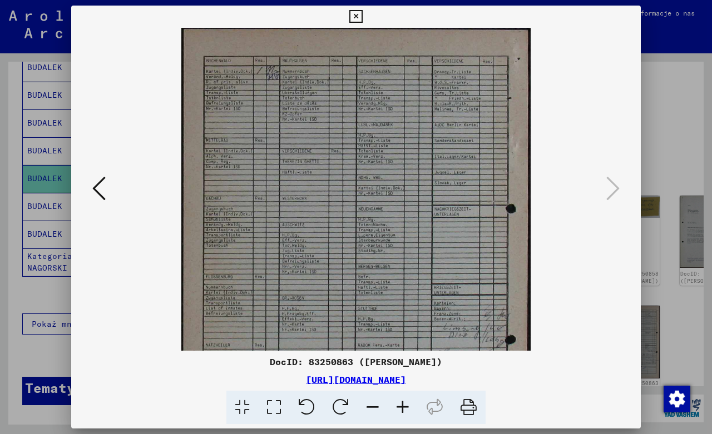
click at [399, 403] on icon at bounding box center [403, 408] width 30 height 34
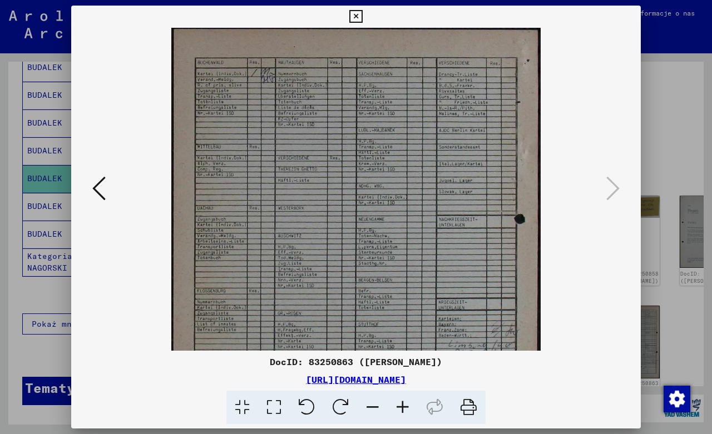
click at [399, 403] on icon at bounding box center [403, 408] width 30 height 34
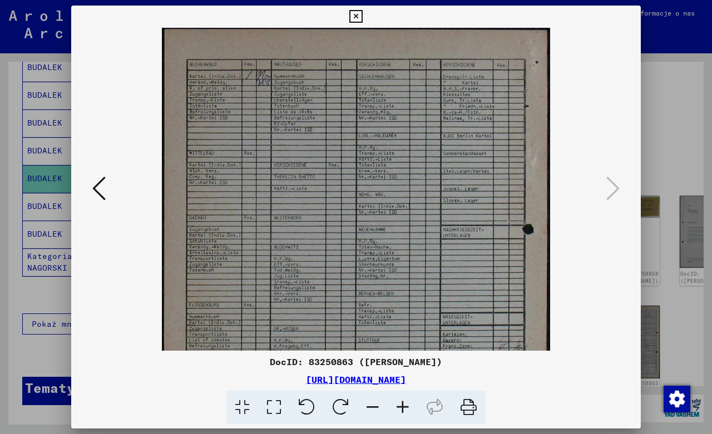
click at [399, 403] on icon at bounding box center [403, 408] width 30 height 34
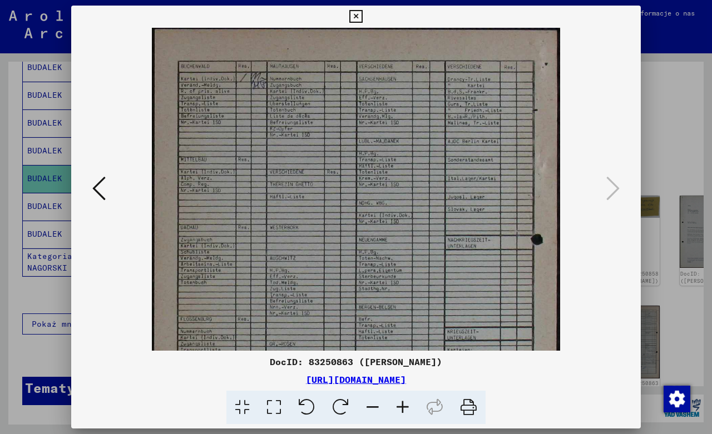
click at [399, 403] on icon at bounding box center [403, 408] width 30 height 34
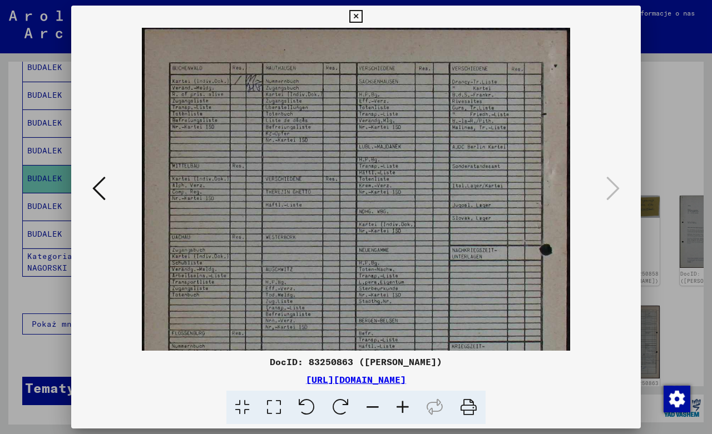
click at [399, 403] on icon at bounding box center [403, 408] width 30 height 34
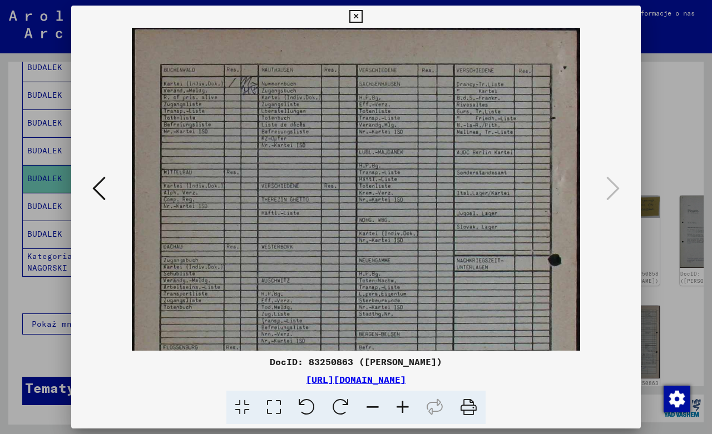
click at [399, 403] on icon at bounding box center [403, 408] width 30 height 34
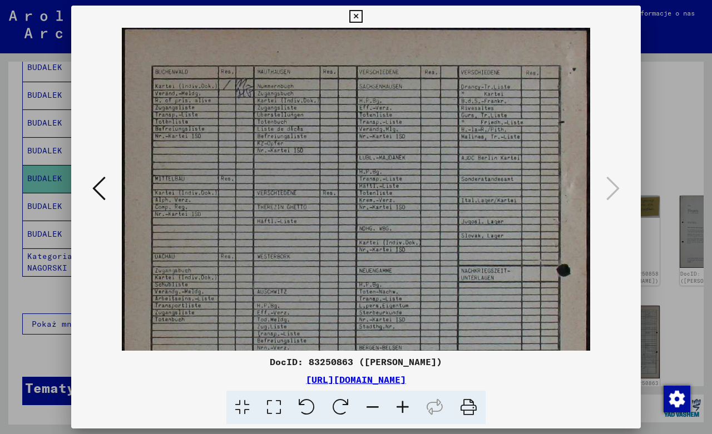
click at [399, 403] on icon at bounding box center [403, 408] width 30 height 34
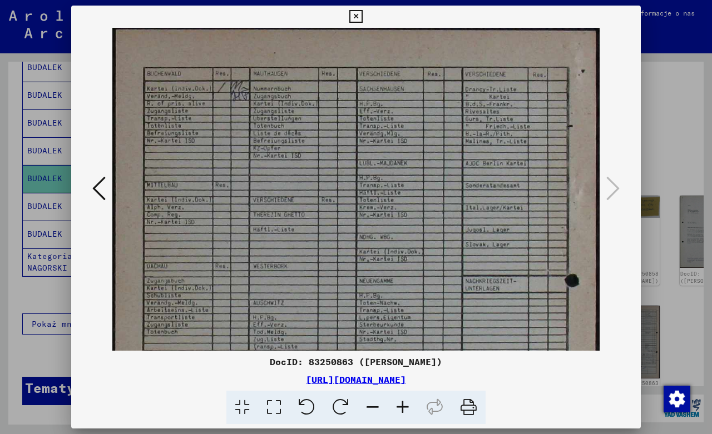
click at [399, 403] on icon at bounding box center [403, 408] width 30 height 34
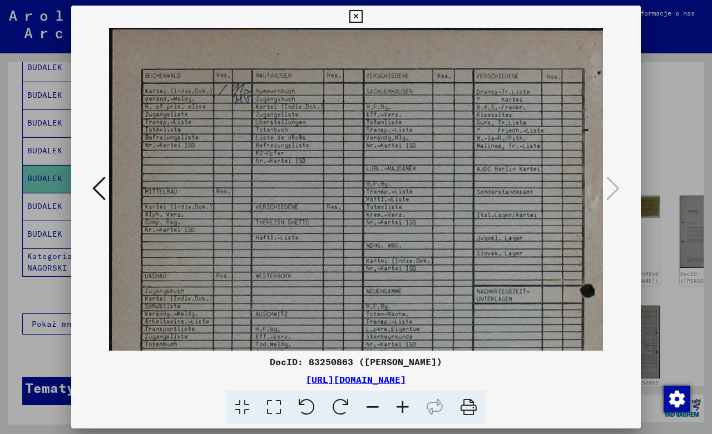
click at [399, 403] on icon at bounding box center [403, 408] width 30 height 34
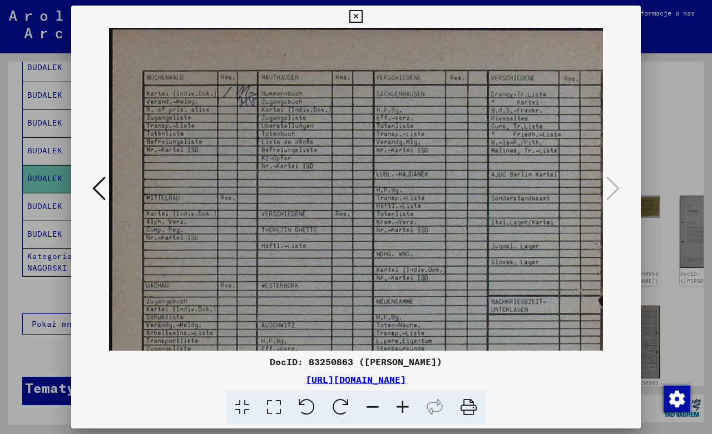
click at [399, 403] on icon at bounding box center [403, 408] width 30 height 34
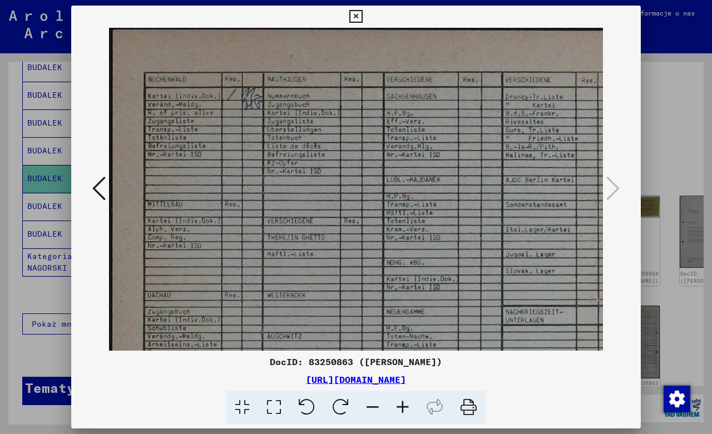
click at [399, 403] on icon at bounding box center [403, 408] width 30 height 34
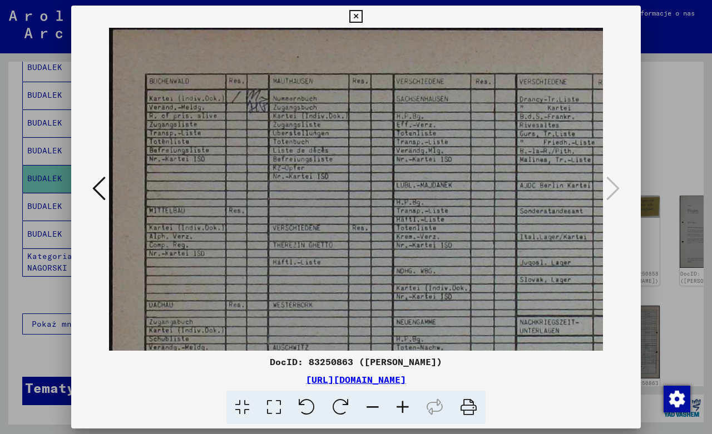
click at [399, 403] on icon at bounding box center [403, 408] width 30 height 34
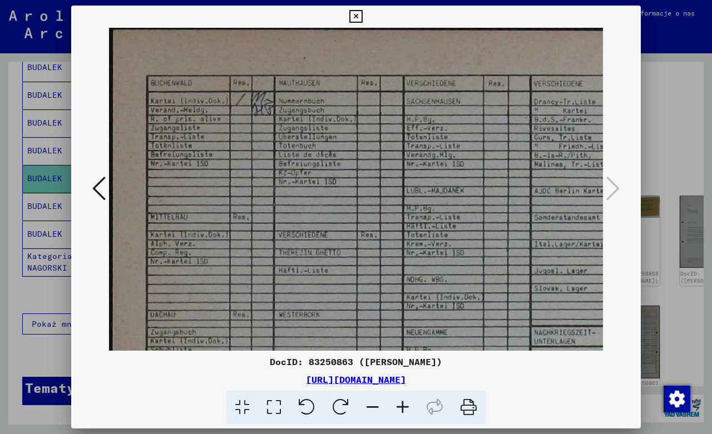
click at [399, 403] on icon at bounding box center [403, 408] width 30 height 34
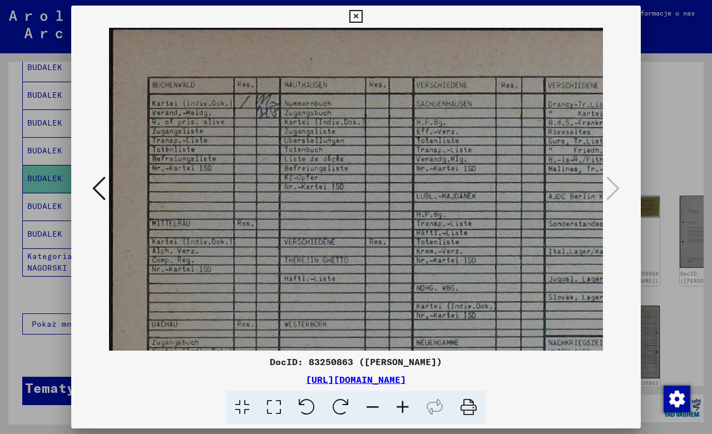
click at [399, 403] on icon at bounding box center [403, 408] width 30 height 34
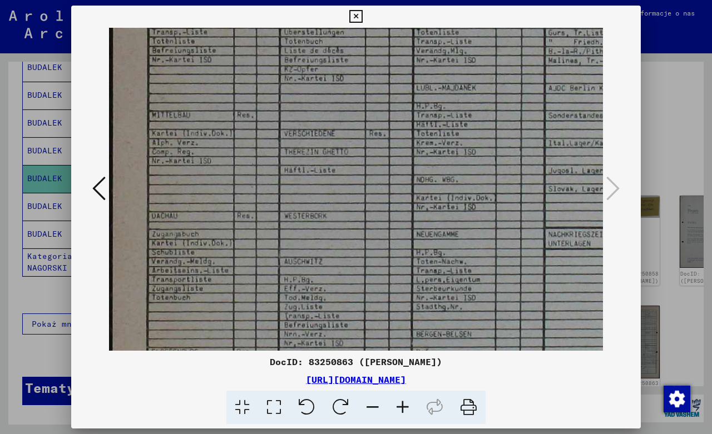
drag, startPoint x: 323, startPoint y: 308, endPoint x: 525, endPoint y: 184, distance: 236.9
click at [525, 184] on img at bounding box center [412, 345] width 606 height 852
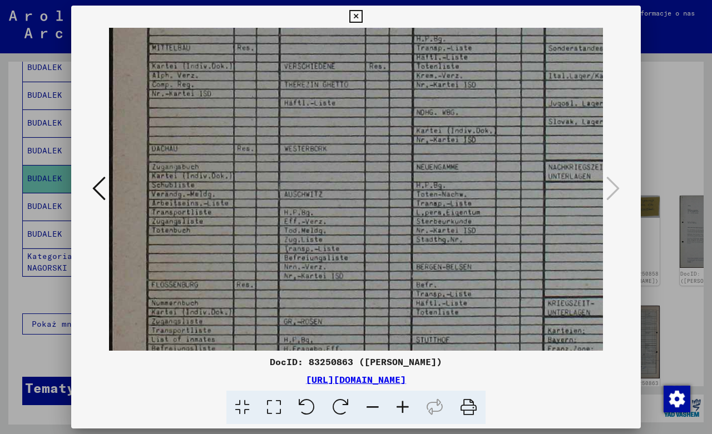
drag, startPoint x: 423, startPoint y: 296, endPoint x: 443, endPoint y: 190, distance: 108.8
click at [442, 194] on img at bounding box center [412, 278] width 606 height 852
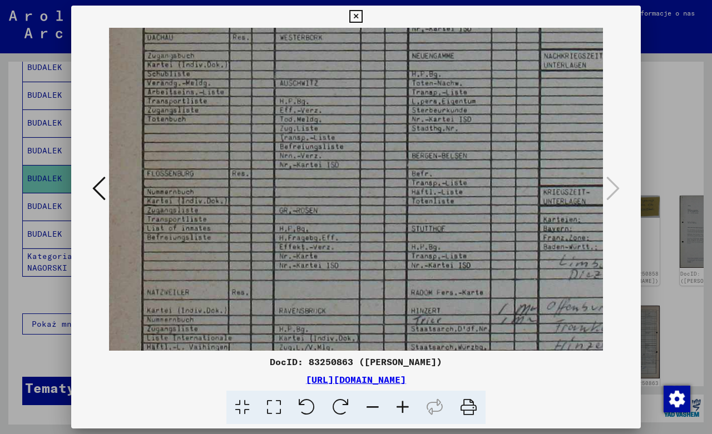
drag, startPoint x: 418, startPoint y: 286, endPoint x: 415, endPoint y: 204, distance: 81.8
click at [414, 212] on img at bounding box center [408, 167] width 606 height 852
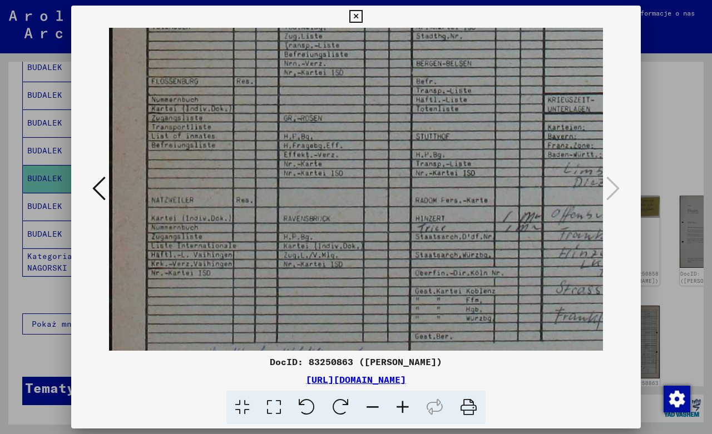
drag, startPoint x: 425, startPoint y: 286, endPoint x: 444, endPoint y: 160, distance: 128.3
click at [443, 157] on img at bounding box center [412, 74] width 606 height 852
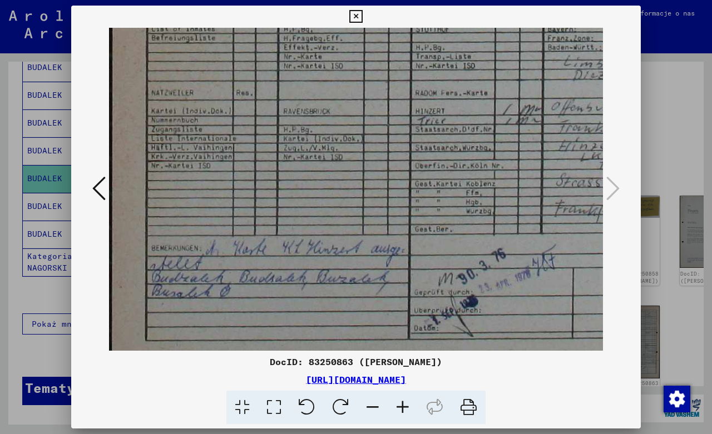
scroll to position [528, 0]
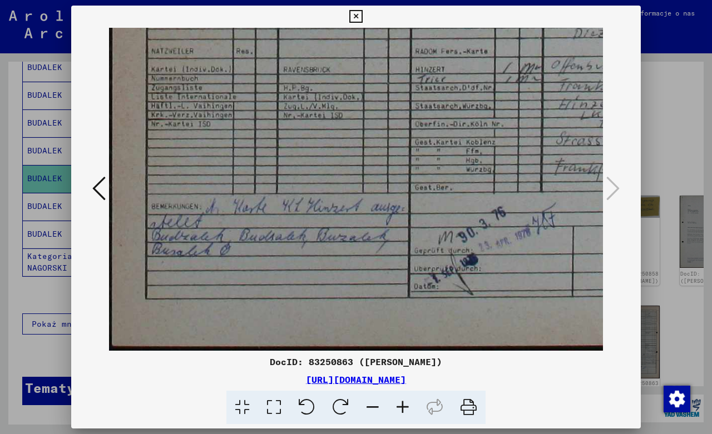
drag, startPoint x: 438, startPoint y: 254, endPoint x: 466, endPoint y: 166, distance: 91.6
click at [362, 14] on icon at bounding box center [355, 16] width 13 height 13
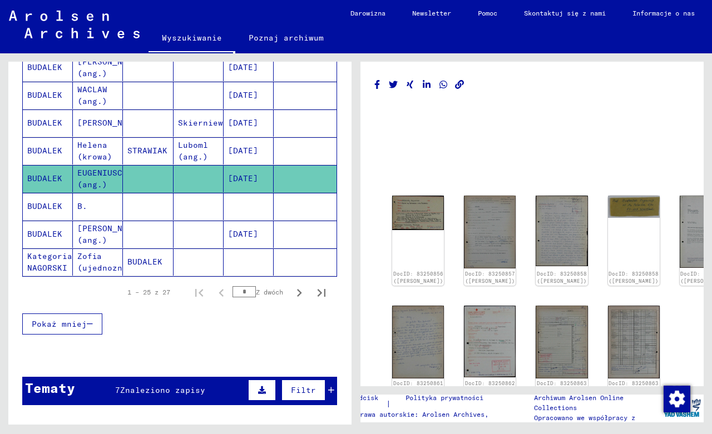
click at [55, 206] on mat-cell "BUDALEK" at bounding box center [48, 206] width 50 height 27
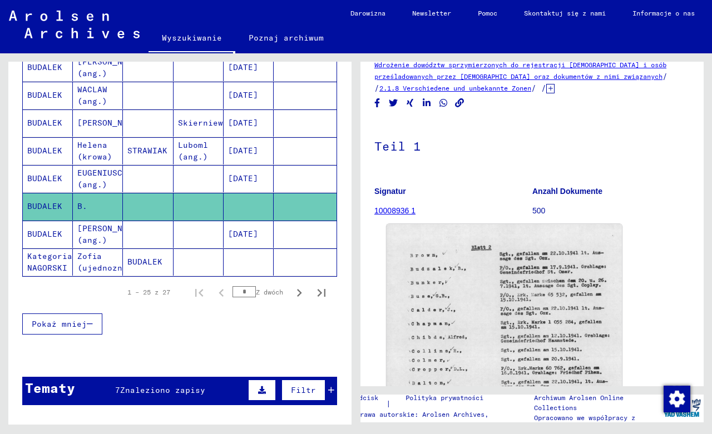
scroll to position [60, 0]
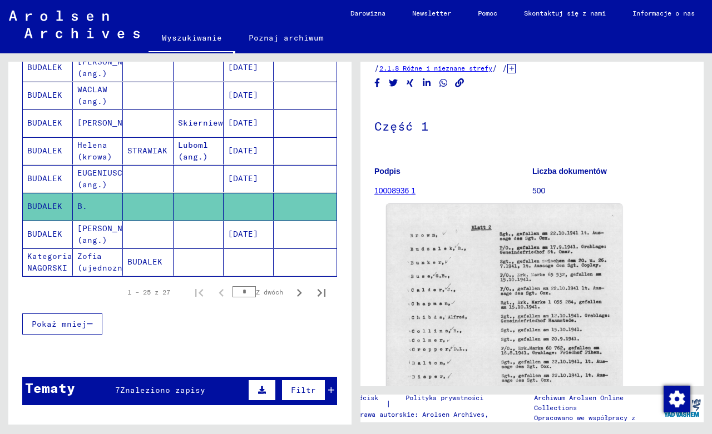
click at [481, 290] on img at bounding box center [504, 374] width 235 height 340
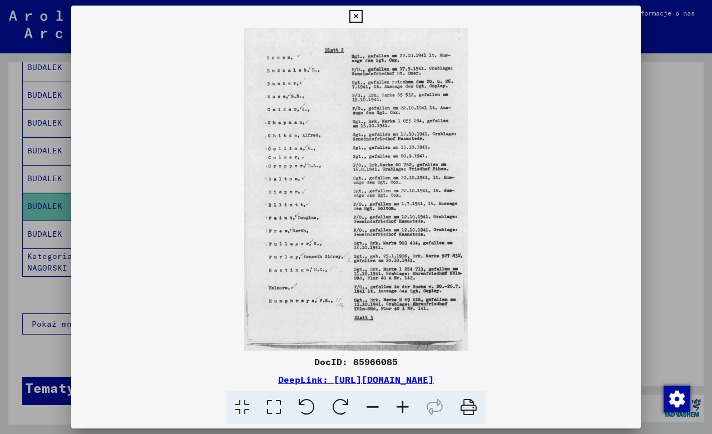
click at [405, 407] on icon at bounding box center [403, 408] width 30 height 34
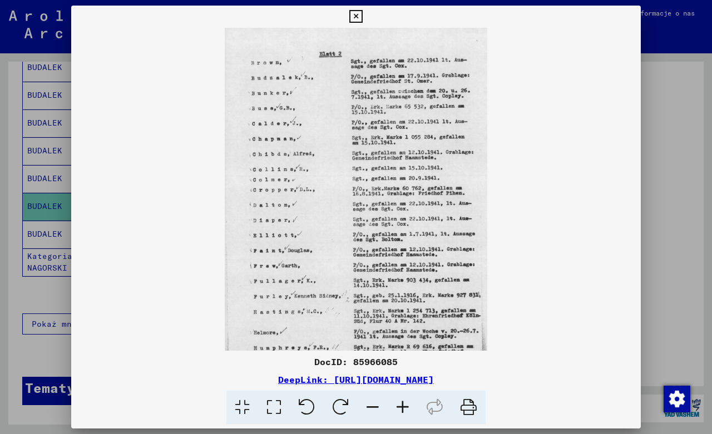
click at [405, 407] on icon at bounding box center [403, 408] width 30 height 34
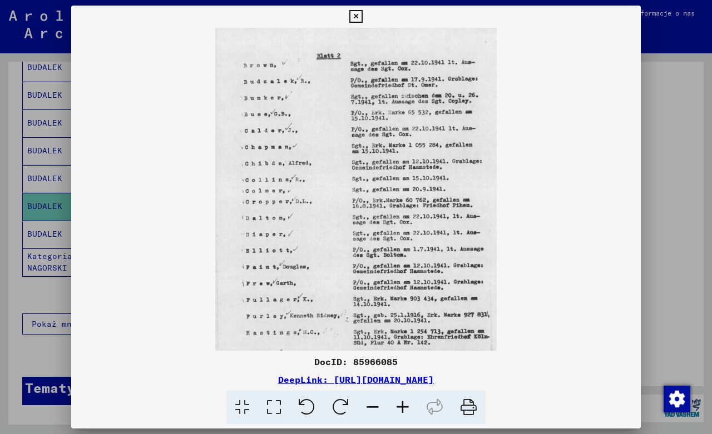
click at [405, 407] on icon at bounding box center [403, 408] width 30 height 34
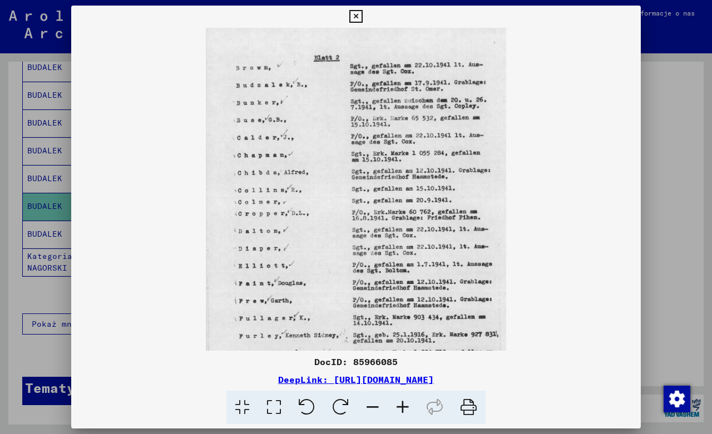
click at [405, 407] on icon at bounding box center [403, 408] width 30 height 34
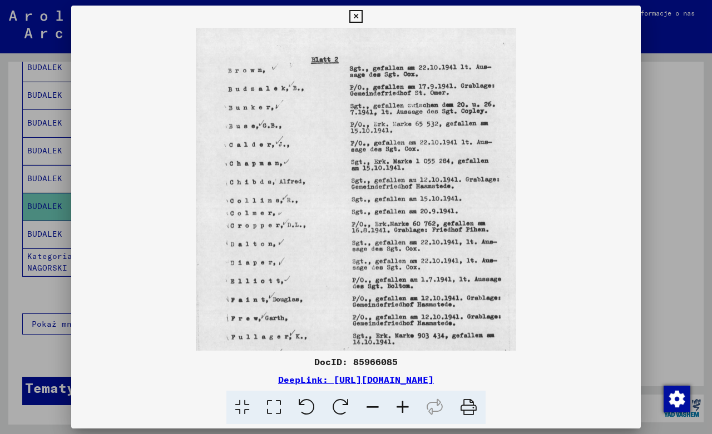
click at [405, 407] on icon at bounding box center [403, 408] width 30 height 34
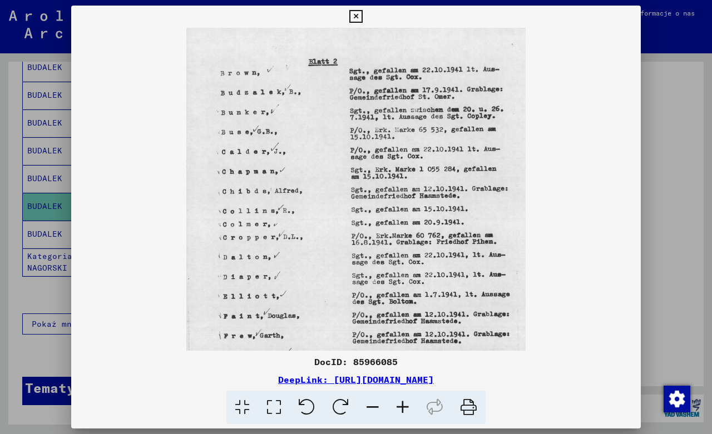
click at [405, 407] on icon at bounding box center [403, 408] width 30 height 34
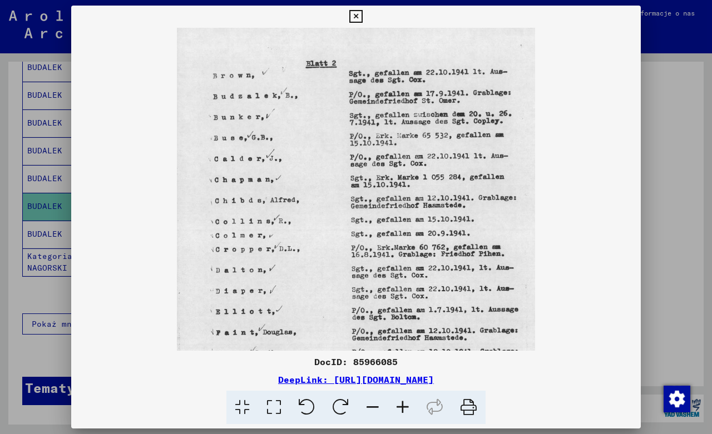
click at [405, 407] on icon at bounding box center [403, 408] width 30 height 34
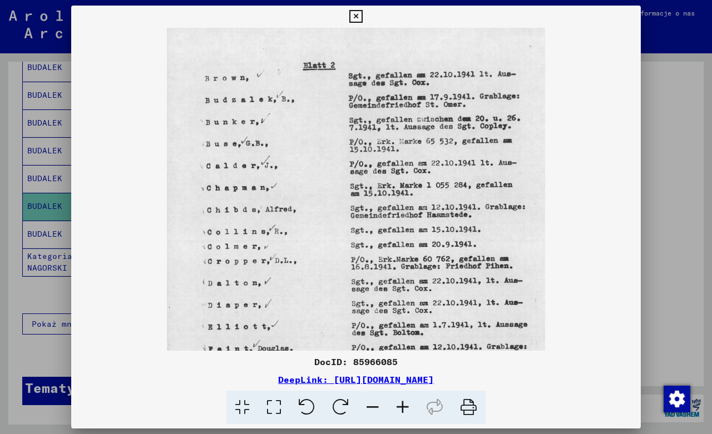
click at [405, 407] on icon at bounding box center [403, 408] width 30 height 34
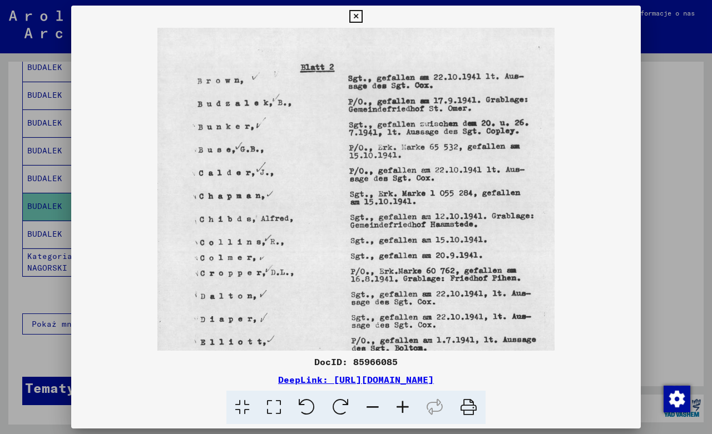
click at [405, 407] on icon at bounding box center [403, 408] width 30 height 34
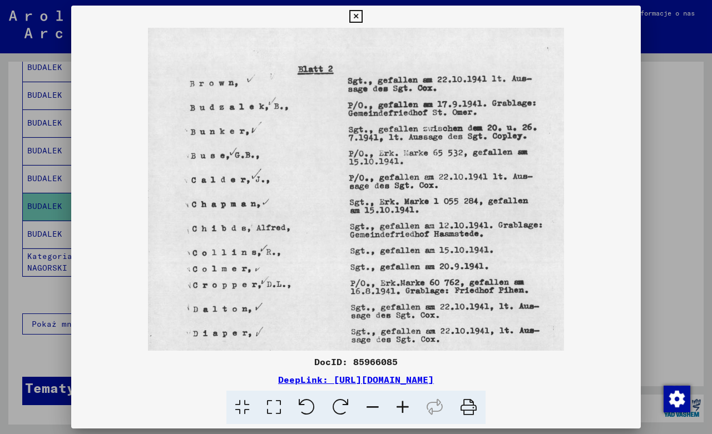
click at [405, 407] on icon at bounding box center [403, 408] width 30 height 34
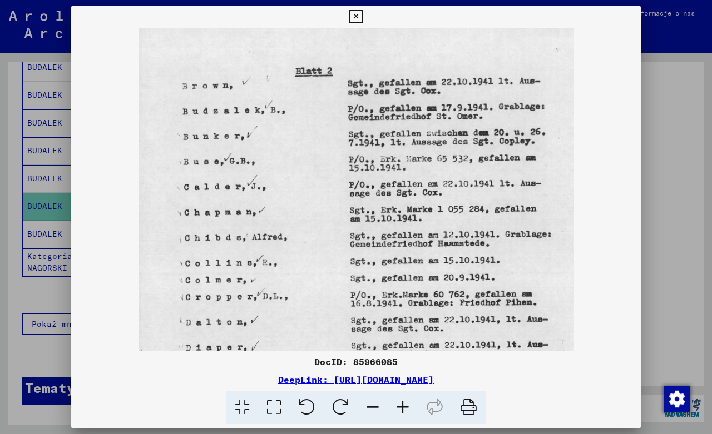
click at [405, 407] on icon at bounding box center [403, 408] width 30 height 34
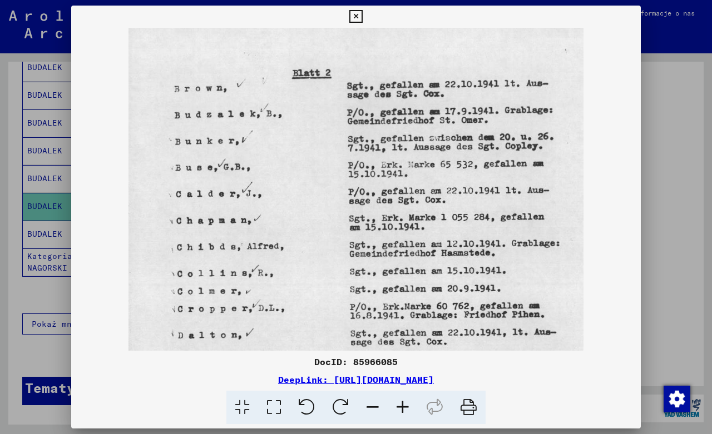
click at [405, 407] on icon at bounding box center [403, 408] width 30 height 34
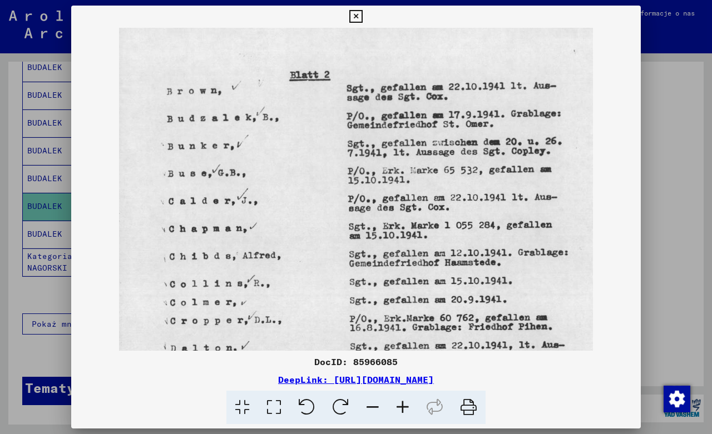
click at [405, 407] on icon at bounding box center [403, 408] width 30 height 34
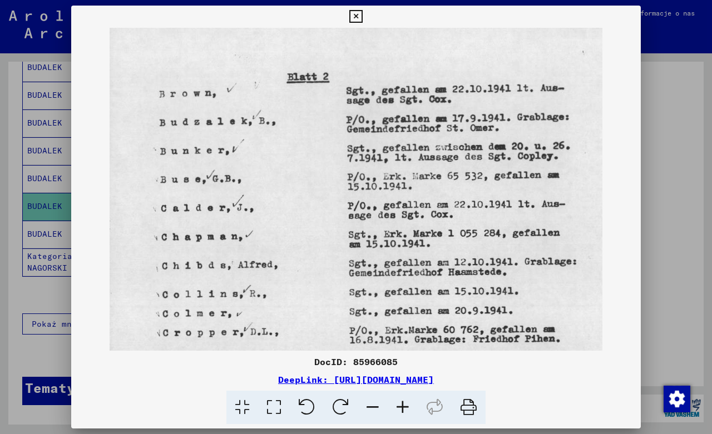
click at [362, 16] on icon at bounding box center [355, 16] width 13 height 13
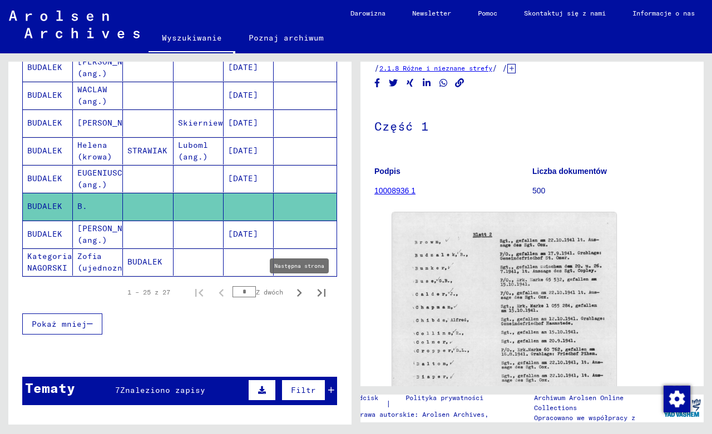
click at [291, 290] on icon "Następna strona" at bounding box center [299, 293] width 16 height 16
type input "*"
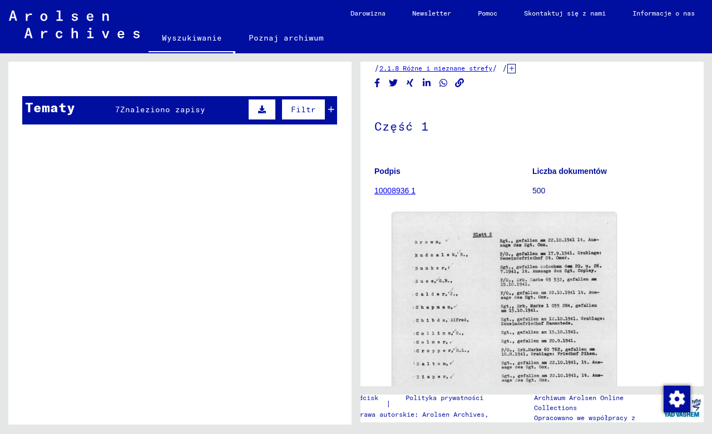
scroll to position [297, 0]
click at [289, 290] on td "Schriftgut des ITS und seiner Vorgänger > Bearbeitung von Anfragen > Fallbezoge…" at bounding box center [219, 272] width 235 height 51
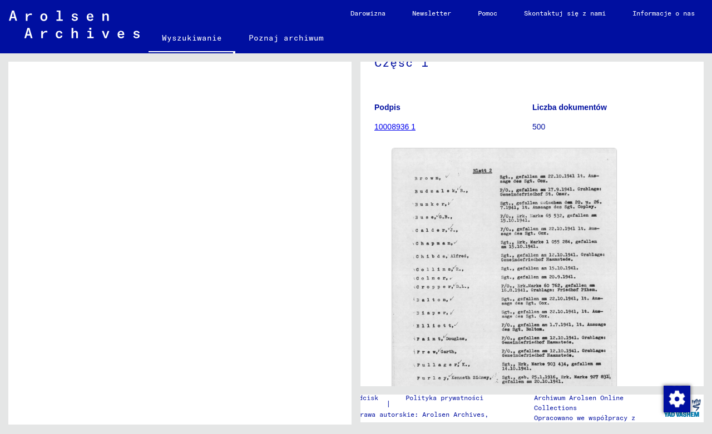
scroll to position [120, 0]
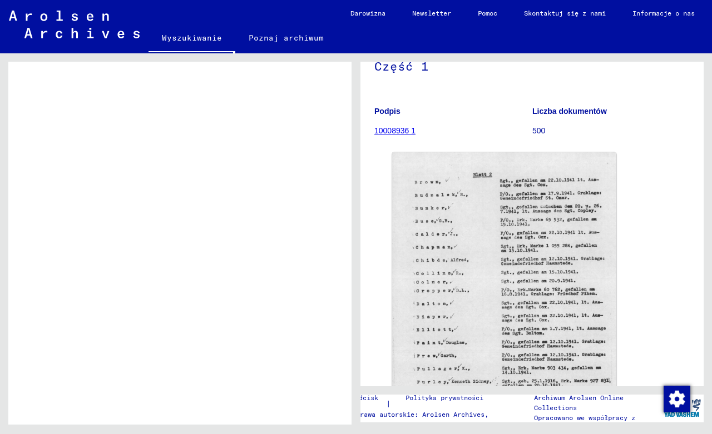
click at [391, 130] on link "10008936 1" at bounding box center [394, 130] width 41 height 9
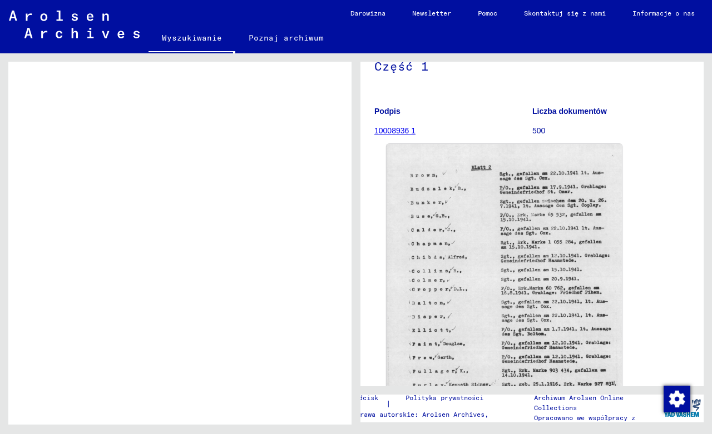
click at [534, 220] on img at bounding box center [504, 314] width 235 height 340
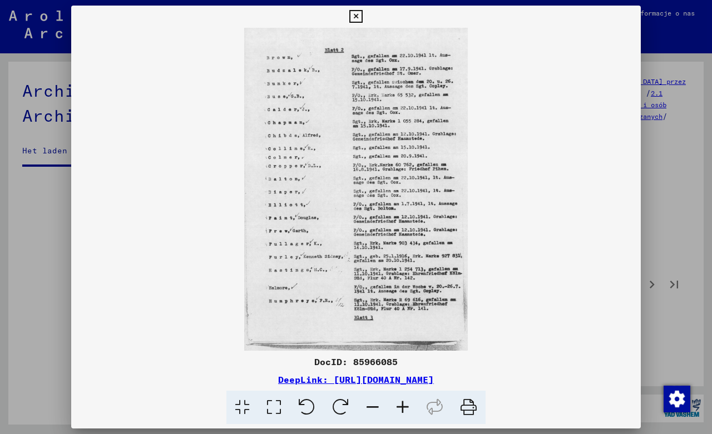
click at [407, 407] on icon at bounding box center [403, 408] width 30 height 34
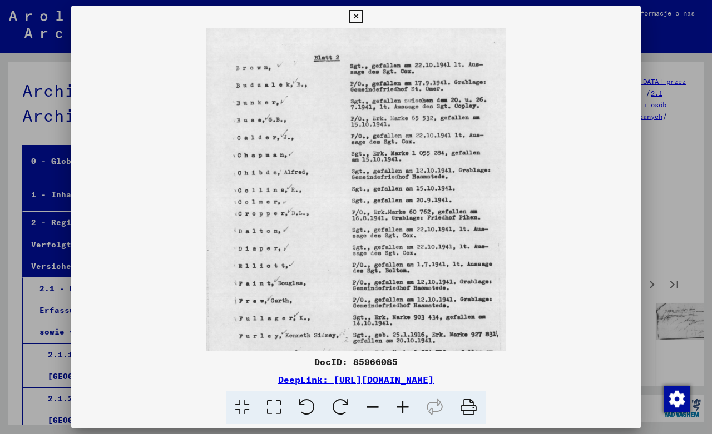
click at [407, 407] on icon at bounding box center [403, 408] width 30 height 34
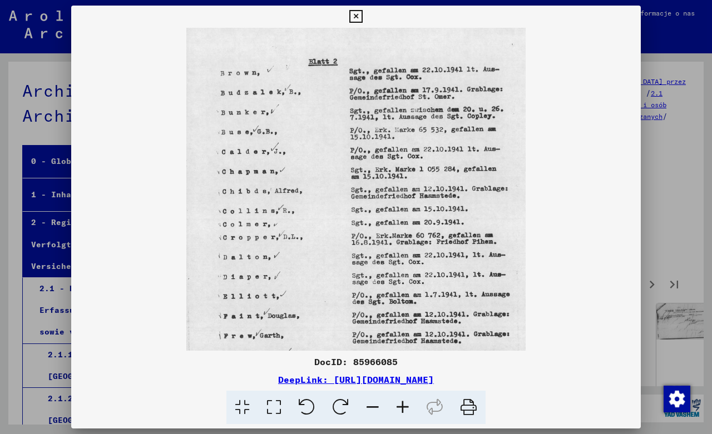
click at [407, 407] on icon at bounding box center [403, 408] width 30 height 34
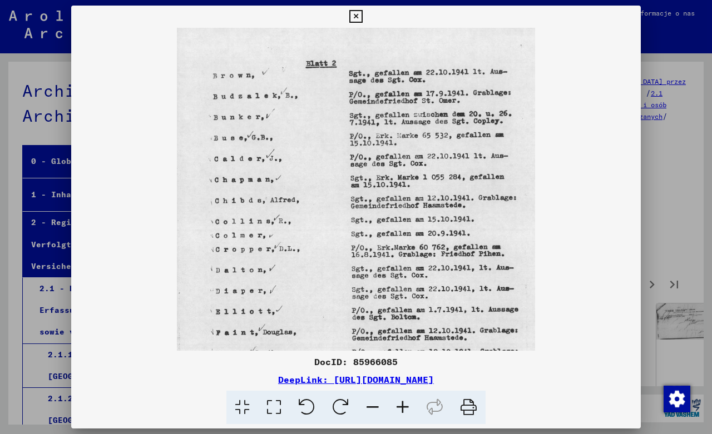
click at [405, 407] on icon at bounding box center [403, 408] width 30 height 34
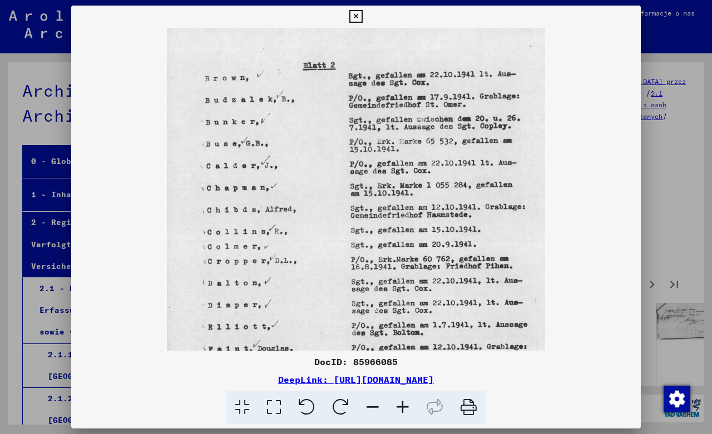
click at [405, 407] on icon at bounding box center [403, 408] width 30 height 34
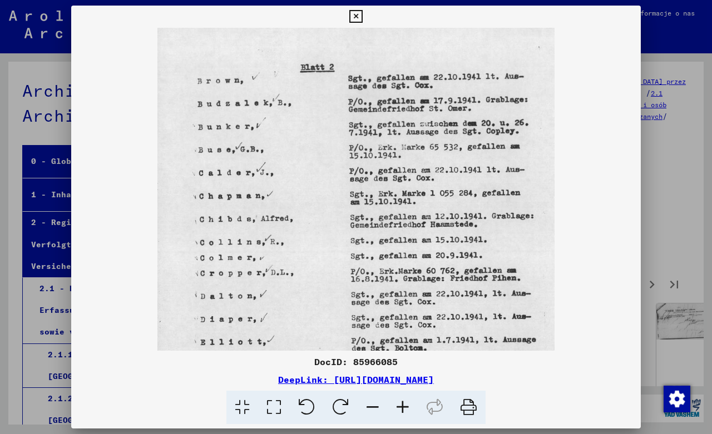
click at [405, 407] on icon at bounding box center [403, 408] width 30 height 34
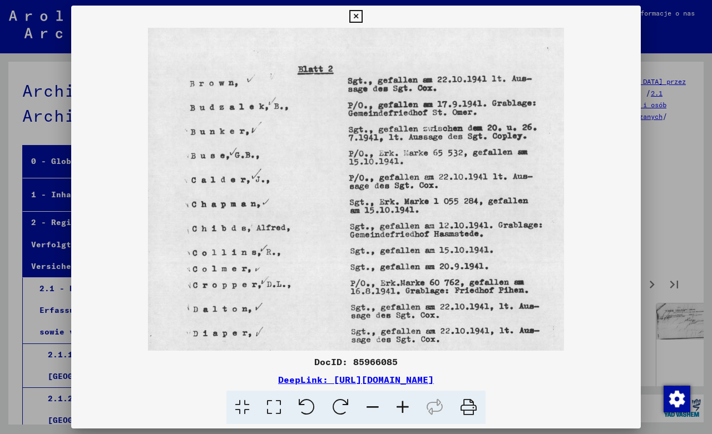
click at [405, 407] on icon at bounding box center [403, 408] width 30 height 34
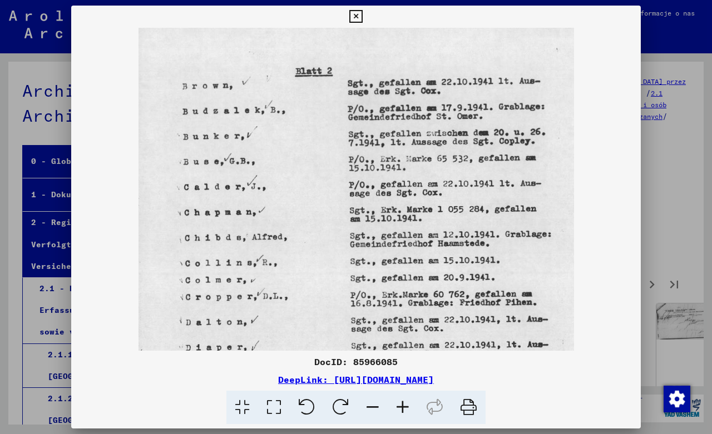
click at [405, 407] on icon at bounding box center [403, 408] width 30 height 34
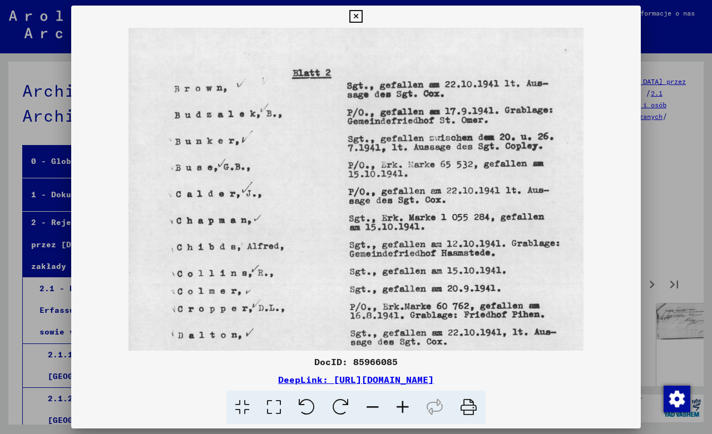
click at [405, 407] on icon at bounding box center [403, 408] width 30 height 34
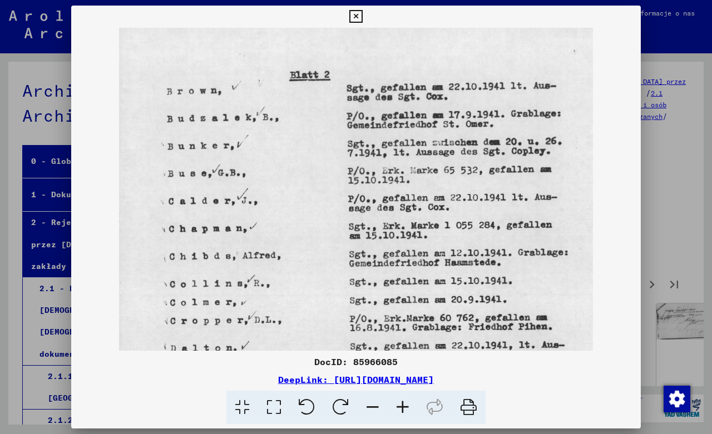
click at [405, 407] on icon at bounding box center [403, 408] width 30 height 34
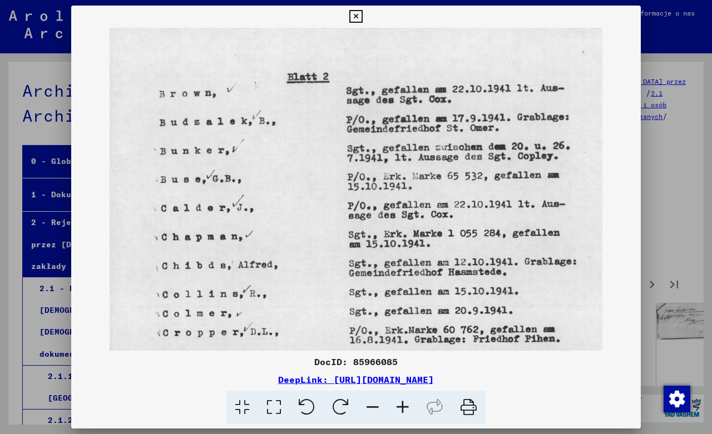
click at [405, 407] on icon at bounding box center [403, 408] width 30 height 34
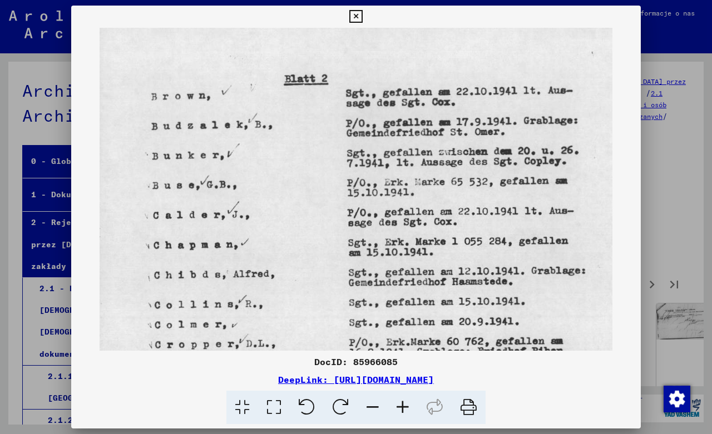
click at [405, 407] on icon at bounding box center [403, 408] width 30 height 34
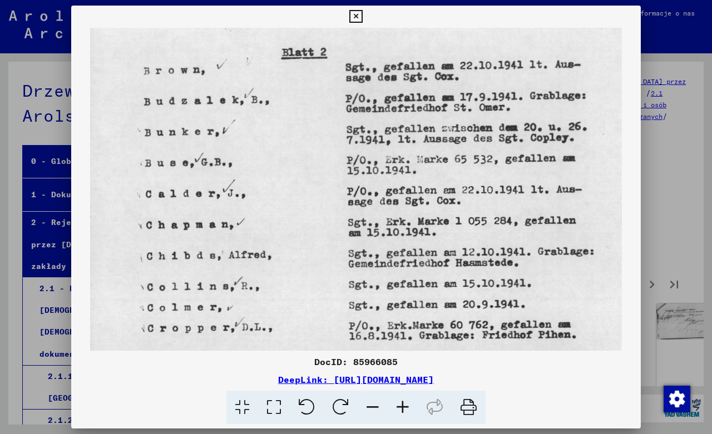
scroll to position [119, 0]
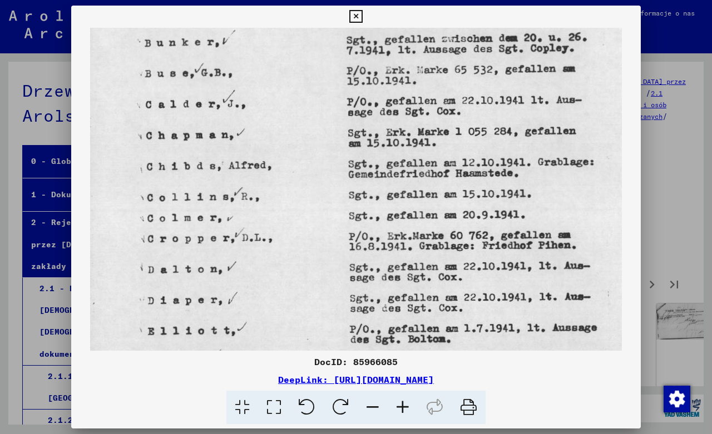
drag, startPoint x: 308, startPoint y: 310, endPoint x: 323, endPoint y: 191, distance: 120.0
click at [323, 191] on img at bounding box center [356, 294] width 532 height 768
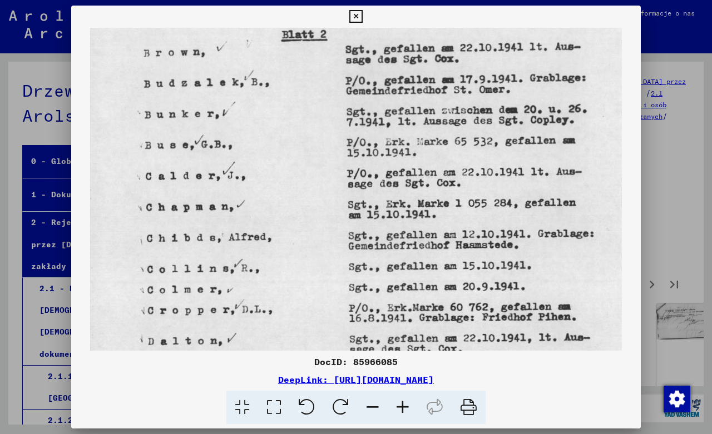
scroll to position [39, 0]
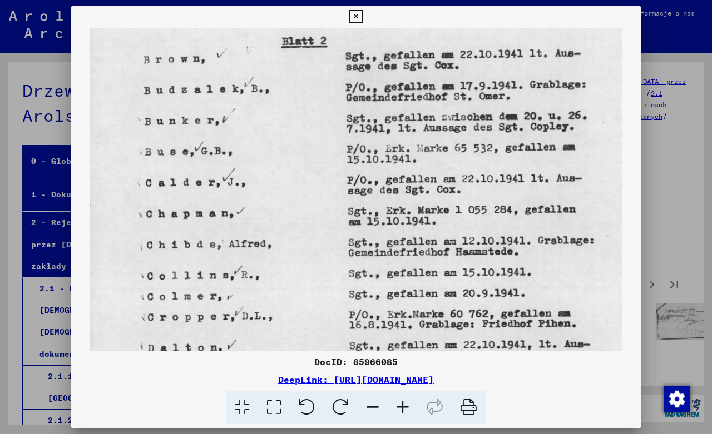
drag, startPoint x: 488, startPoint y: 166, endPoint x: 483, endPoint y: 214, distance: 48.6
click at [483, 214] on img at bounding box center [356, 372] width 532 height 768
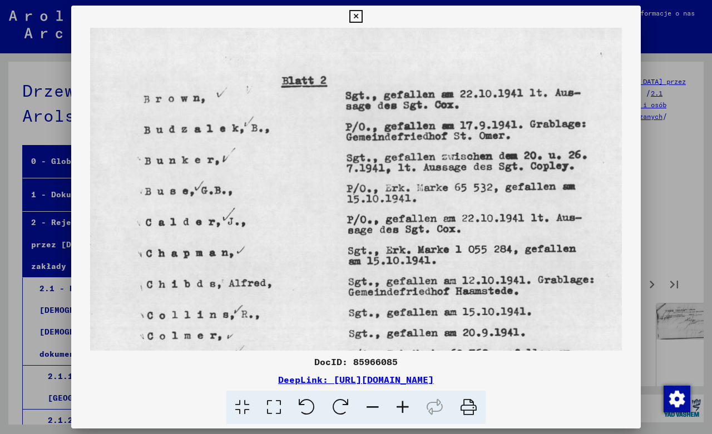
drag, startPoint x: 447, startPoint y: 210, endPoint x: 450, endPoint y: 245, distance: 35.1
click at [450, 245] on img at bounding box center [356, 412] width 532 height 768
click at [362, 17] on icon at bounding box center [355, 16] width 13 height 13
